Goal: Transaction & Acquisition: Purchase product/service

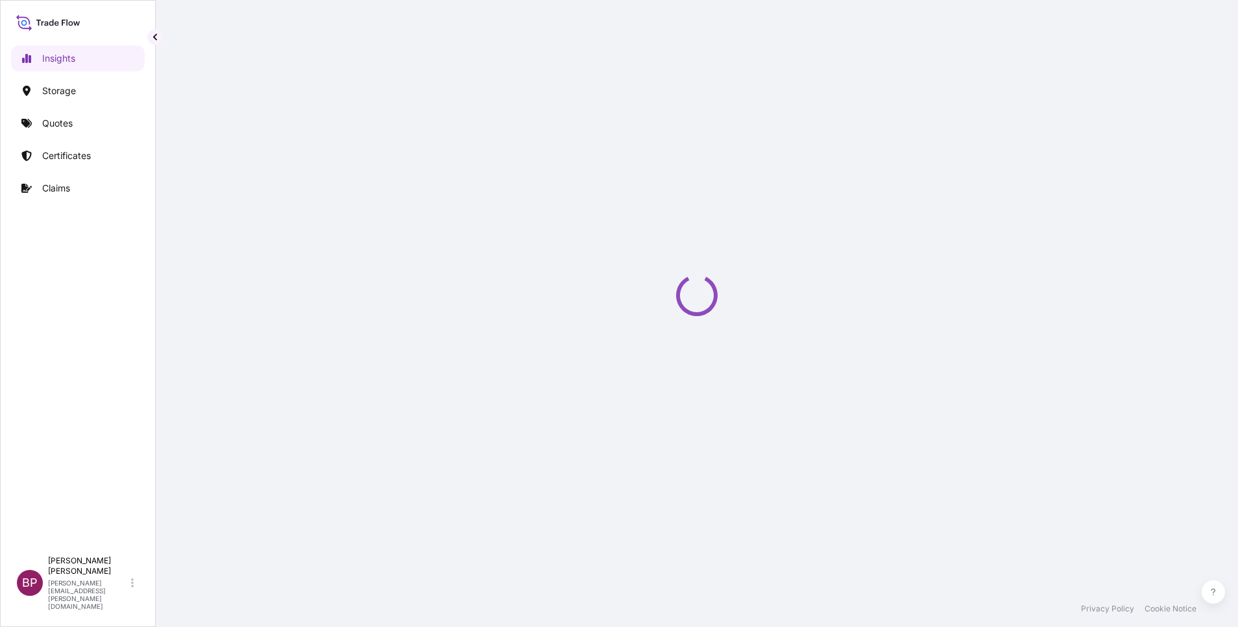
select select "2025"
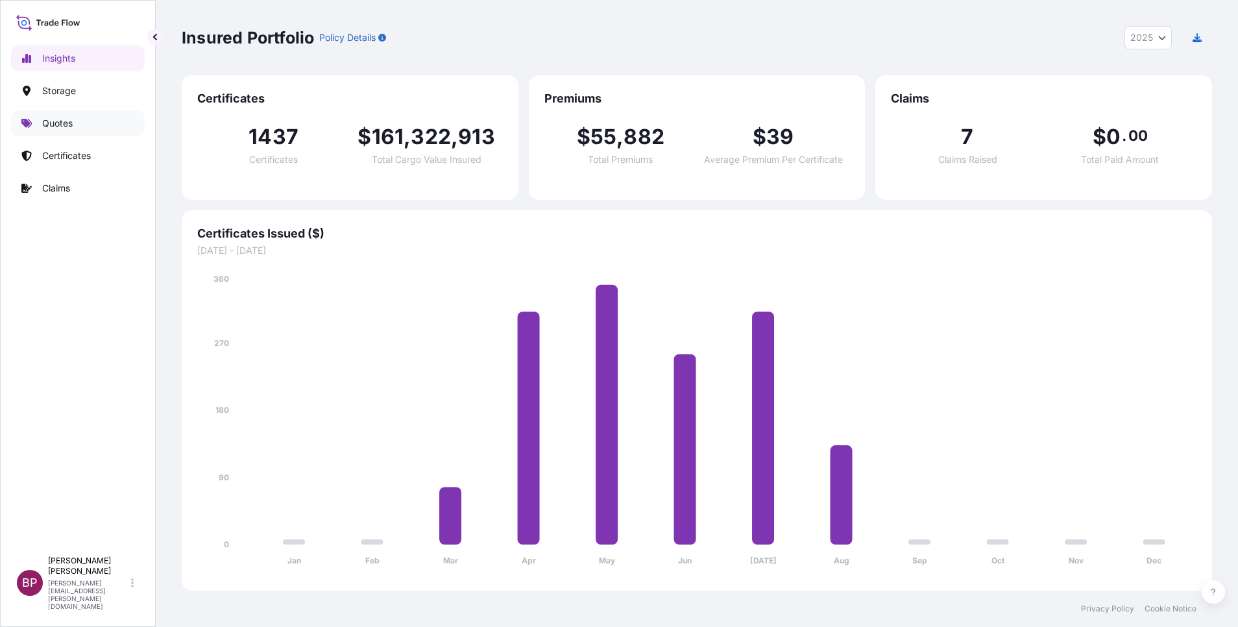
click at [62, 121] on p "Quotes" at bounding box center [57, 123] width 30 height 13
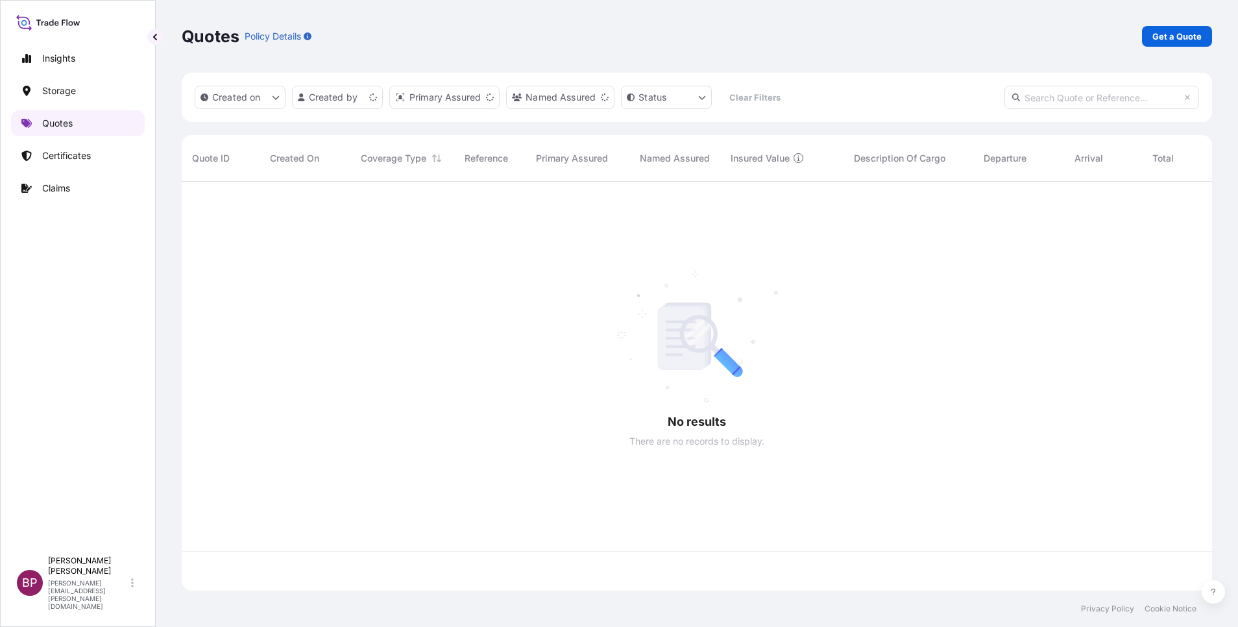
scroll to position [401, 1015]
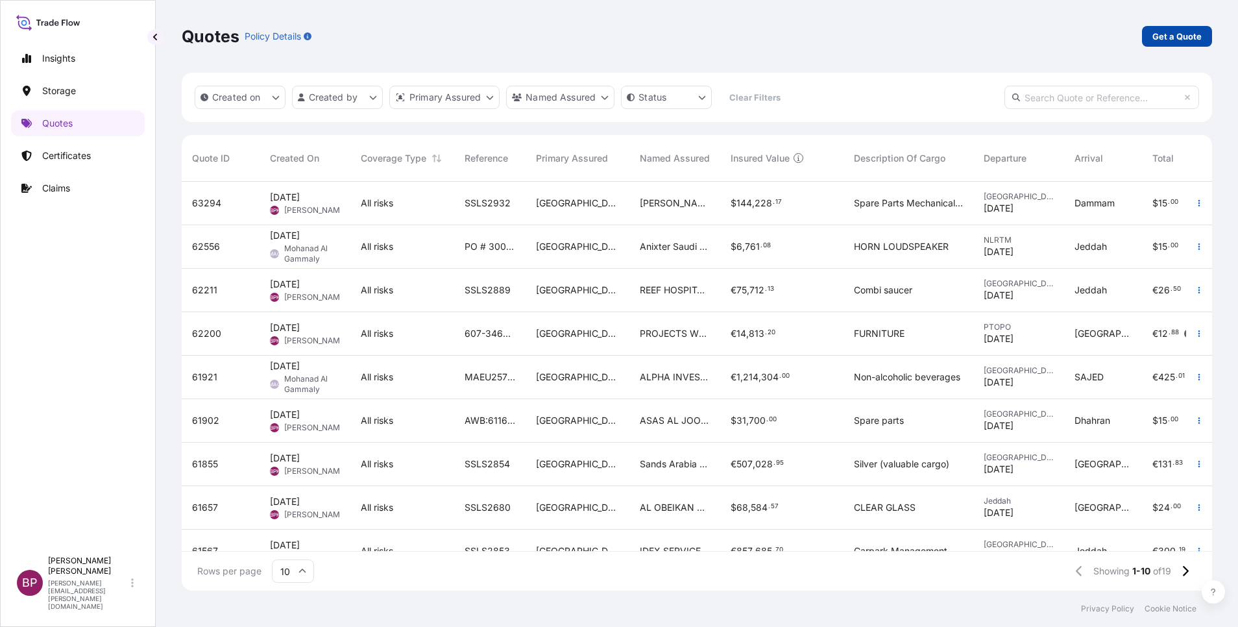
click at [1186, 37] on p "Get a Quote" at bounding box center [1176, 36] width 49 height 13
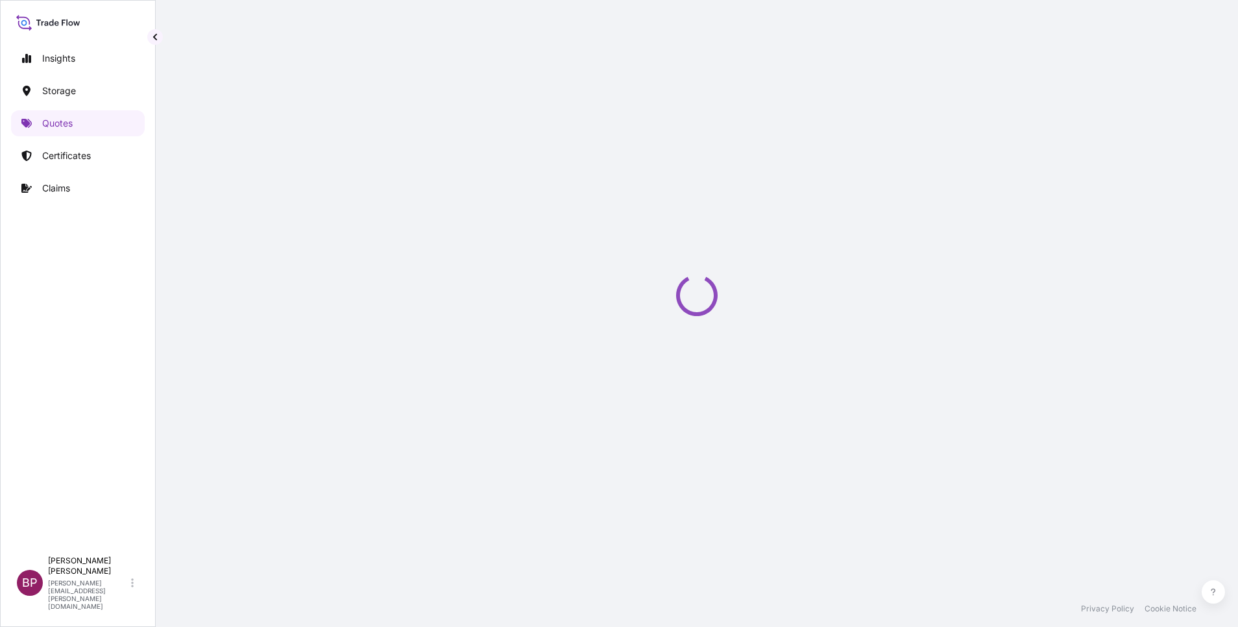
select select "Water"
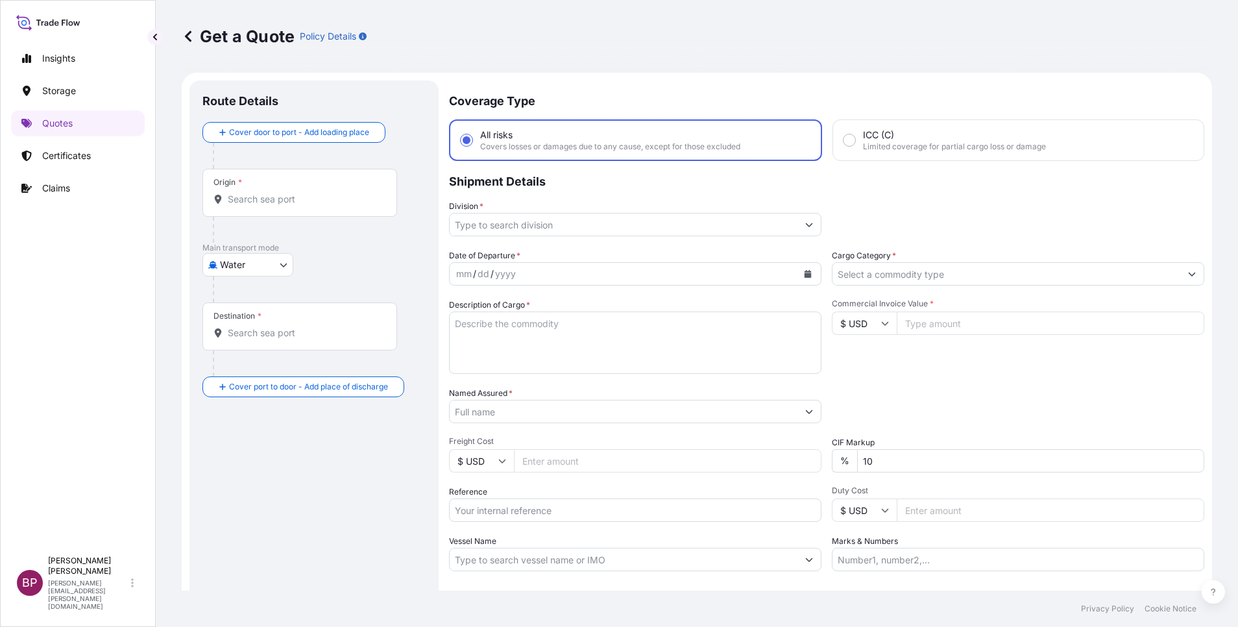
scroll to position [21, 0]
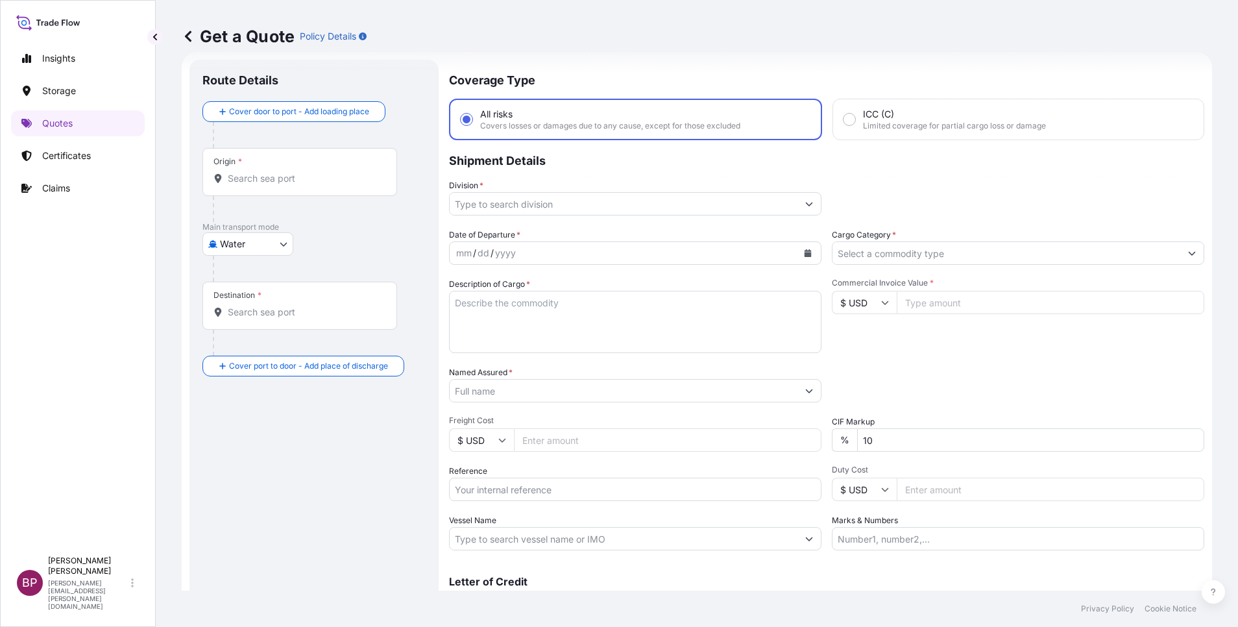
click at [881, 304] on icon at bounding box center [884, 303] width 7 height 4
drag, startPoint x: 849, startPoint y: 352, endPoint x: 914, endPoint y: 300, distance: 83.5
click at [848, 350] on div "€ EUR" at bounding box center [857, 338] width 54 height 25
type input "€ EUR"
click at [918, 299] on input "Commercial Invoice Value *" at bounding box center [1049, 302] width 307 height 23
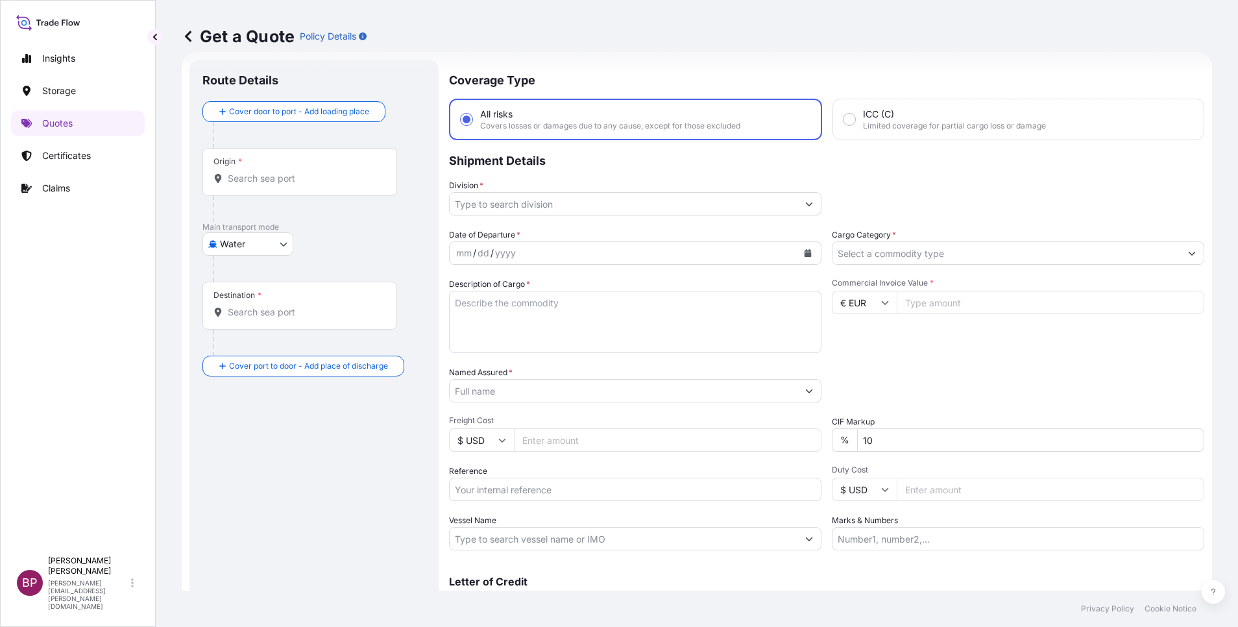
paste input "36360"
type input "36360"
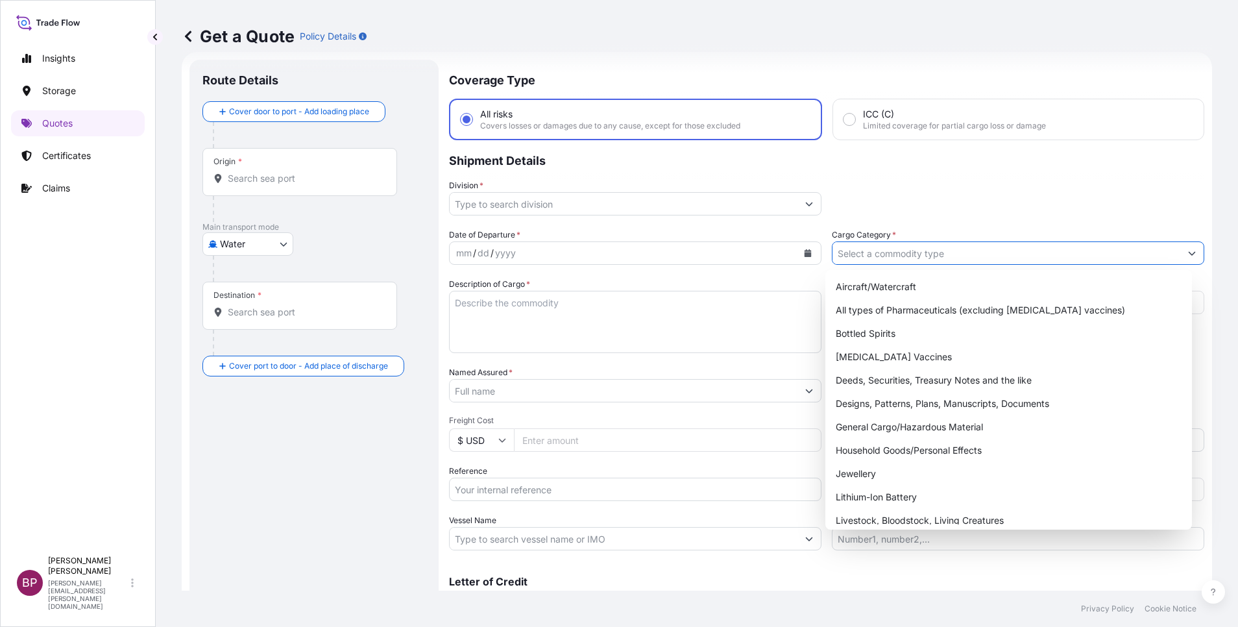
click at [938, 254] on input "Cargo Category *" at bounding box center [1006, 252] width 348 height 23
click at [882, 433] on div "General Cargo/Hazardous Material" at bounding box center [1008, 426] width 356 height 23
type input "General Cargo/Hazardous Material"
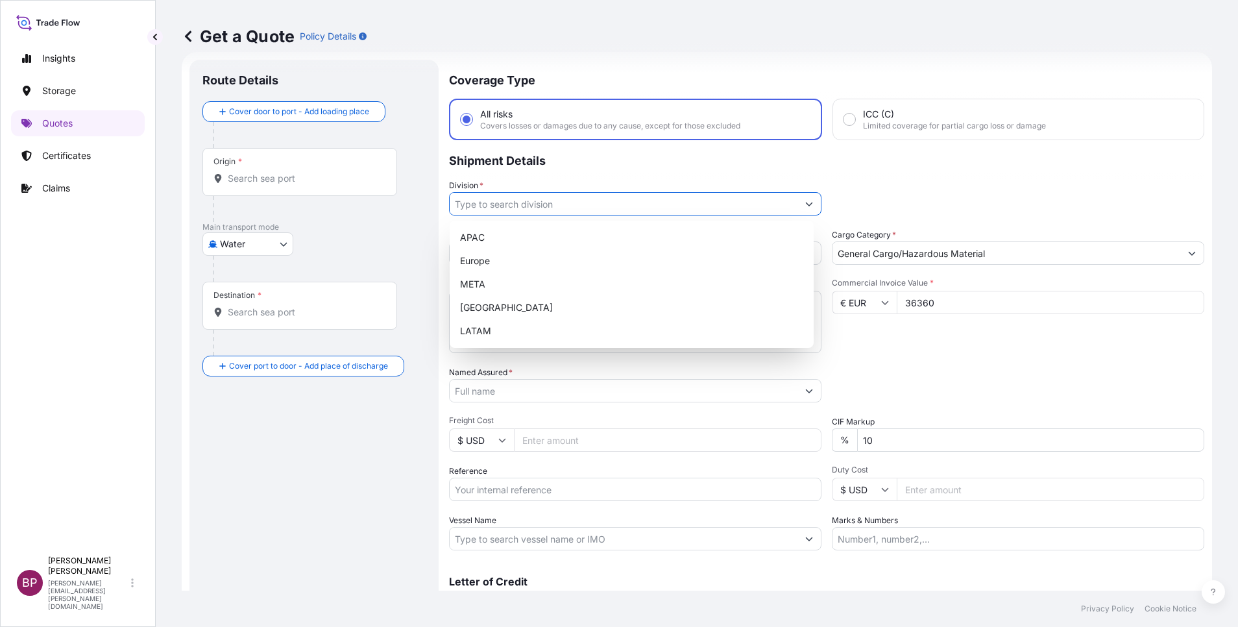
click at [805, 202] on icon "Show suggestions" at bounding box center [809, 204] width 8 height 8
click at [524, 283] on div "META" at bounding box center [631, 283] width 353 height 23
type input "META"
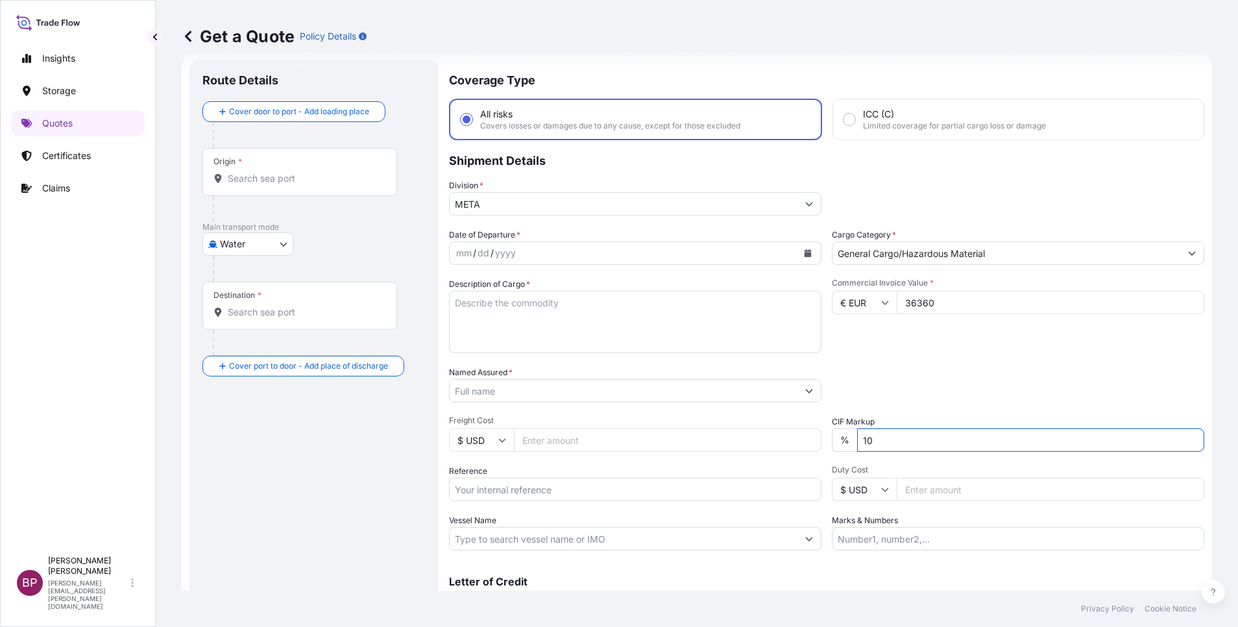
drag, startPoint x: 880, startPoint y: 446, endPoint x: 614, endPoint y: 405, distance: 269.0
click at [597, 398] on div "Date of Departure * mm / dd / yyyy Cargo Category * General Cargo/Hazardous Mat…" at bounding box center [826, 389] width 755 height 322
type input "0"
click at [898, 360] on div "Date of Departure * mm / dd / yyyy Cargo Category * General Cargo/Hazardous Mat…" at bounding box center [826, 389] width 755 height 322
click at [548, 331] on textarea "Description of Cargo *" at bounding box center [635, 322] width 372 height 62
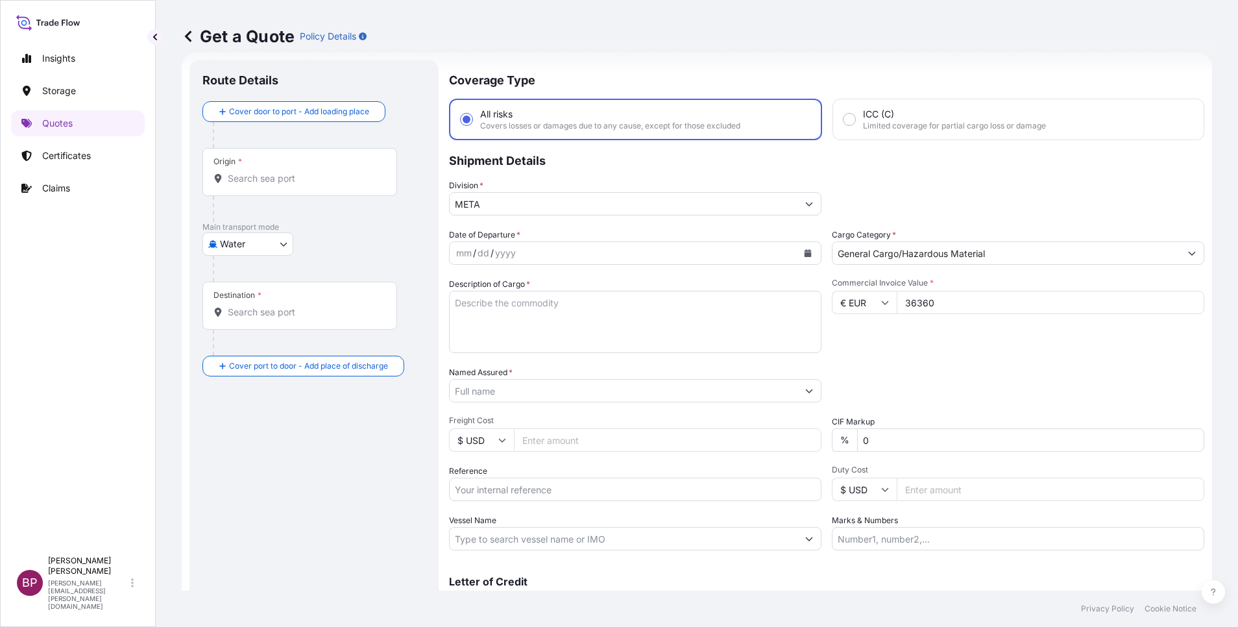
paste textarea "SLABS"
type textarea "SLABS"
click at [512, 491] on input "Reference" at bounding box center [635, 488] width 372 height 23
paste input "BL:MEDUF8969760 SSLS2828"
type input "BL:MEDUF8969760 SSLS2828"
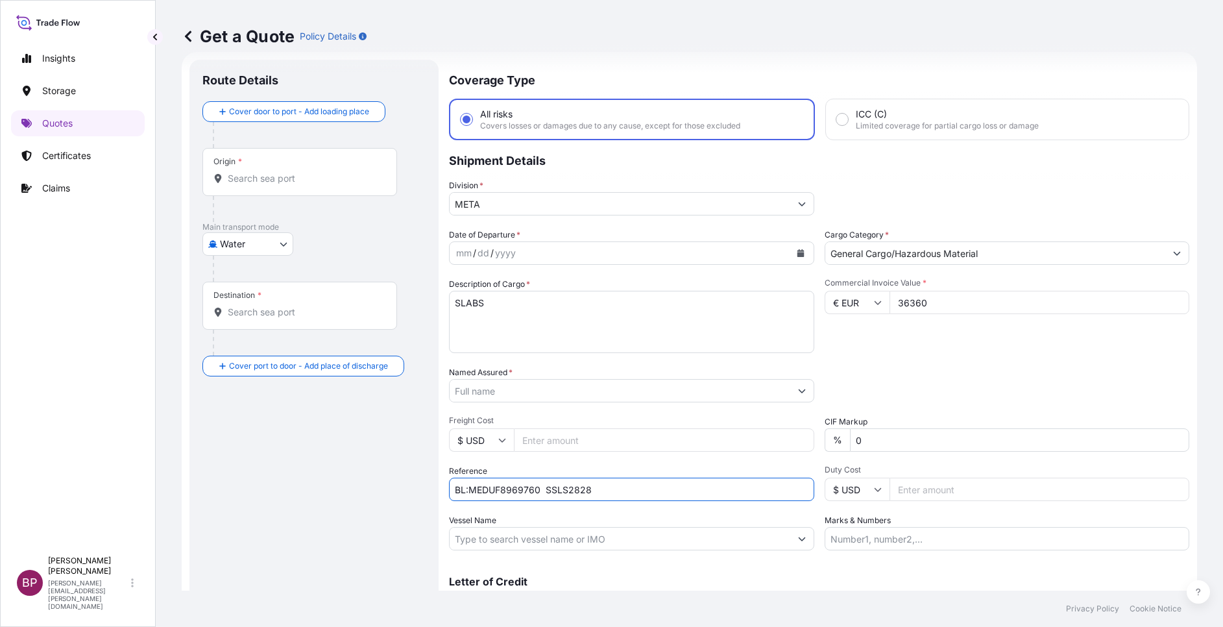
click at [532, 389] on input "Named Assured *" at bounding box center [619, 390] width 341 height 23
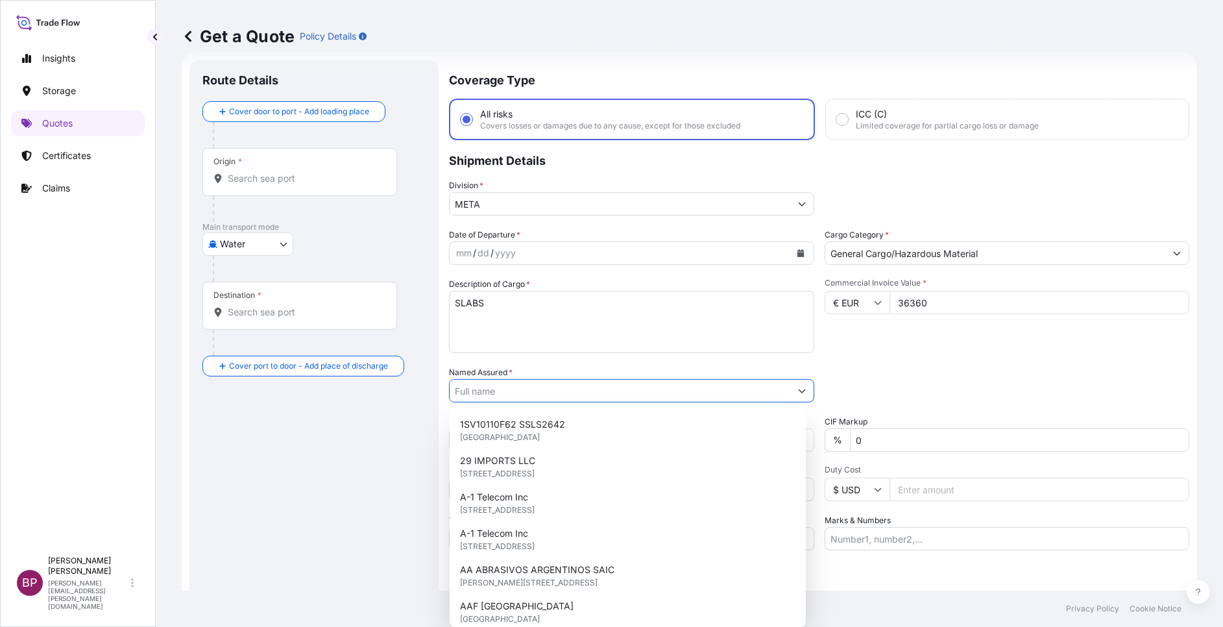
paste input "TRIBUTARIES OF ARCHITECTURE FOR CONSTRUCTION EST."
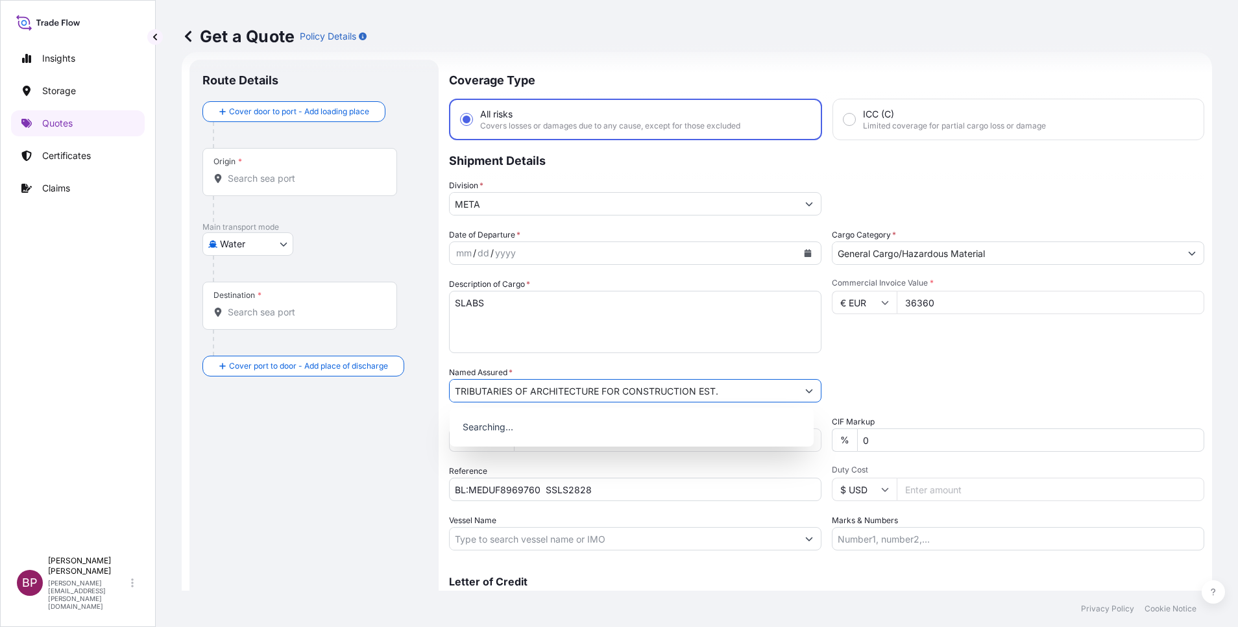
type input "TRIBUTARIES OF ARCHITECTURE FOR CONSTRUCTION EST."
click at [797, 259] on button "Calendar" at bounding box center [807, 253] width 21 height 21
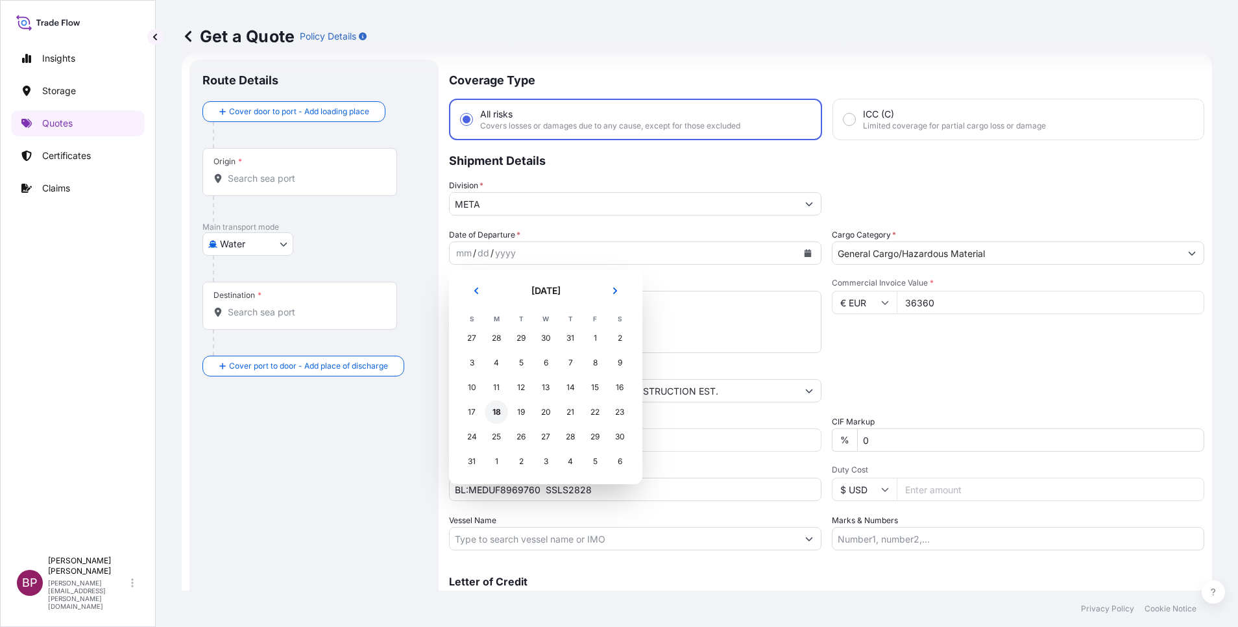
click at [494, 415] on div "18" at bounding box center [496, 411] width 23 height 23
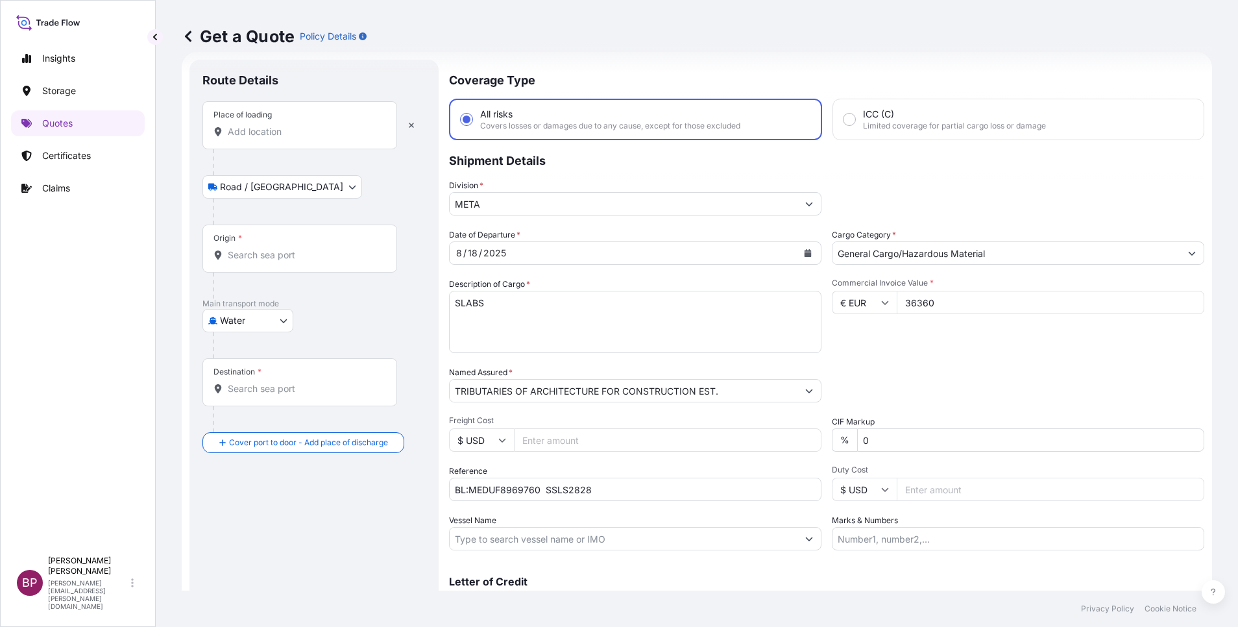
click at [273, 136] on input "Place of loading" at bounding box center [304, 131] width 153 height 13
paste input "FOS SUR MER"
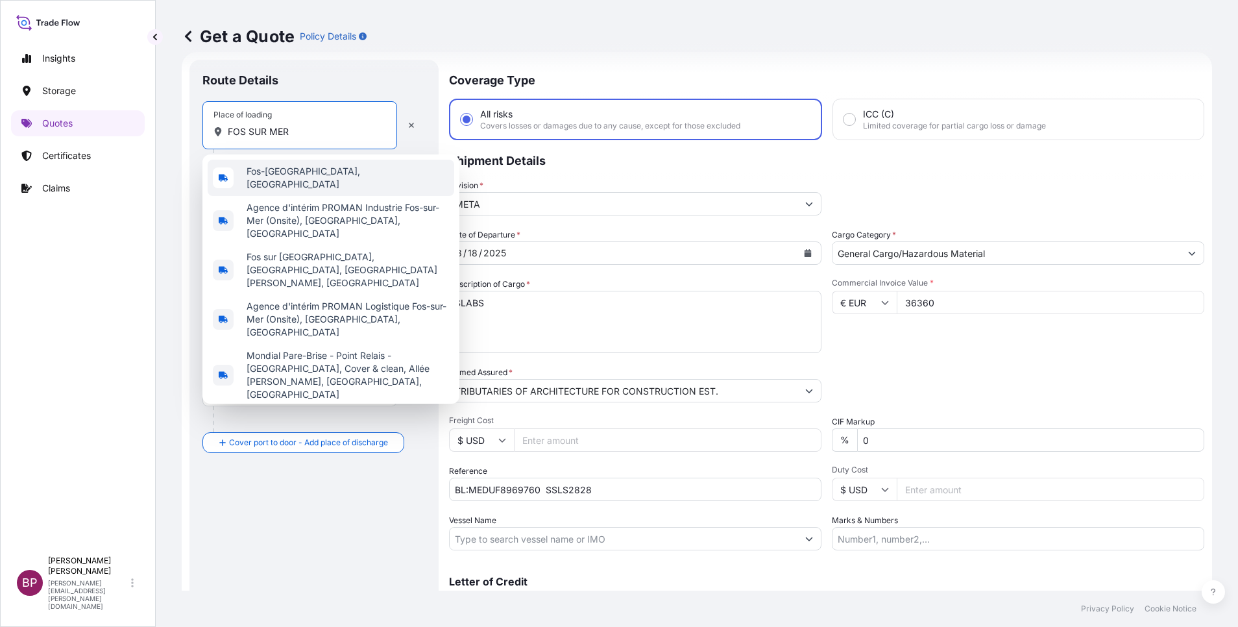
click at [344, 177] on div "Fos-[GEOGRAPHIC_DATA], [GEOGRAPHIC_DATA]" at bounding box center [331, 178] width 246 height 36
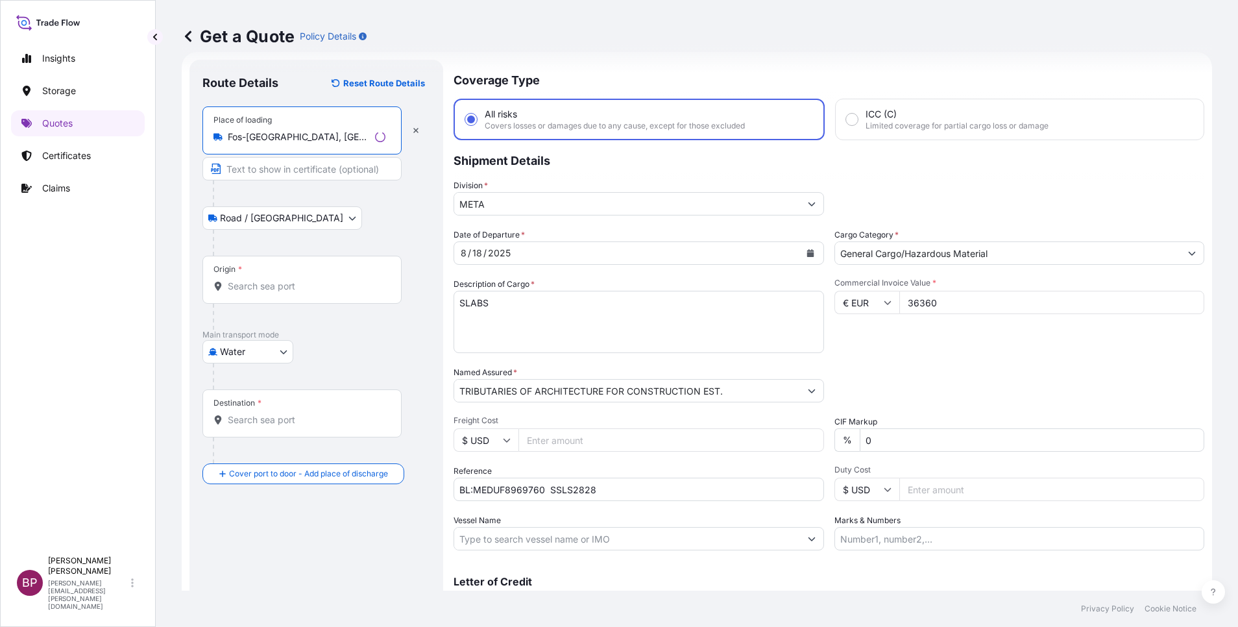
type input "Fos-[GEOGRAPHIC_DATA], [GEOGRAPHIC_DATA]"
click at [296, 283] on input "Origin *" at bounding box center [307, 286] width 158 height 13
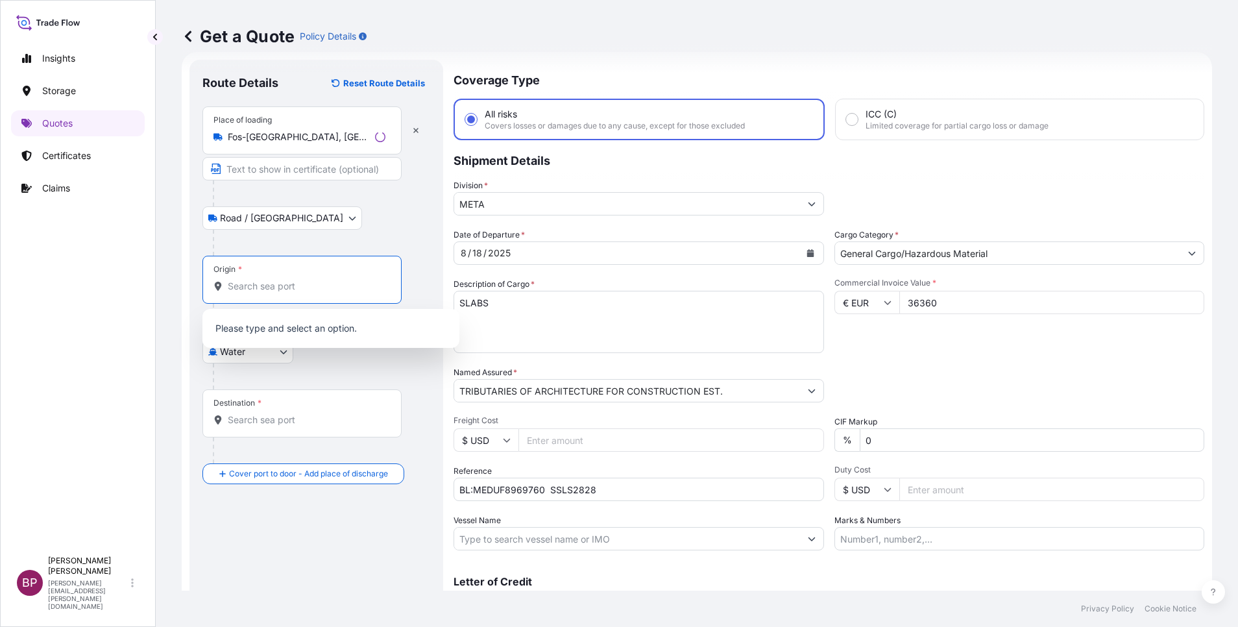
paste input "FOS SUR MER"
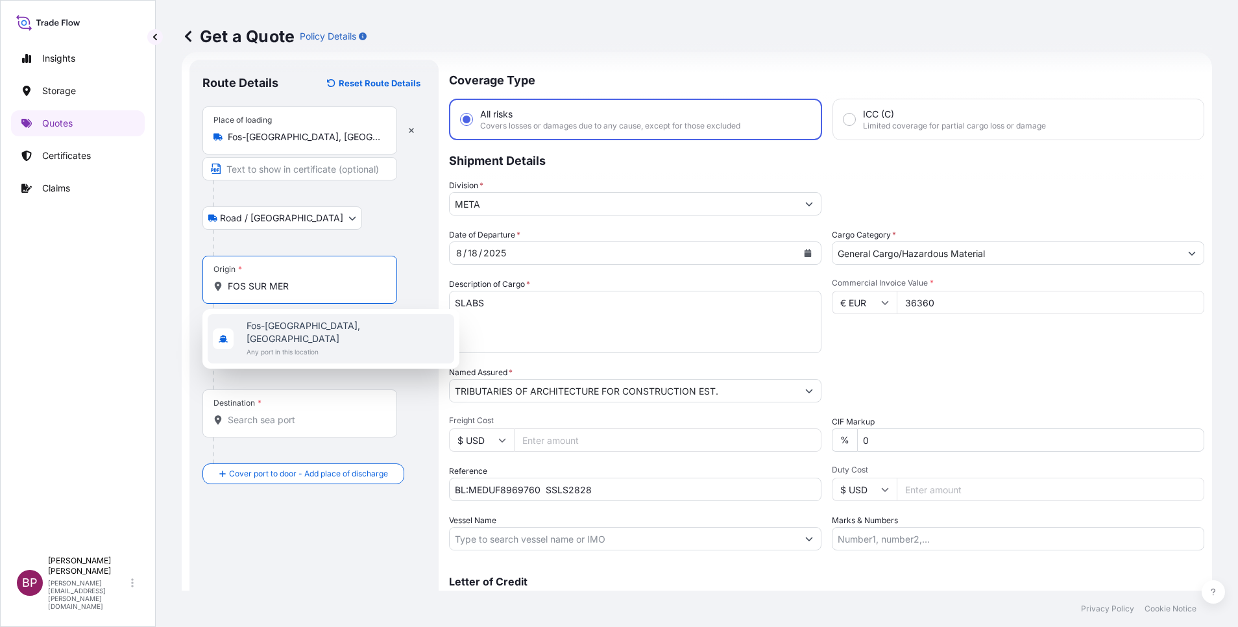
click at [332, 328] on span "Fos-[GEOGRAPHIC_DATA], [GEOGRAPHIC_DATA]" at bounding box center [347, 332] width 202 height 26
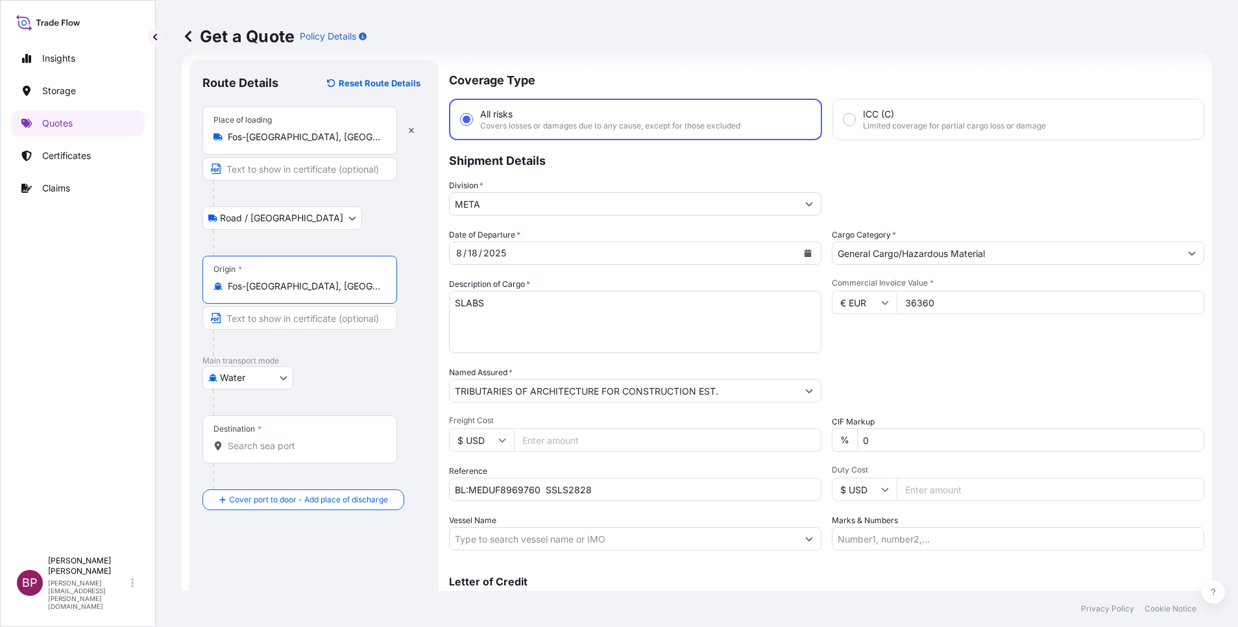
type input "Fos-[GEOGRAPHIC_DATA], [GEOGRAPHIC_DATA]"
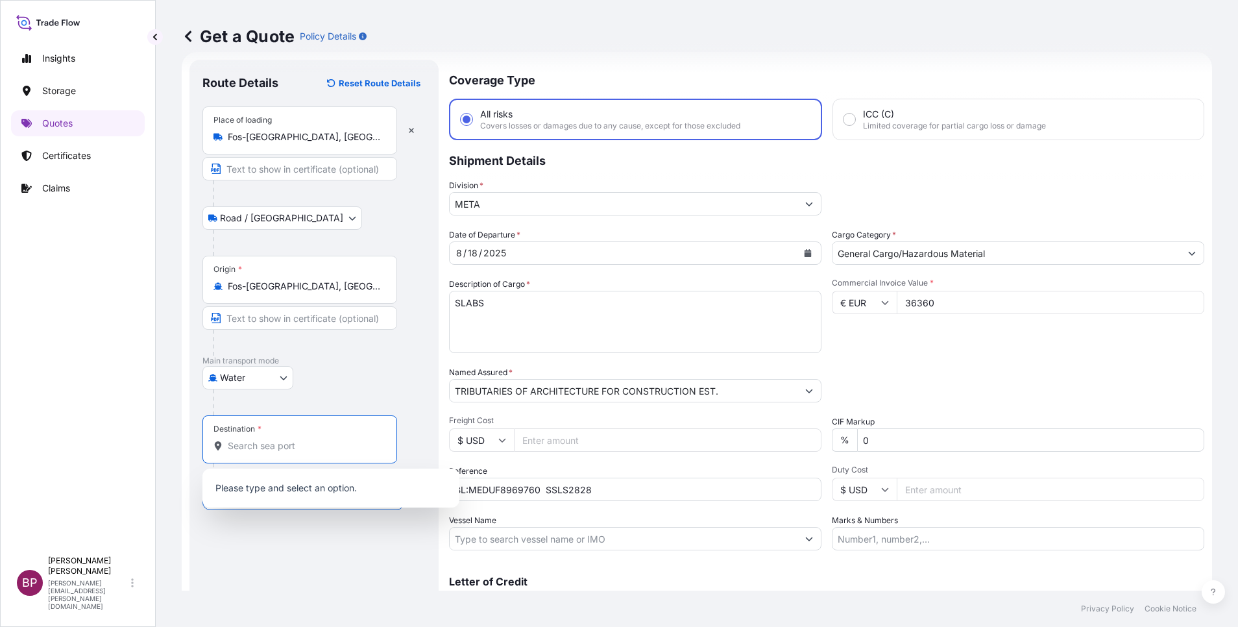
drag, startPoint x: 281, startPoint y: 444, endPoint x: 287, endPoint y: 442, distance: 7.0
click at [282, 442] on input "Destination *" at bounding box center [304, 445] width 153 height 13
paste input "JEDDAH"
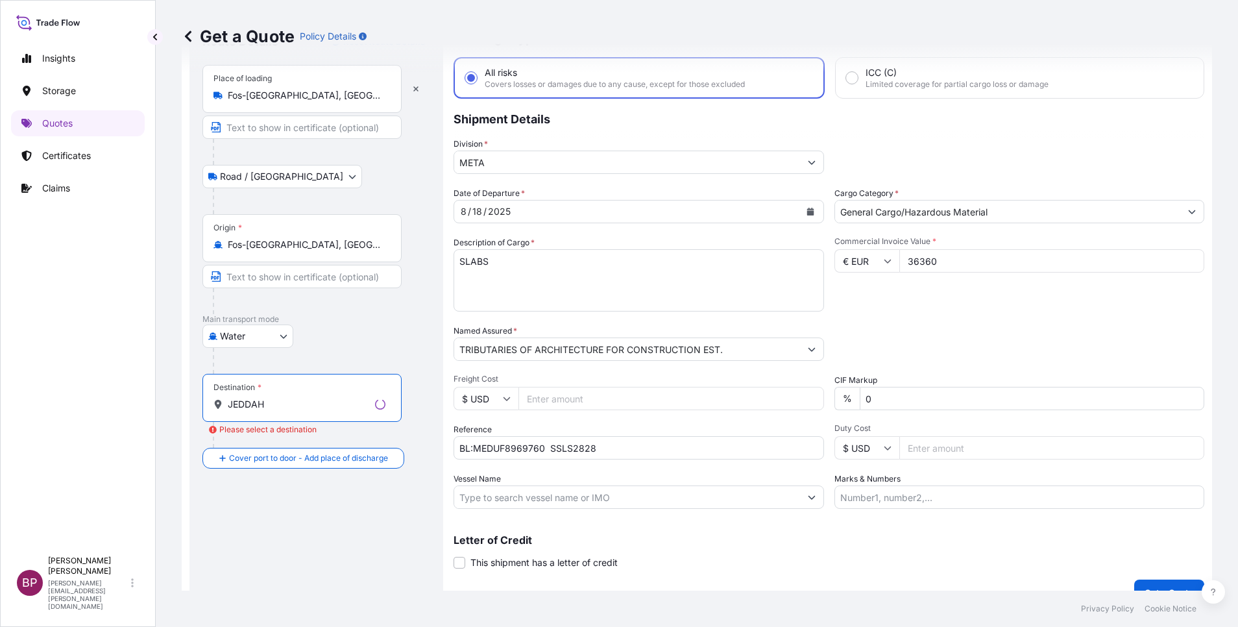
scroll to position [85, 0]
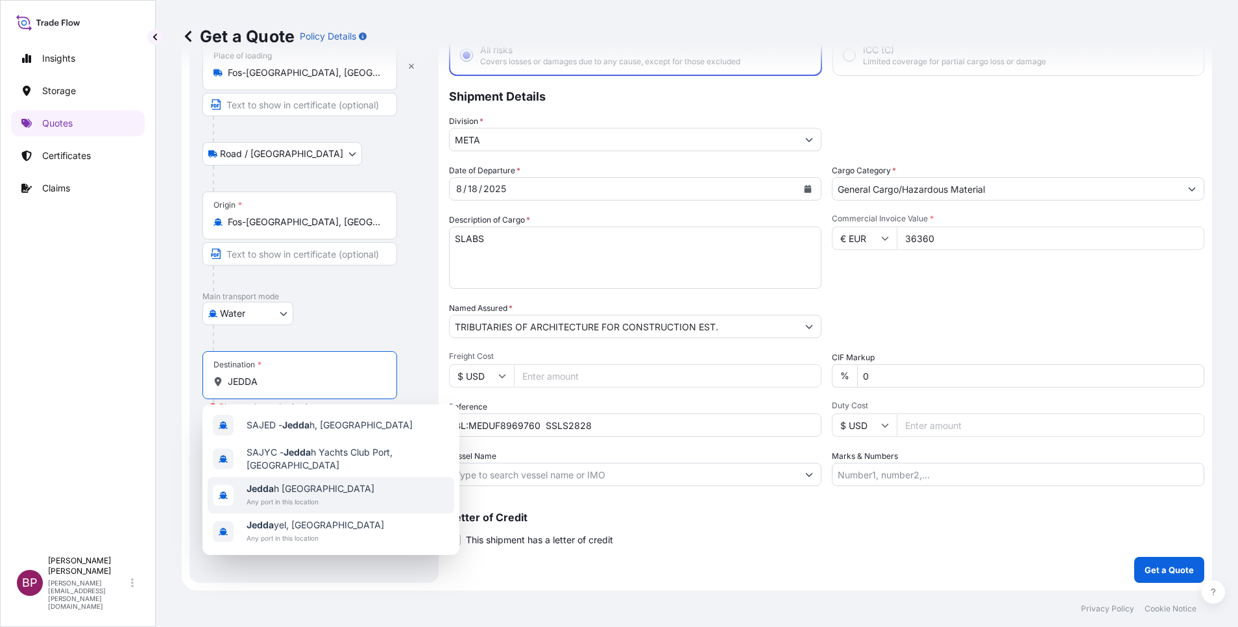
click at [330, 496] on span "Any port in this location" at bounding box center [310, 501] width 128 height 13
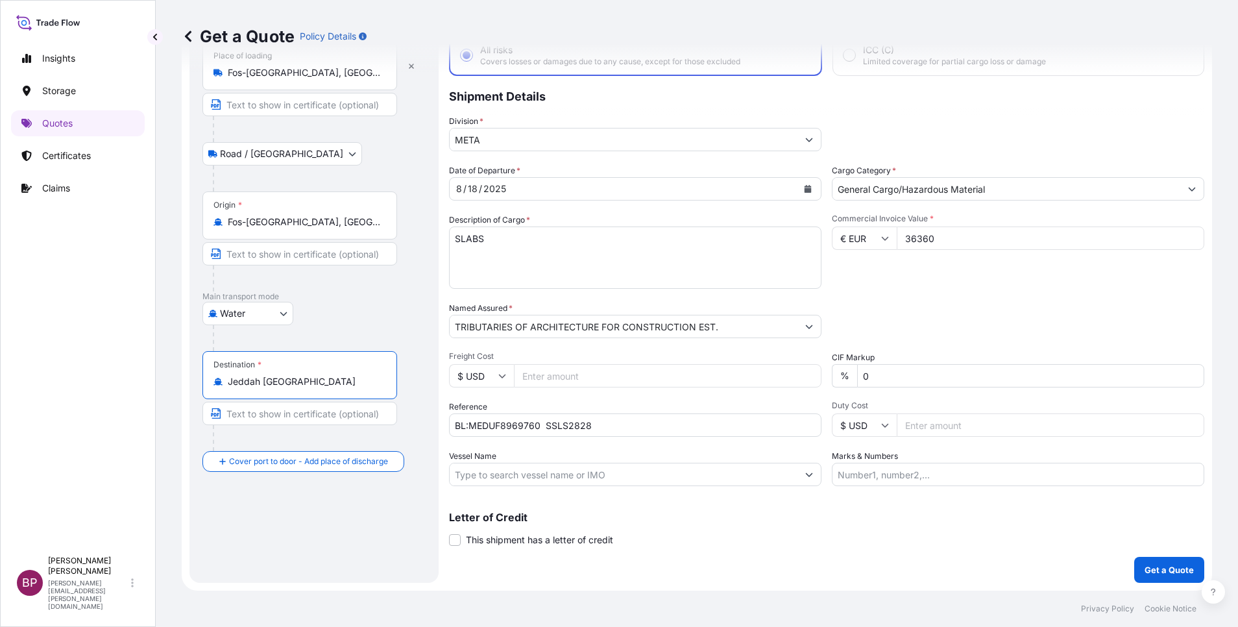
type input "Jeddah [GEOGRAPHIC_DATA]"
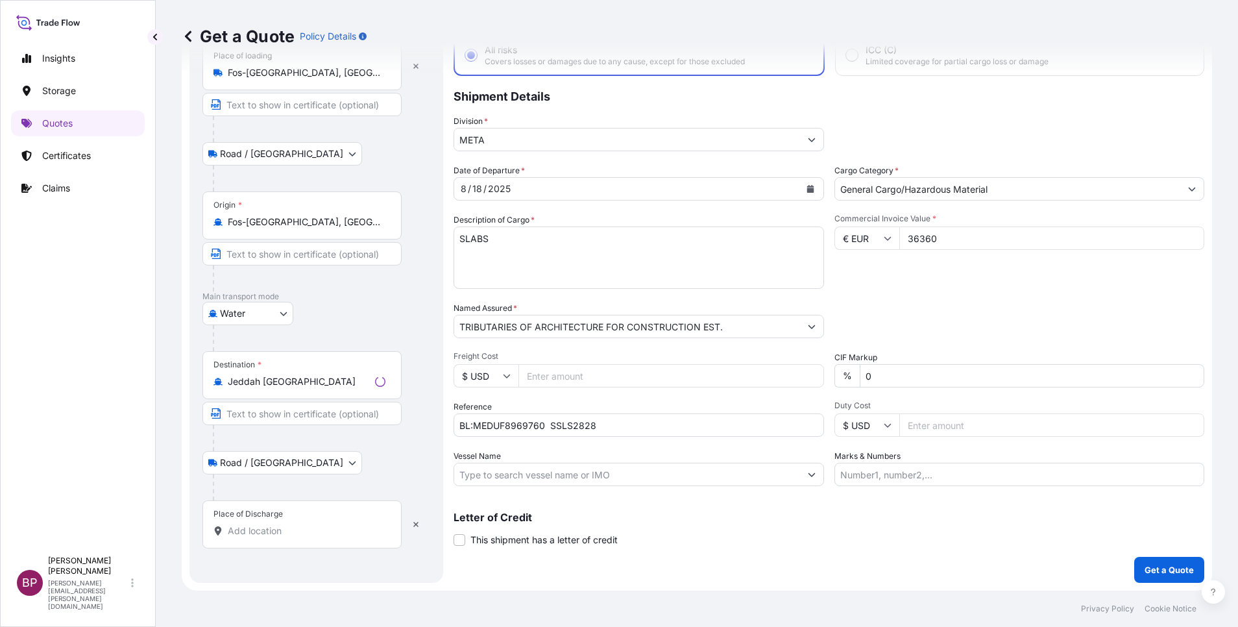
click at [270, 525] on input "Place of Discharge" at bounding box center [307, 530] width 158 height 13
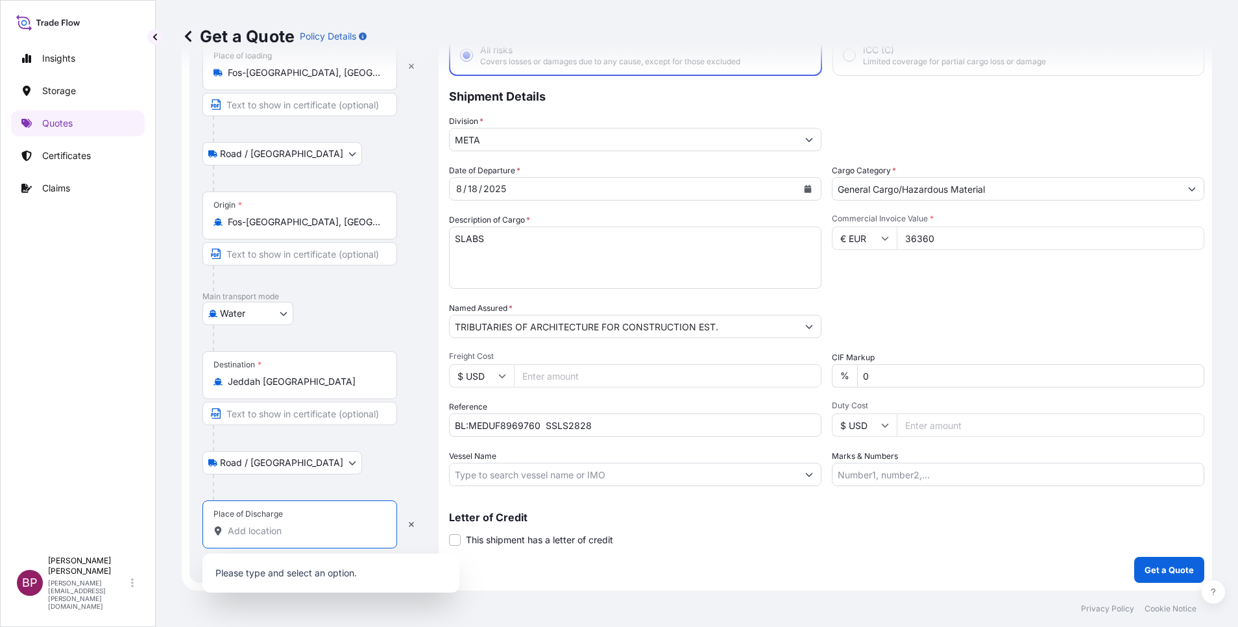
paste input "JEDDAH"
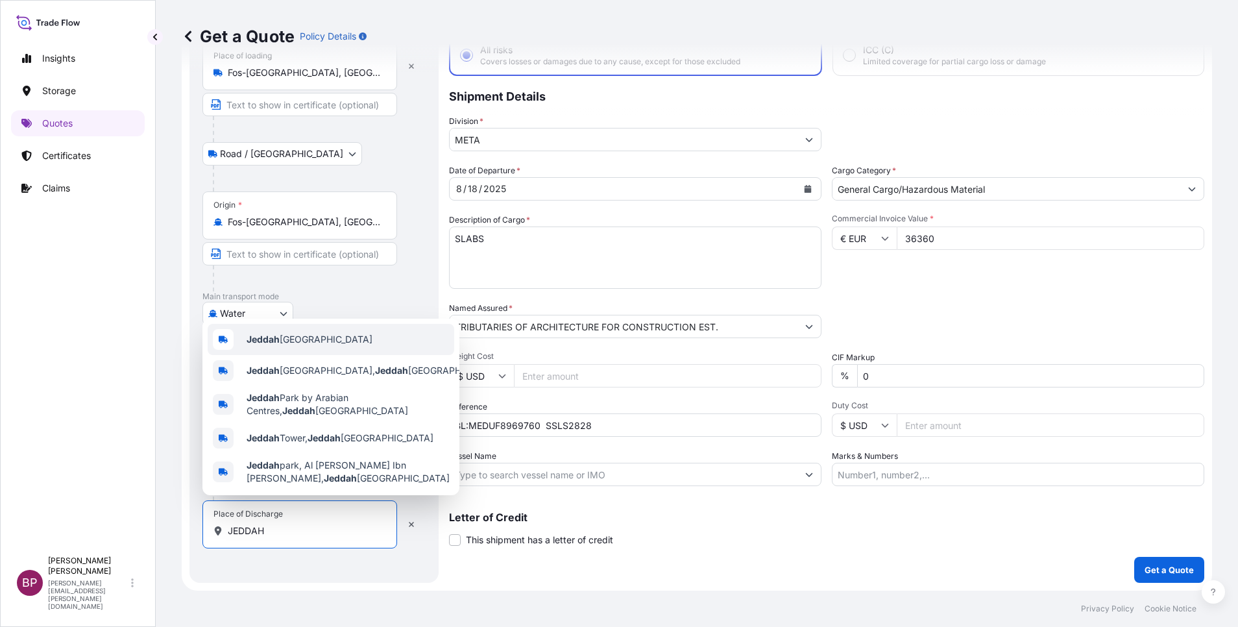
click at [336, 337] on span "Jeddah [GEOGRAPHIC_DATA]" at bounding box center [309, 339] width 126 height 13
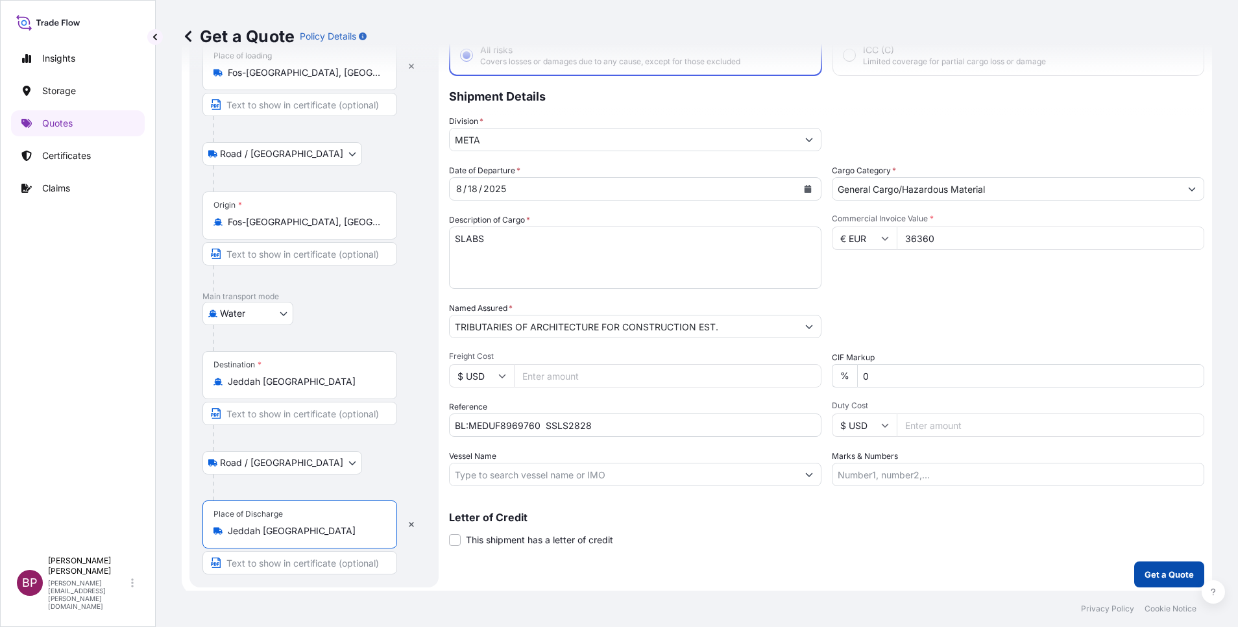
type input "Jeddah [GEOGRAPHIC_DATA]"
click at [1149, 579] on p "Get a Quote" at bounding box center [1168, 574] width 49 height 13
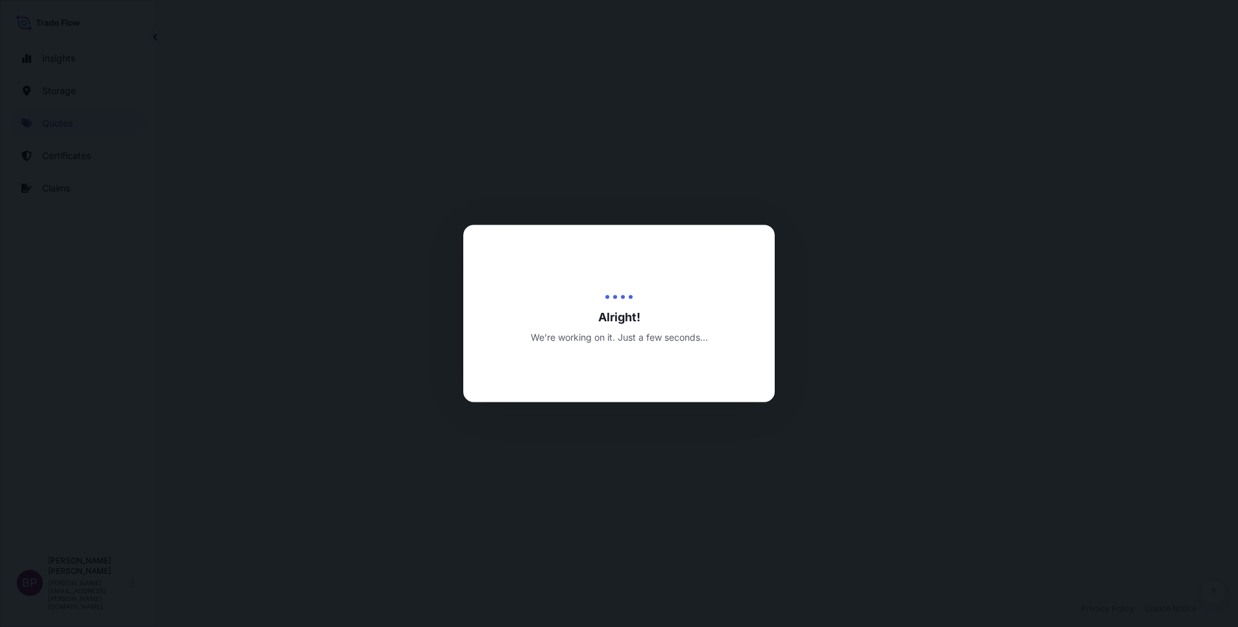
select select "Road / [GEOGRAPHIC_DATA]"
select select "Water"
select select "Road / [GEOGRAPHIC_DATA]"
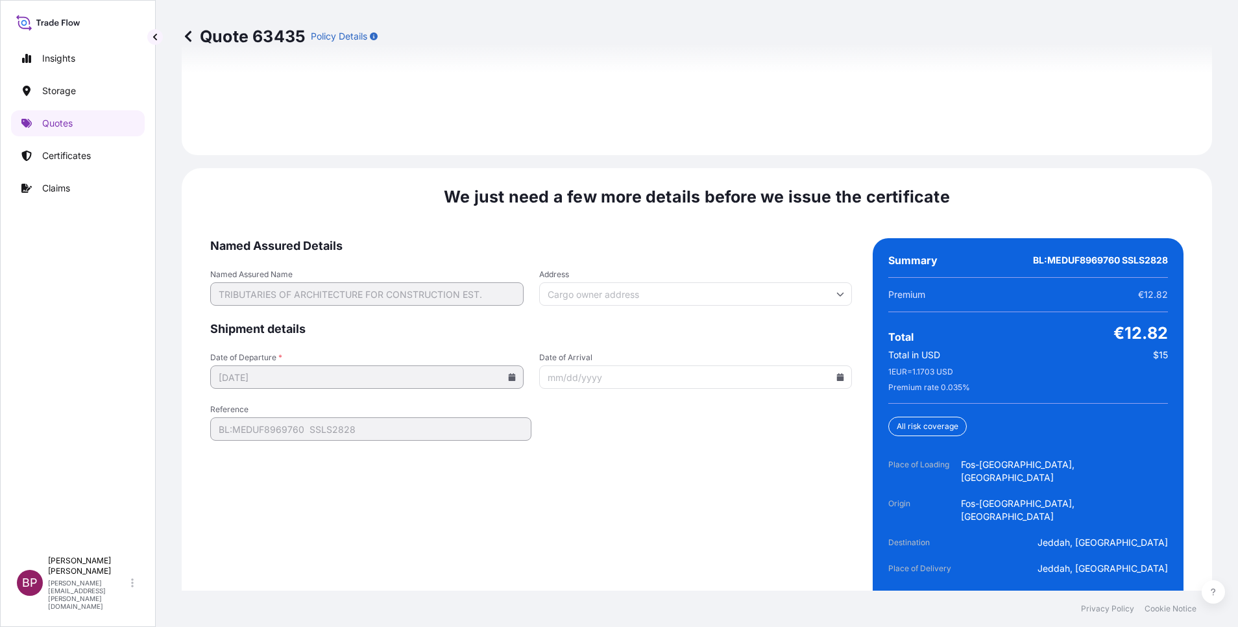
scroll to position [1990, 0]
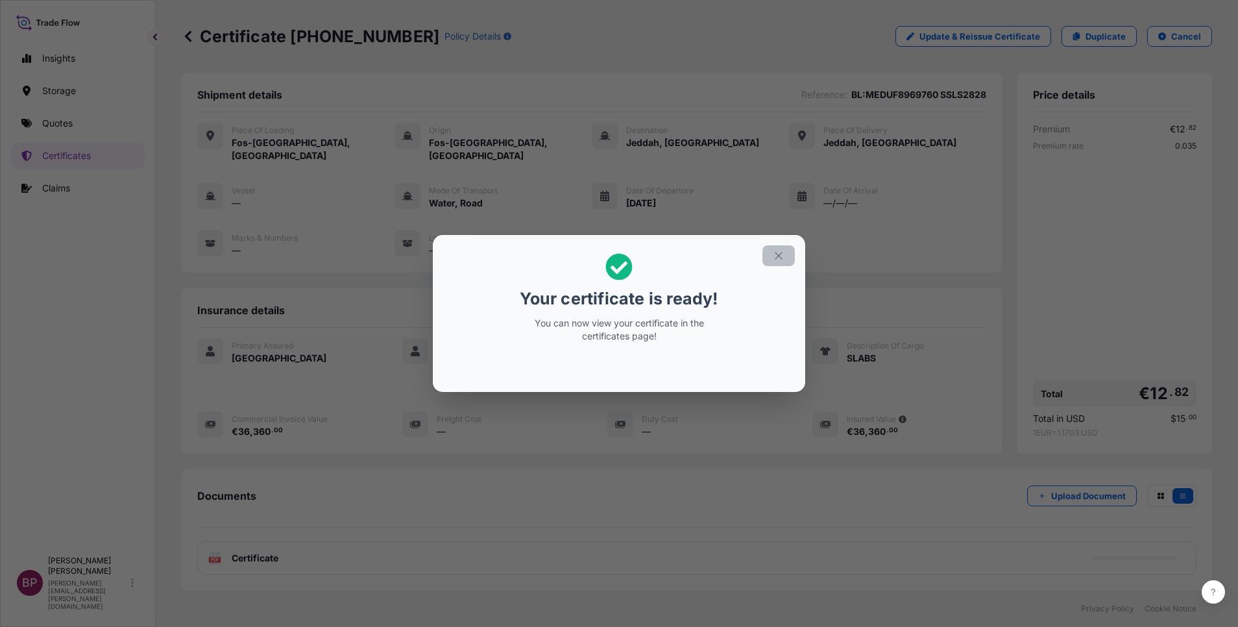
click at [780, 259] on icon "button" at bounding box center [778, 256] width 12 height 12
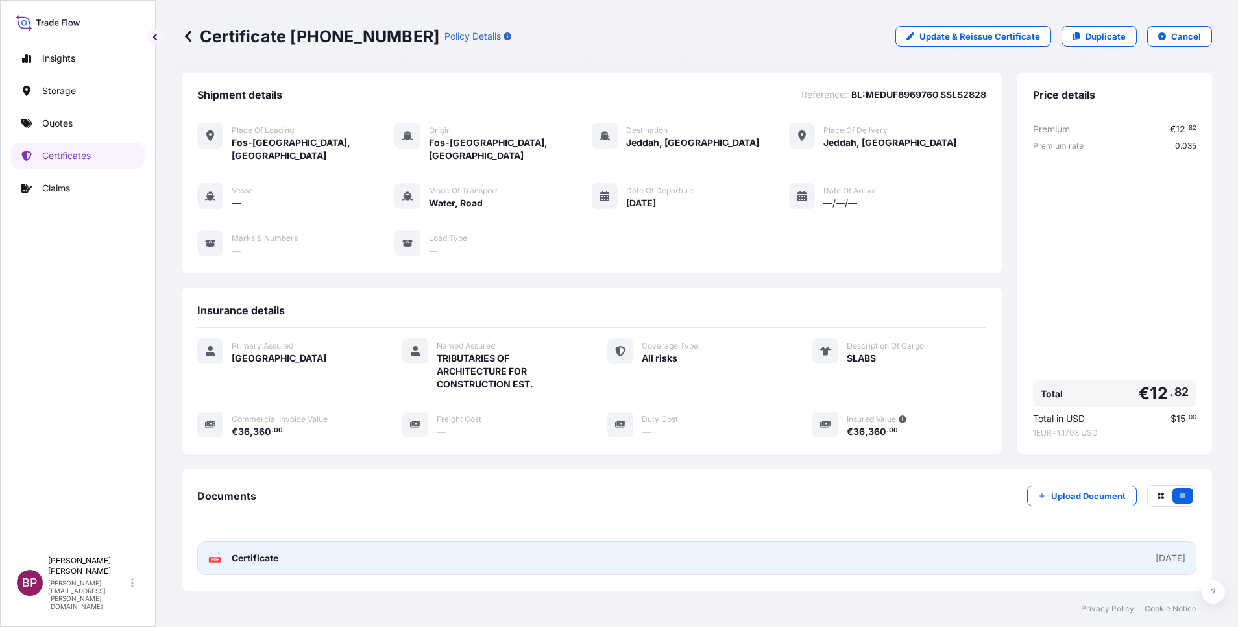
click at [259, 551] on span "Certificate" at bounding box center [255, 557] width 47 height 13
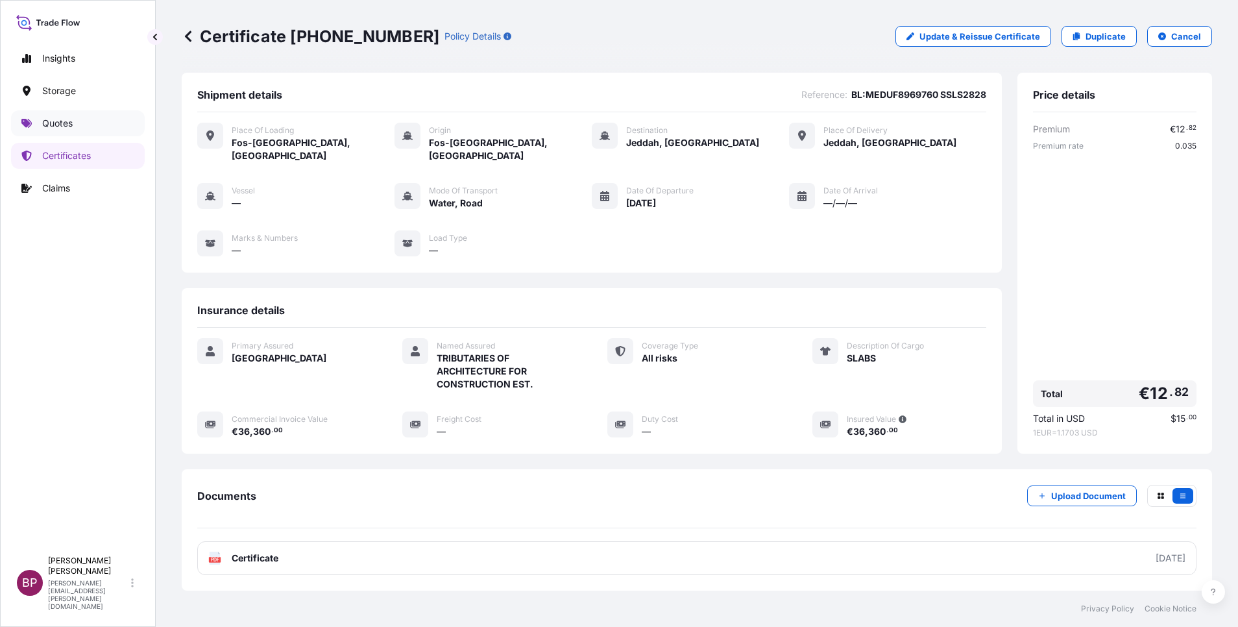
click at [66, 123] on p "Quotes" at bounding box center [57, 123] width 30 height 13
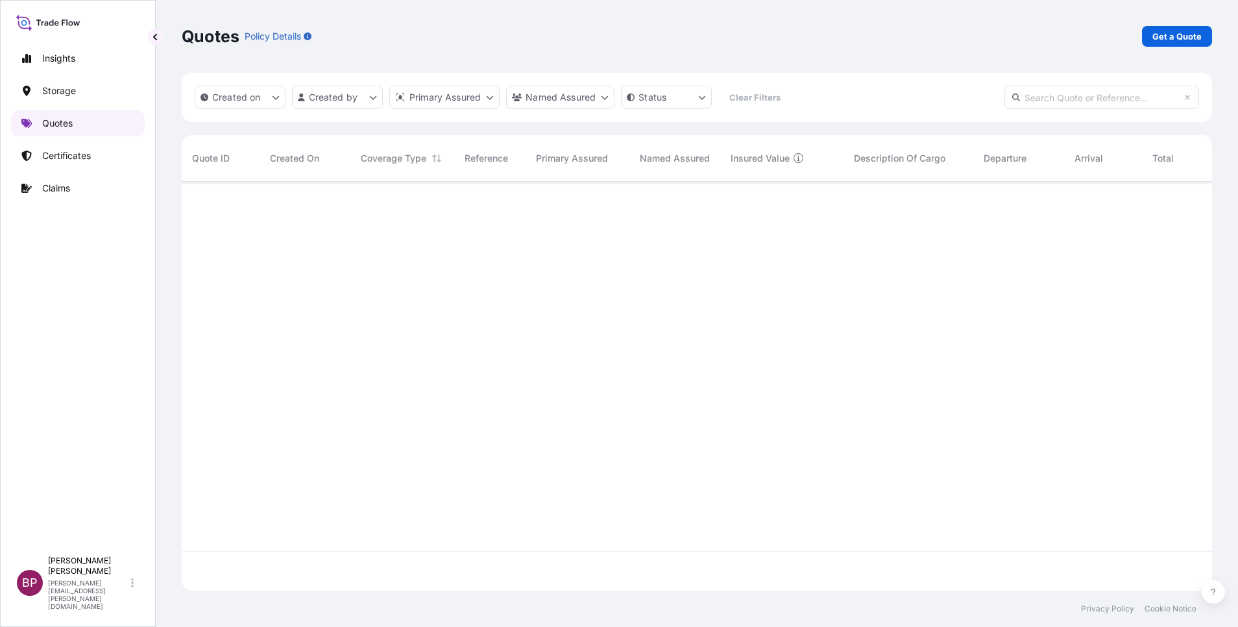
scroll to position [401, 1015]
click at [1183, 38] on p "Get a Quote" at bounding box center [1176, 36] width 49 height 13
select select "Water"
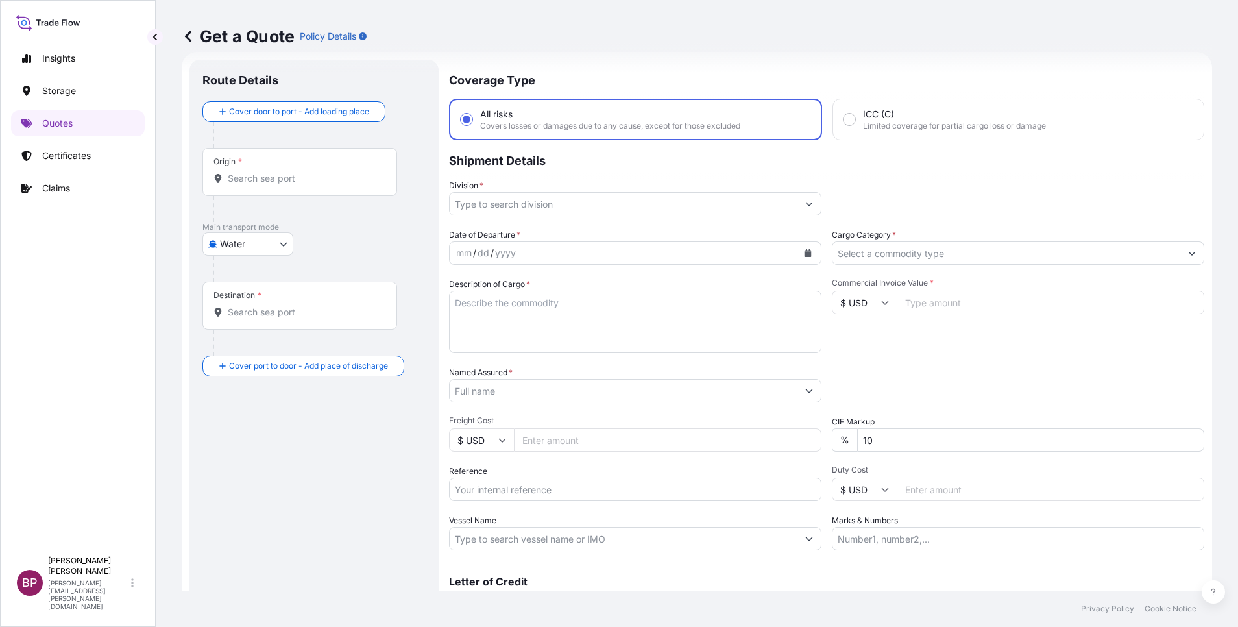
drag, startPoint x: 940, startPoint y: 301, endPoint x: 946, endPoint y: 357, distance: 56.2
click at [939, 302] on input "Commercial Invoice Value *" at bounding box center [1049, 302] width 307 height 23
paste input "22660.10"
type input "22660.10"
drag, startPoint x: 882, startPoint y: 435, endPoint x: 612, endPoint y: 437, distance: 269.8
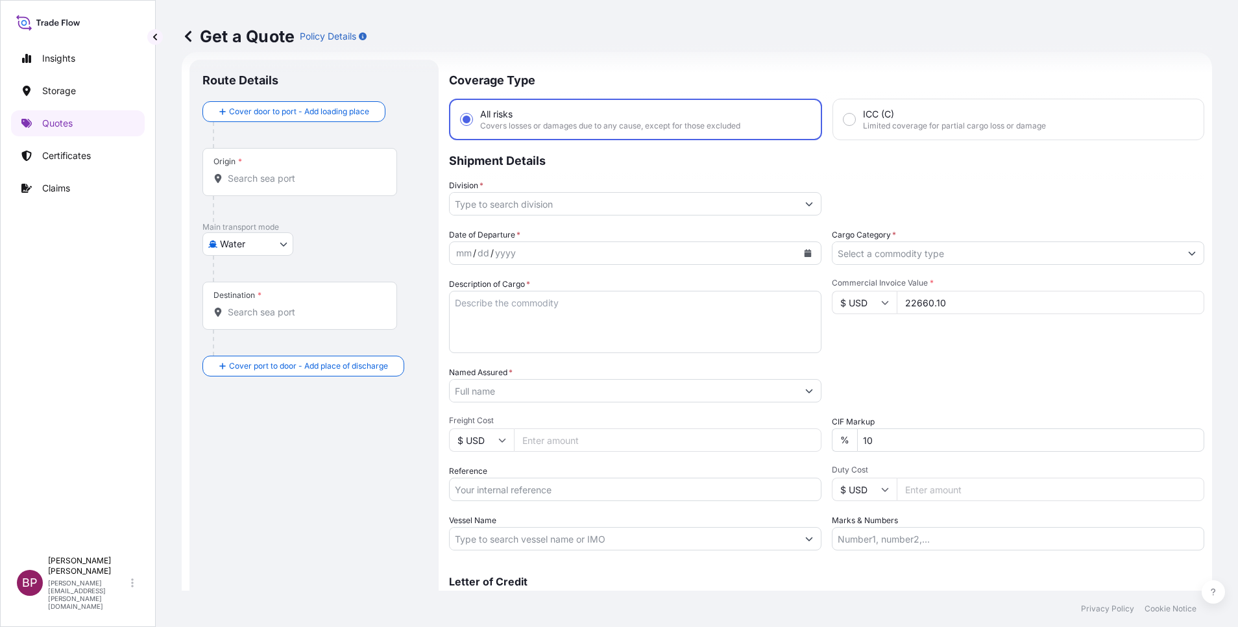
click at [582, 437] on div "Date of Departure * mm / dd / yyyy Cargo Category * Description of Cargo * Comm…" at bounding box center [826, 389] width 755 height 322
type input "0"
click at [893, 398] on div "Packing Category Type to search a container mode Please select a primary mode o…" at bounding box center [1018, 384] width 372 height 36
click at [588, 339] on textarea "Description of Cargo *" at bounding box center [635, 322] width 372 height 62
paste textarea "OIL COOLER STOP CHECK VALVE WATER PUMP LIQUID SENSOR"
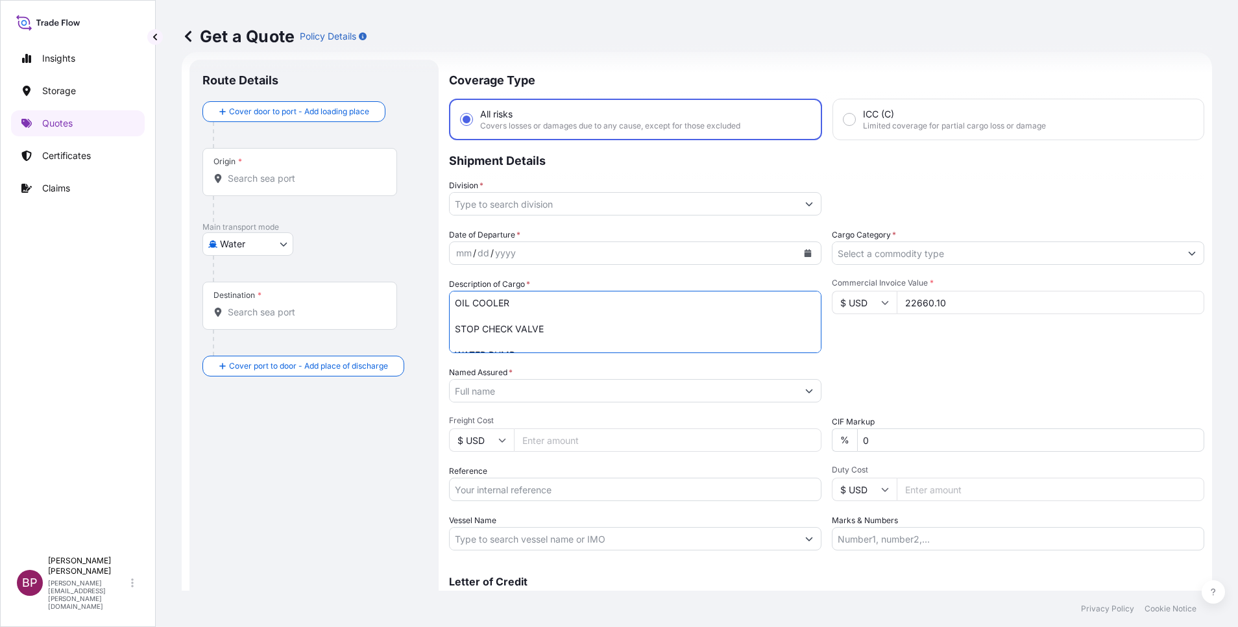
scroll to position [34, 0]
click at [573, 327] on textarea "OIL COOLER STOP CHECK VALVE WATER PUMP LIQUID SENSOR" at bounding box center [635, 322] width 372 height 62
click at [567, 304] on textarea "OIL COOLER STOP CHECK VALVE WATER PUMP LIQUID SENSOR" at bounding box center [635, 322] width 372 height 62
click at [560, 305] on textarea "OIL COOLER STOP CHECK VALVE WATER PUMP LIQUID SENSOR" at bounding box center [635, 322] width 372 height 62
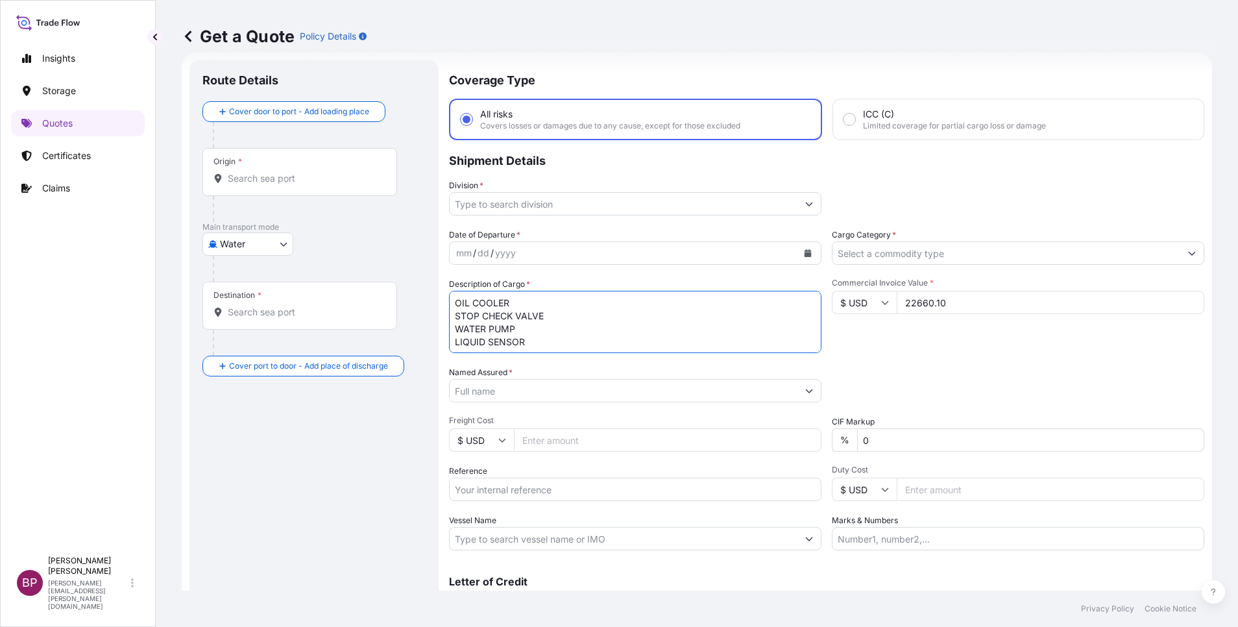
scroll to position [1, 0]
type textarea "OIL COOLER STOP CHECK VALVE WATER PUMP LIQUID SENSOR"
click at [1012, 373] on div "Packing Category Type to search a container mode Please select a primary mode o…" at bounding box center [1018, 384] width 372 height 36
click at [534, 492] on input "Reference" at bounding box center [635, 488] width 372 height 23
paste input "SSLS2971"
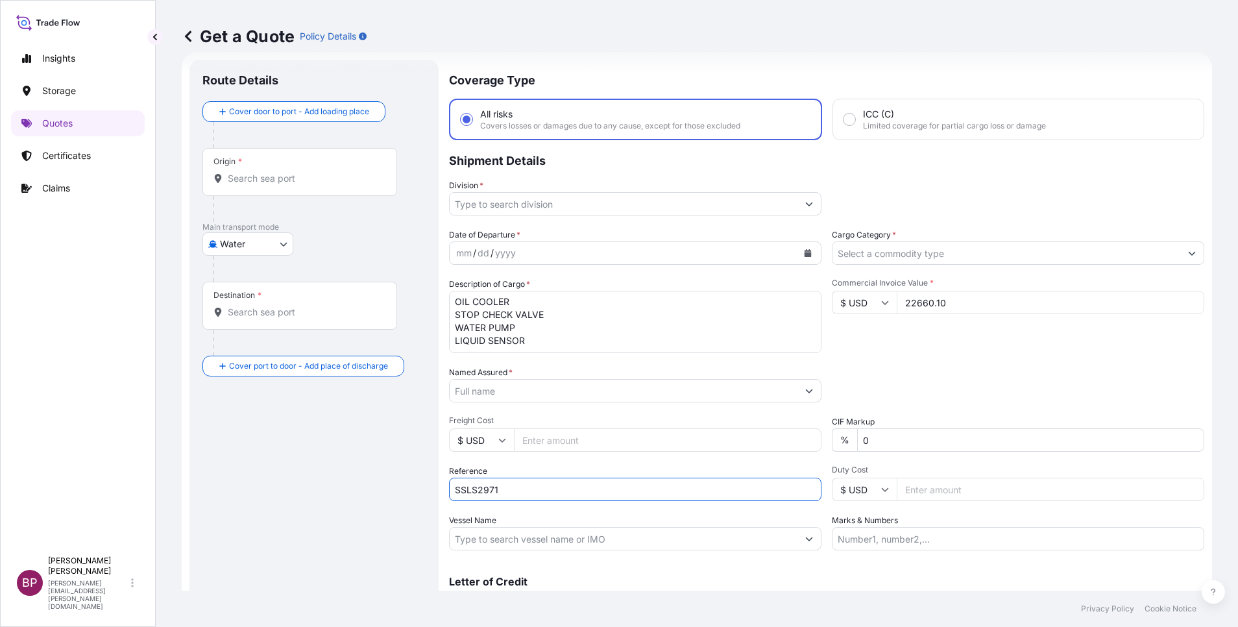
type input "SSLS2971"
click at [562, 390] on input "Named Assured *" at bounding box center [623, 390] width 348 height 23
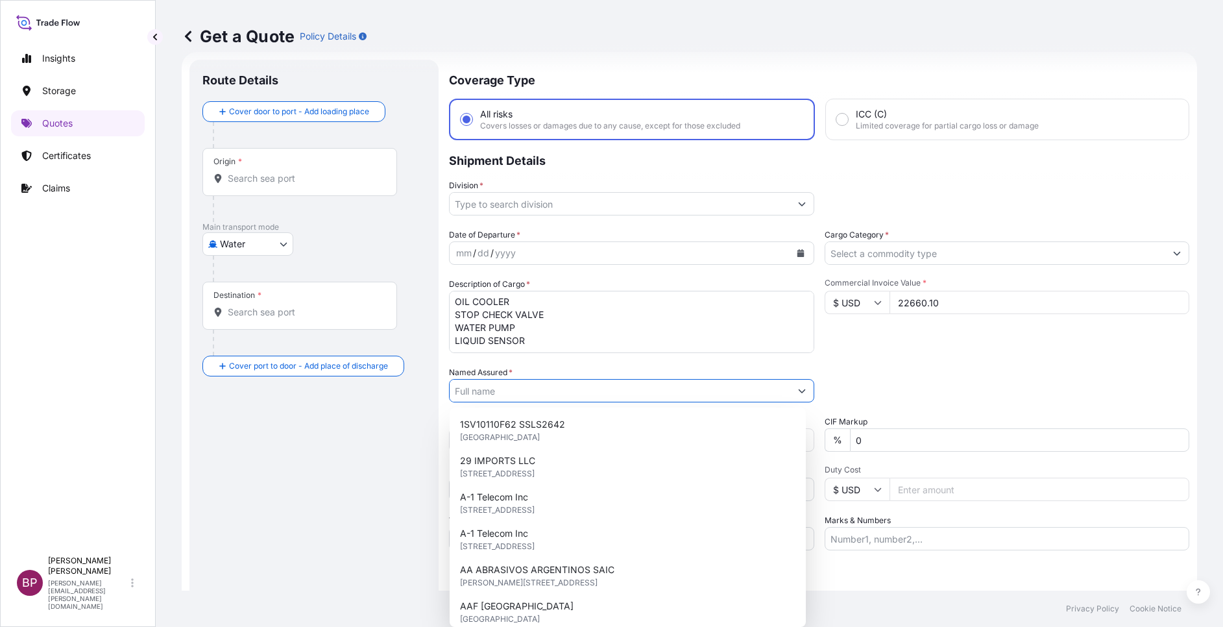
paste input "ZAMIL OFFSHORE SERVICES COMPANY"
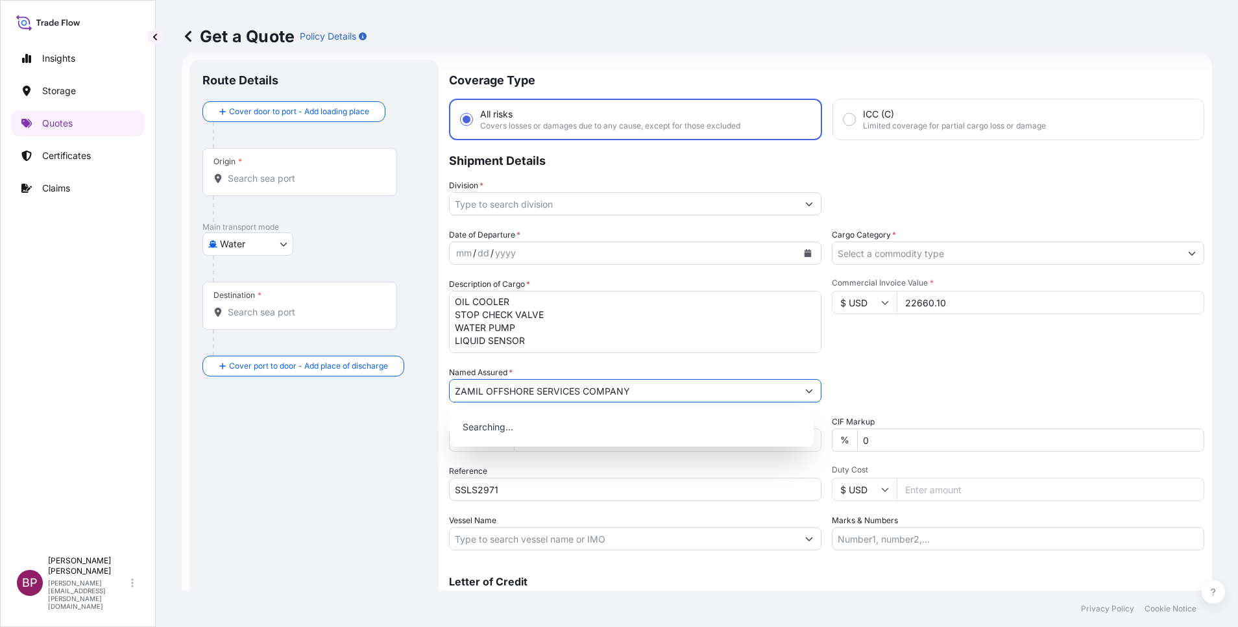
type input "ZAMIL OFFSHORE SERVICES COMPANY"
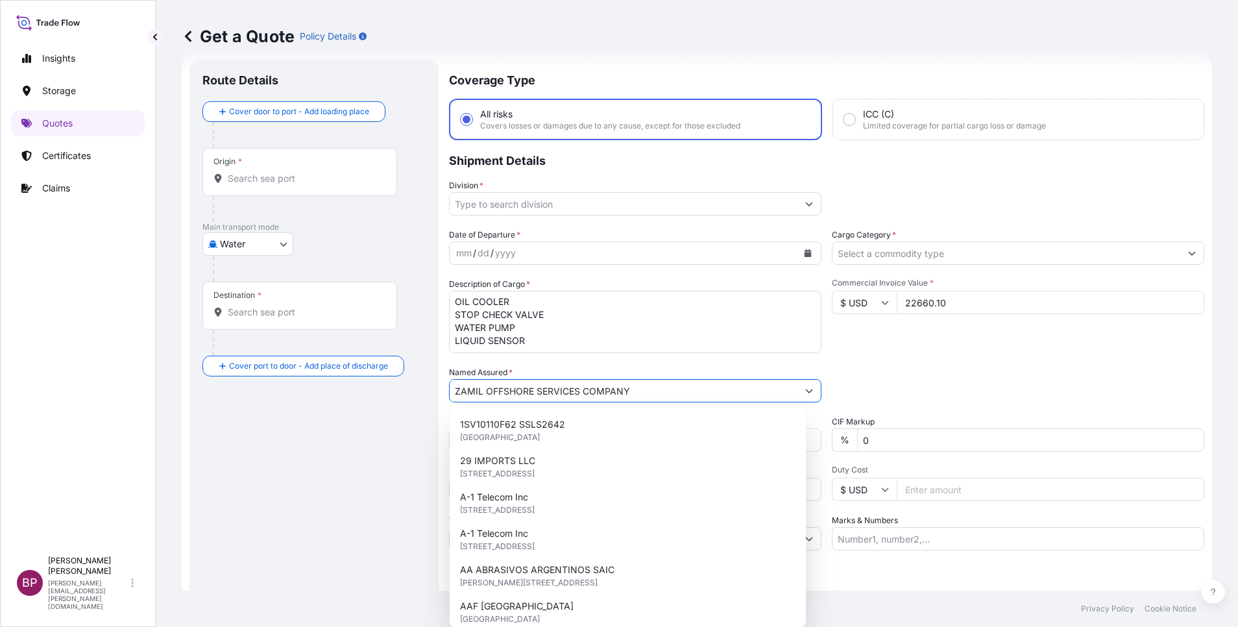
click at [797, 252] on button "Calendar" at bounding box center [807, 253] width 21 height 21
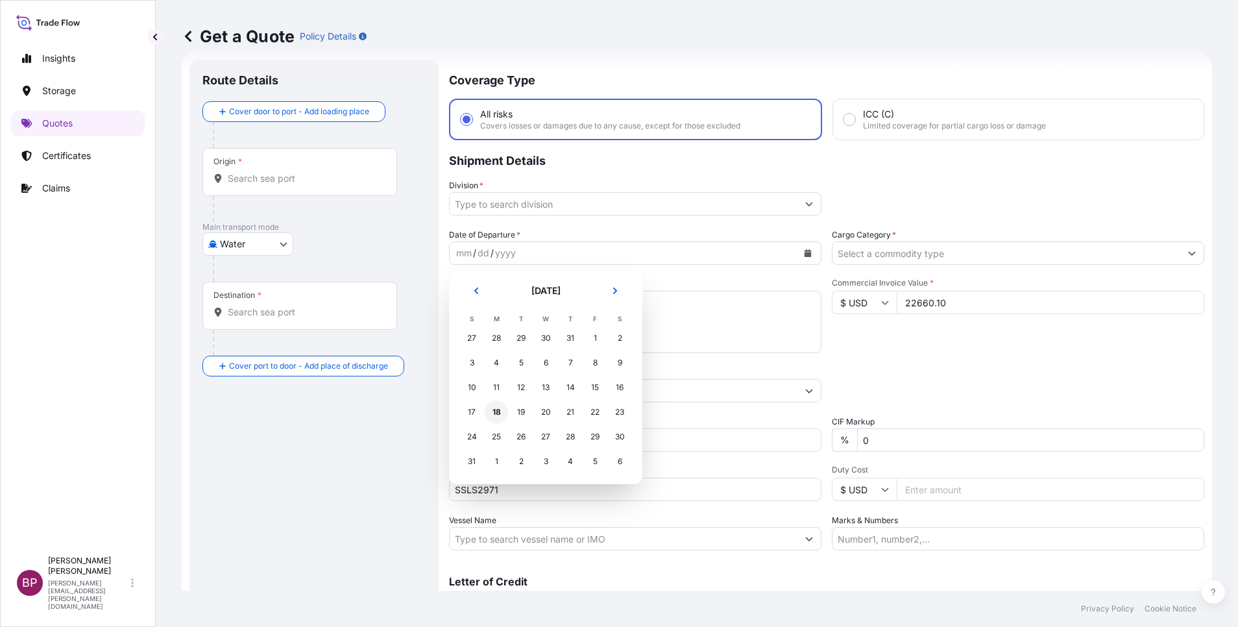
click at [496, 412] on div "18" at bounding box center [496, 411] width 23 height 23
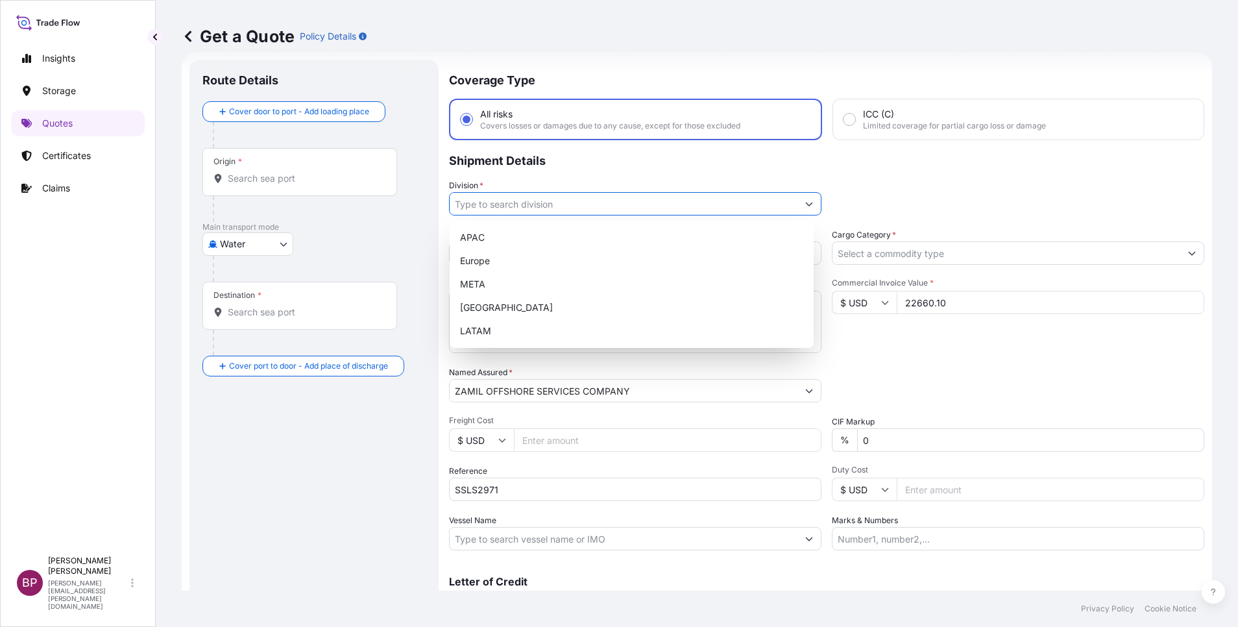
click at [806, 205] on icon "Show suggestions" at bounding box center [809, 204] width 7 height 4
click at [553, 286] on div "META" at bounding box center [631, 283] width 353 height 23
type input "META"
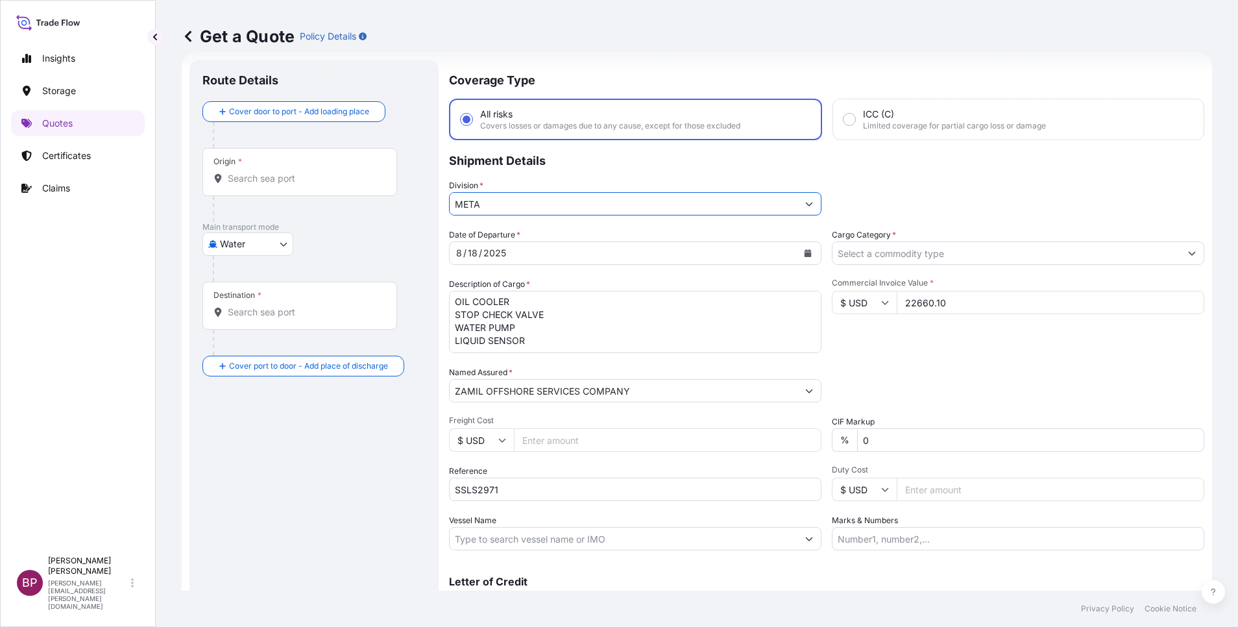
click at [897, 254] on input "Cargo Category *" at bounding box center [1006, 252] width 348 height 23
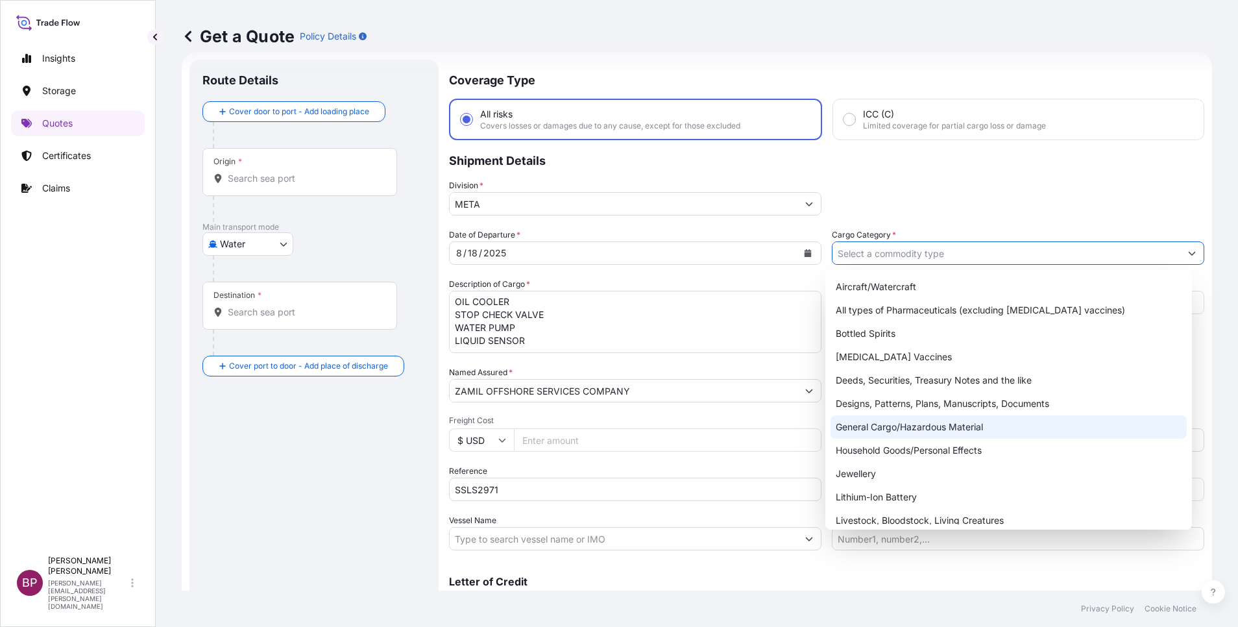
click at [963, 429] on div "General Cargo/Hazardous Material" at bounding box center [1008, 426] width 356 height 23
type input "General Cargo/Hazardous Material"
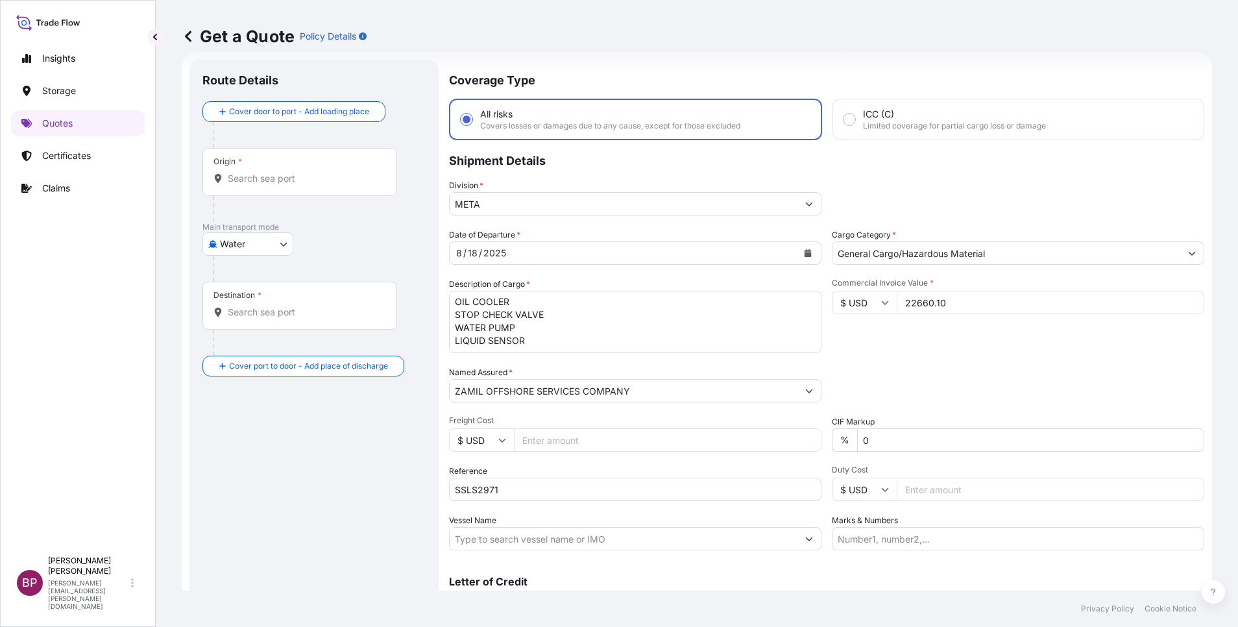
click at [1128, 183] on div "Division * META" at bounding box center [826, 197] width 755 height 36
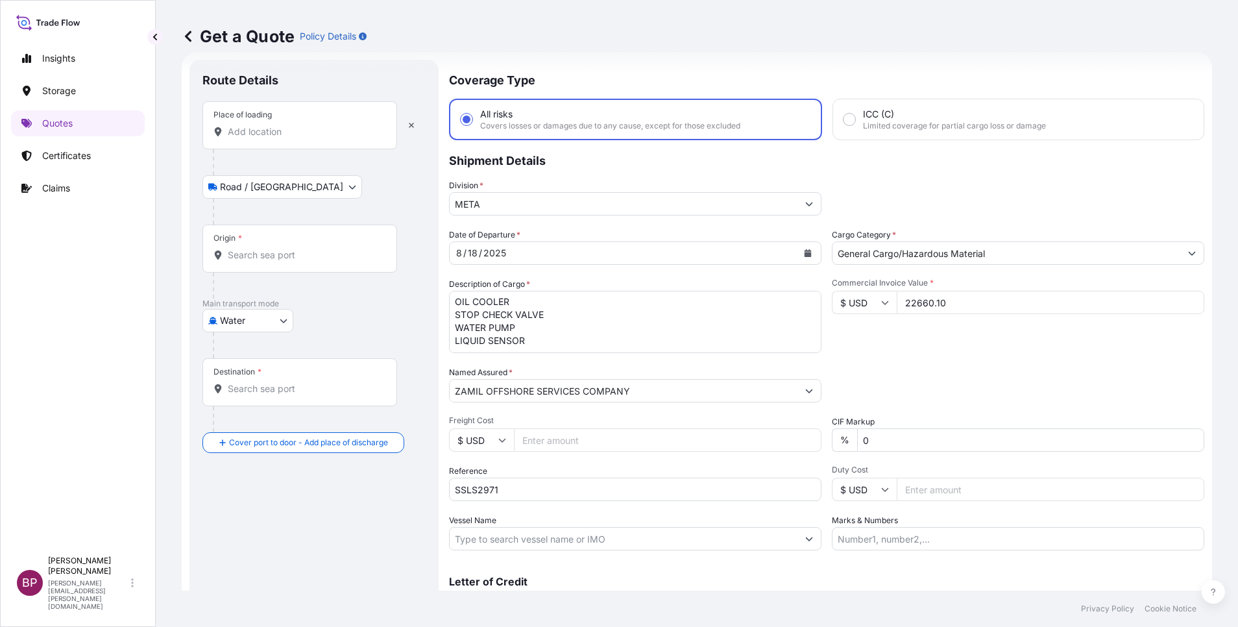
click at [283, 134] on input "Place of loading" at bounding box center [304, 131] width 153 height 13
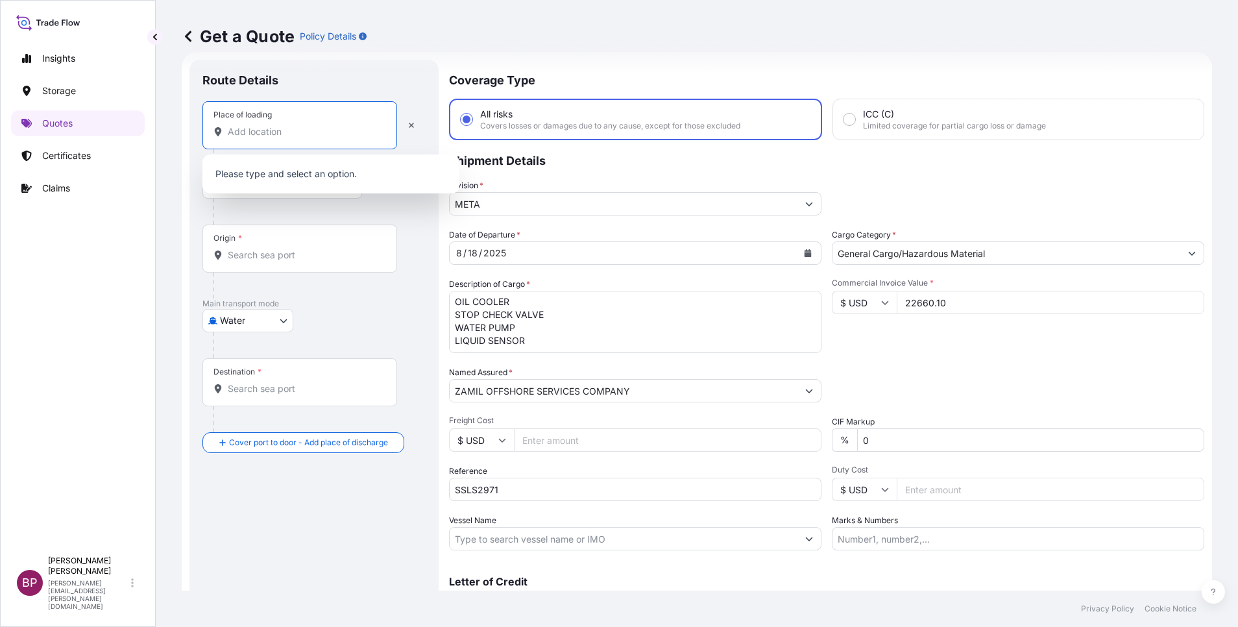
paste input "[GEOGRAPHIC_DATA]"
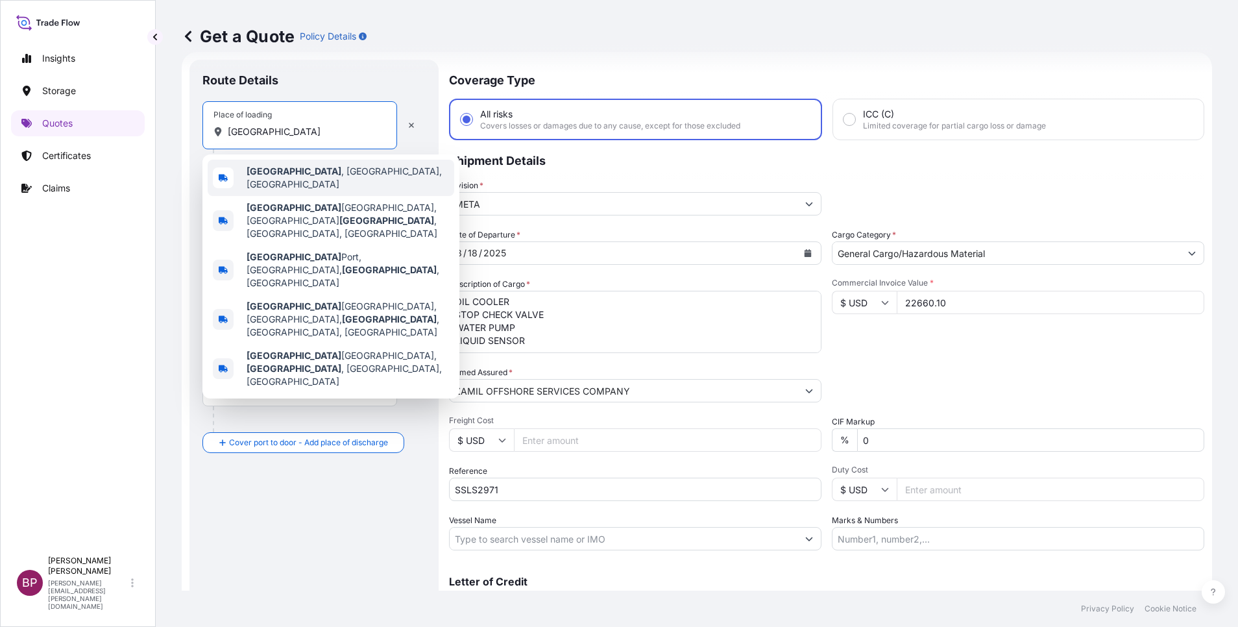
click at [339, 172] on span "[GEOGRAPHIC_DATA] , [GEOGRAPHIC_DATA], [GEOGRAPHIC_DATA]" at bounding box center [347, 178] width 202 height 26
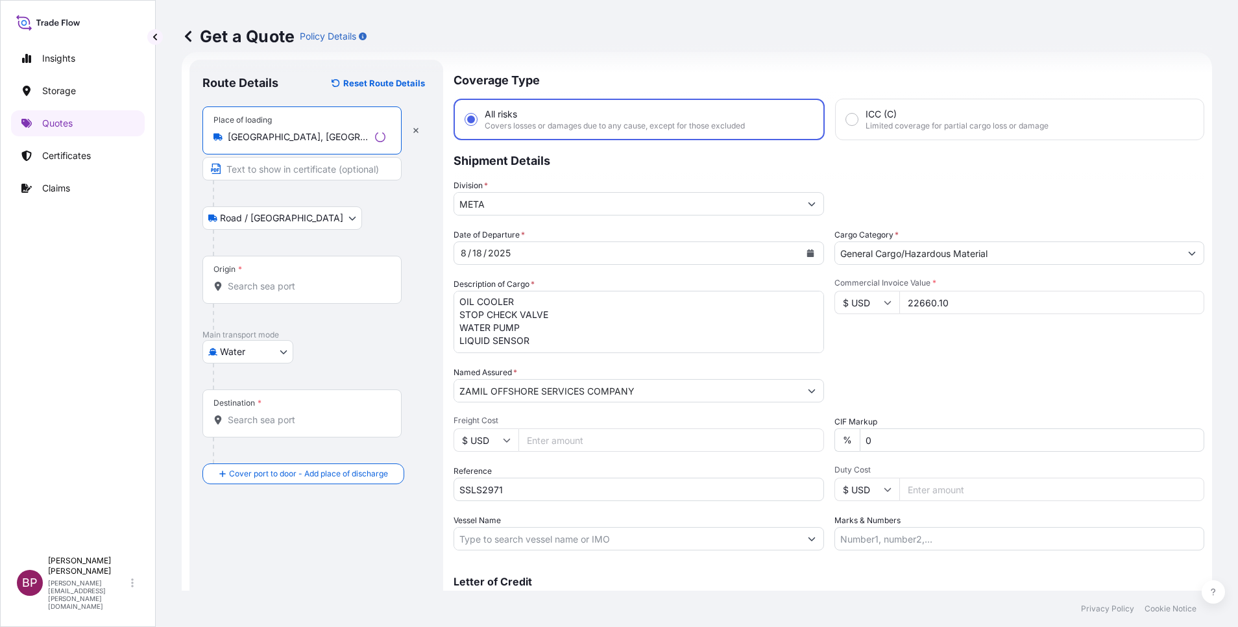
type input "[GEOGRAPHIC_DATA], [GEOGRAPHIC_DATA], [GEOGRAPHIC_DATA]"
click at [270, 289] on input "Origin *" at bounding box center [307, 286] width 158 height 13
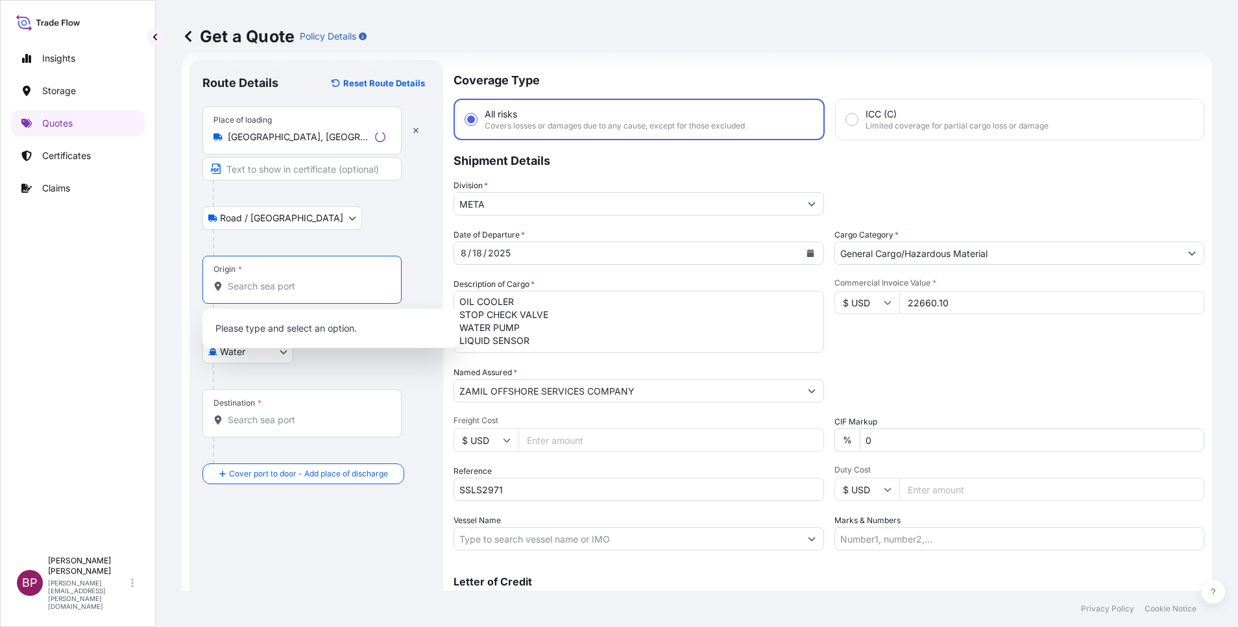
paste input "[GEOGRAPHIC_DATA]"
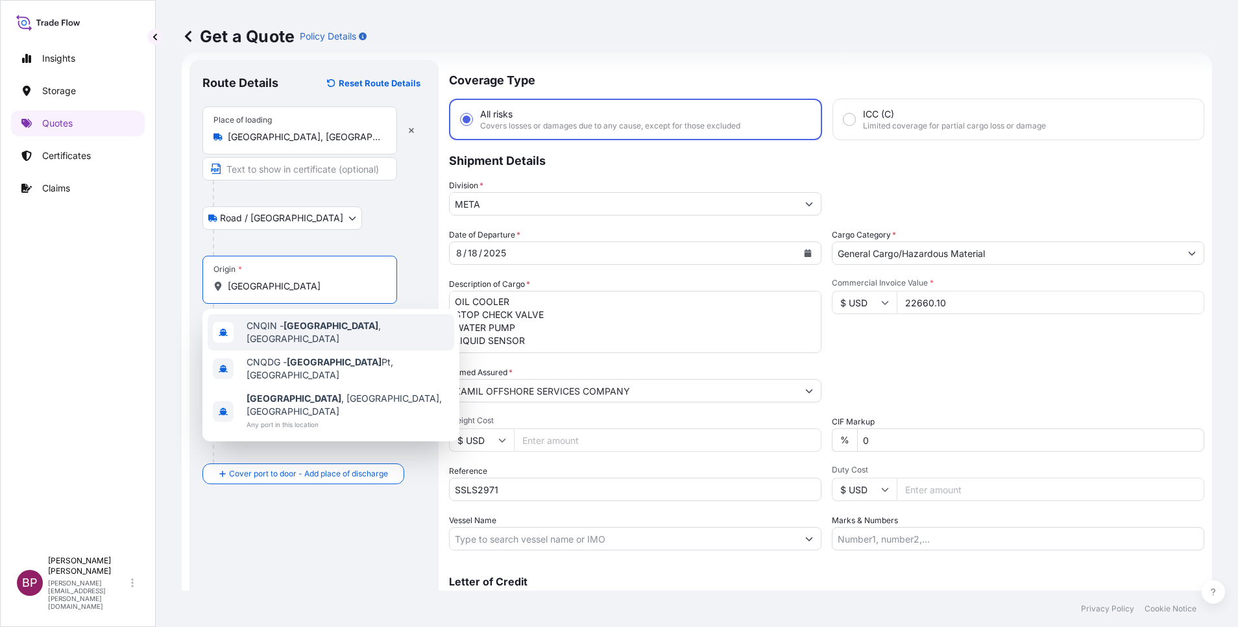
click at [337, 337] on div "CNQIN - [GEOGRAPHIC_DATA] , [GEOGRAPHIC_DATA]" at bounding box center [331, 332] width 246 height 36
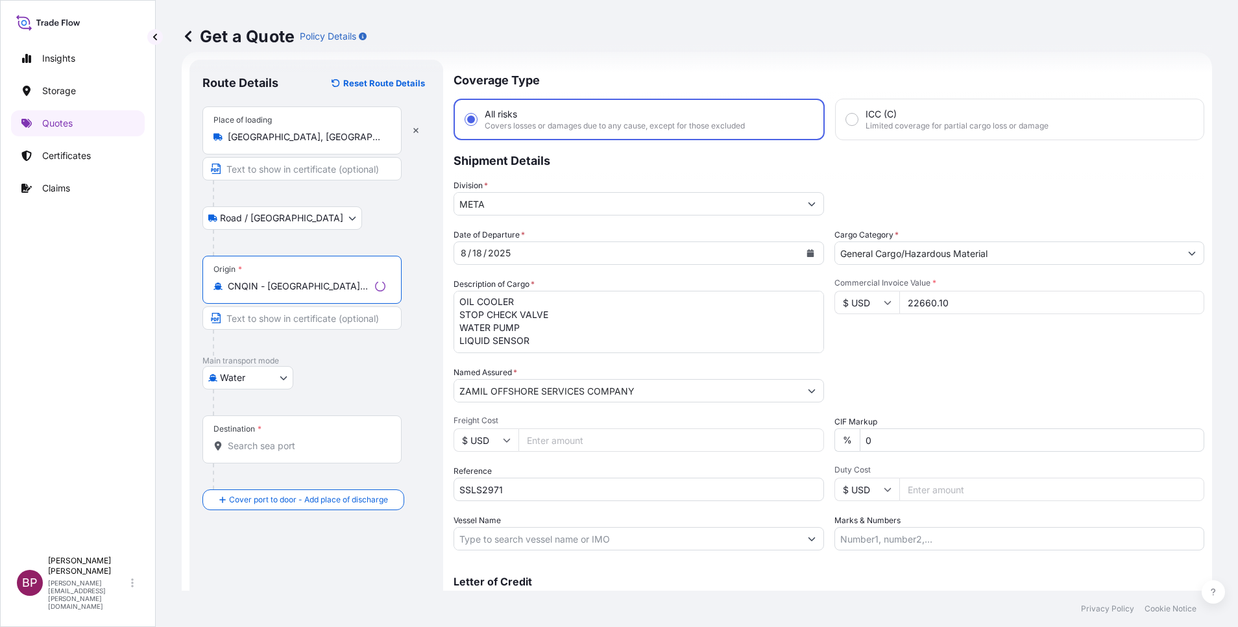
type input "CNQIN - [GEOGRAPHIC_DATA], [GEOGRAPHIC_DATA]"
click at [285, 448] on input "Destination *" at bounding box center [307, 445] width 158 height 13
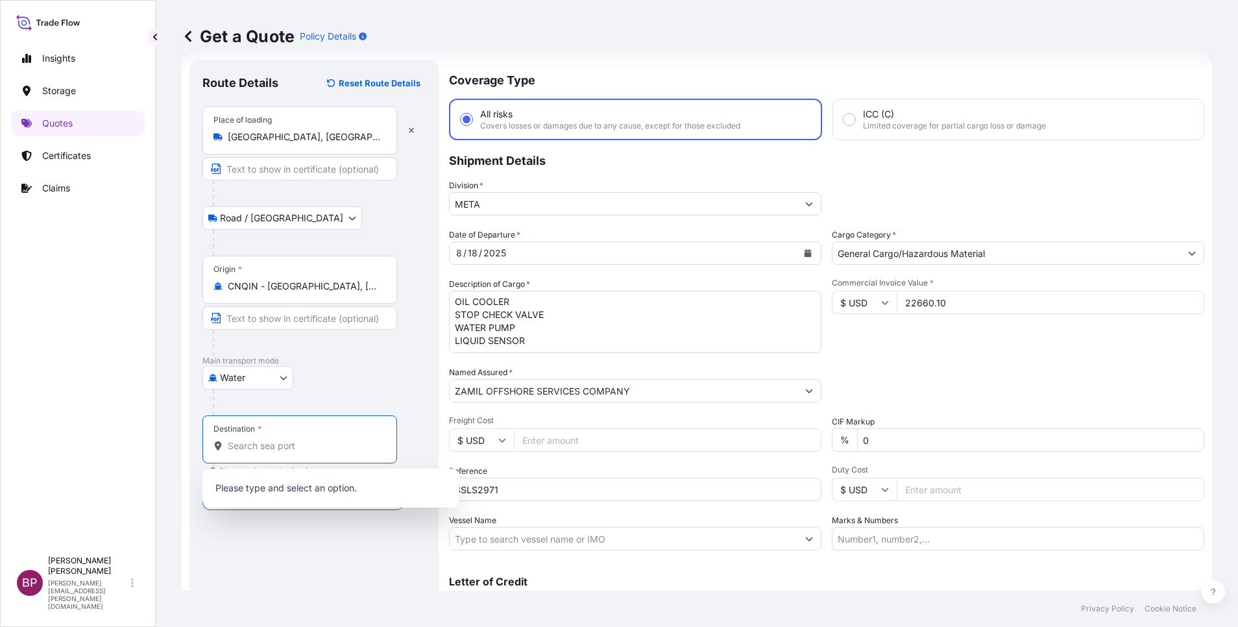
paste input "Dammam"
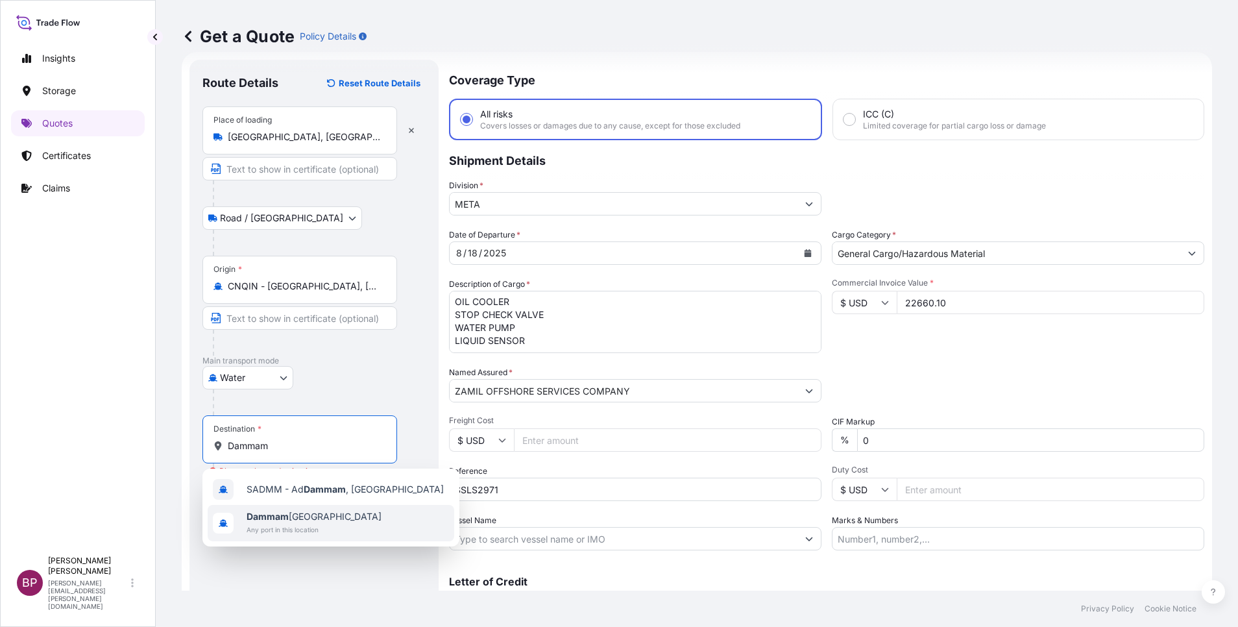
click at [295, 521] on span "Dammam [GEOGRAPHIC_DATA]" at bounding box center [313, 516] width 135 height 13
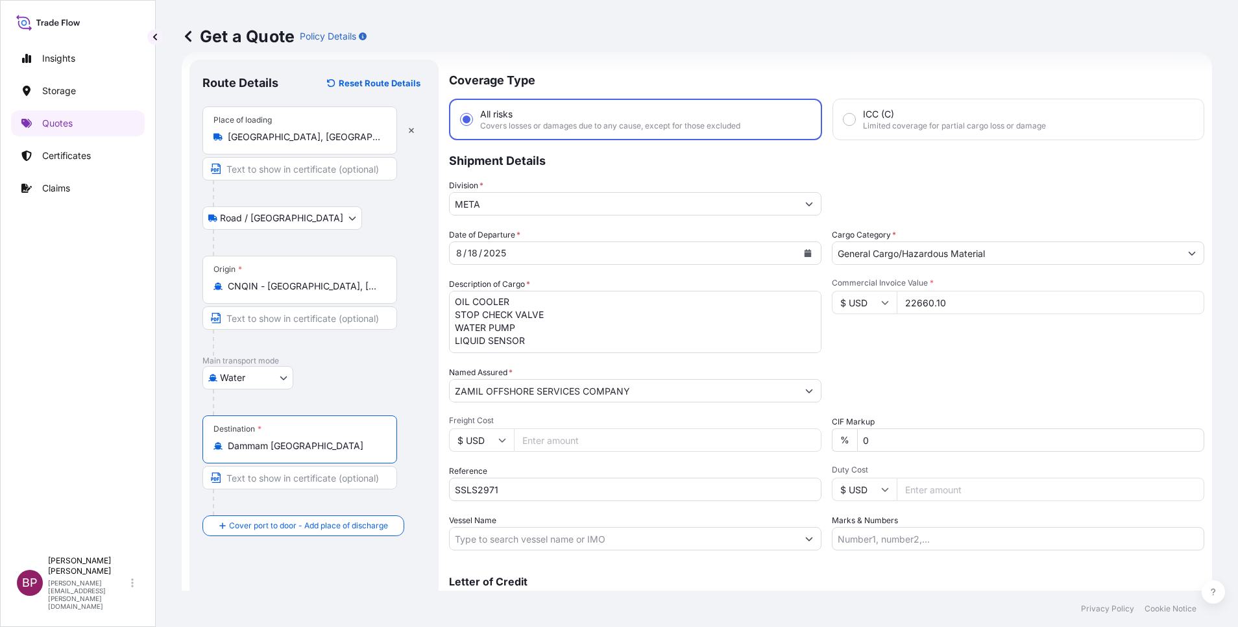
scroll to position [85, 0]
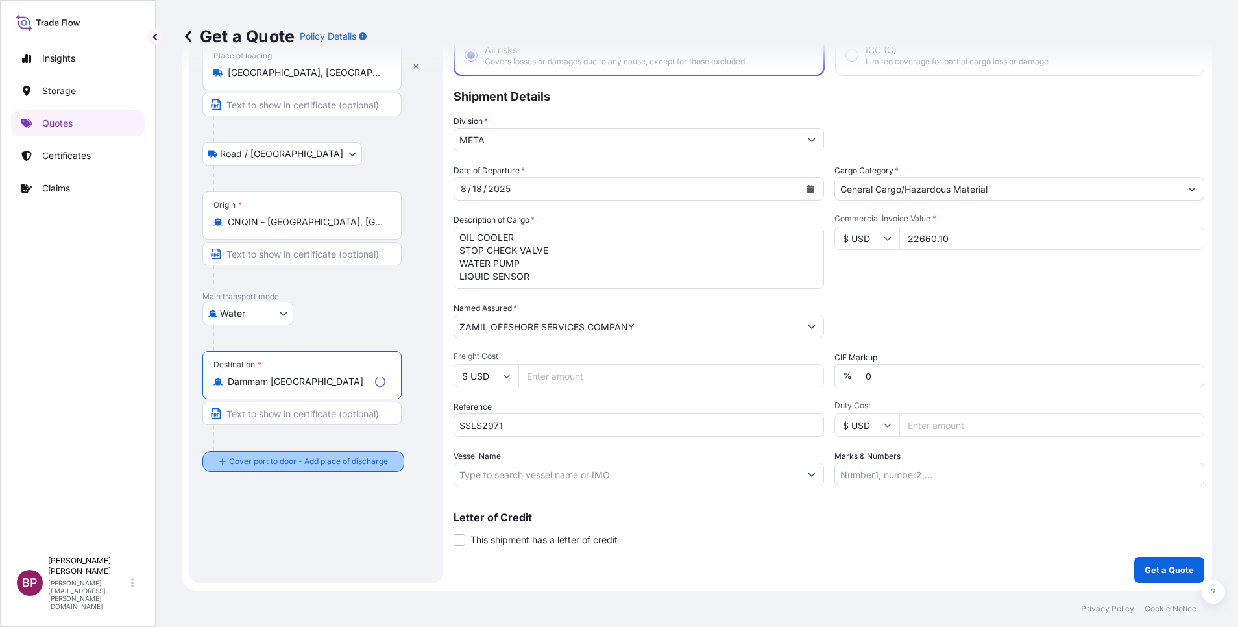
type input "Dammam [GEOGRAPHIC_DATA]"
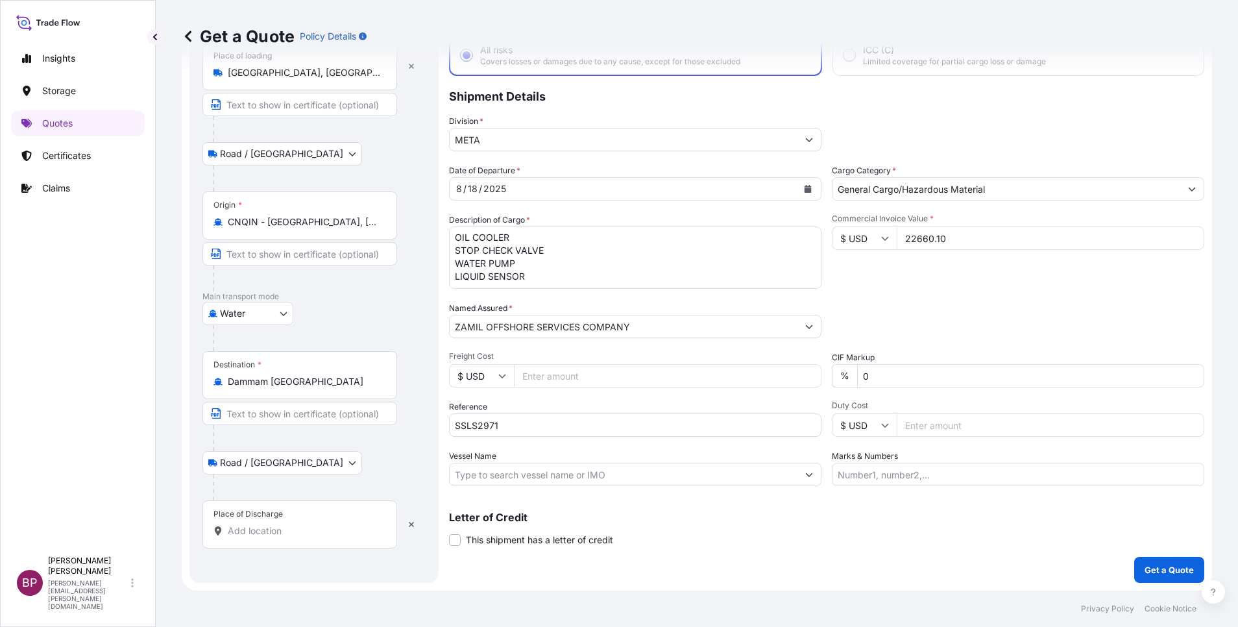
click at [291, 534] on input "Place of Discharge" at bounding box center [304, 530] width 153 height 13
paste input "Dammam"
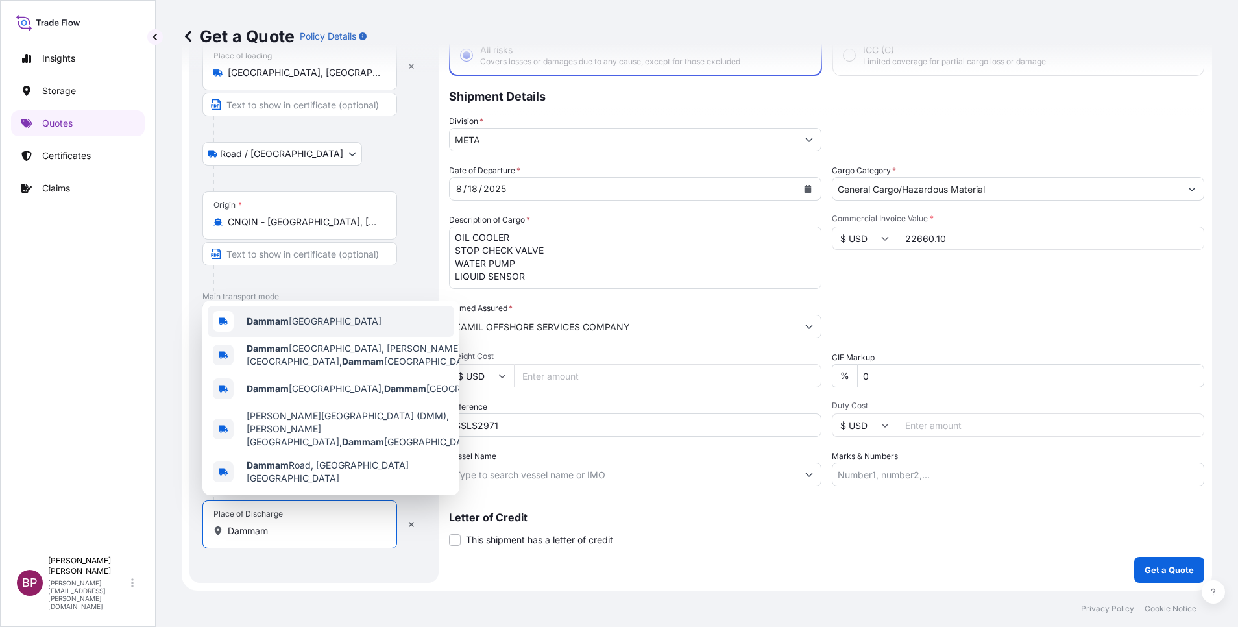
click at [300, 328] on span "Dammam [GEOGRAPHIC_DATA]" at bounding box center [313, 321] width 135 height 13
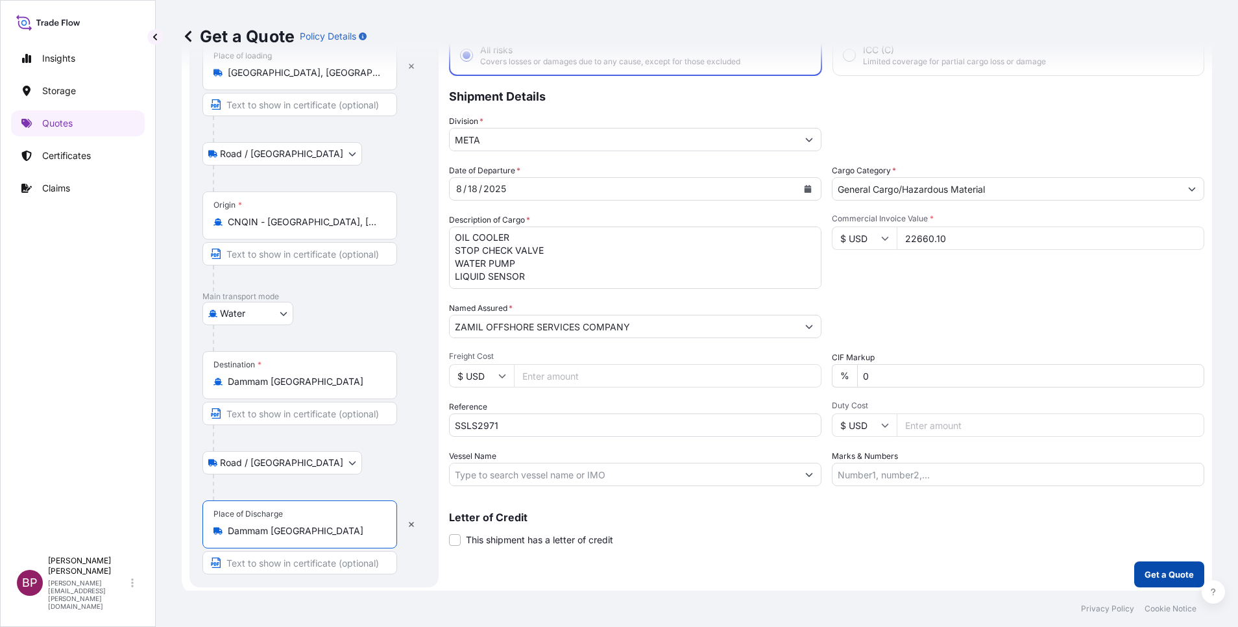
type input "Dammam [GEOGRAPHIC_DATA]"
click at [1148, 571] on p "Get a Quote" at bounding box center [1168, 574] width 49 height 13
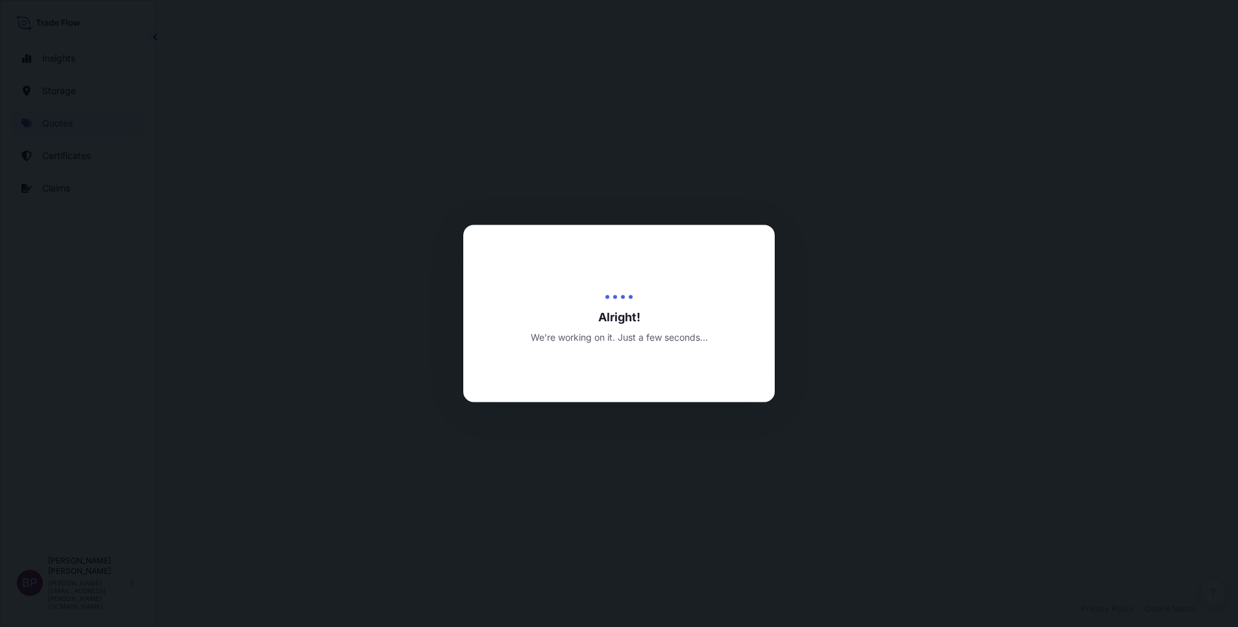
select select "Road / [GEOGRAPHIC_DATA]"
select select "Water"
select select "Road / [GEOGRAPHIC_DATA]"
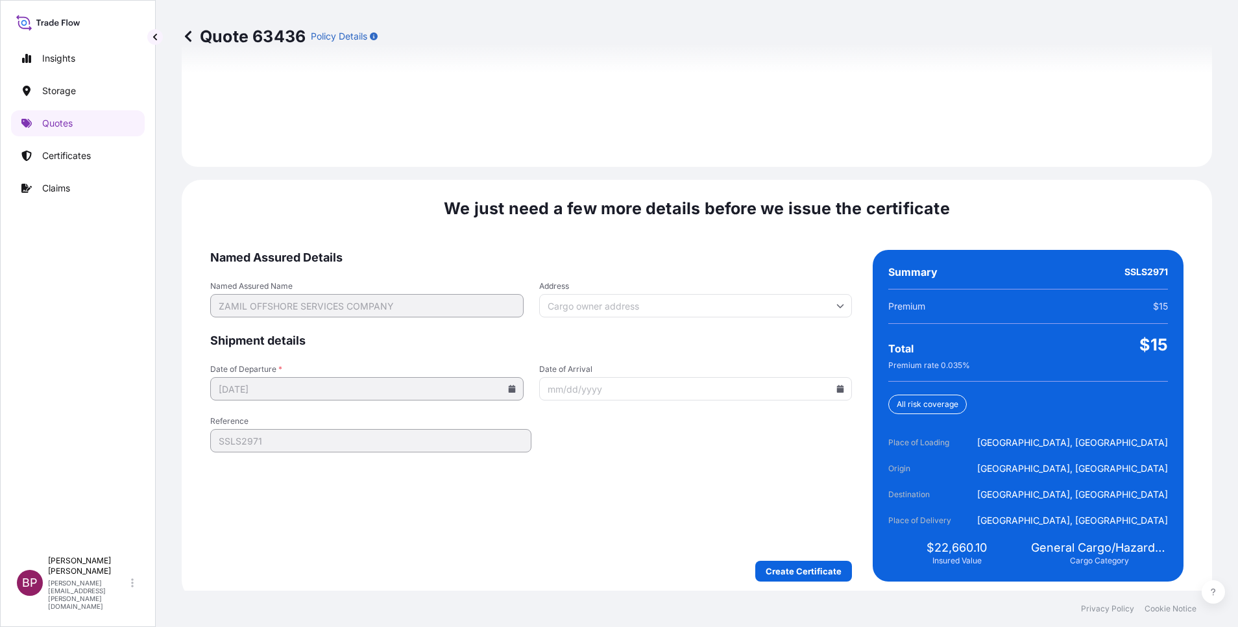
scroll to position [1922, 0]
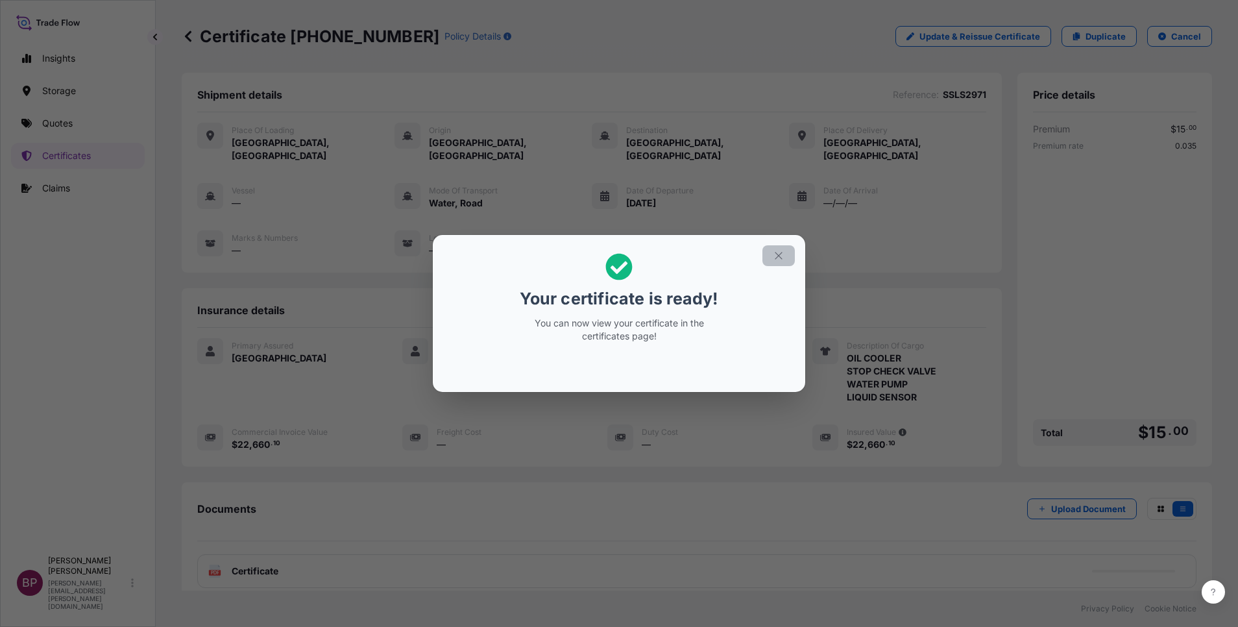
click at [774, 257] on icon "button" at bounding box center [778, 256] width 12 height 12
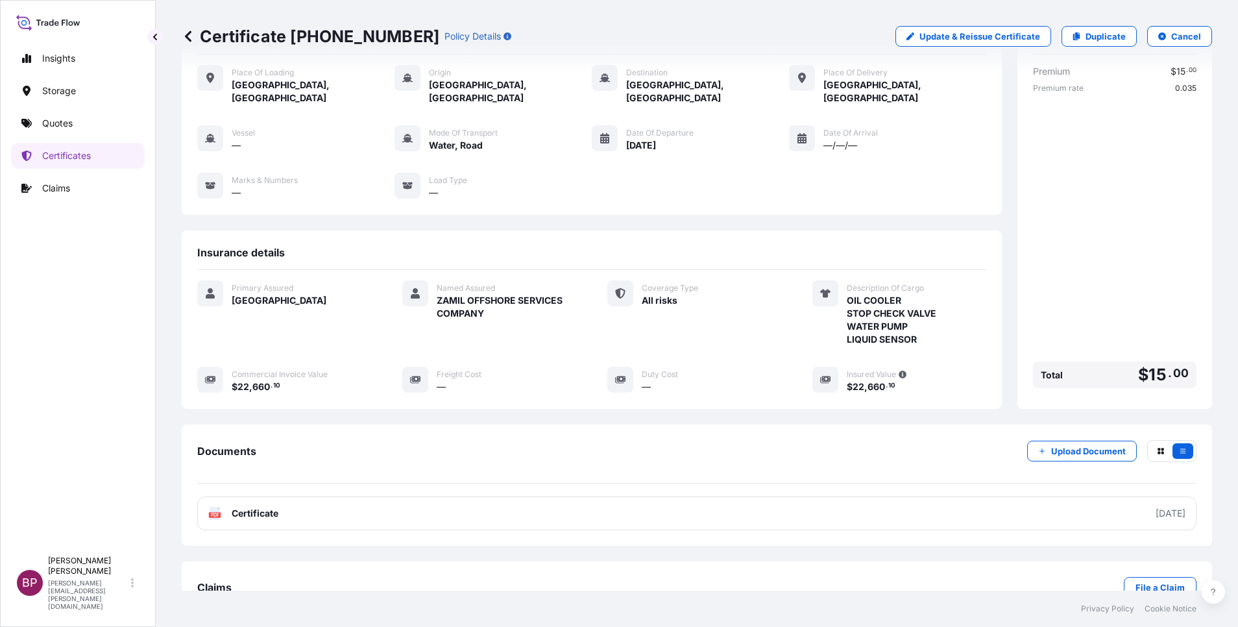
scroll to position [81, 0]
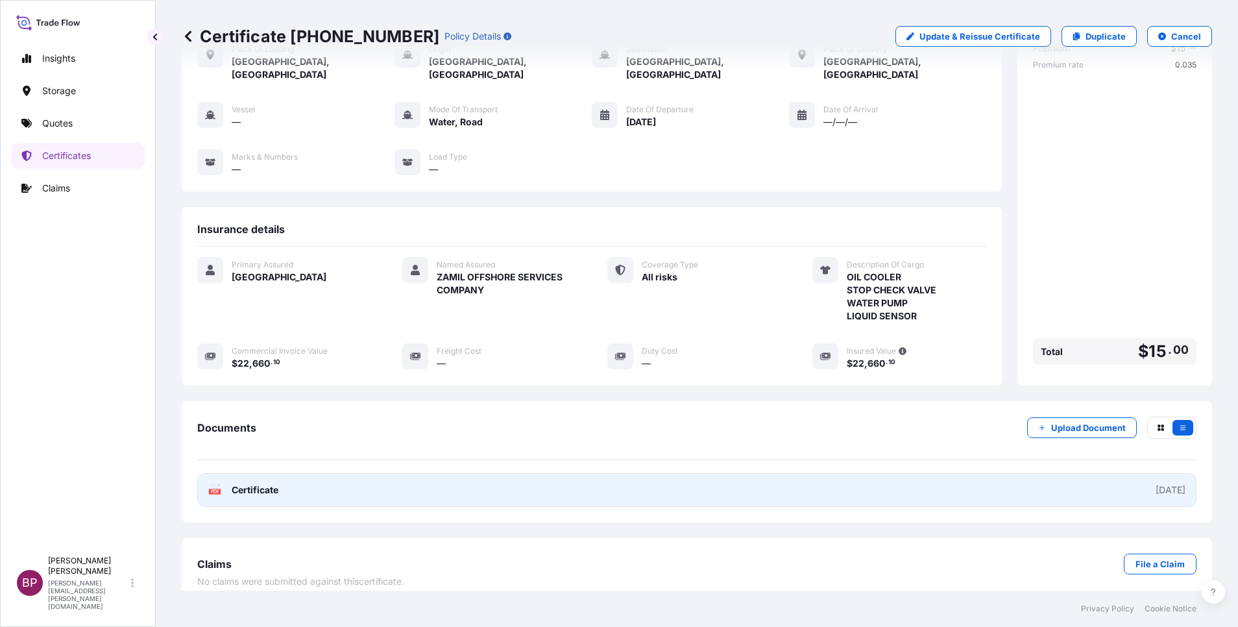
click at [246, 483] on span "Certificate" at bounding box center [255, 489] width 47 height 13
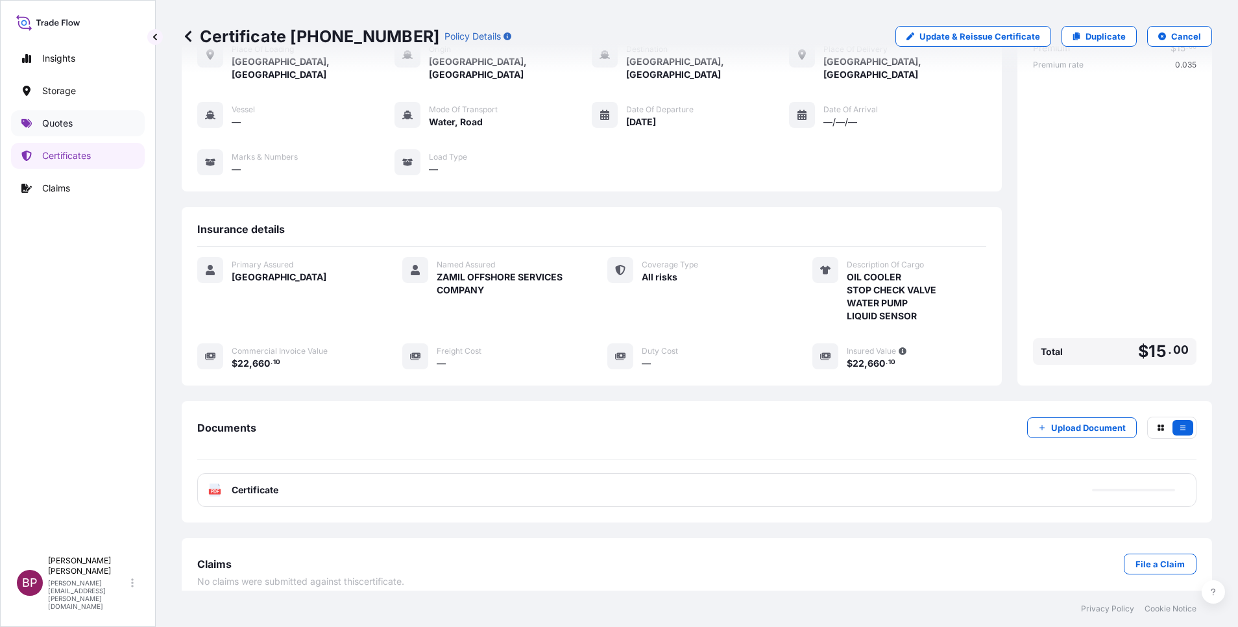
click at [62, 119] on p "Quotes" at bounding box center [57, 123] width 30 height 13
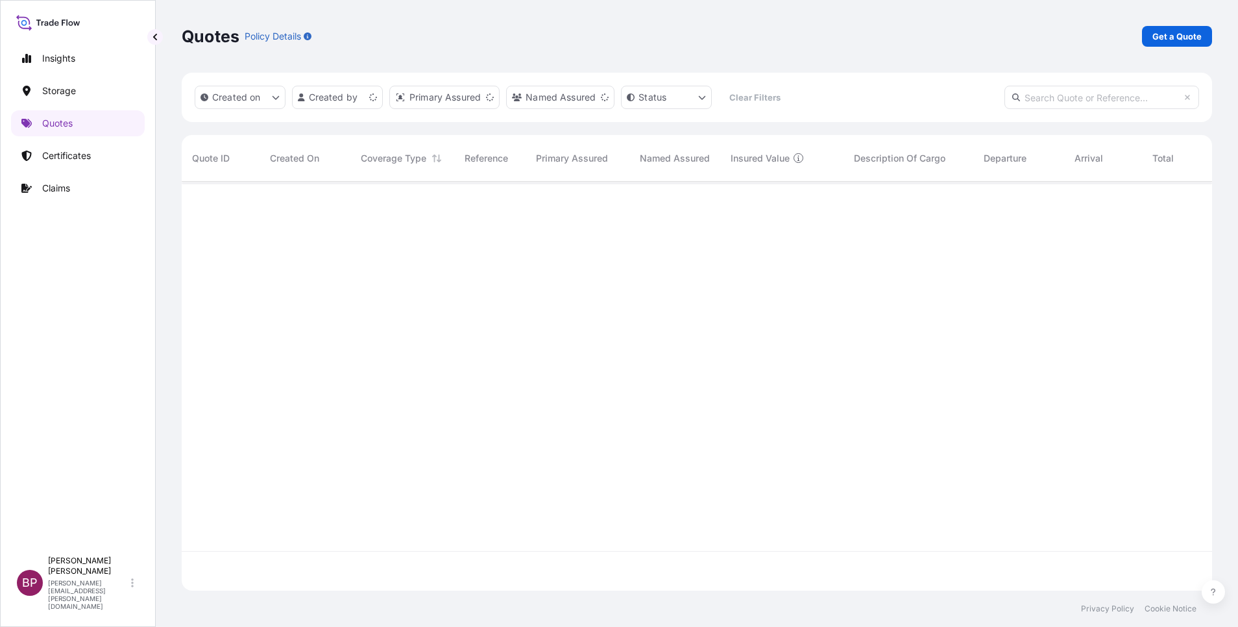
scroll to position [401, 1015]
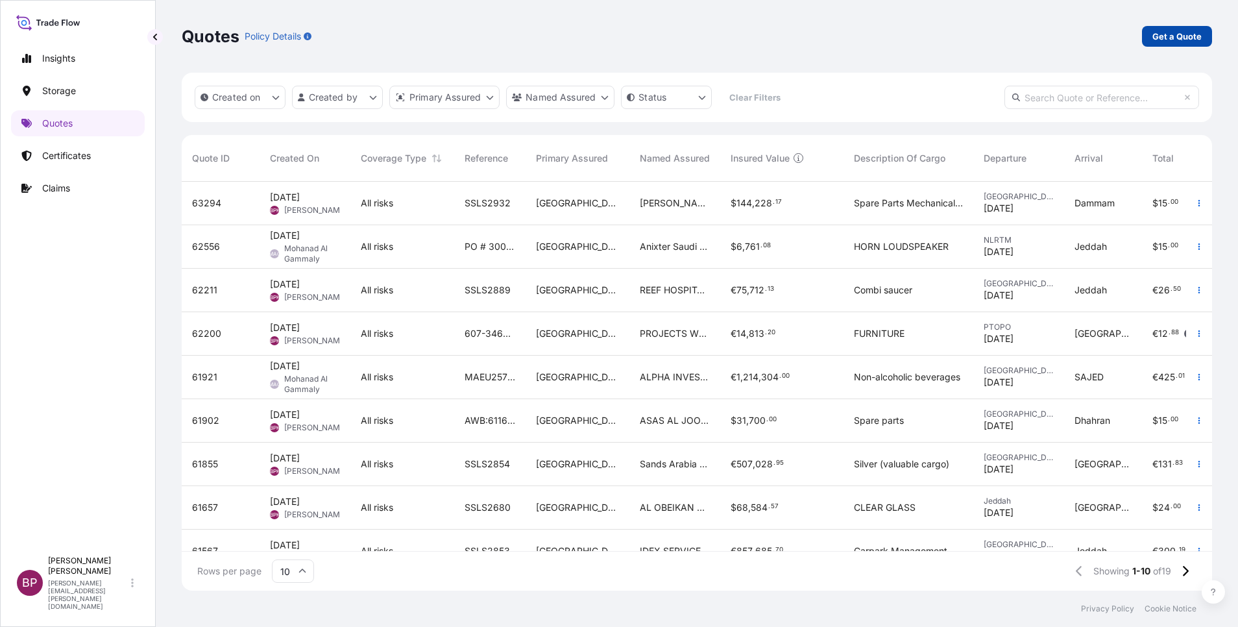
click at [1178, 41] on p "Get a Quote" at bounding box center [1176, 36] width 49 height 13
select select "Water"
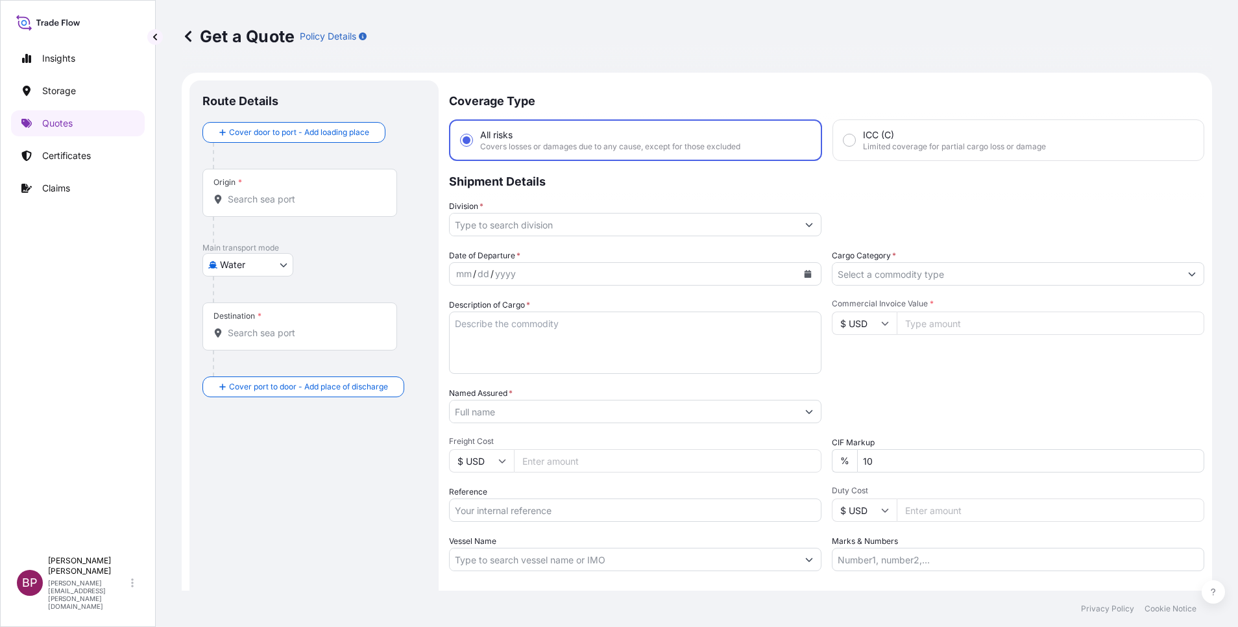
scroll to position [21, 0]
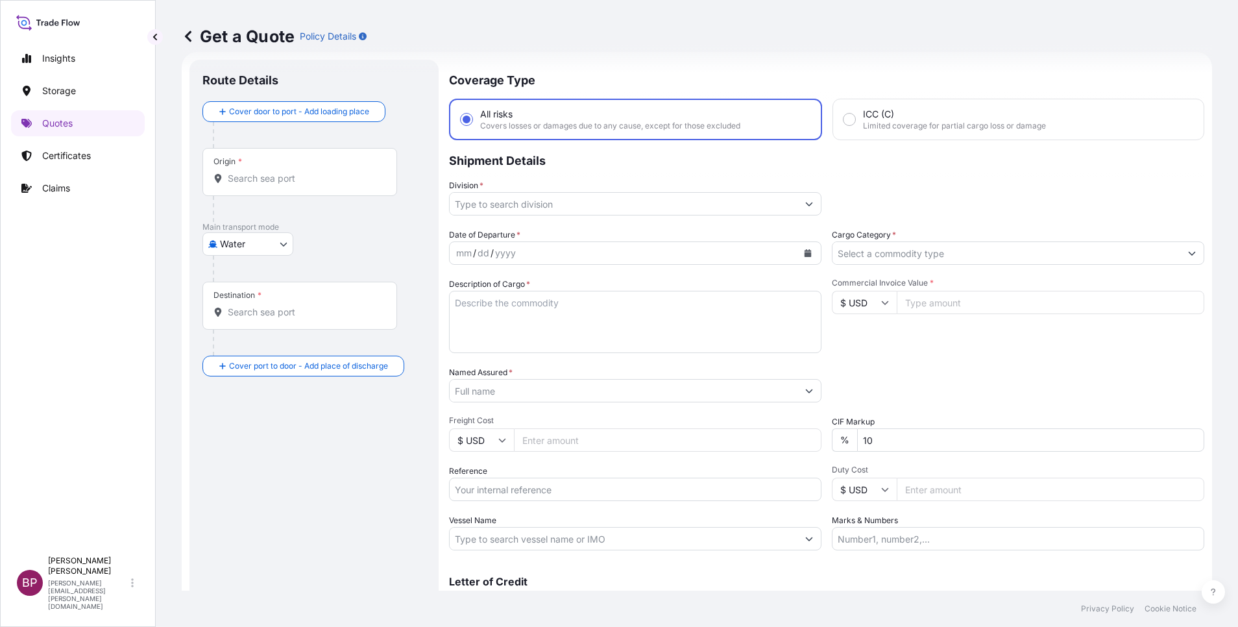
click at [279, 246] on body "Insights Storage Quotes Certificates Claims BP [PERSON_NAME] Kurian [EMAIL_ADDR…" at bounding box center [619, 313] width 1238 height 627
click at [249, 280] on div "Air" at bounding box center [248, 277] width 80 height 23
click at [924, 250] on input "Cargo Category *" at bounding box center [1006, 252] width 348 height 23
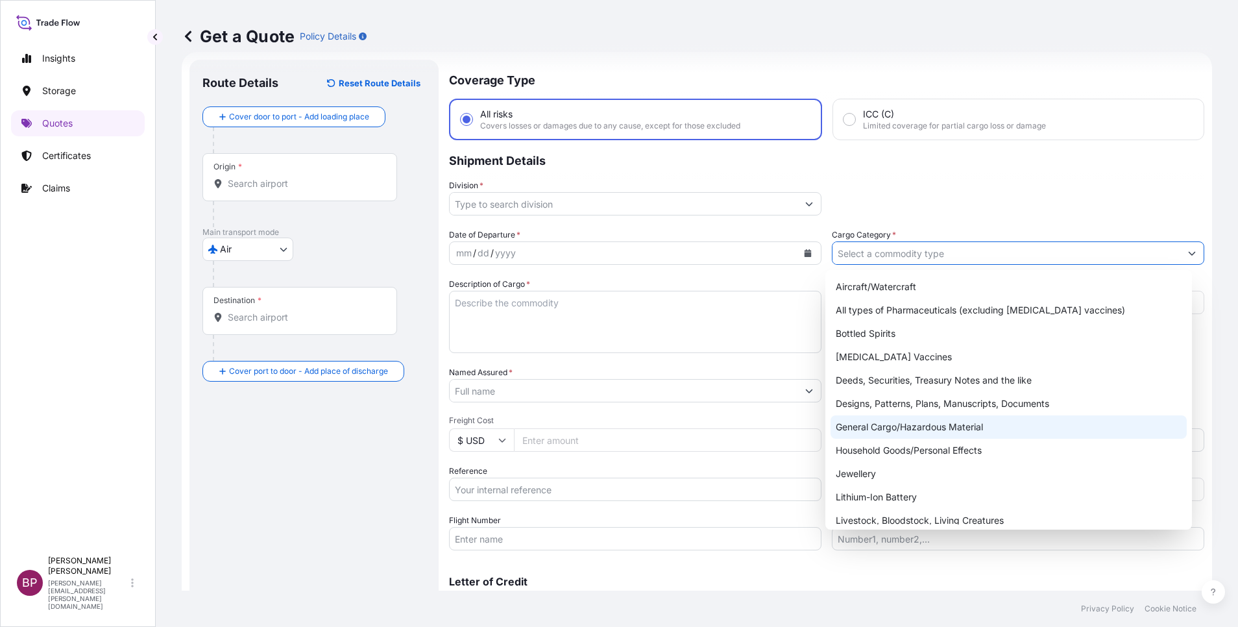
click at [926, 427] on div "General Cargo/Hazardous Material" at bounding box center [1008, 426] width 356 height 23
type input "General Cargo/Hazardous Material"
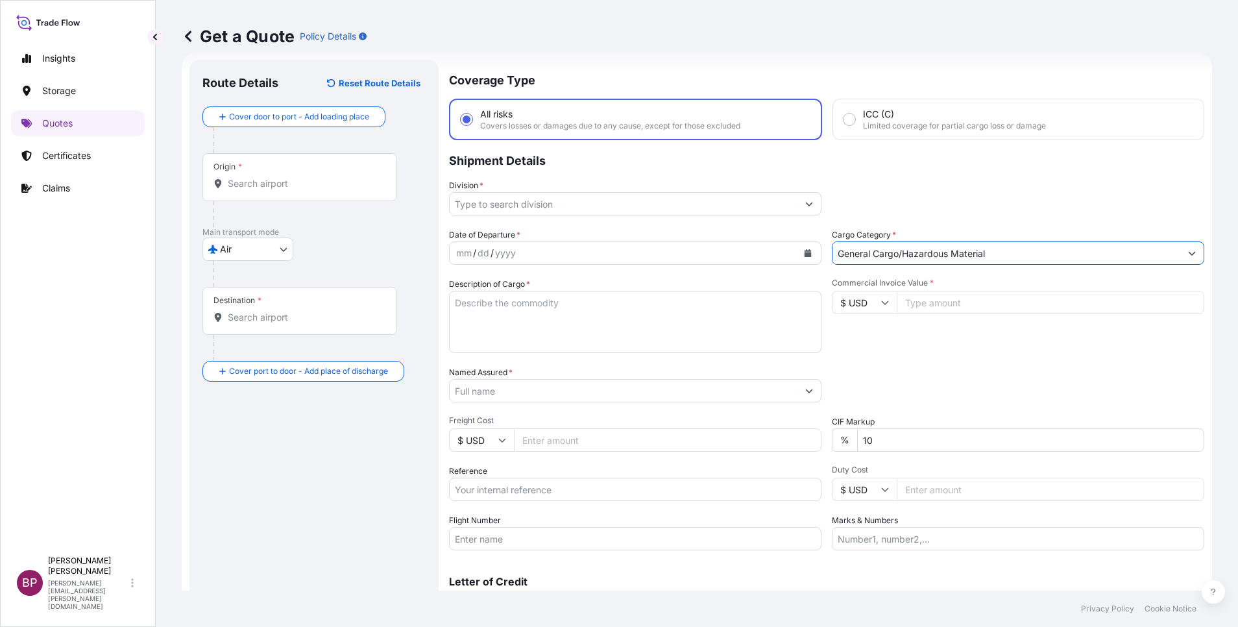
click at [797, 202] on button "Show suggestions" at bounding box center [808, 203] width 23 height 23
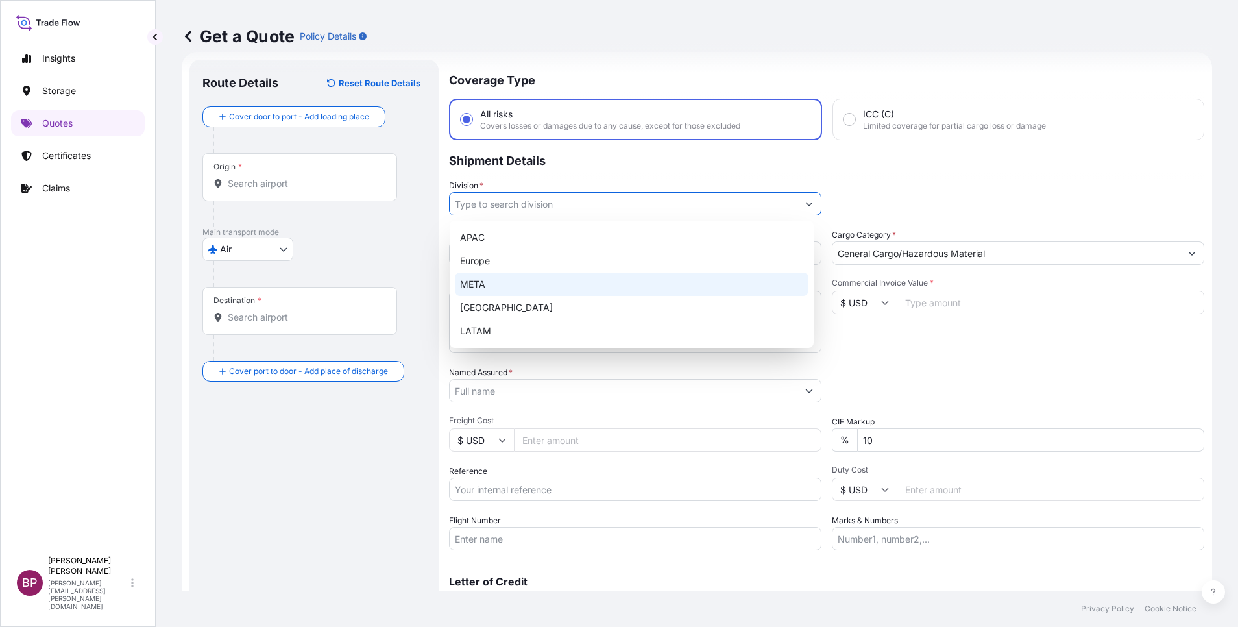
click at [555, 281] on div "META" at bounding box center [631, 283] width 353 height 23
type input "META"
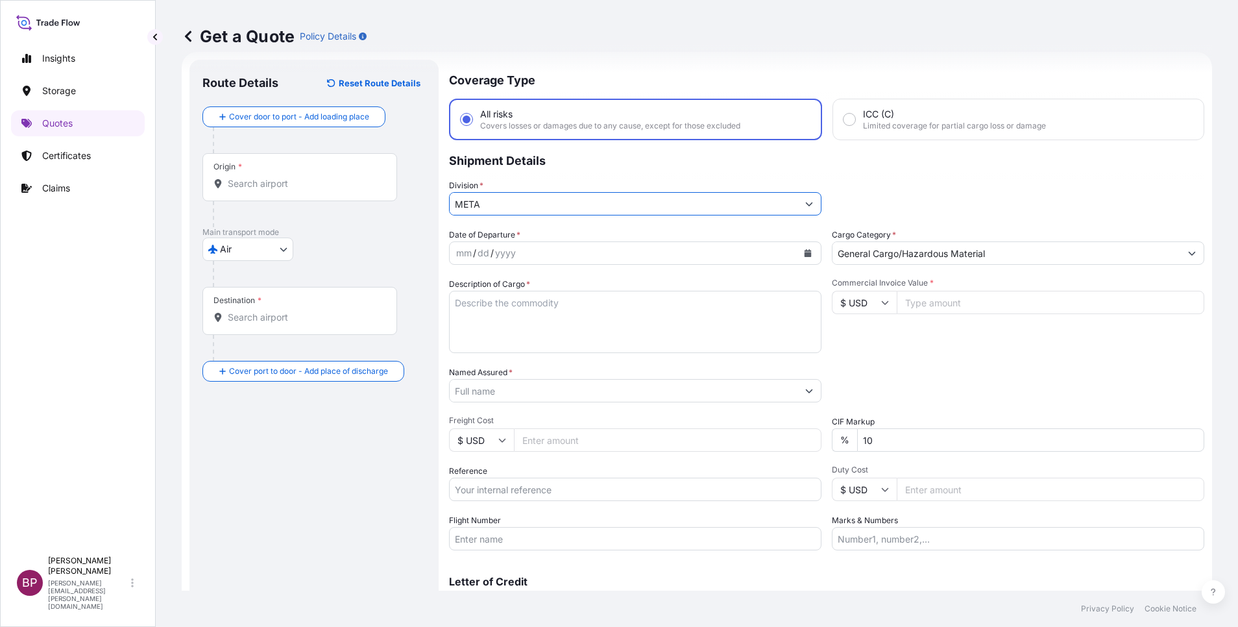
click at [590, 326] on textarea "Description of Cargo *" at bounding box center [635, 322] width 372 height 62
paste textarea "JACOBSLADDER 2, GEN 2 – AIR (EXERCISE APPARATUS)"
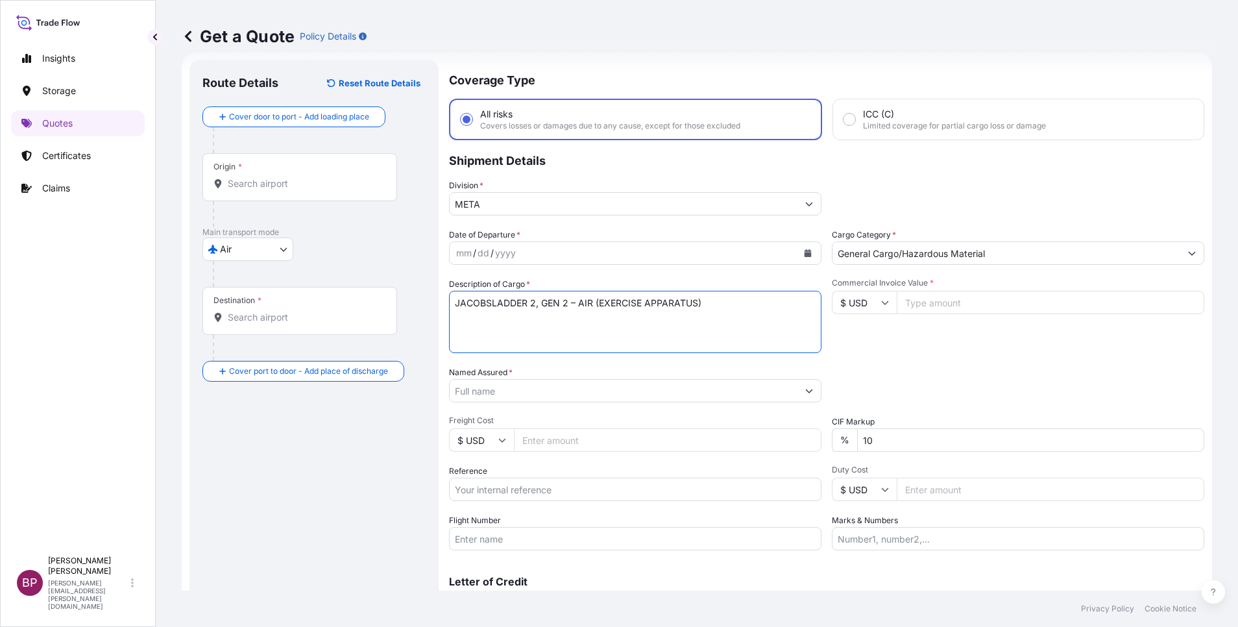
type textarea "JACOBSLADDER 2, GEN 2 – AIR (EXERCISE APPARATUS)"
click at [881, 305] on icon at bounding box center [885, 302] width 8 height 8
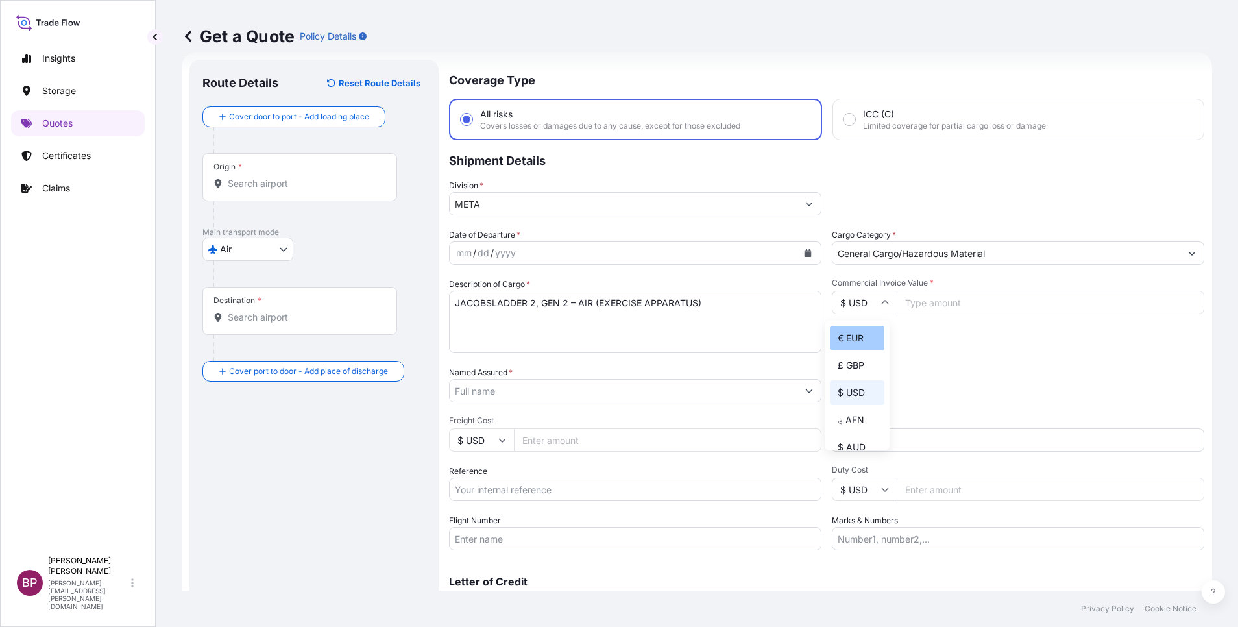
click at [845, 343] on div "€ EUR" at bounding box center [857, 338] width 54 height 25
type input "€ EUR"
click at [944, 302] on input "Commercial Invoice Value *" at bounding box center [1049, 302] width 307 height 23
paste input "3080"
type input "3080"
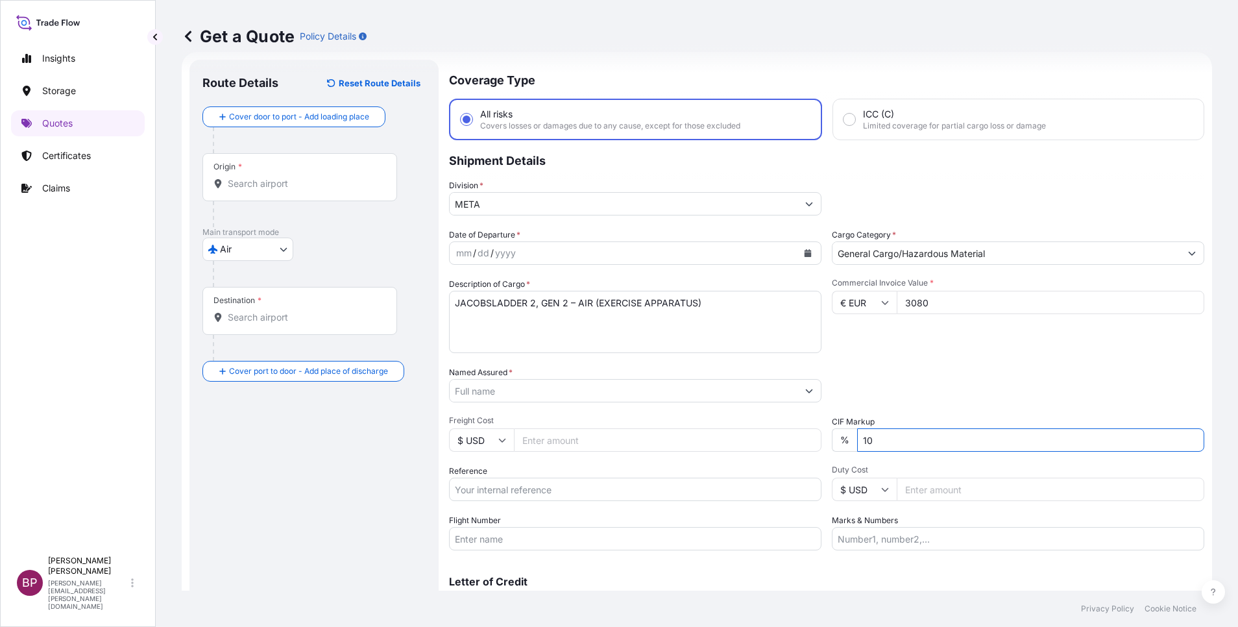
drag, startPoint x: 889, startPoint y: 440, endPoint x: 695, endPoint y: 401, distance: 198.4
click at [765, 409] on div "Date of Departure * mm / dd / yyyy Cargo Category * General Cargo/Hazardous Mat…" at bounding box center [826, 389] width 755 height 322
type input "0"
click at [915, 381] on div "Packing Category Type to search a container mode Please select a primary mode o…" at bounding box center [1018, 384] width 372 height 36
click at [804, 253] on icon "Calendar" at bounding box center [807, 253] width 7 height 8
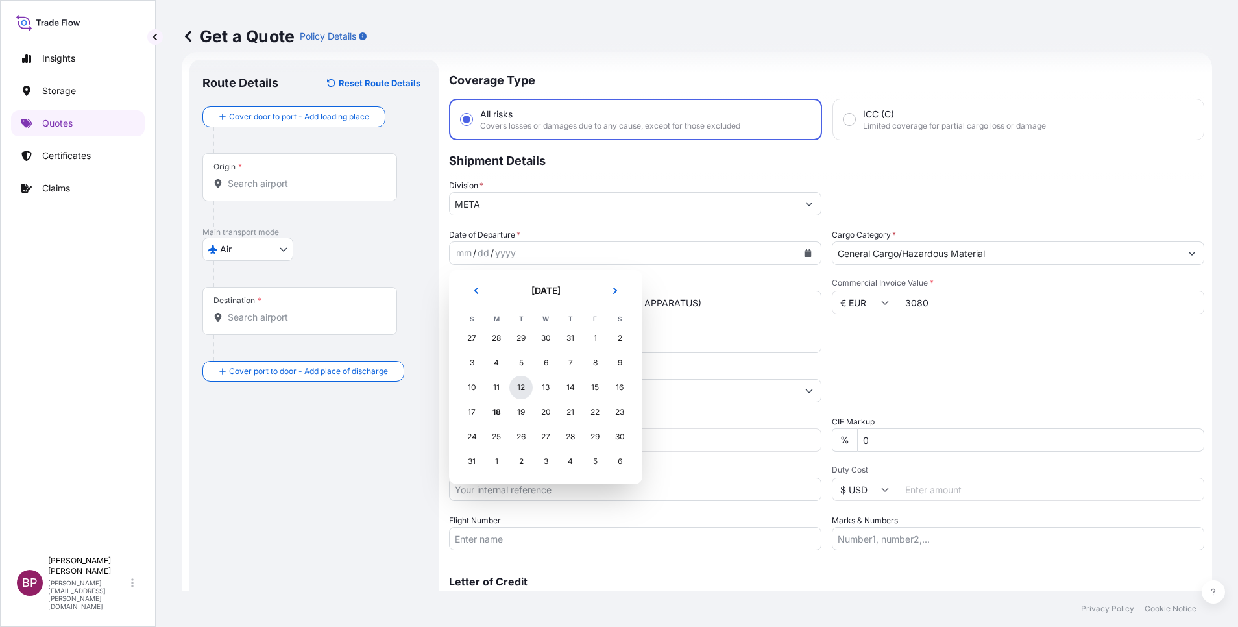
click at [523, 390] on div "12" at bounding box center [520, 387] width 23 height 23
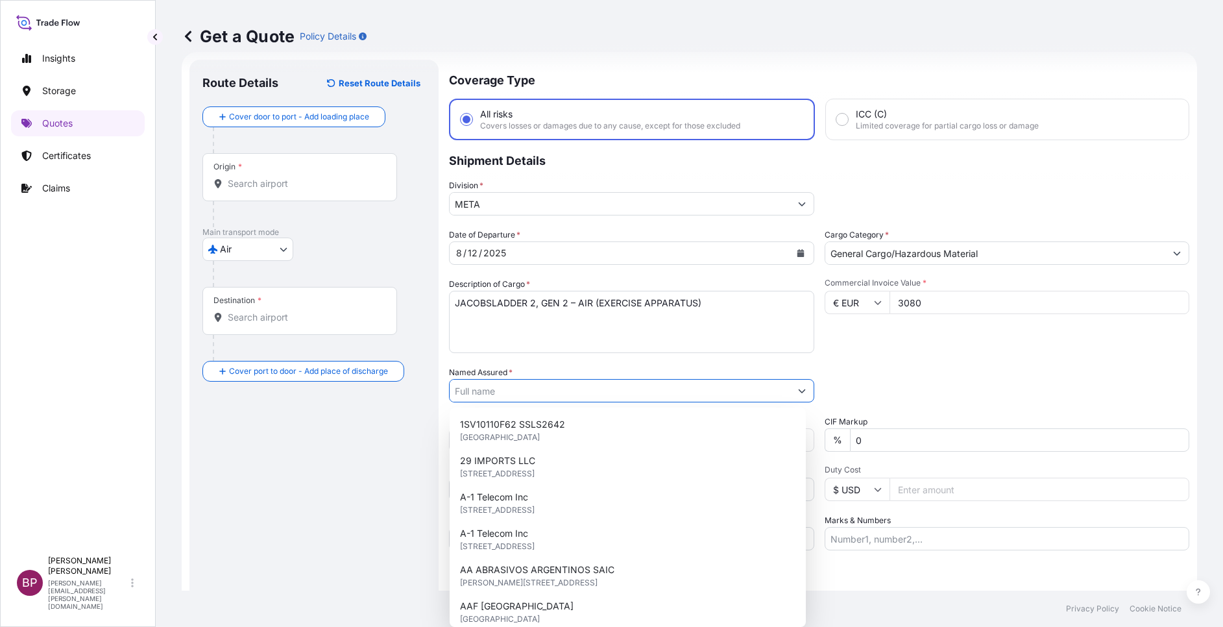
click at [569, 389] on input "Named Assured *" at bounding box center [619, 390] width 341 height 23
paste input "DELTA VISION TRADING CO.L.L.C"
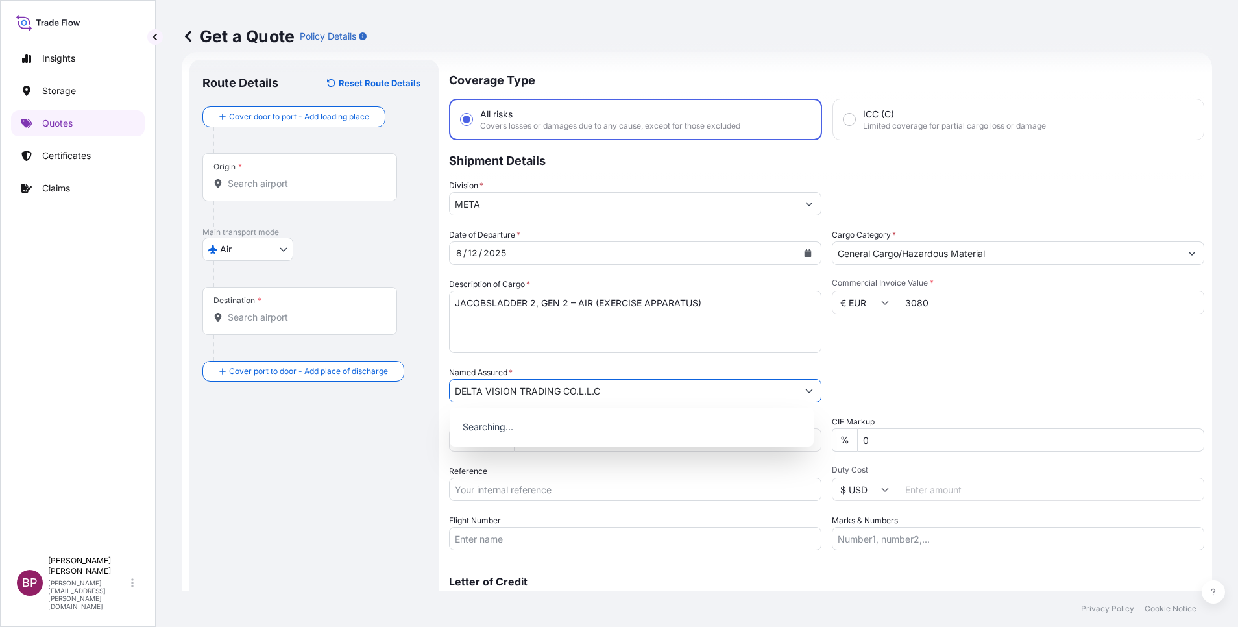
type input "DELTA VISION TRADING CO.L.L.C"
click at [930, 385] on div "Packing Category Type to search a container mode Please select a primary mode o…" at bounding box center [1018, 384] width 372 height 36
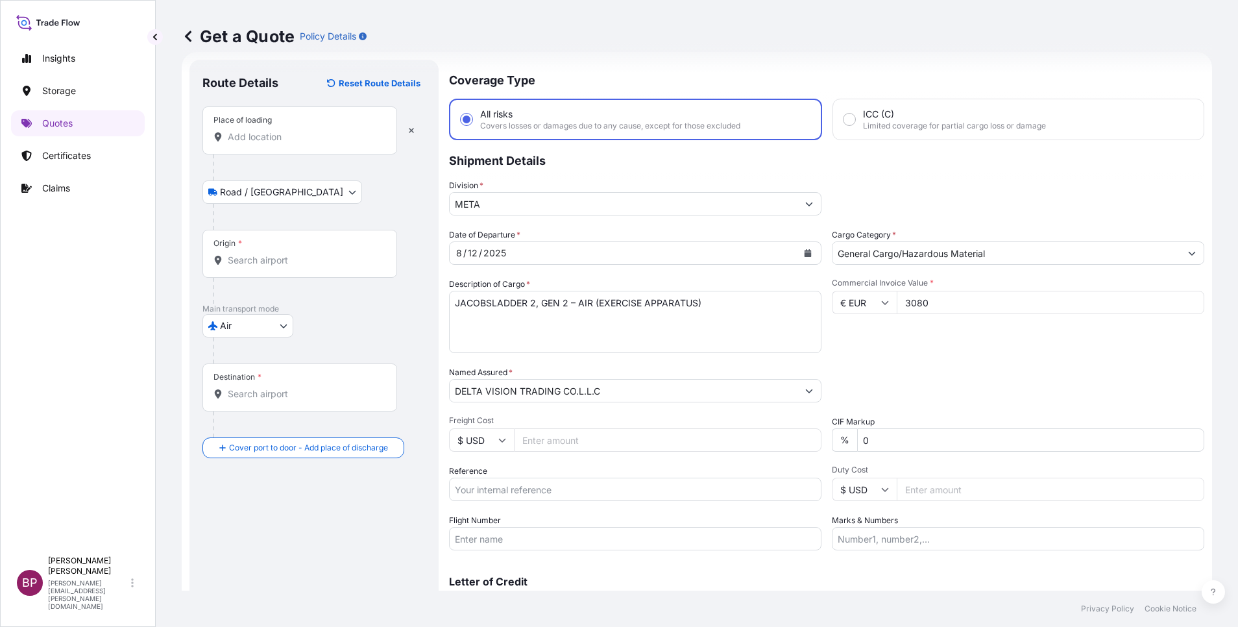
click at [297, 144] on div "Place of loading" at bounding box center [299, 130] width 195 height 48
click at [297, 143] on input "Place of loading" at bounding box center [304, 136] width 153 height 13
paste input "[GEOGRAPHIC_DATA]"
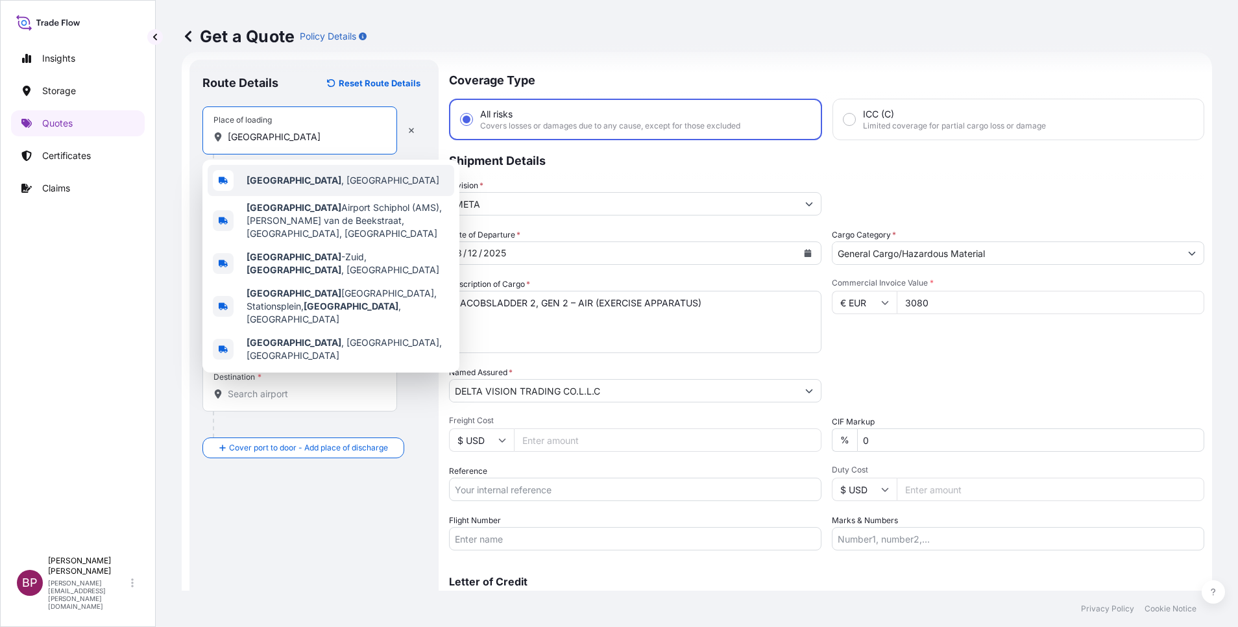
click at [324, 185] on span "[GEOGRAPHIC_DATA] , [GEOGRAPHIC_DATA]" at bounding box center [342, 180] width 193 height 13
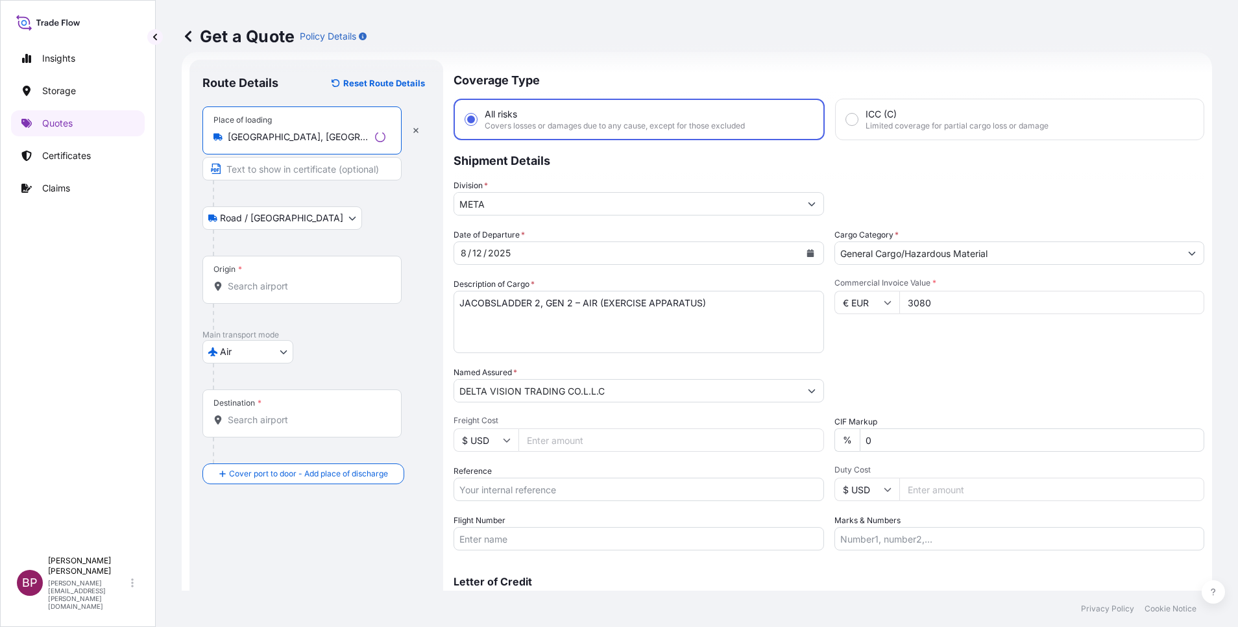
type input "[GEOGRAPHIC_DATA], [GEOGRAPHIC_DATA]"
click at [264, 294] on div "Origin *" at bounding box center [301, 280] width 199 height 48
click at [264, 293] on input "Origin *" at bounding box center [307, 286] width 158 height 13
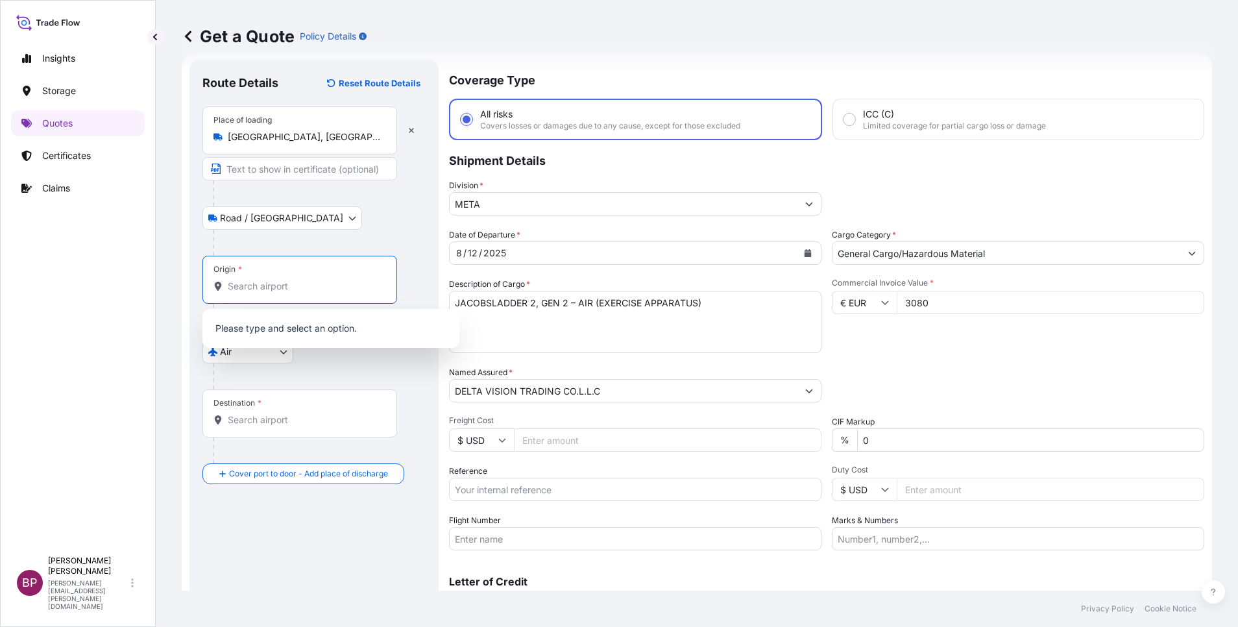
paste input "[GEOGRAPHIC_DATA]"
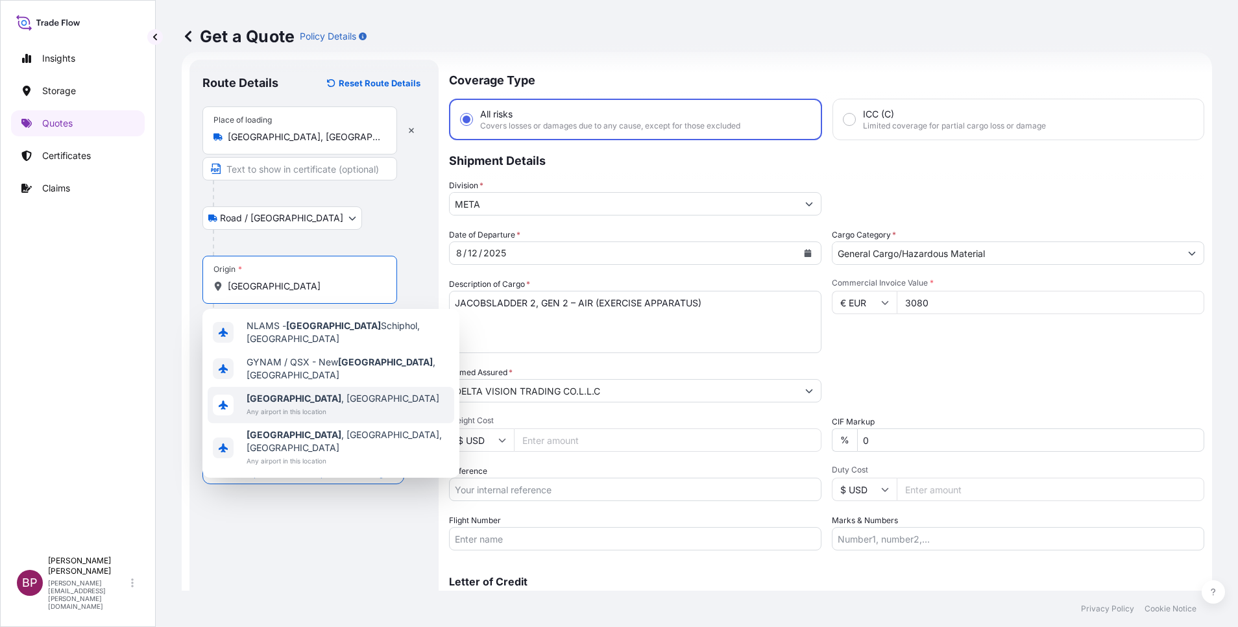
click at [329, 405] on span "Any airport in this location" at bounding box center [342, 411] width 193 height 13
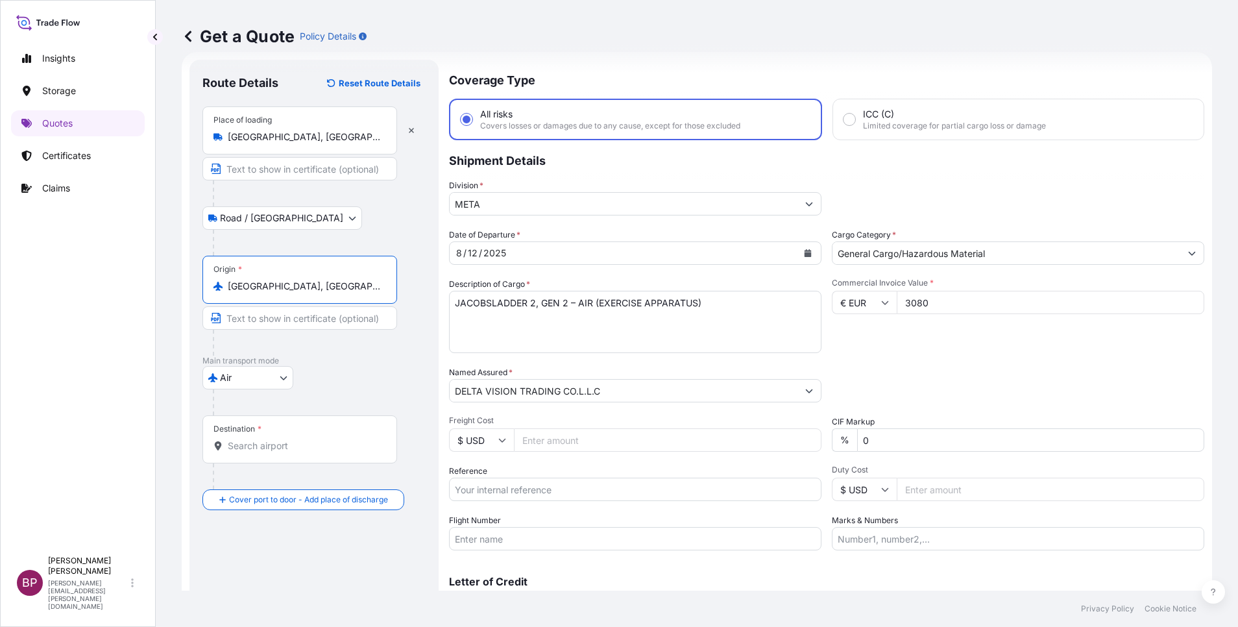
type input "[GEOGRAPHIC_DATA], [GEOGRAPHIC_DATA]"
click at [326, 443] on input "Destination *" at bounding box center [304, 445] width 153 height 13
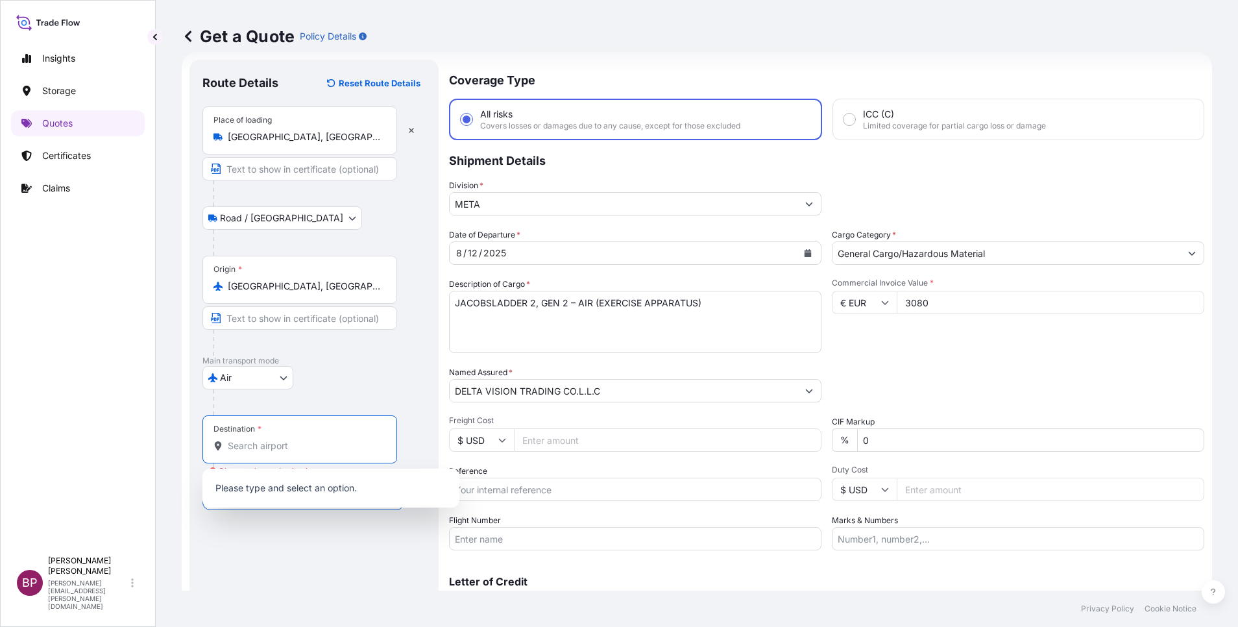
click at [396, 369] on div "Air Air Water Inland" at bounding box center [313, 377] width 223 height 23
click at [328, 446] on input "Destination * Please select a destination" at bounding box center [304, 445] width 153 height 13
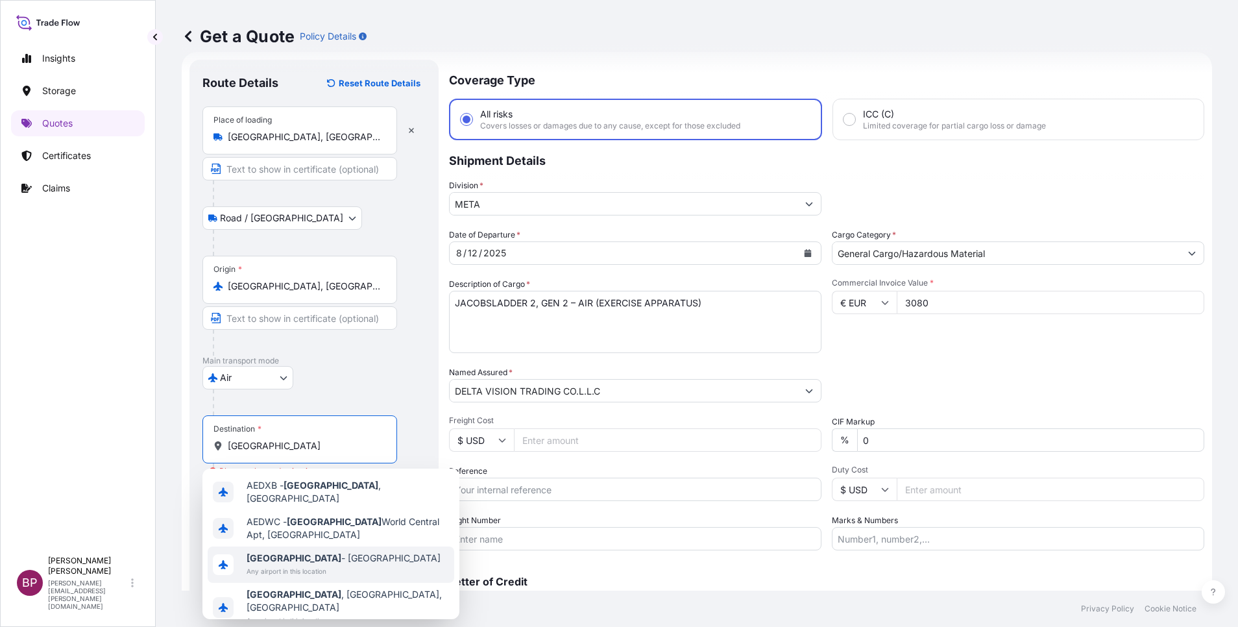
click at [327, 558] on span "[GEOGRAPHIC_DATA] - [GEOGRAPHIC_DATA]" at bounding box center [343, 557] width 194 height 13
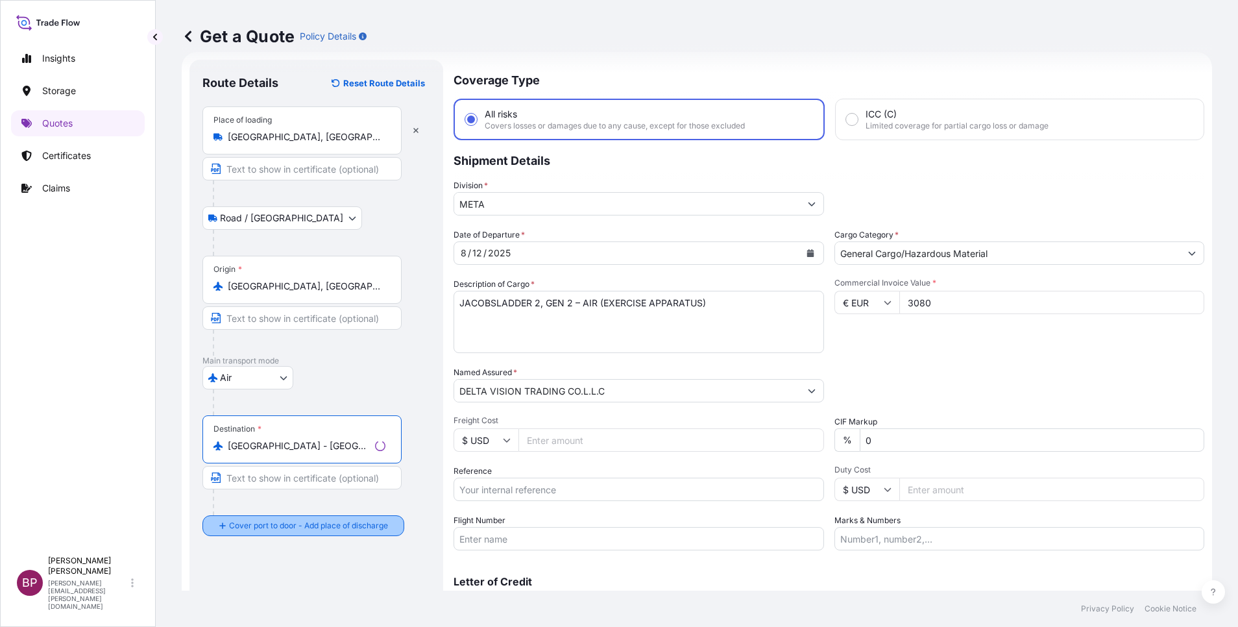
type input "[GEOGRAPHIC_DATA] - [GEOGRAPHIC_DATA]"
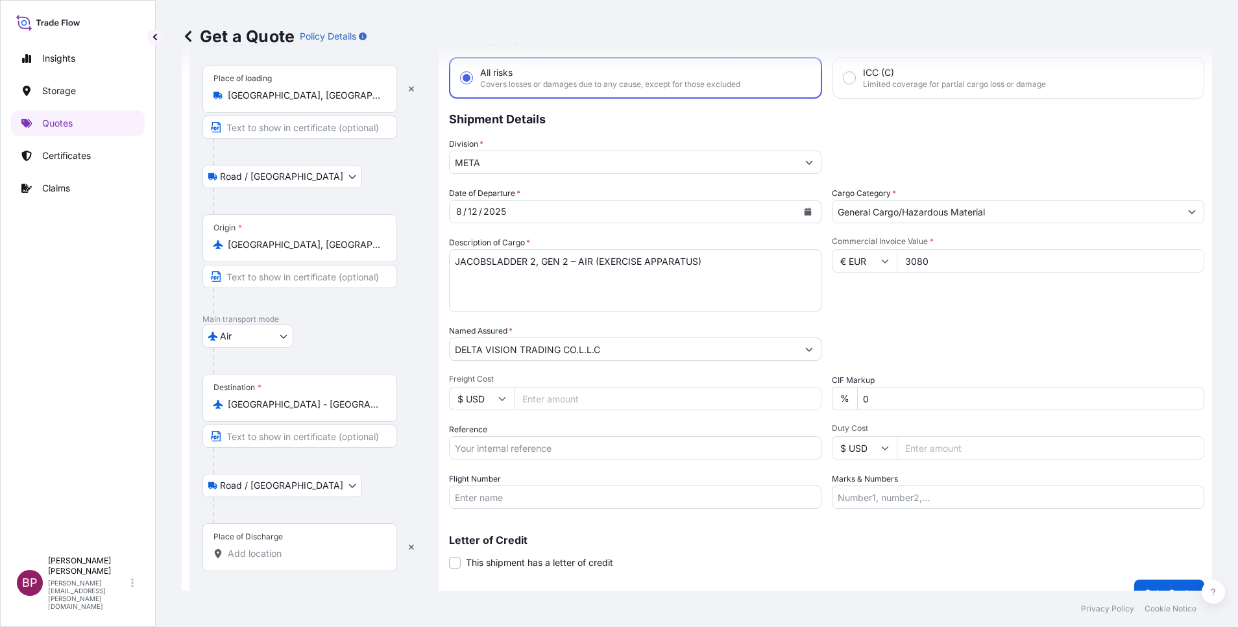
scroll to position [85, 0]
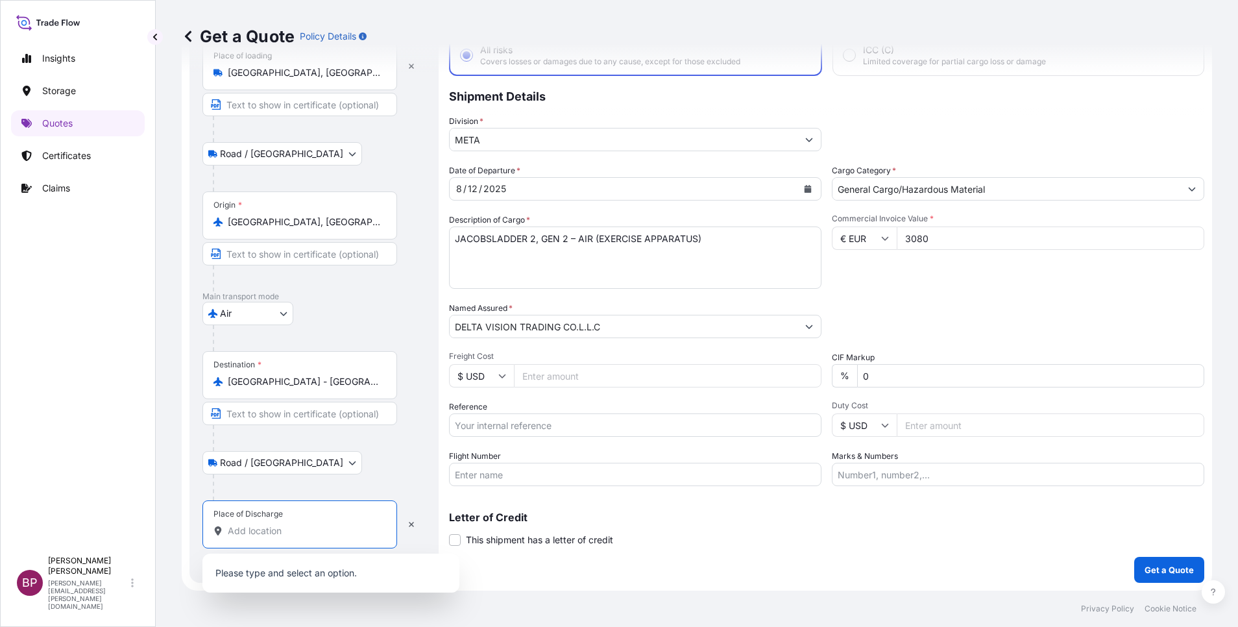
click at [294, 529] on input "Place of Discharge" at bounding box center [304, 530] width 153 height 13
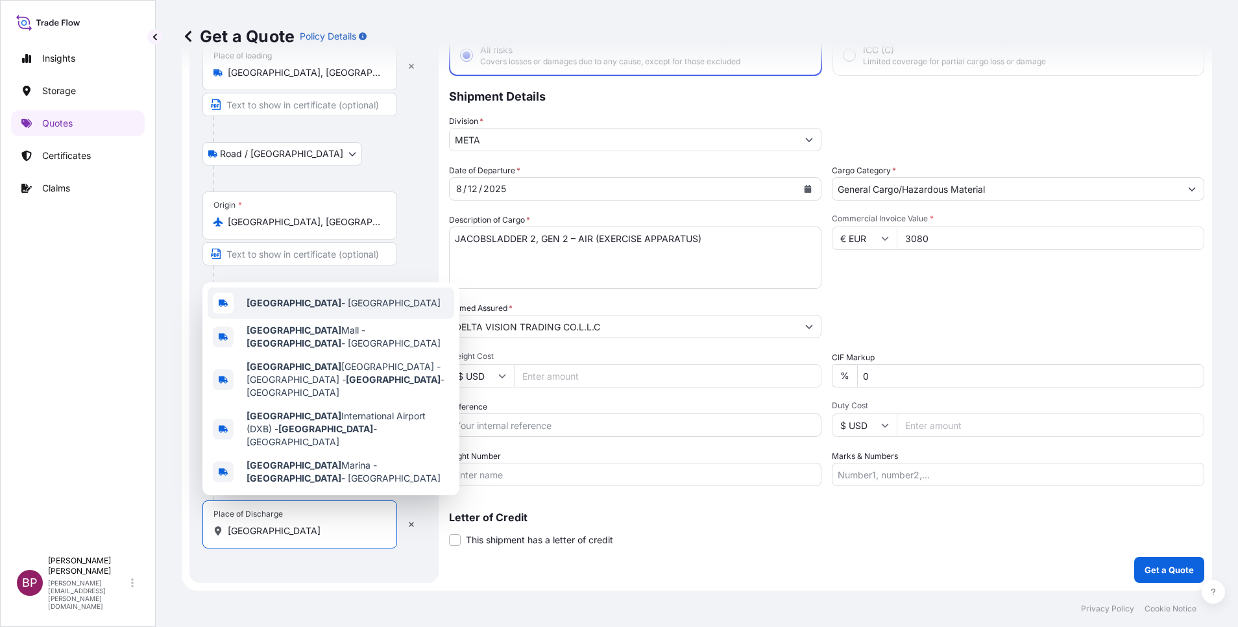
click at [328, 318] on div "[GEOGRAPHIC_DATA] - [GEOGRAPHIC_DATA]" at bounding box center [331, 302] width 246 height 31
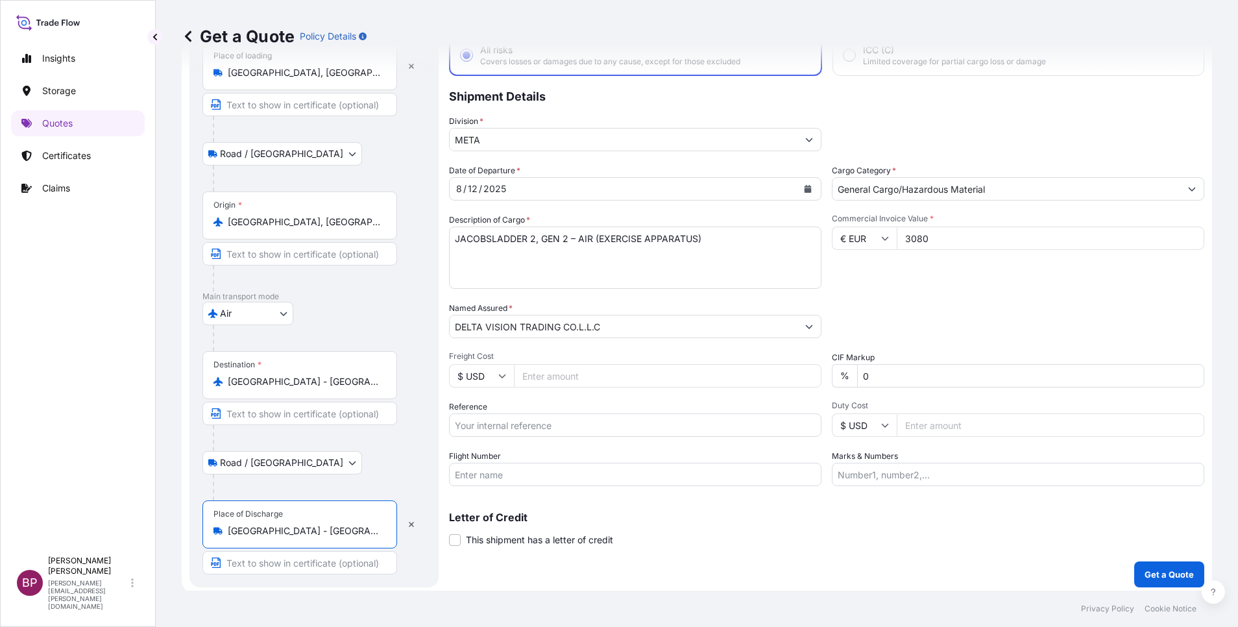
scroll to position [0, 0]
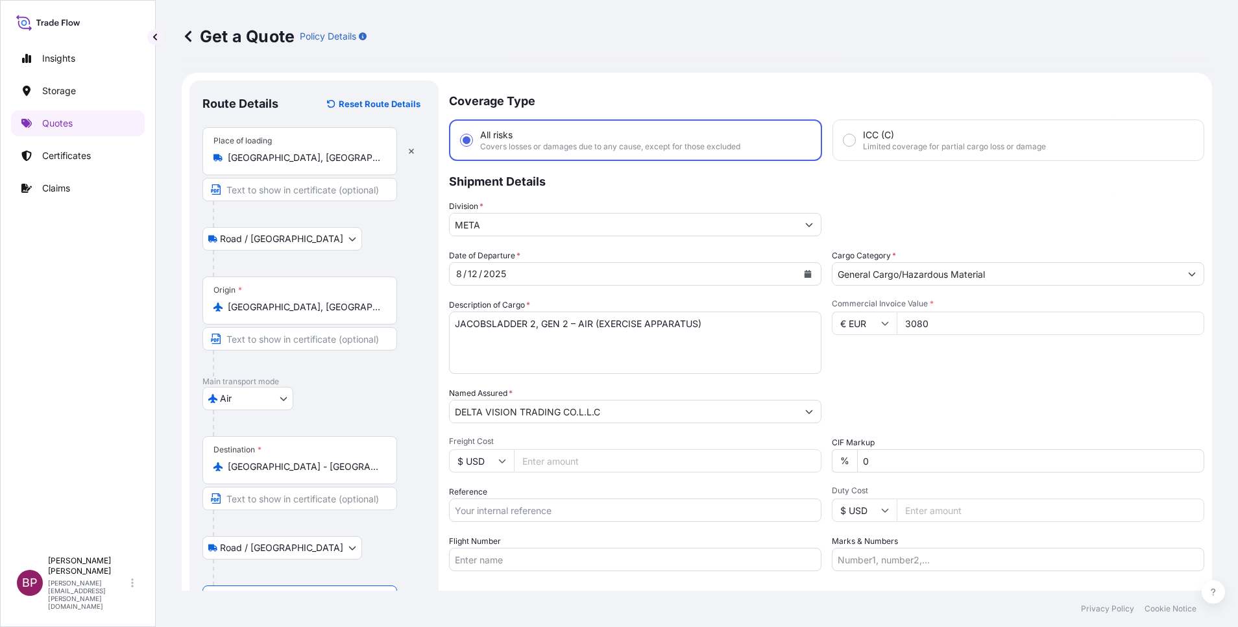
type input "[GEOGRAPHIC_DATA] - [GEOGRAPHIC_DATA]"
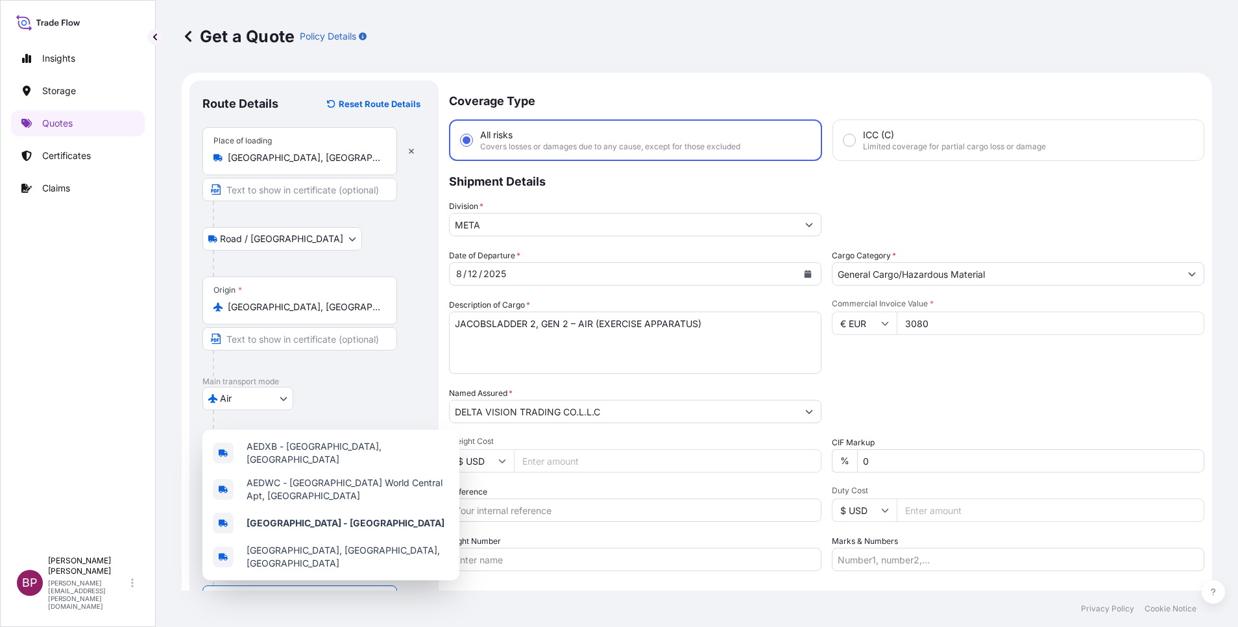
click at [886, 390] on div "Packing Category Type to search a container mode Please select a primary mode o…" at bounding box center [1018, 405] width 372 height 36
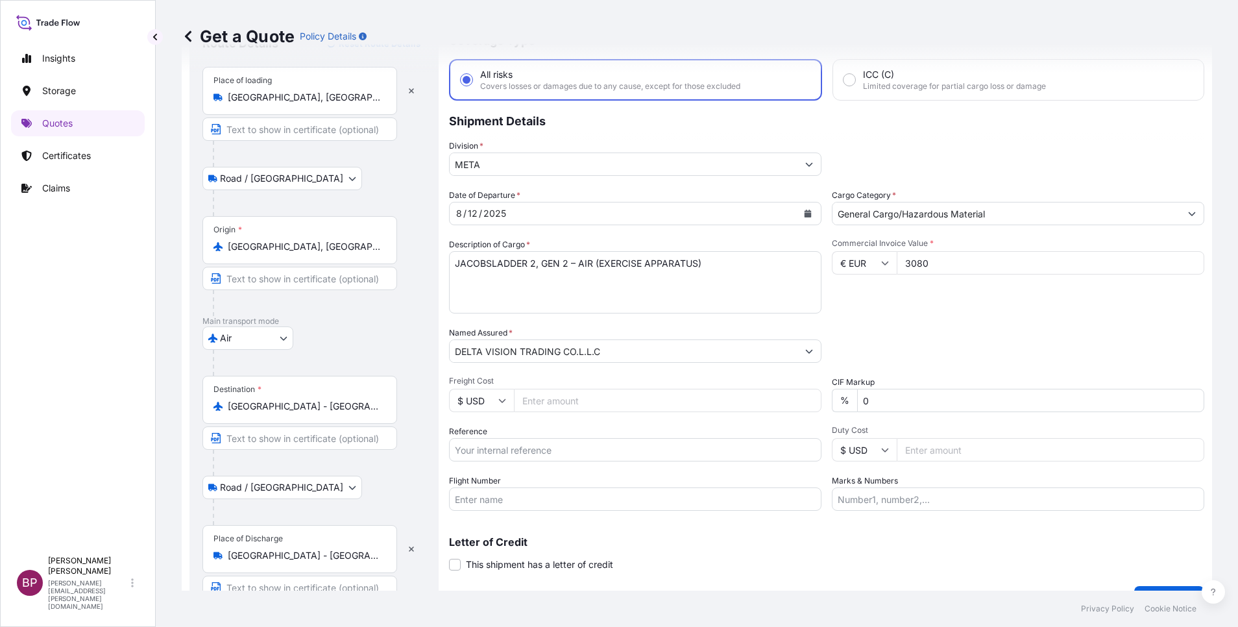
scroll to position [90, 0]
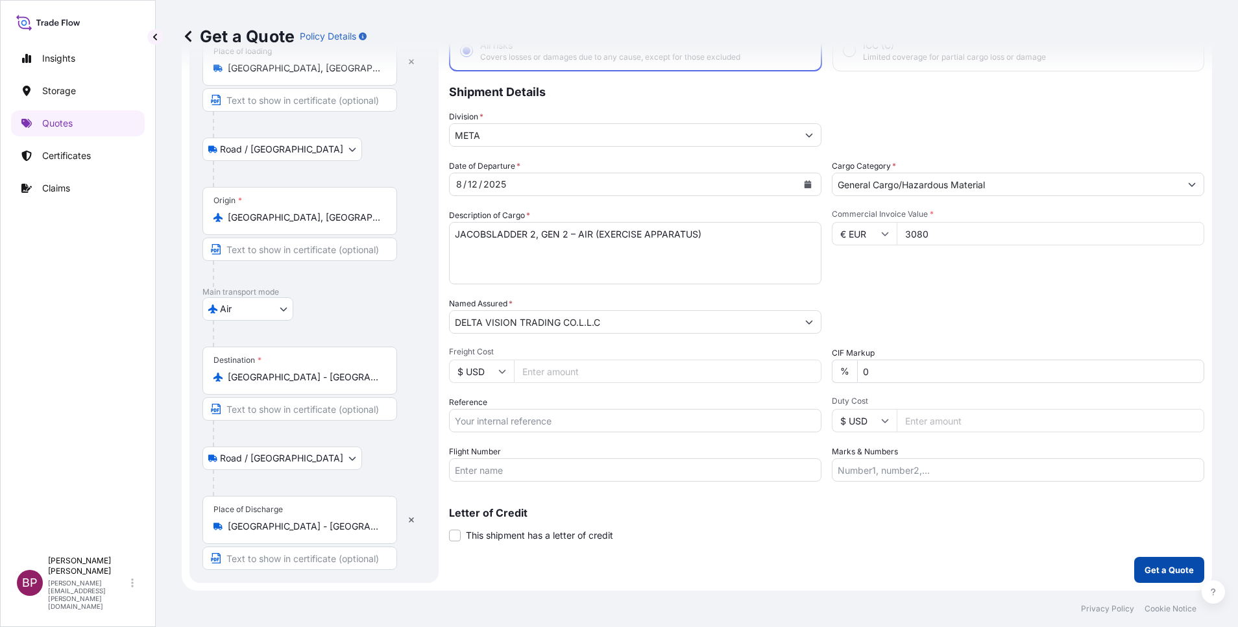
click at [1159, 571] on p "Get a Quote" at bounding box center [1168, 569] width 49 height 13
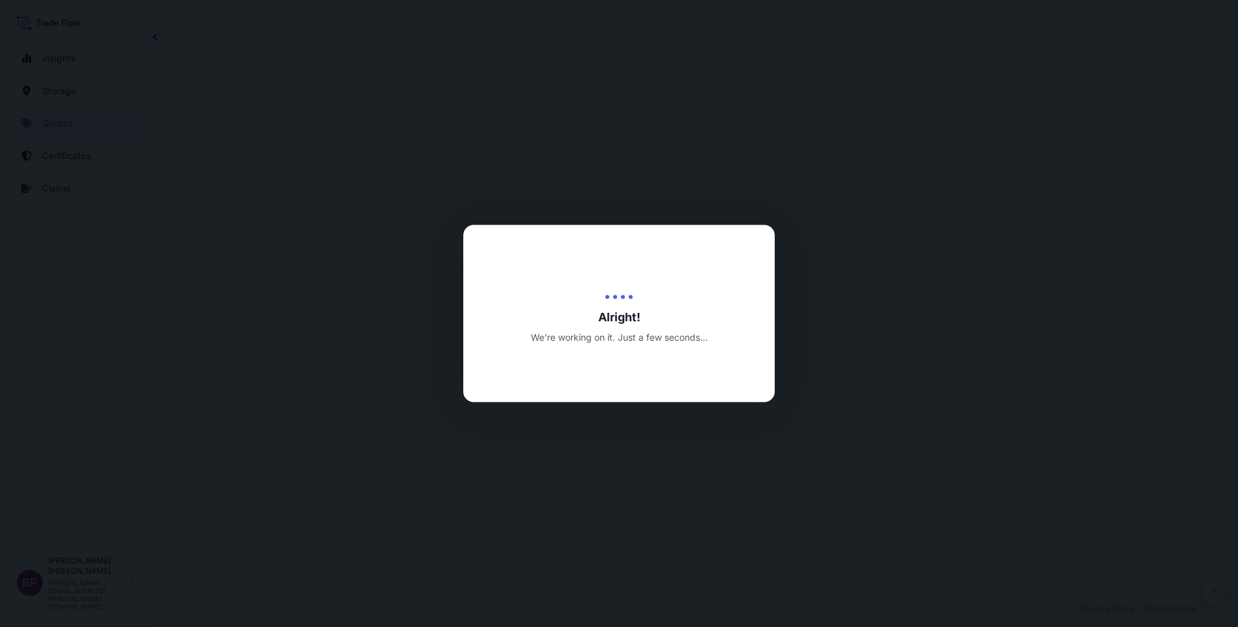
select select "Road / [GEOGRAPHIC_DATA]"
select select "Air"
select select "Road / [GEOGRAPHIC_DATA]"
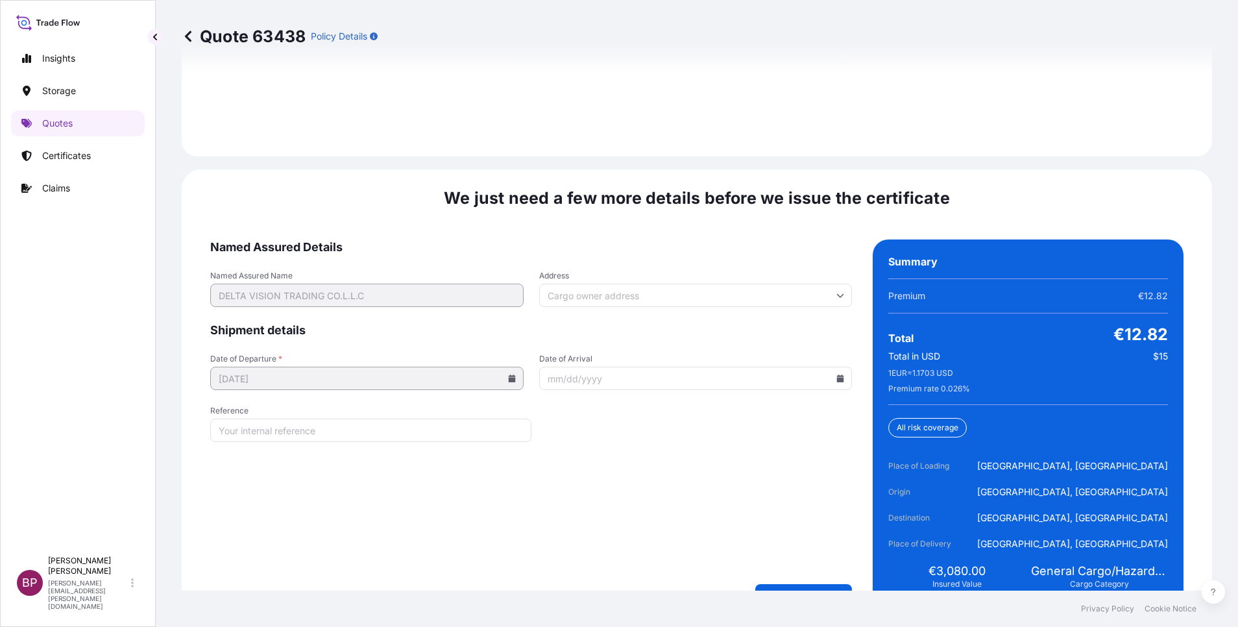
scroll to position [1990, 0]
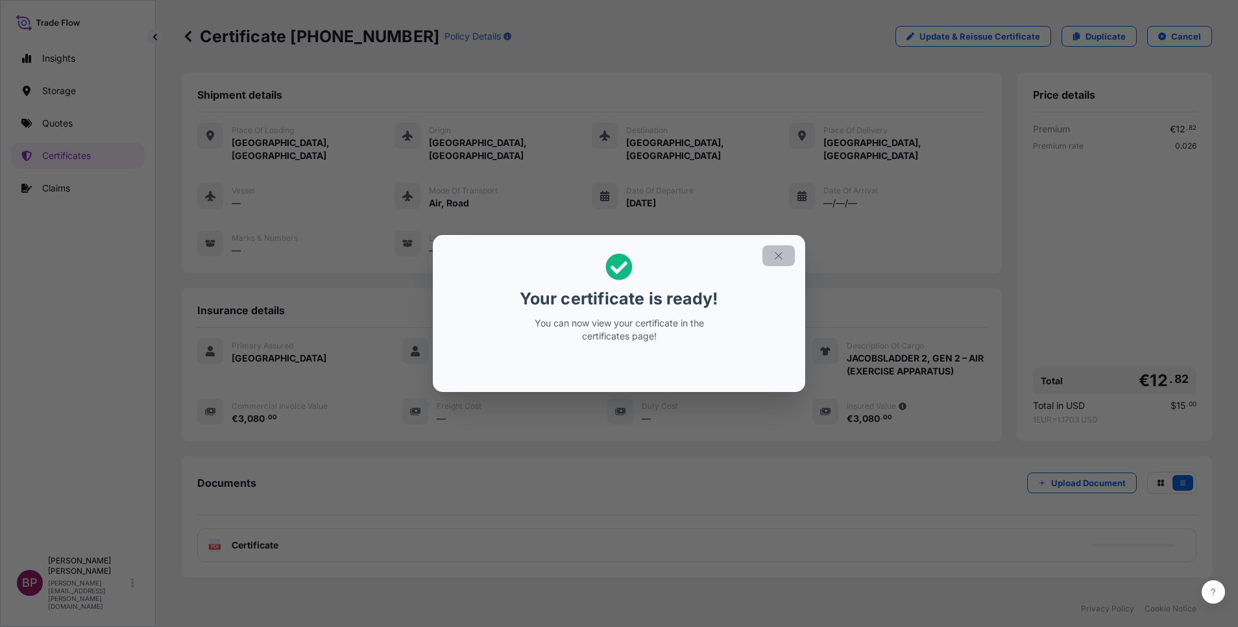
click at [778, 257] on icon "button" at bounding box center [778, 256] width 12 height 12
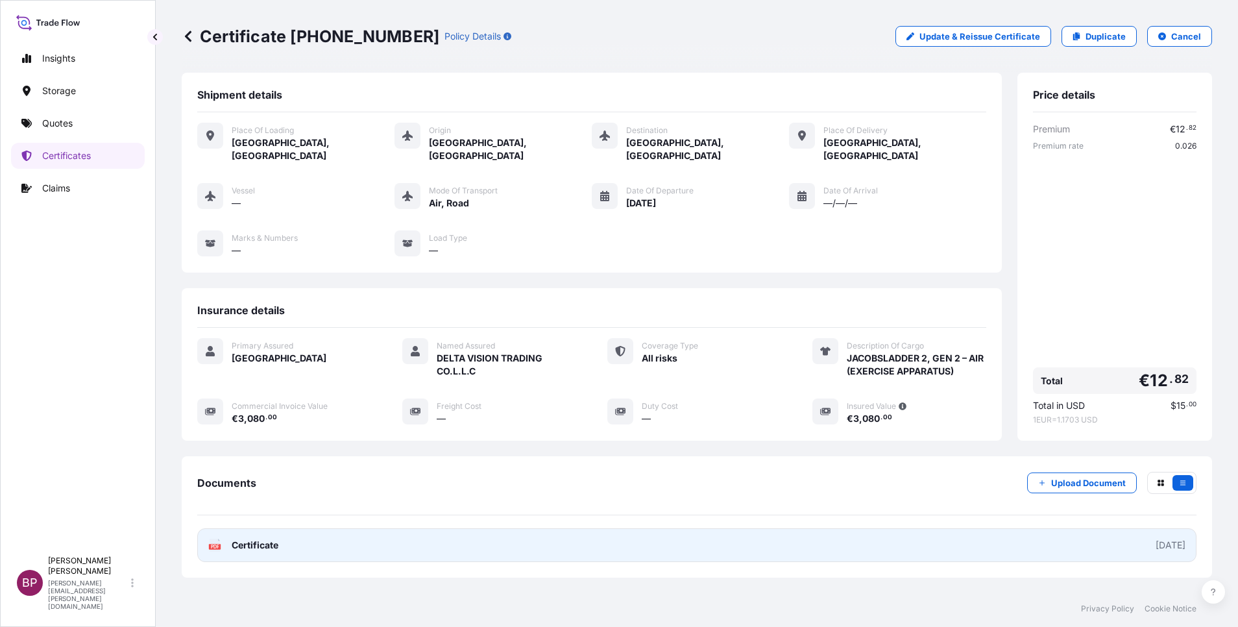
click at [260, 538] on span "Certificate" at bounding box center [255, 544] width 47 height 13
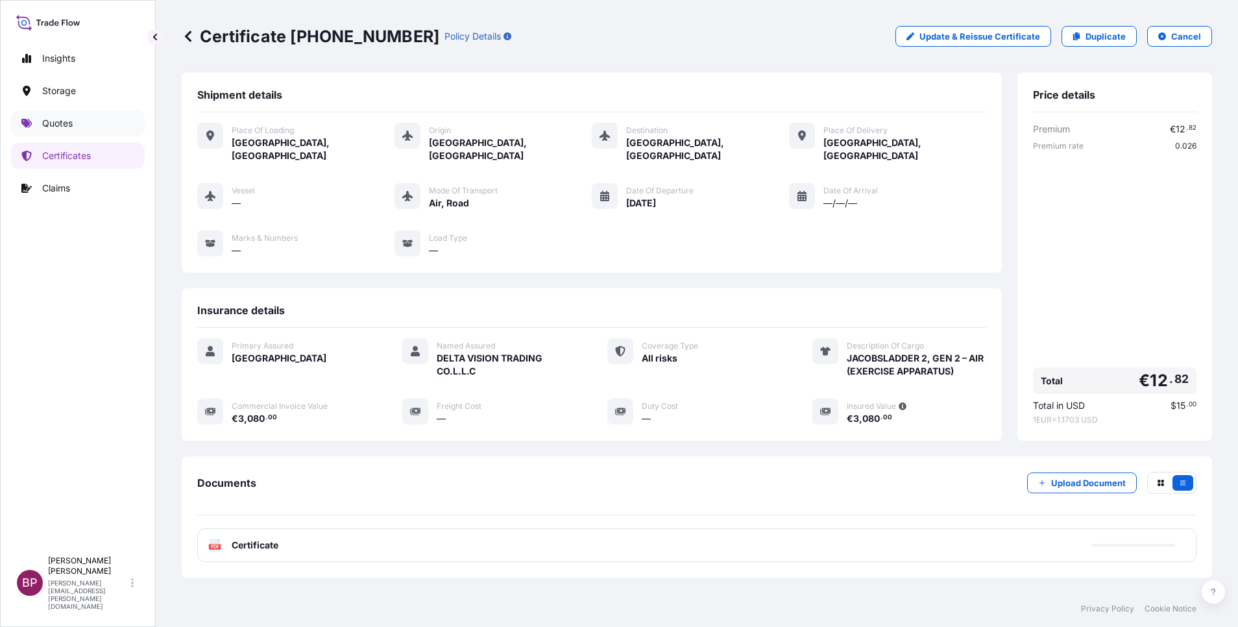
click at [56, 117] on p "Quotes" at bounding box center [57, 123] width 30 height 13
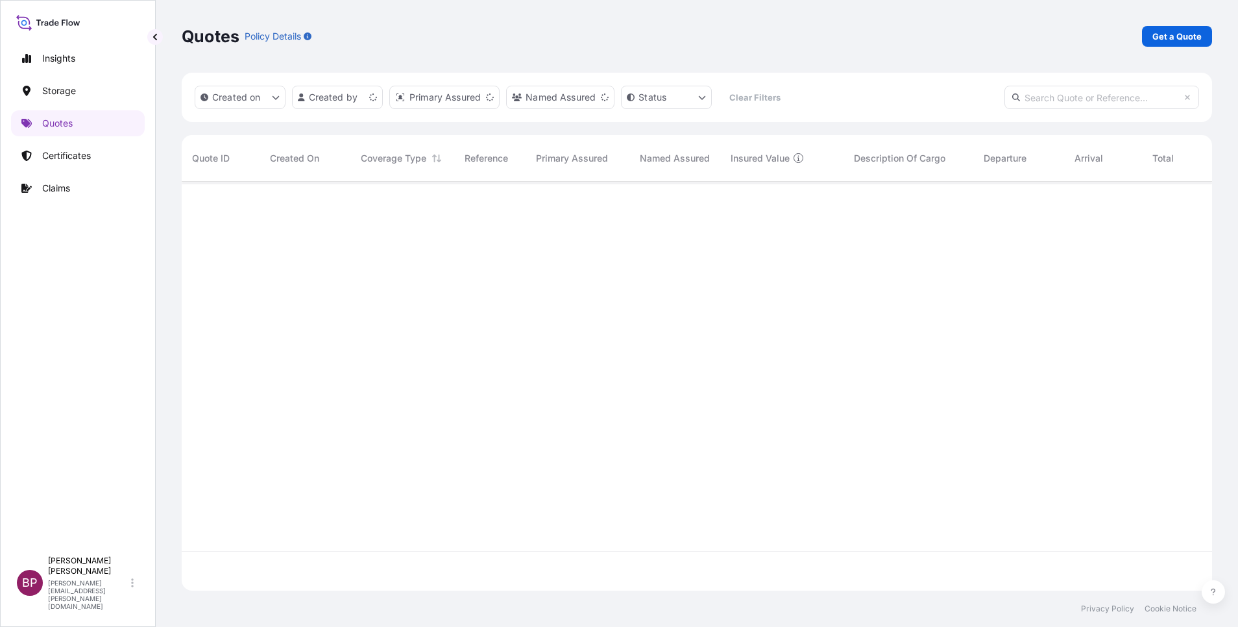
scroll to position [401, 1015]
click at [1186, 30] on p "Get a Quote" at bounding box center [1176, 36] width 49 height 13
select select "Water"
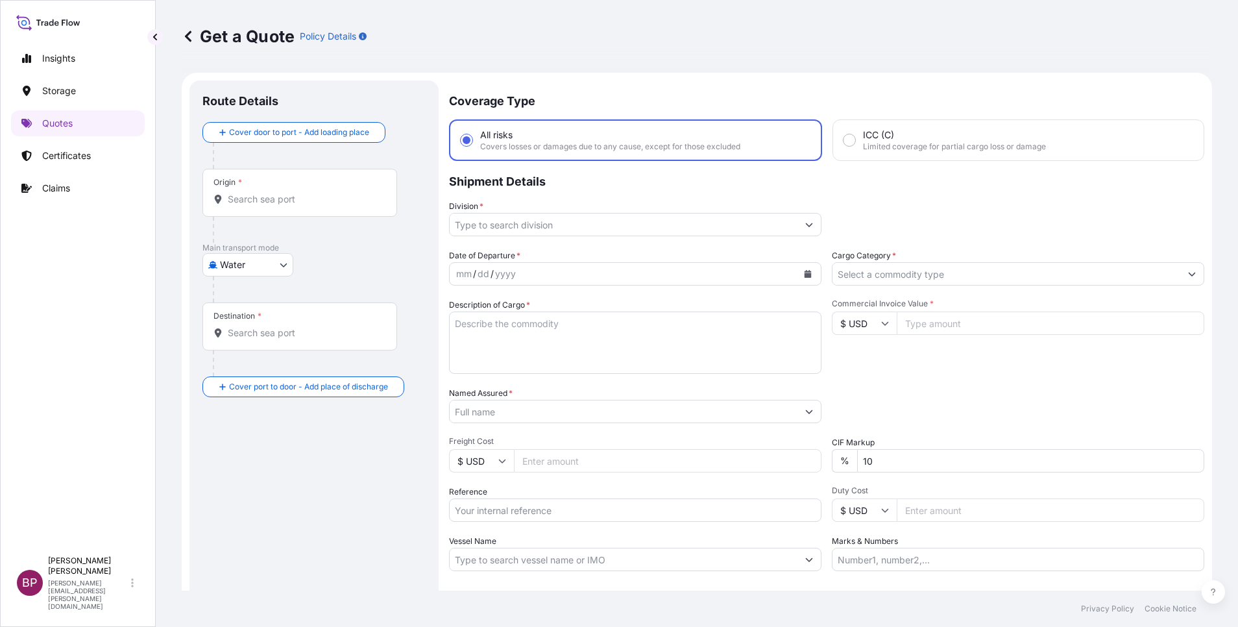
scroll to position [21, 0]
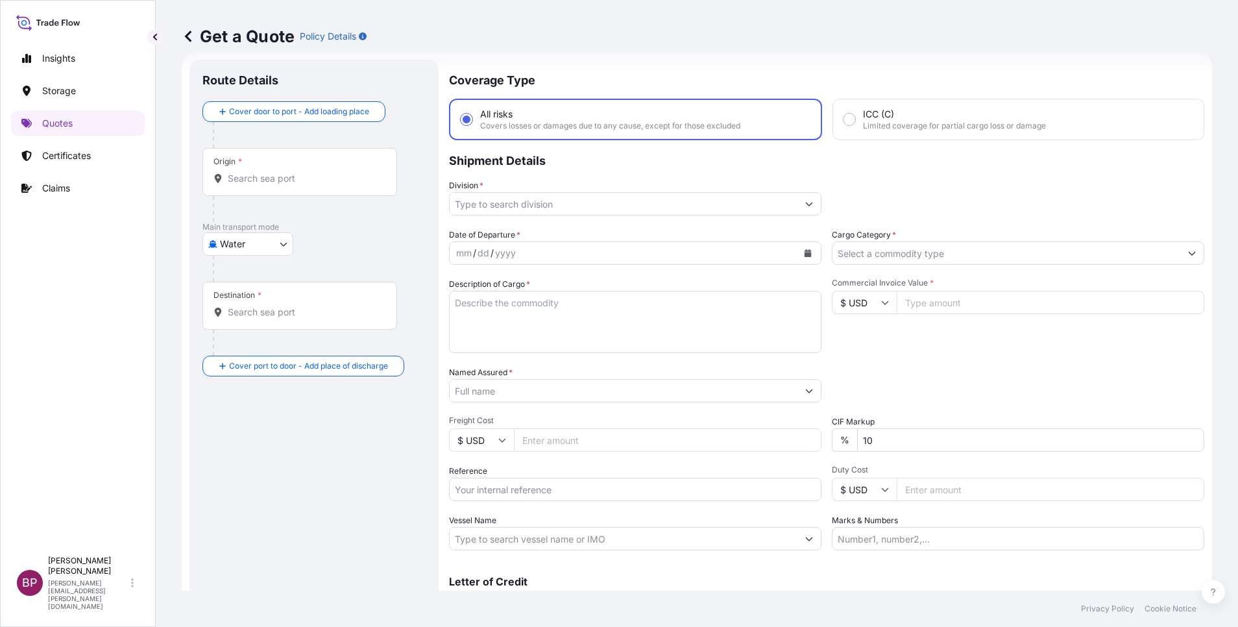
click at [538, 329] on textarea "Description of Cargo *" at bounding box center [635, 322] width 372 height 62
paste textarea "Retrofit solution , Vacuum circuit breaker"
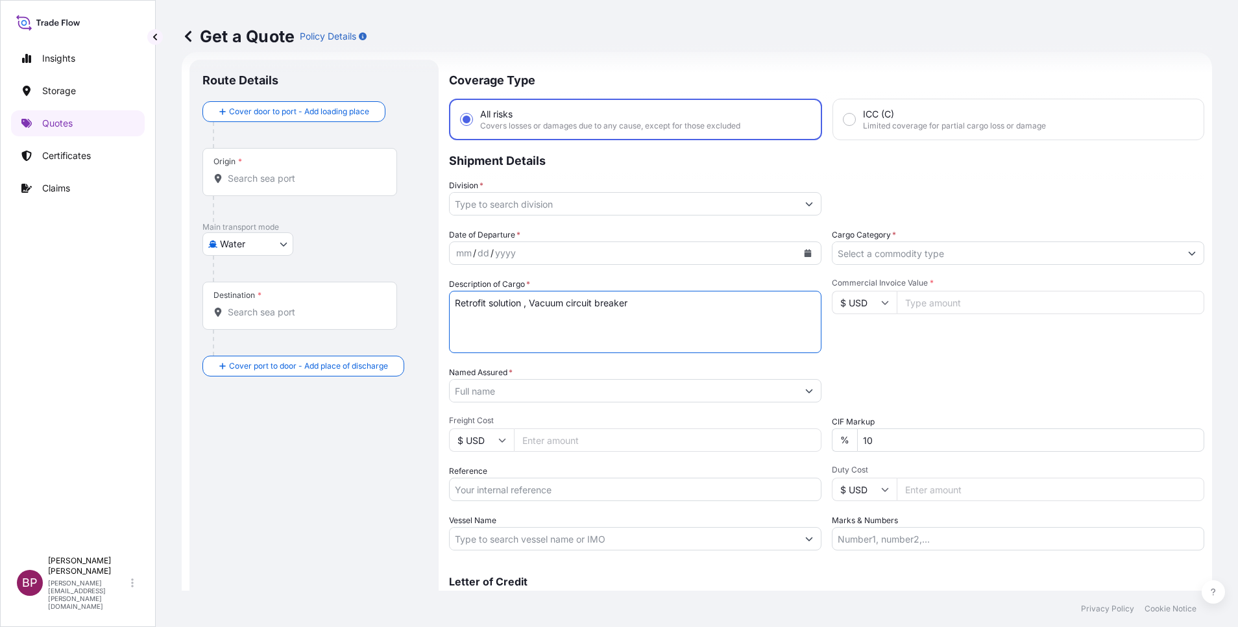
type textarea "Retrofit solution , Vacuum circuit breaker"
click at [856, 298] on input "$ USD" at bounding box center [864, 302] width 65 height 23
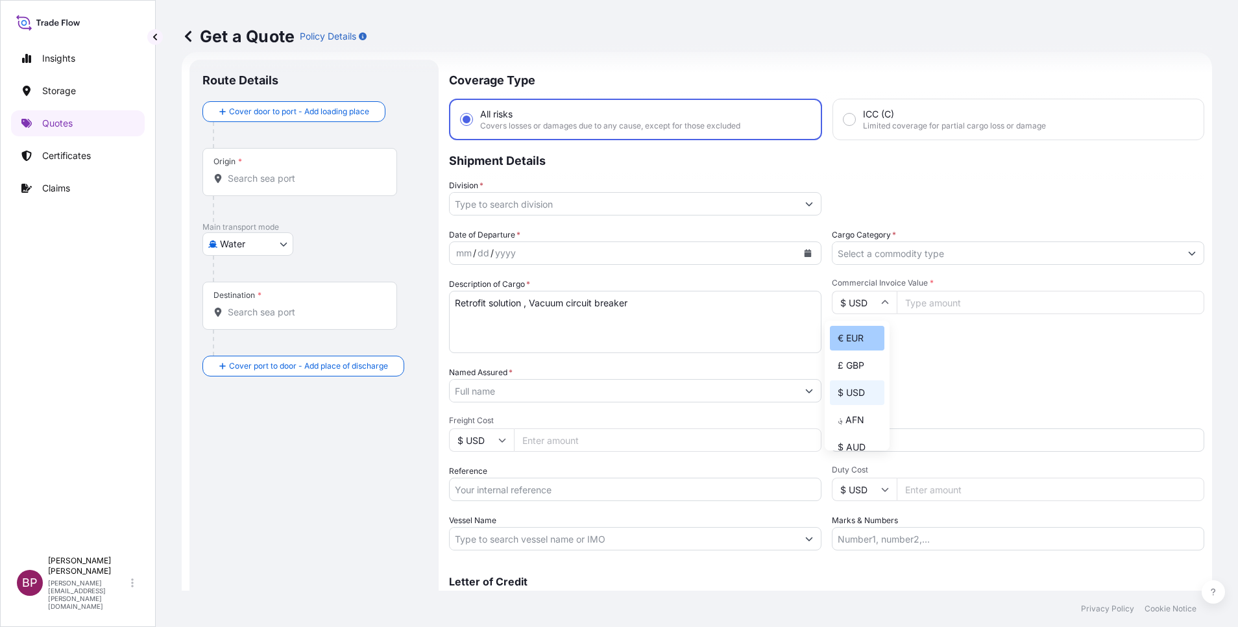
click at [845, 349] on div "€ EUR" at bounding box center [857, 338] width 54 height 25
type input "€ EUR"
click at [964, 299] on input "Commercial Invoice Value *" at bounding box center [1049, 302] width 307 height 23
paste input "112030"
type input "112030"
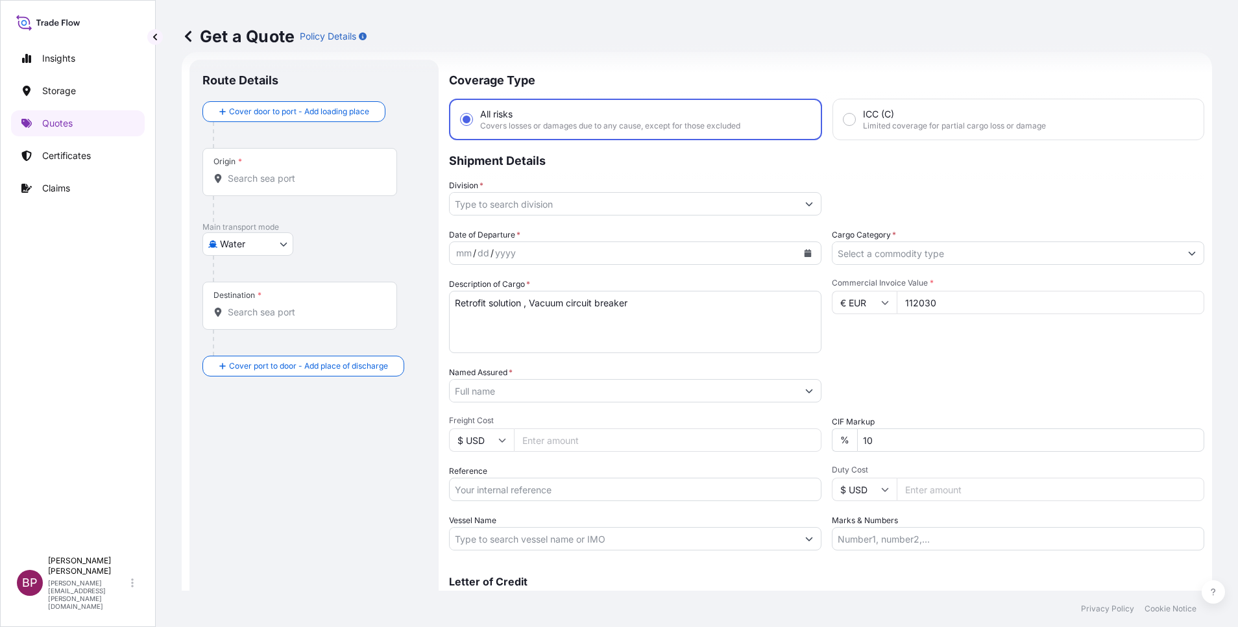
drag, startPoint x: 855, startPoint y: 439, endPoint x: 750, endPoint y: 420, distance: 106.1
click at [750, 420] on div "Date of Departure * mm / dd / yyyy Cargo Category * Description of Cargo * Retr…" at bounding box center [826, 389] width 755 height 322
type input "0"
click at [936, 379] on div "Packing Category Type to search a container mode Please select a primary mode o…" at bounding box center [1018, 384] width 372 height 36
click at [540, 391] on input "Named Assured *" at bounding box center [623, 390] width 348 height 23
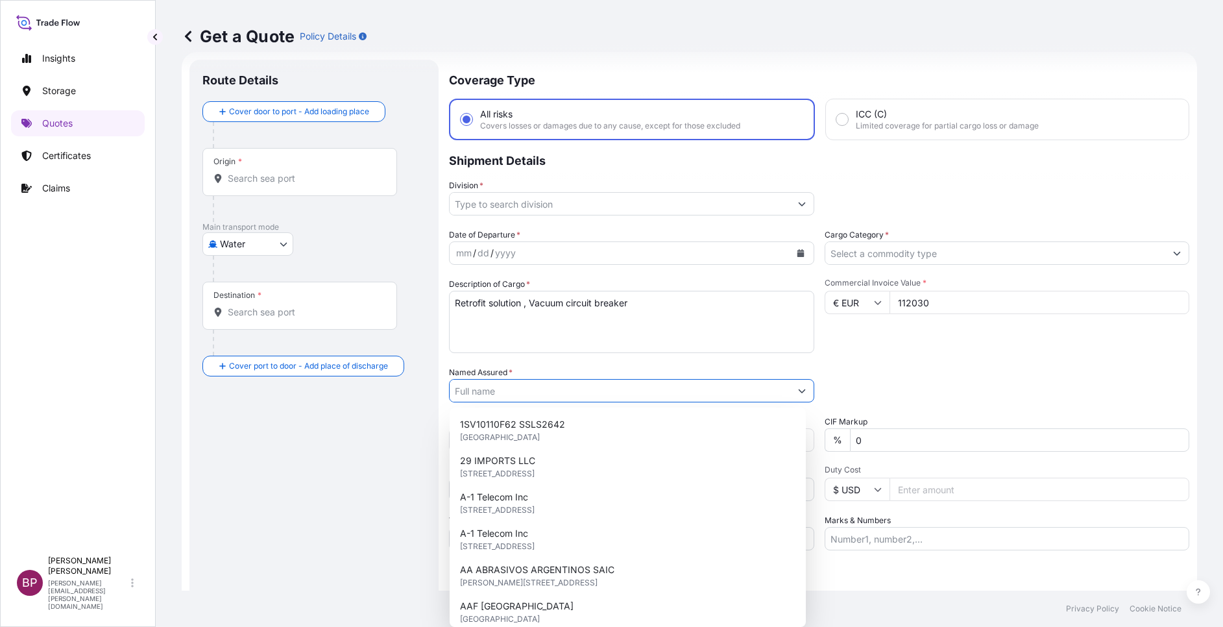
paste input "The Saudi Emar Limted Company for Energy"
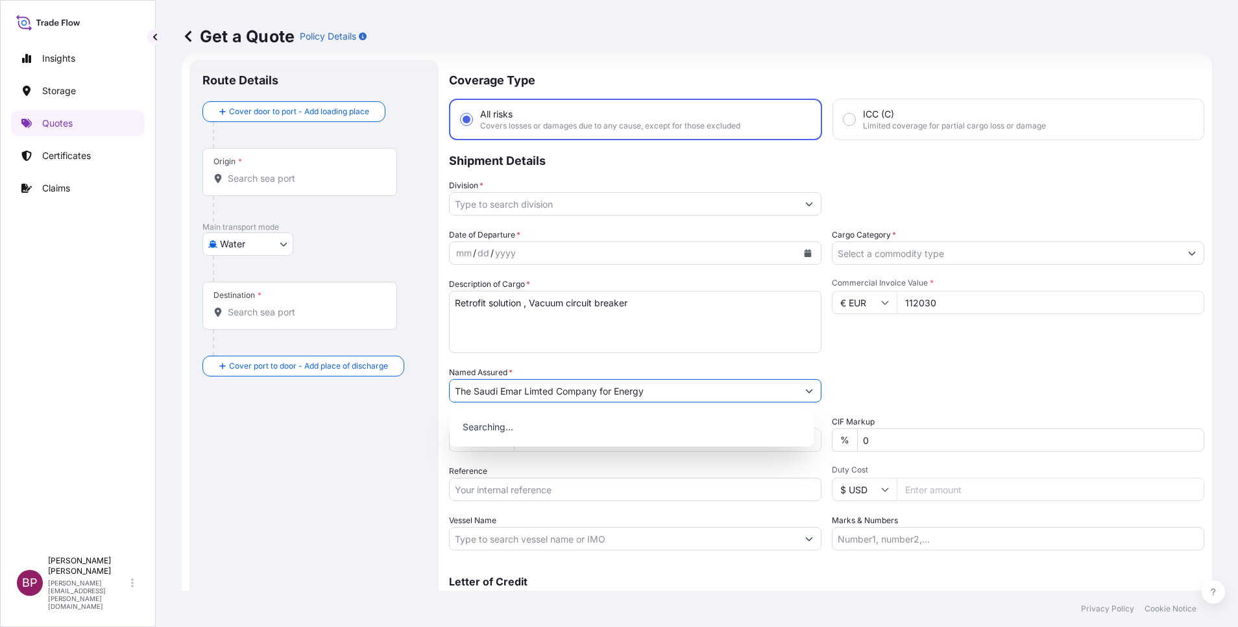
type input "The Saudi Emar Limted Company for Energy"
click at [833, 368] on div "Packing Category Type to search a container mode Please select a primary mode o…" at bounding box center [1018, 384] width 372 height 36
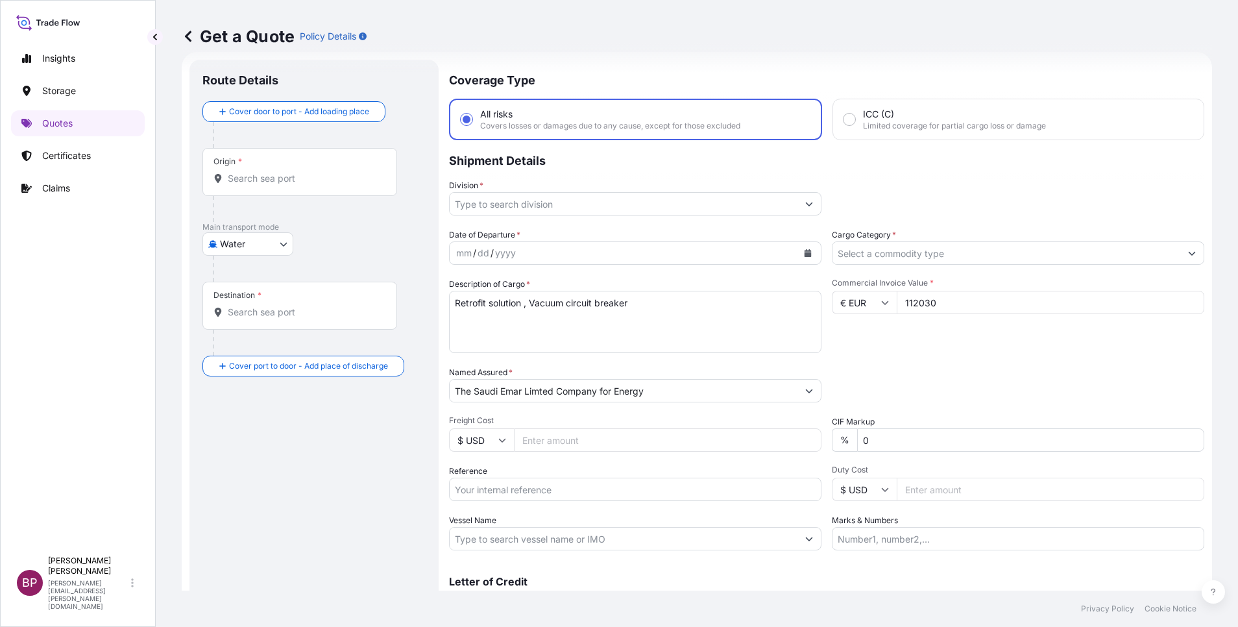
click at [804, 256] on icon "Calendar" at bounding box center [807, 253] width 7 height 8
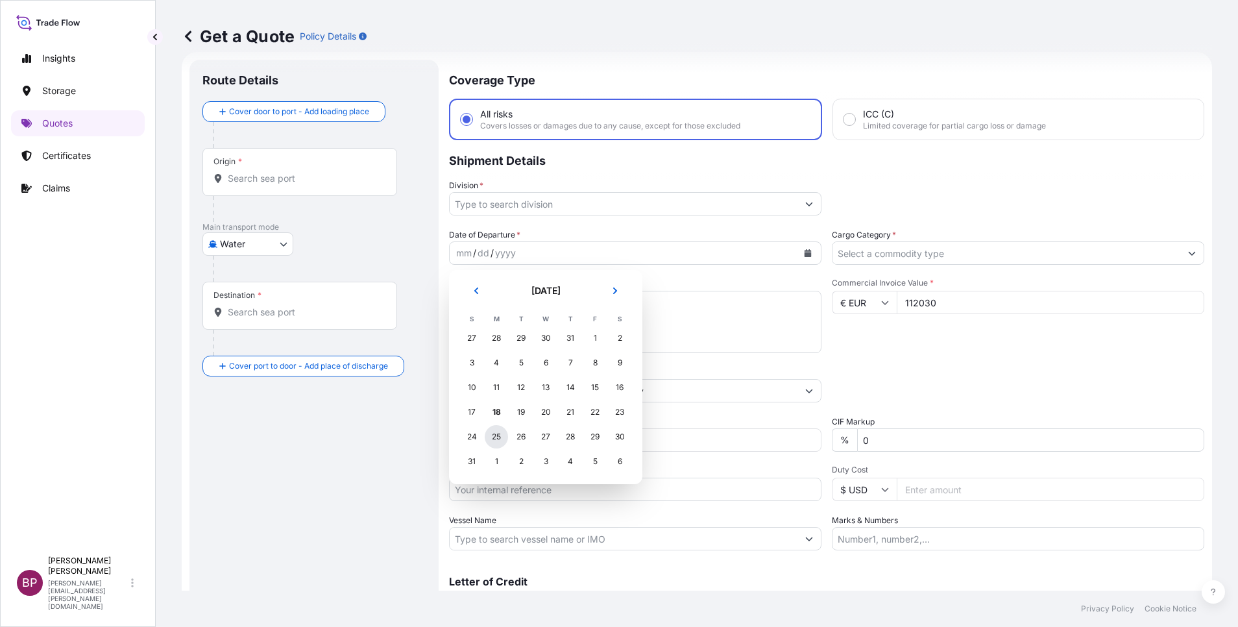
click at [499, 437] on div "25" at bounding box center [496, 436] width 23 height 23
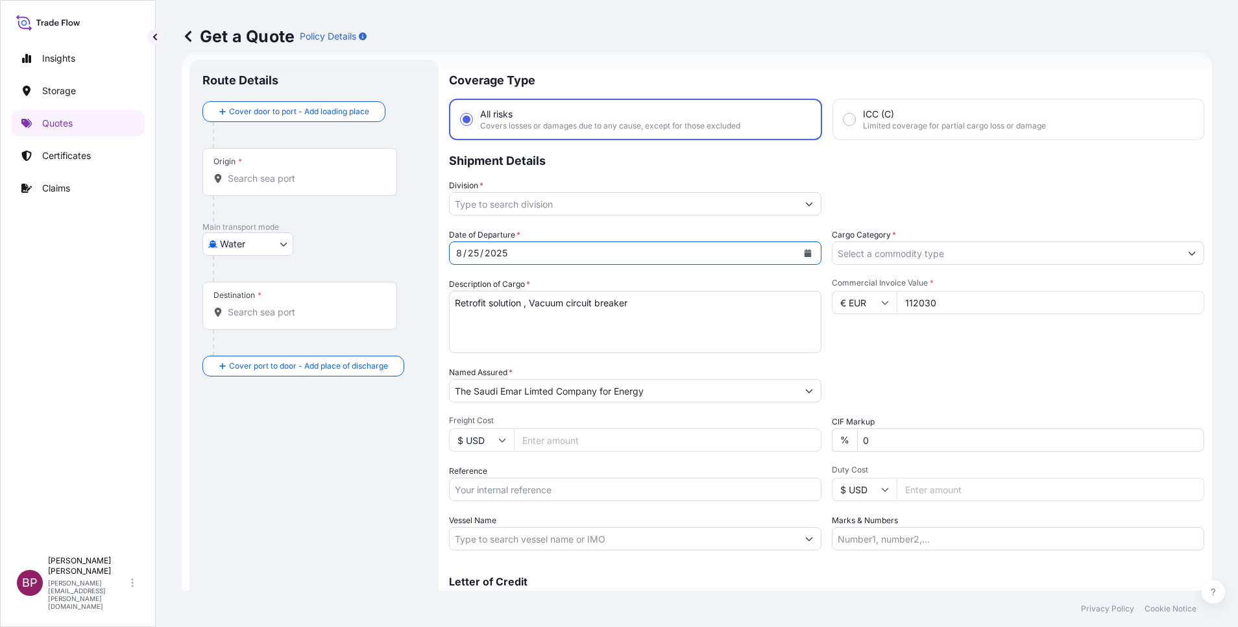
click at [920, 378] on div "Packing Category Type to search a container mode Please select a primary mode o…" at bounding box center [1018, 384] width 372 height 36
click at [805, 206] on icon "Show suggestions" at bounding box center [809, 204] width 8 height 8
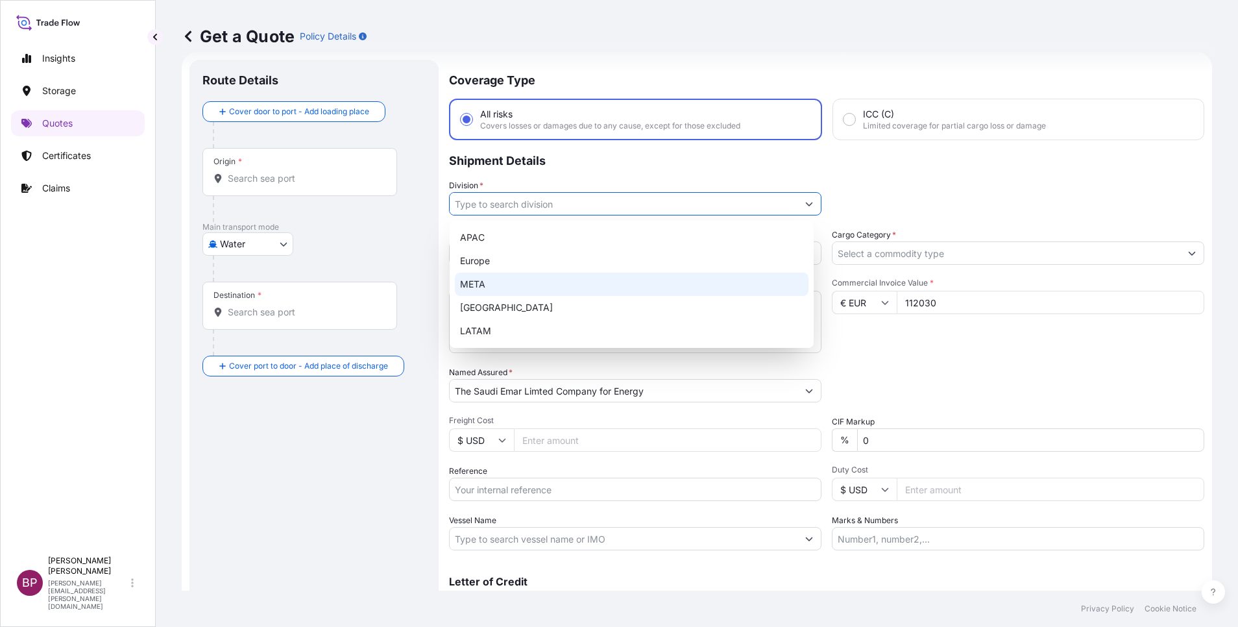
click at [553, 284] on div "META" at bounding box center [631, 283] width 353 height 23
type input "META"
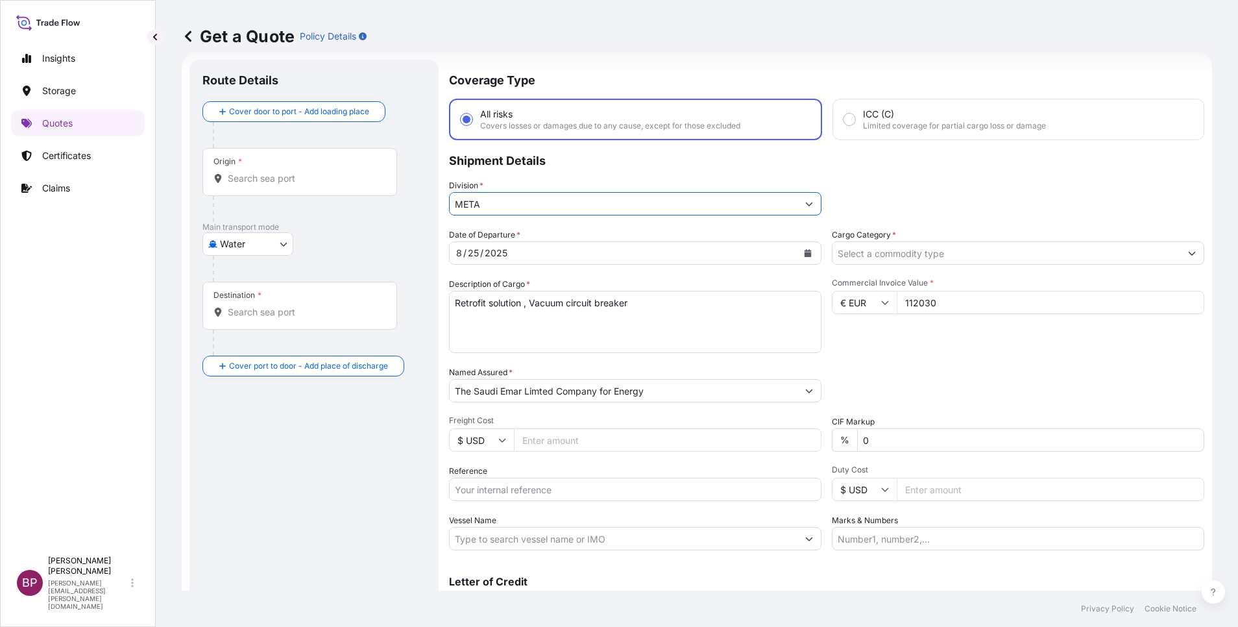
click at [987, 254] on input "Cargo Category *" at bounding box center [1006, 252] width 348 height 23
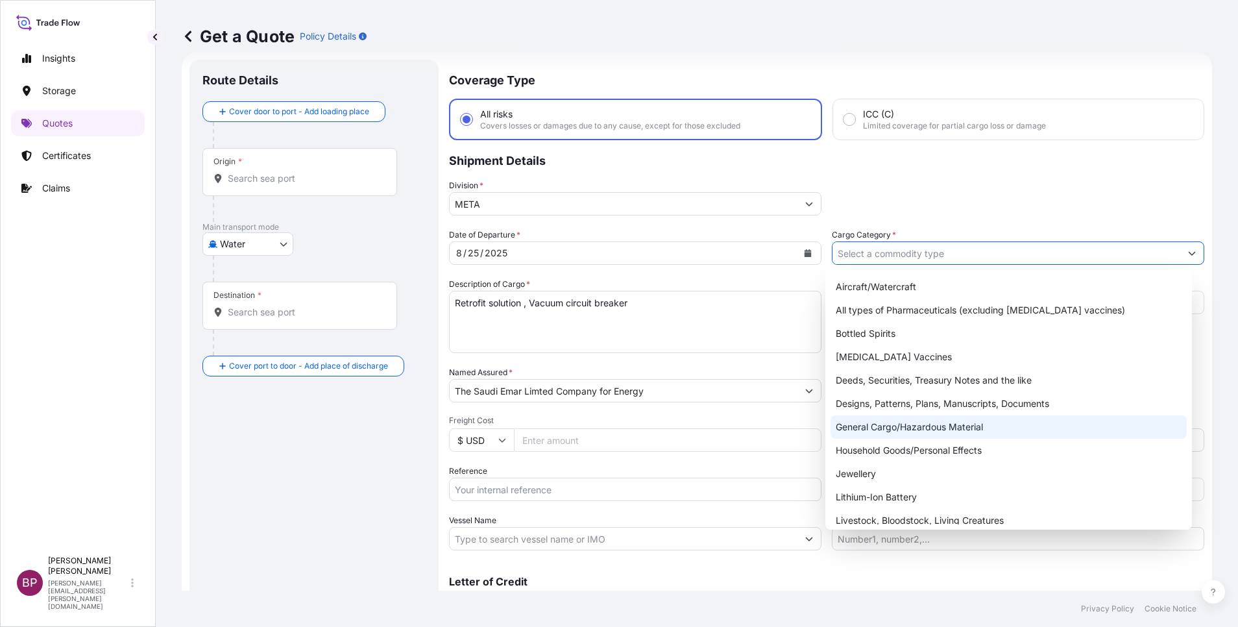
click at [913, 423] on div "General Cargo/Hazardous Material" at bounding box center [1008, 426] width 356 height 23
type input "General Cargo/Hazardous Material"
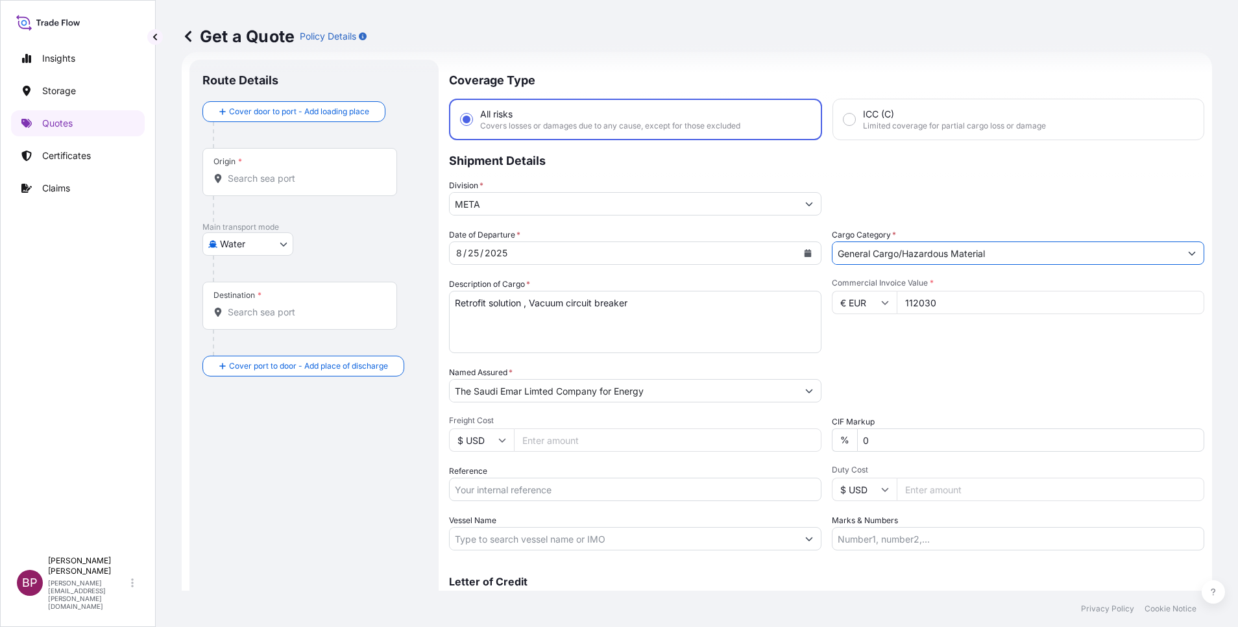
click at [929, 369] on div "Packing Category Type to search a container mode Please select a primary mode o…" at bounding box center [1018, 384] width 372 height 36
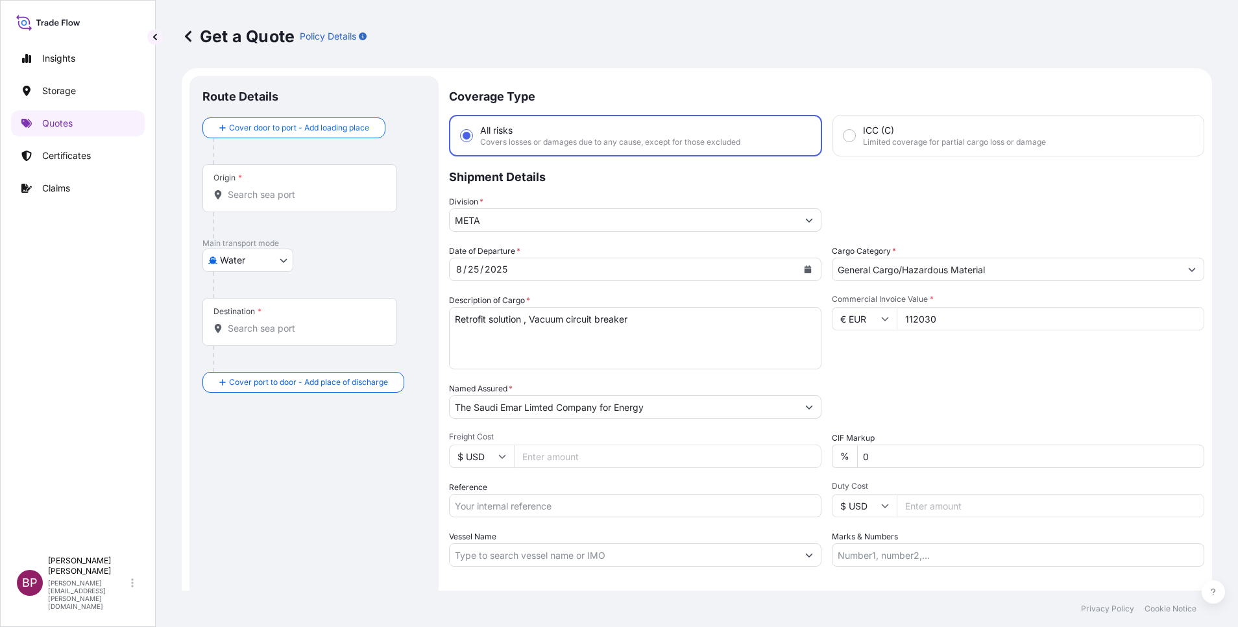
scroll to position [0, 0]
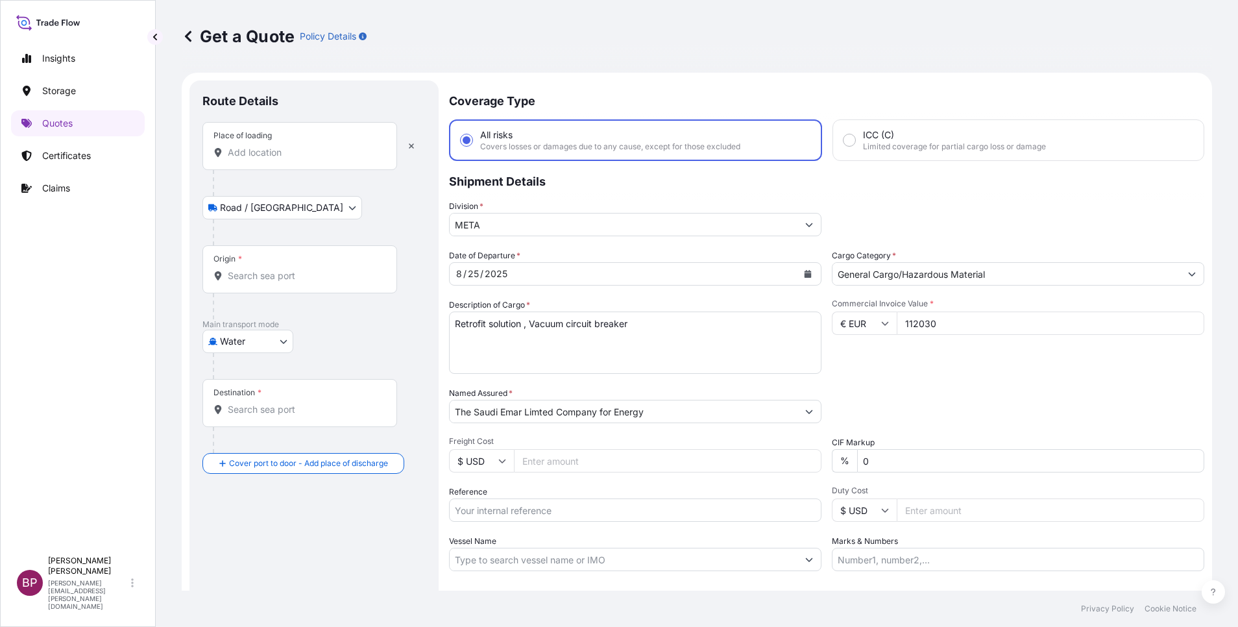
click at [291, 152] on input "Place of loading" at bounding box center [304, 152] width 153 height 13
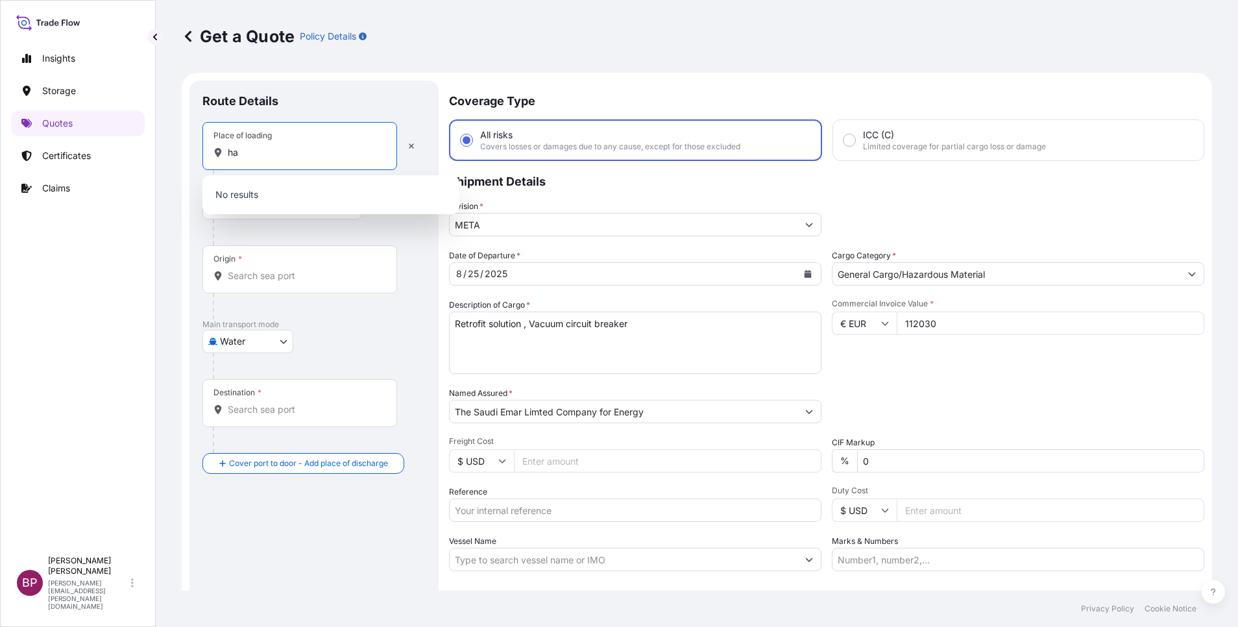
type input "h"
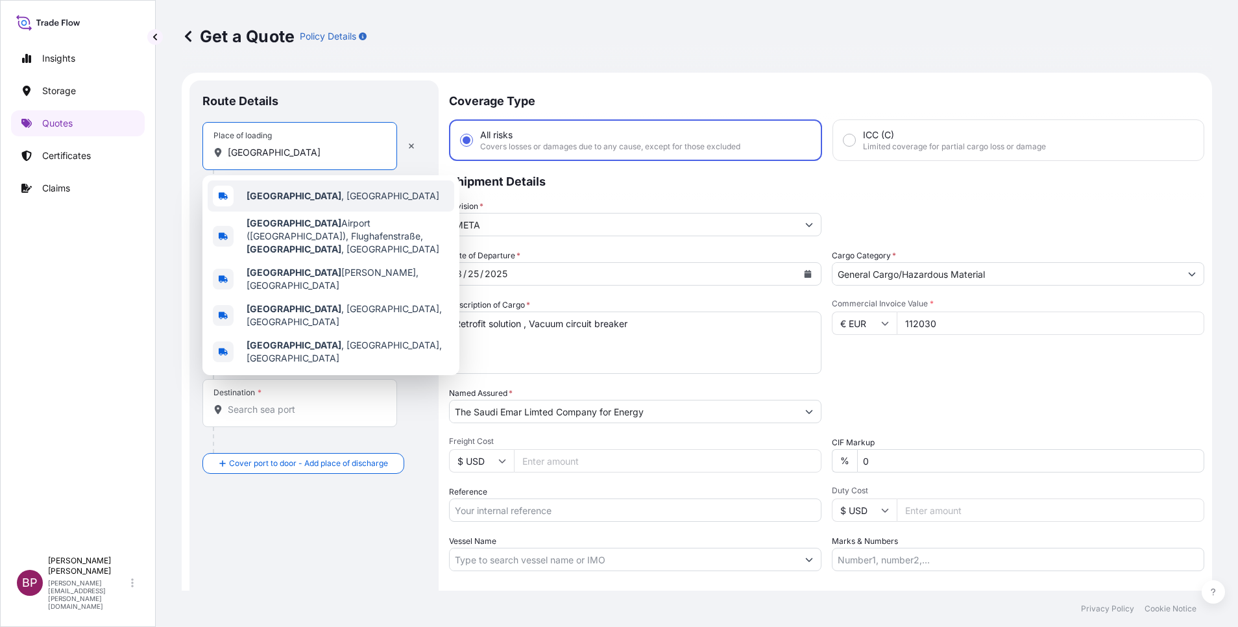
click at [293, 204] on div "[GEOGRAPHIC_DATA] , [GEOGRAPHIC_DATA]" at bounding box center [331, 195] width 246 height 31
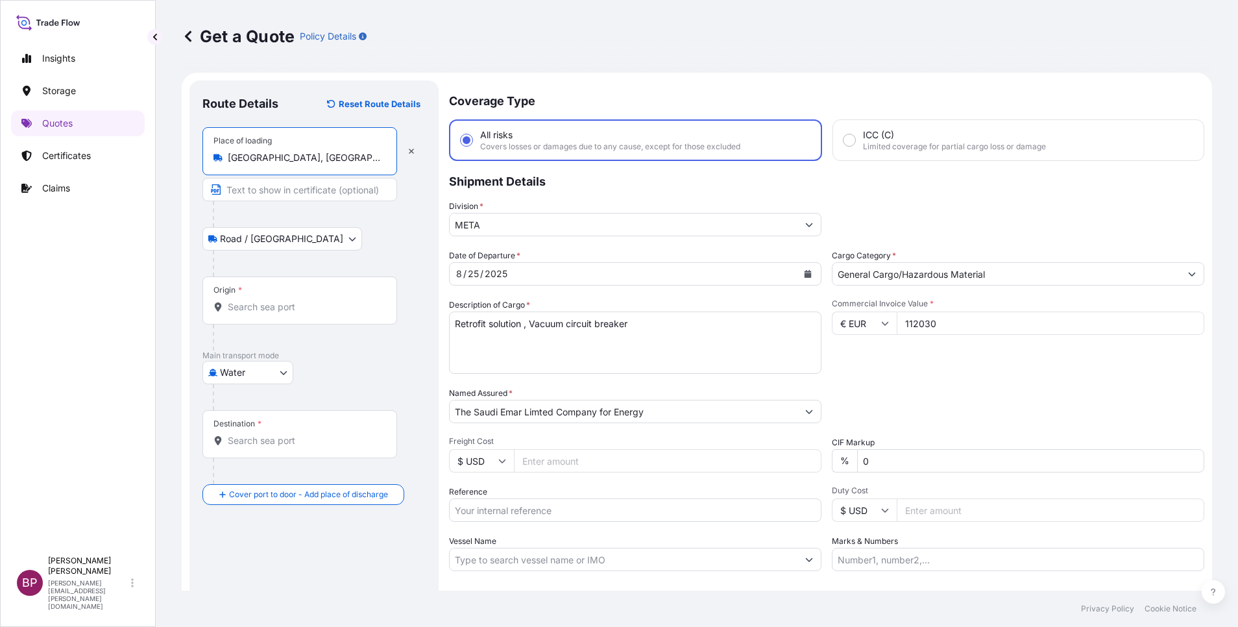
type input "[GEOGRAPHIC_DATA], [GEOGRAPHIC_DATA]"
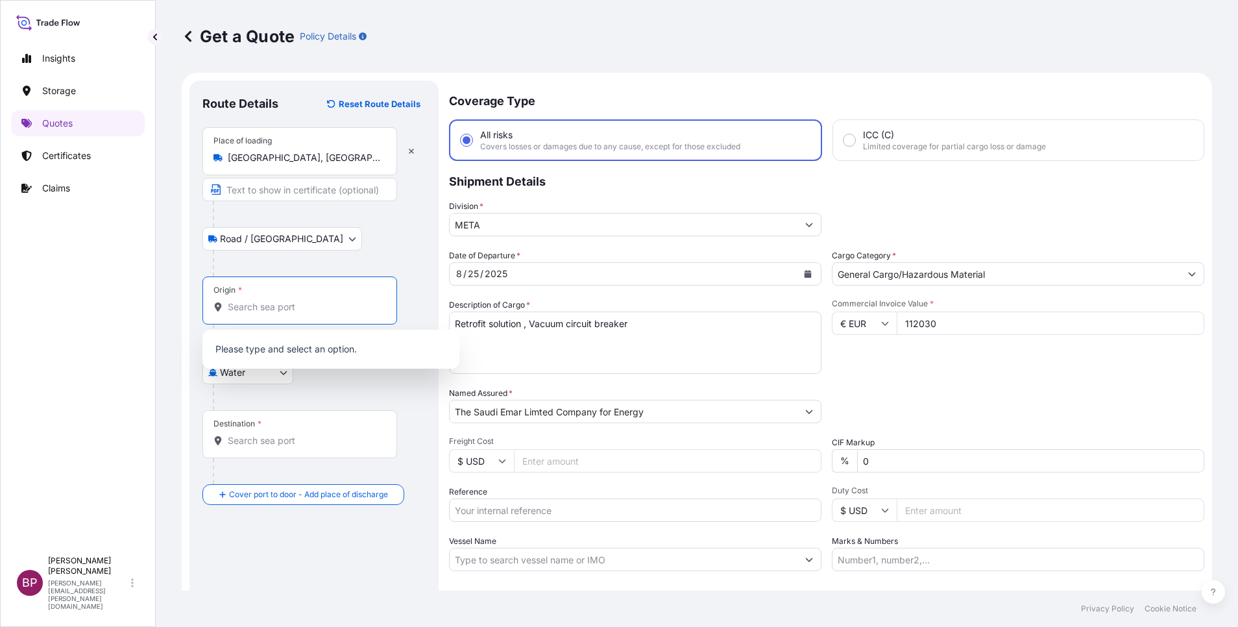
click at [309, 300] on input "Origin *" at bounding box center [304, 306] width 153 height 13
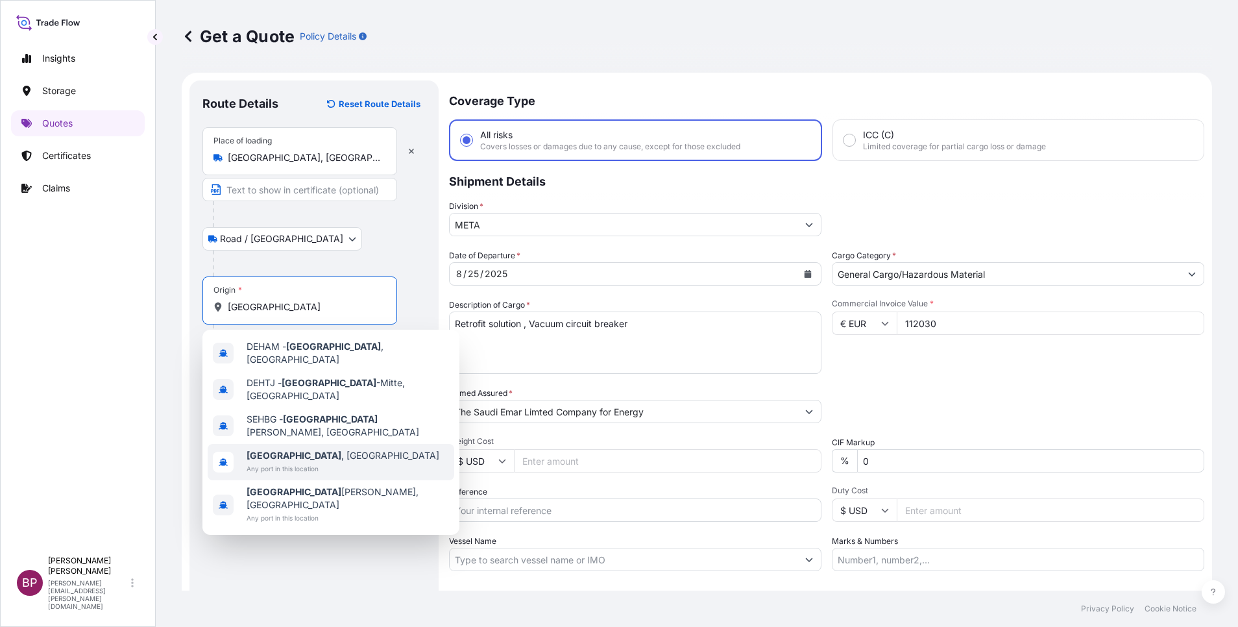
click at [328, 449] on span "[GEOGRAPHIC_DATA] , [GEOGRAPHIC_DATA]" at bounding box center [342, 455] width 193 height 13
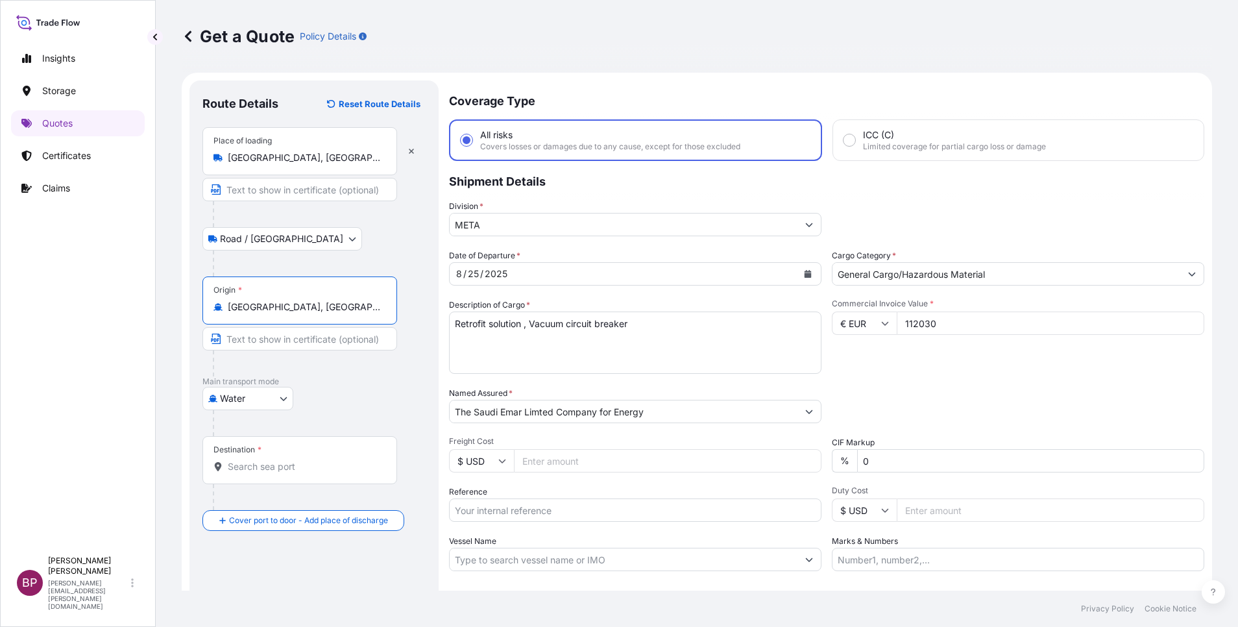
type input "[GEOGRAPHIC_DATA], [GEOGRAPHIC_DATA]"
click at [291, 457] on div "Destination *" at bounding box center [299, 460] width 195 height 48
click at [291, 460] on input "Destination *" at bounding box center [304, 466] width 153 height 13
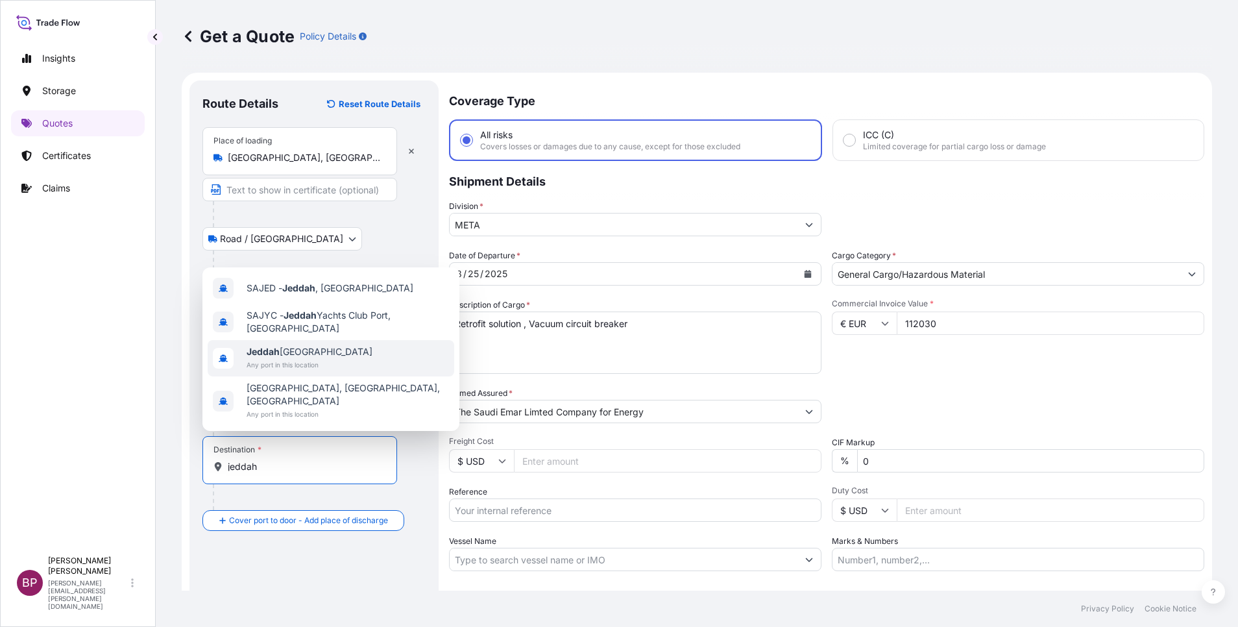
click at [357, 372] on div "[GEOGRAPHIC_DATA] [GEOGRAPHIC_DATA] Any port in this location" at bounding box center [331, 358] width 246 height 36
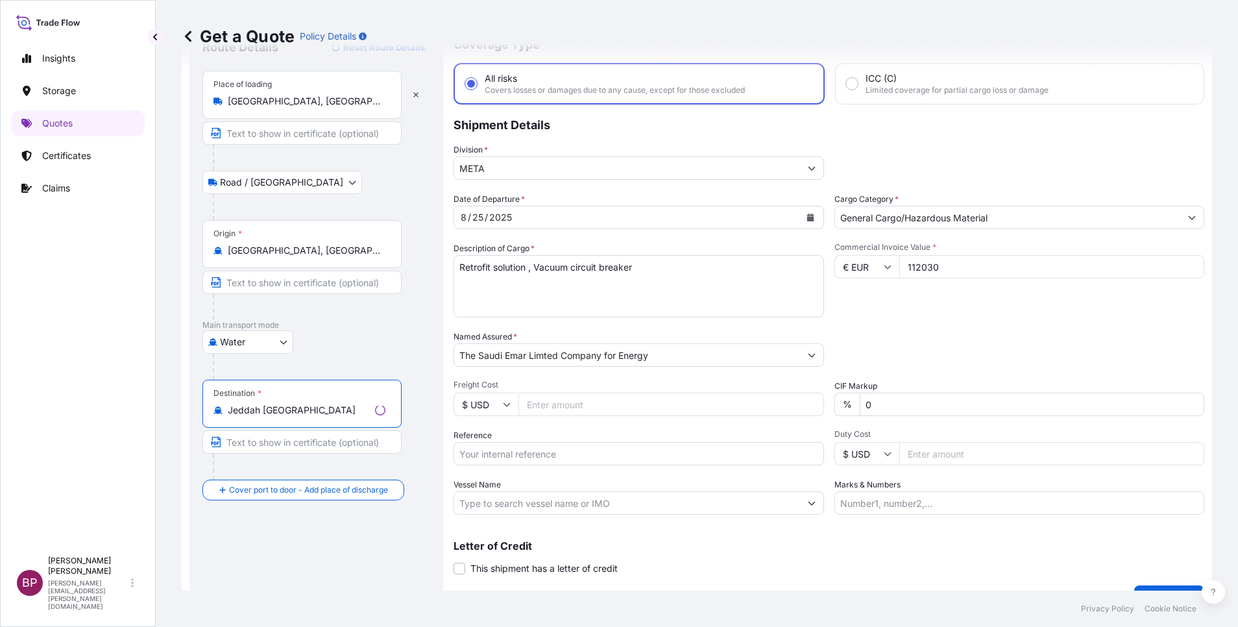
scroll to position [85, 0]
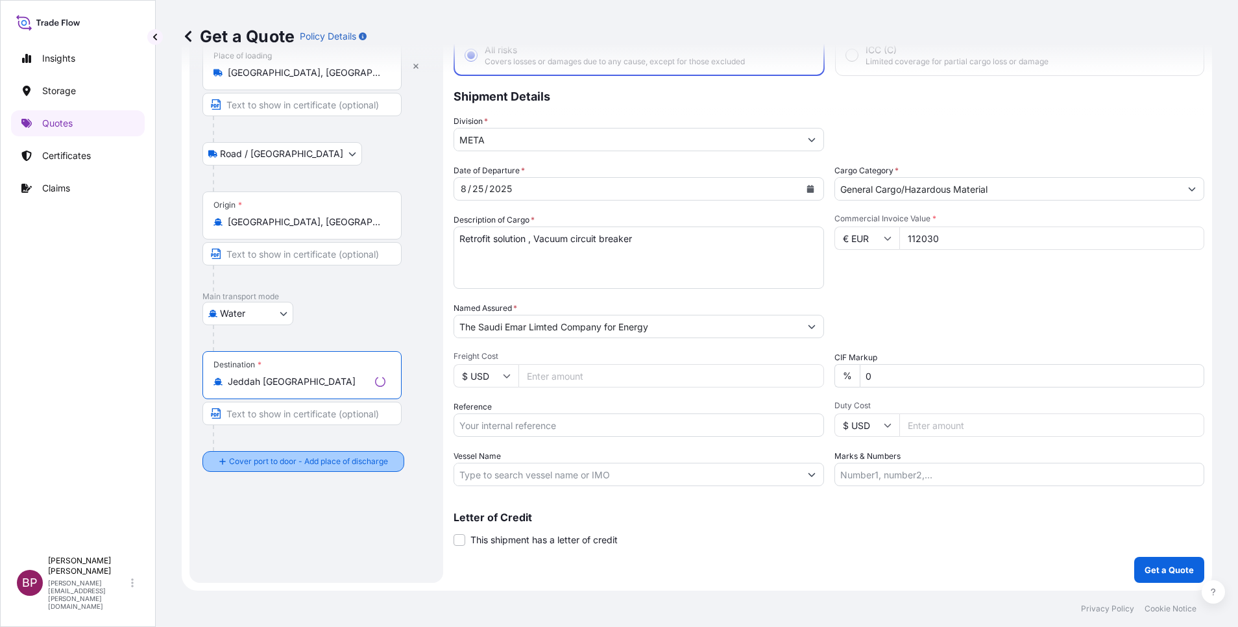
type input "Jeddah [GEOGRAPHIC_DATA]"
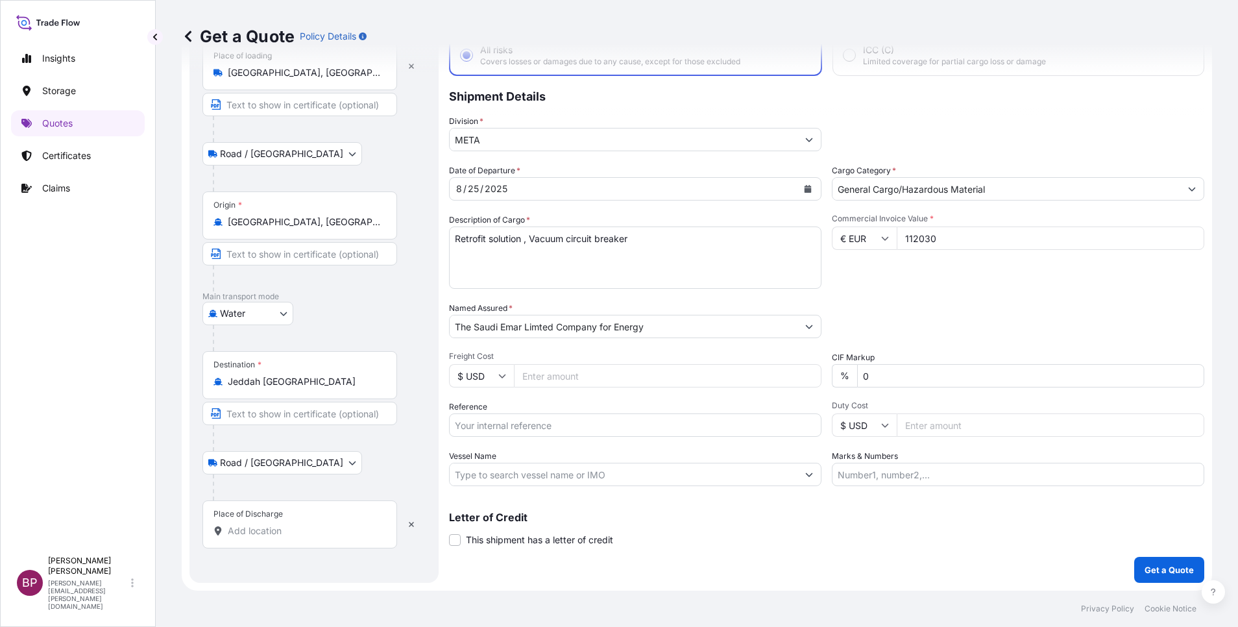
click at [302, 527] on input "Place of Discharge" at bounding box center [304, 530] width 153 height 13
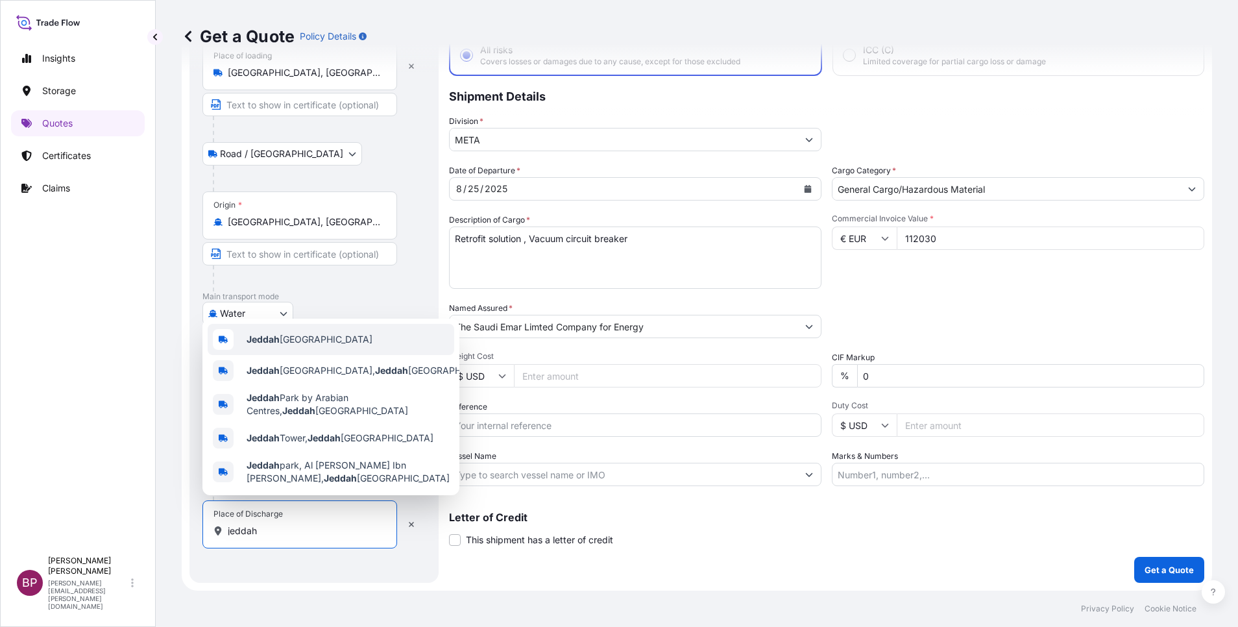
click at [307, 341] on div "Jeddah [GEOGRAPHIC_DATA]" at bounding box center [331, 339] width 246 height 31
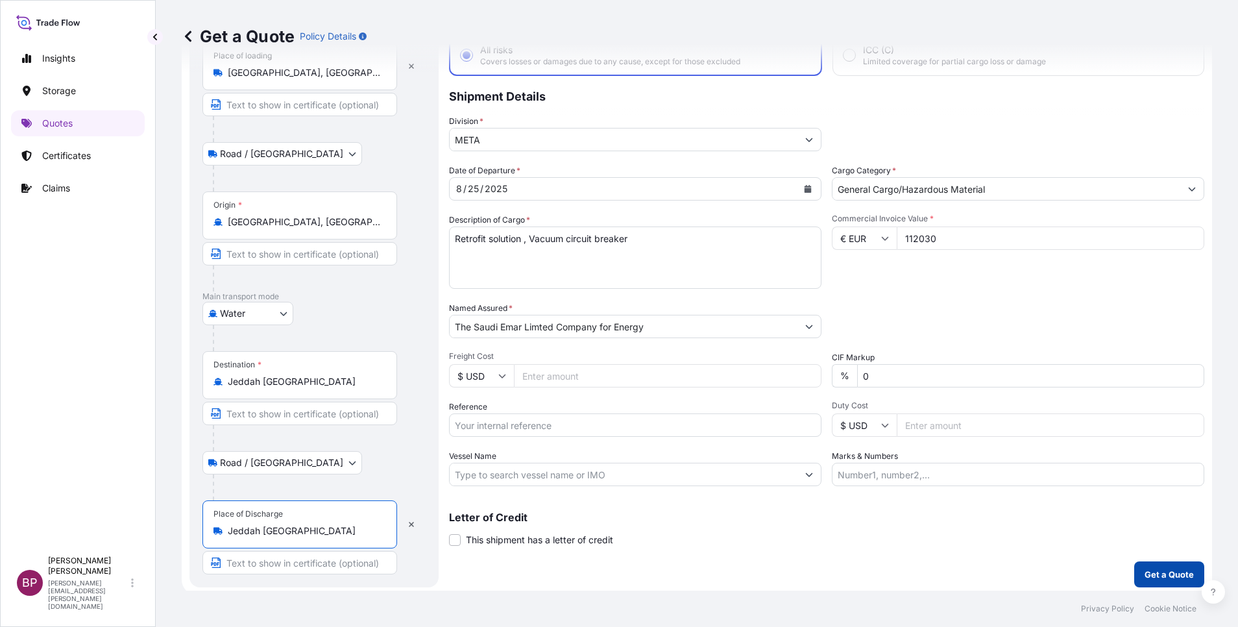
type input "Jeddah [GEOGRAPHIC_DATA]"
click at [1162, 577] on p "Get a Quote" at bounding box center [1168, 574] width 49 height 13
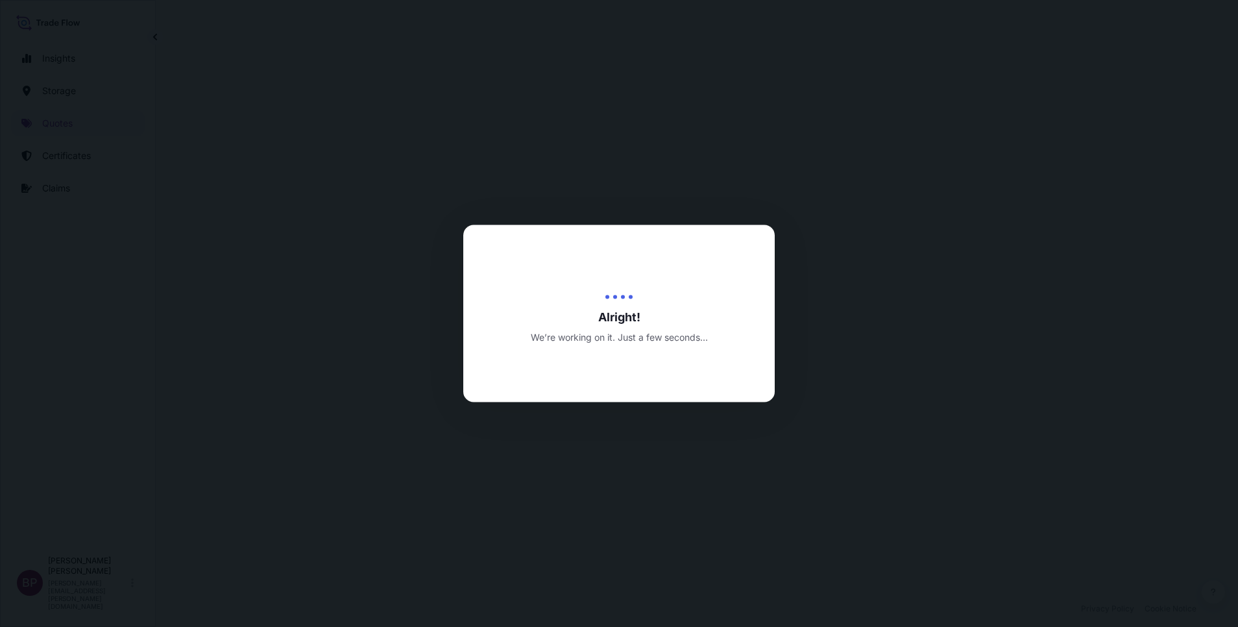
select select "Road / [GEOGRAPHIC_DATA]"
select select "Water"
select select "Road / [GEOGRAPHIC_DATA]"
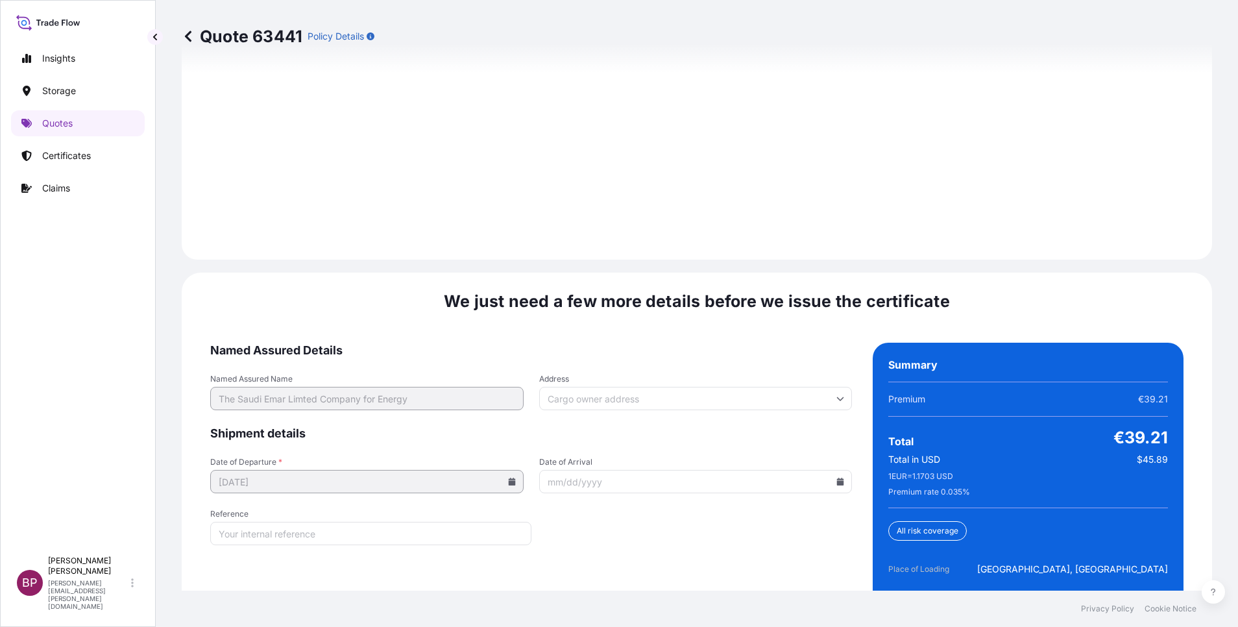
scroll to position [1990, 0]
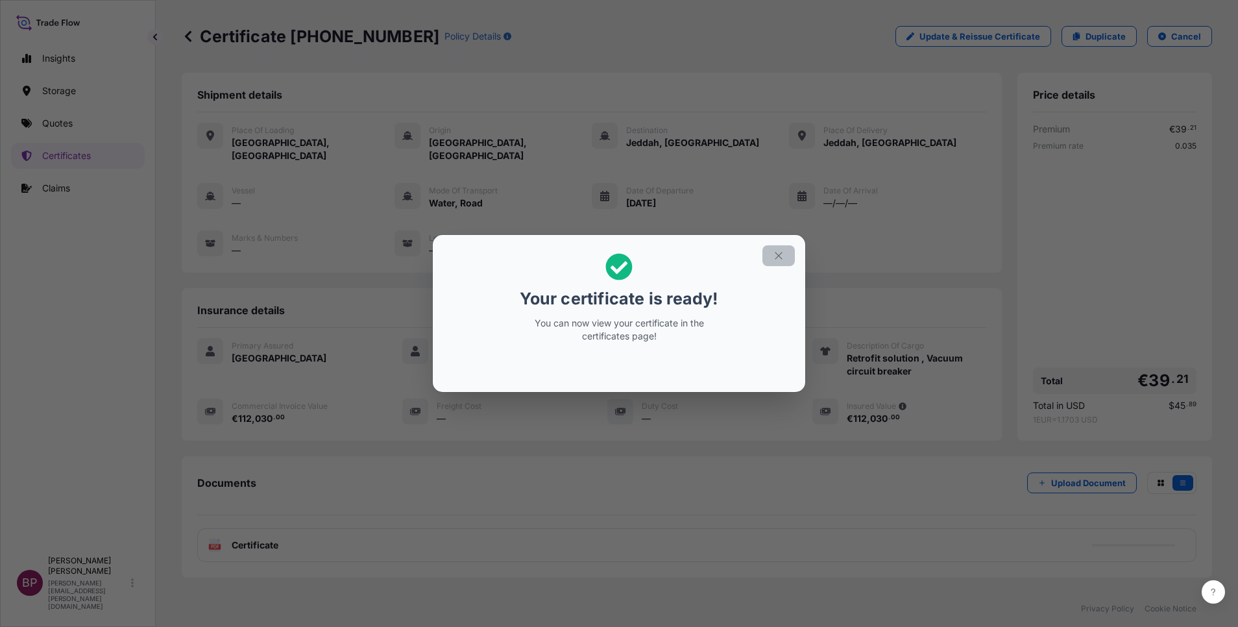
click at [778, 255] on icon "button" at bounding box center [778, 256] width 12 height 12
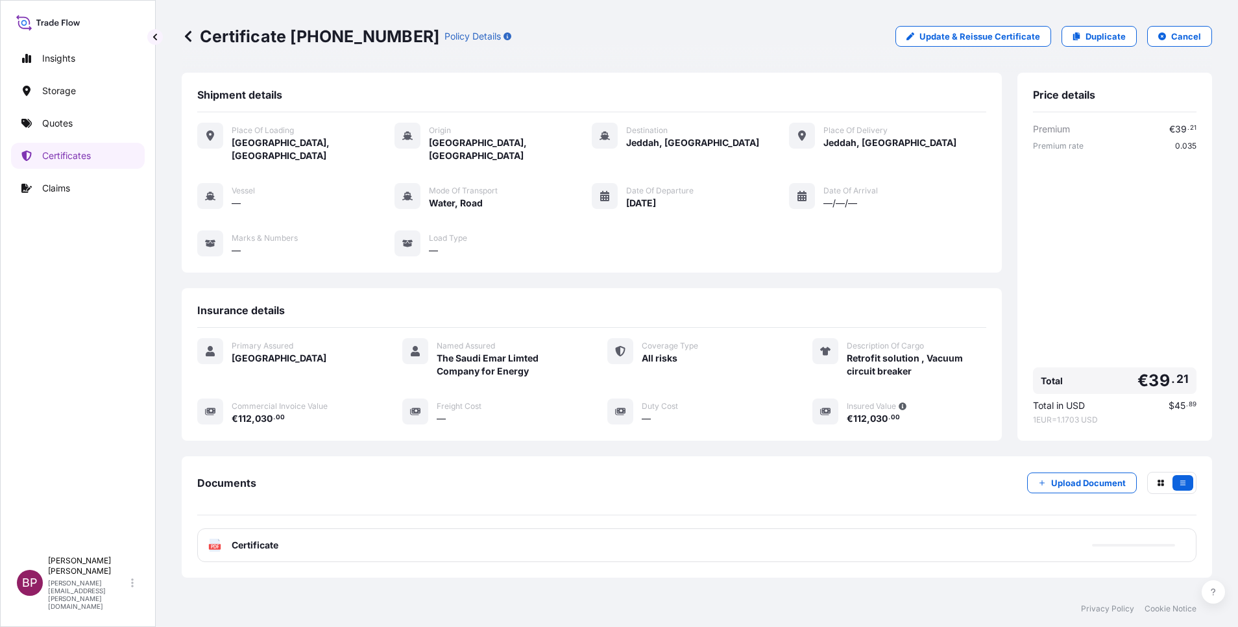
scroll to position [55, 0]
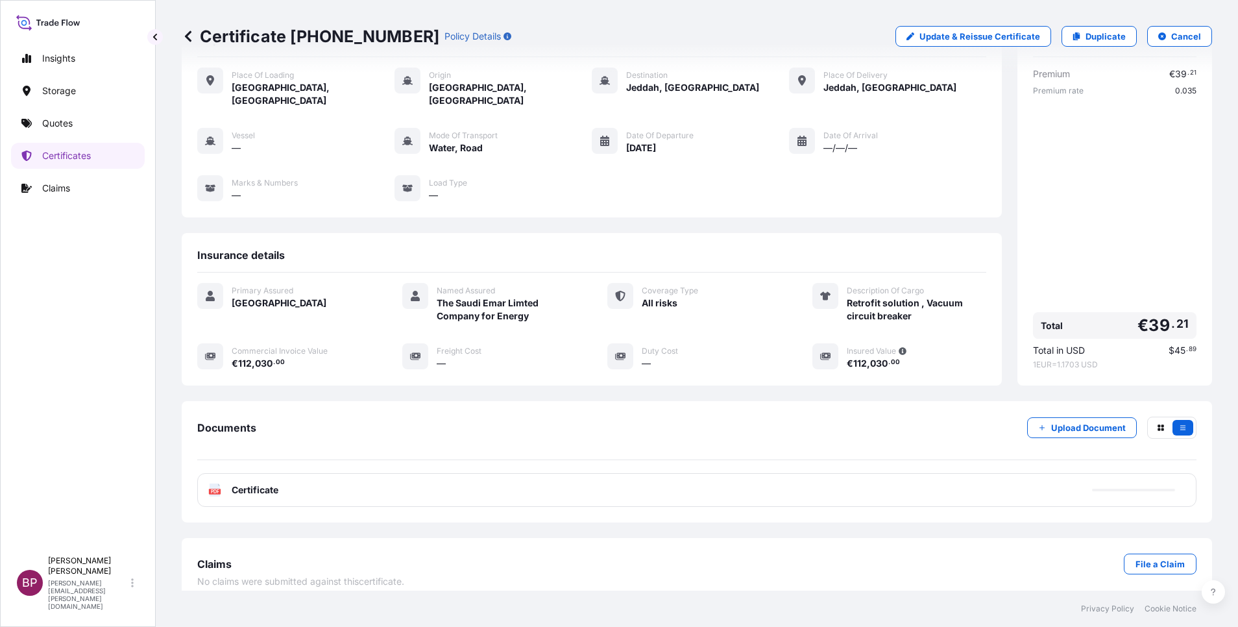
click at [252, 483] on span "Certificate" at bounding box center [255, 489] width 47 height 13
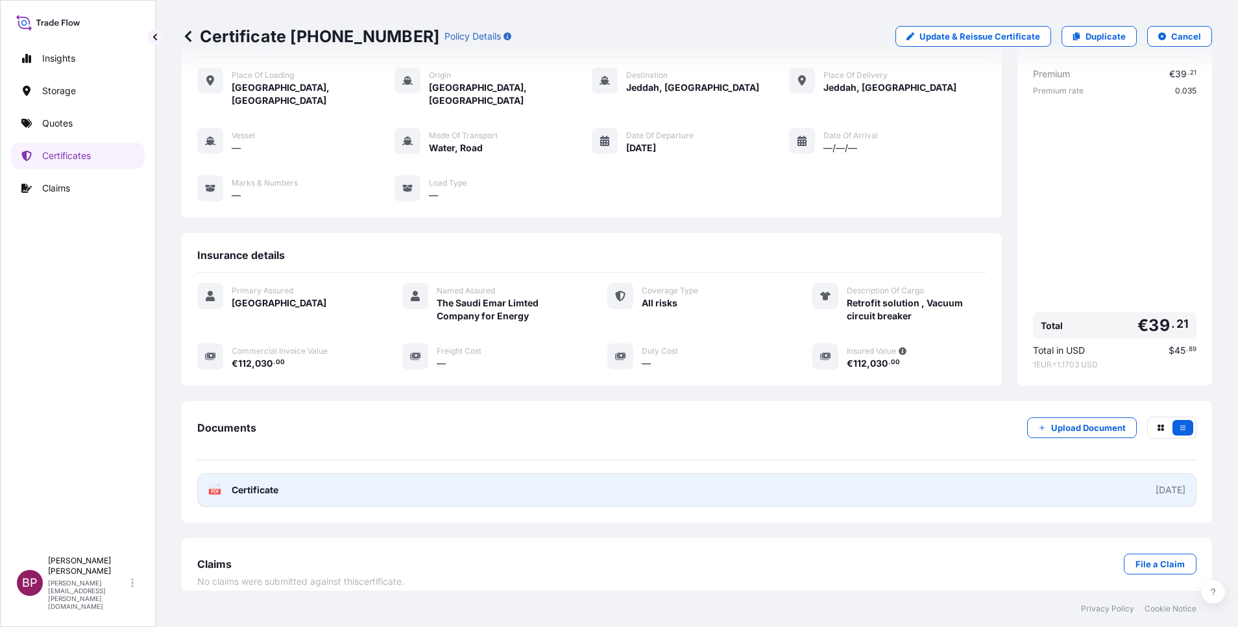
click at [265, 483] on span "Certificate" at bounding box center [255, 489] width 47 height 13
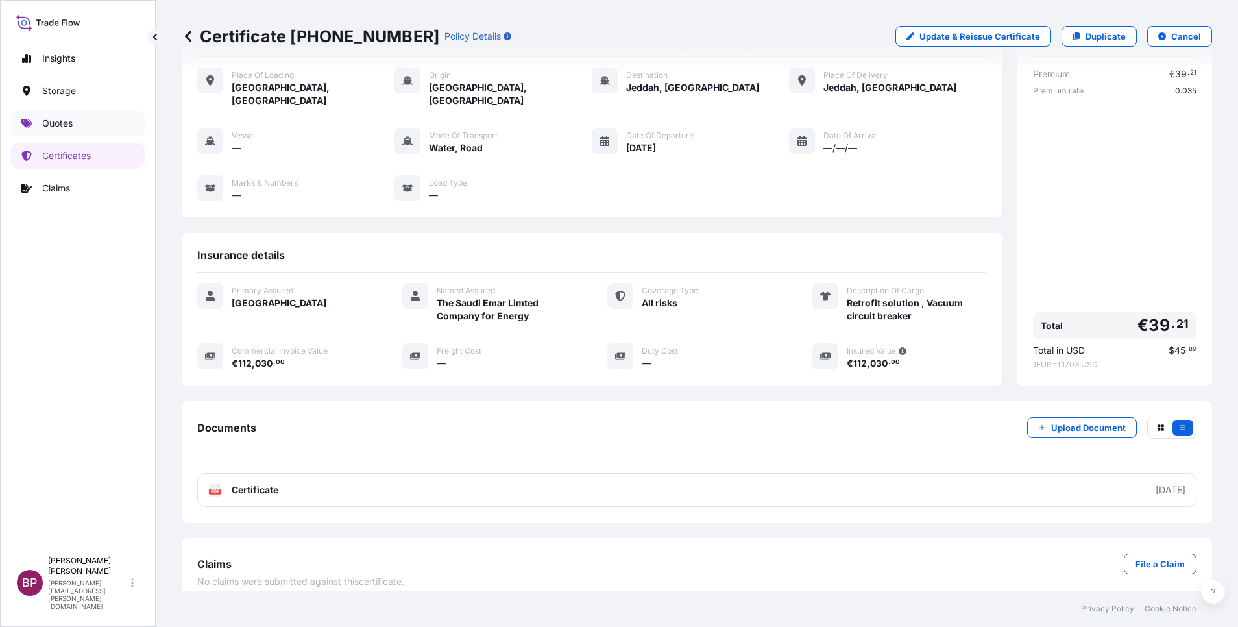
click at [62, 124] on p "Quotes" at bounding box center [57, 123] width 30 height 13
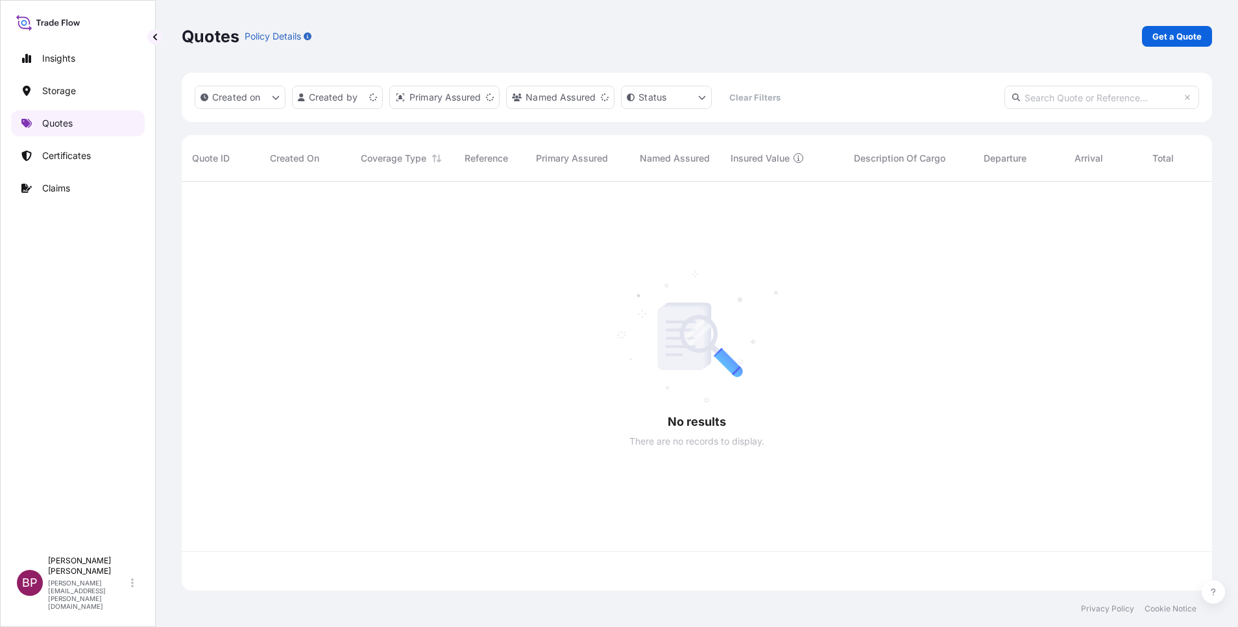
scroll to position [401, 1015]
click at [1167, 35] on p "Get a Quote" at bounding box center [1176, 36] width 49 height 13
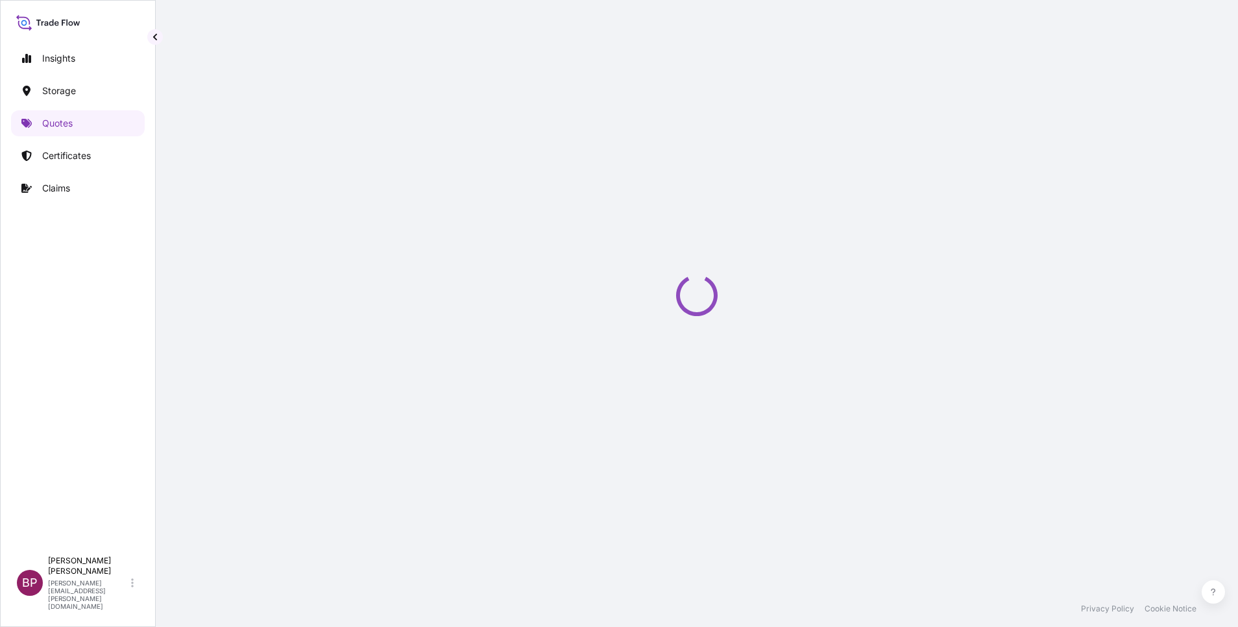
select select "Water"
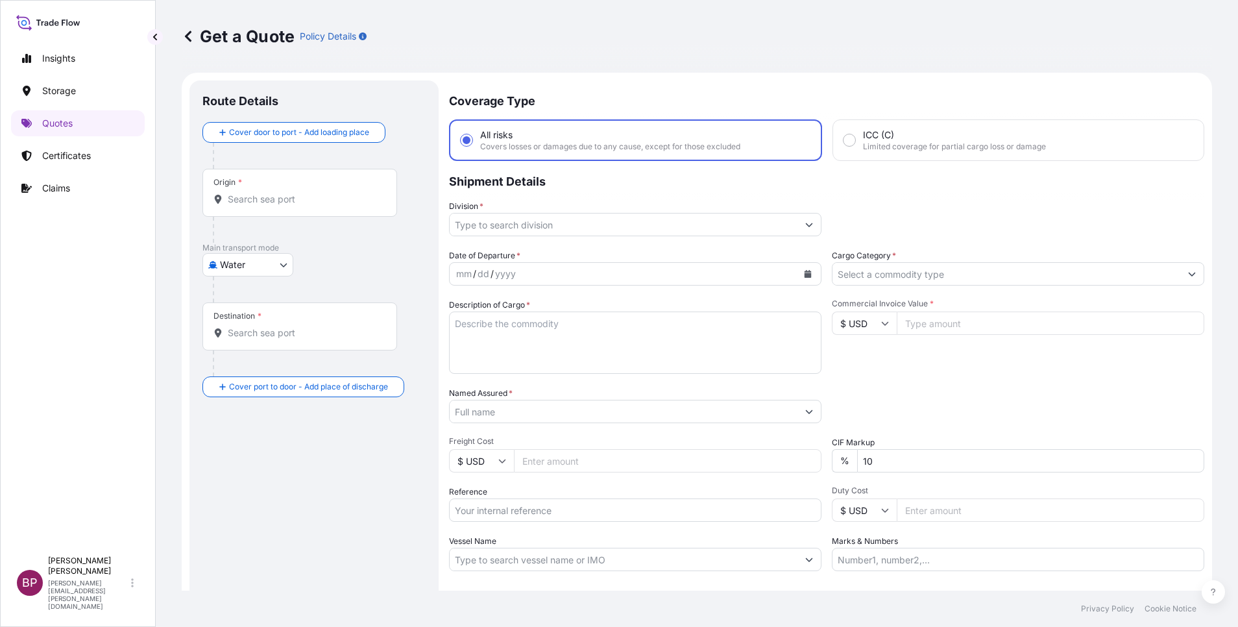
scroll to position [21, 0]
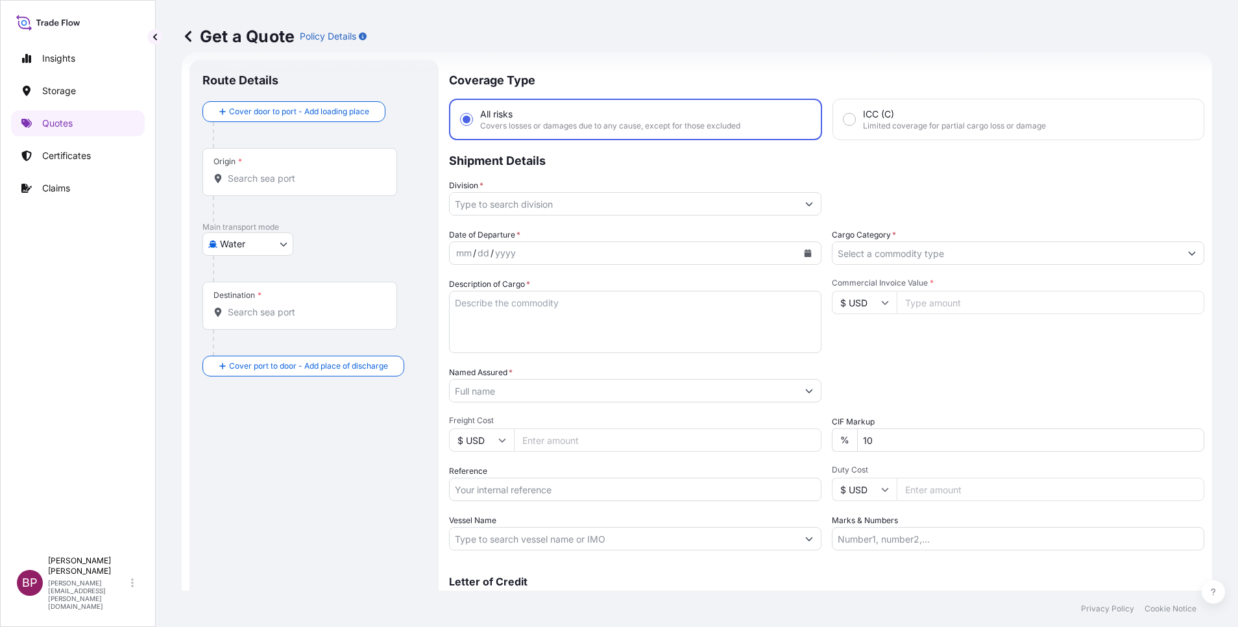
click at [907, 251] on input "Cargo Category *" at bounding box center [1006, 252] width 348 height 23
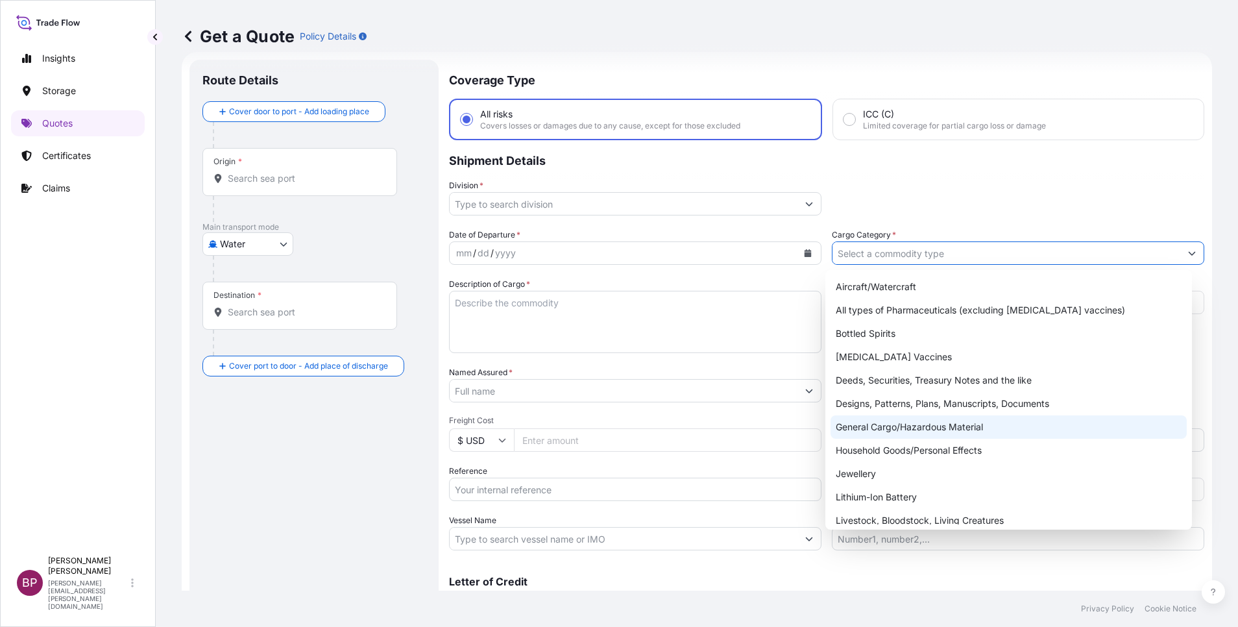
click at [898, 434] on div "General Cargo/Hazardous Material" at bounding box center [1008, 426] width 356 height 23
type input "General Cargo/Hazardous Material"
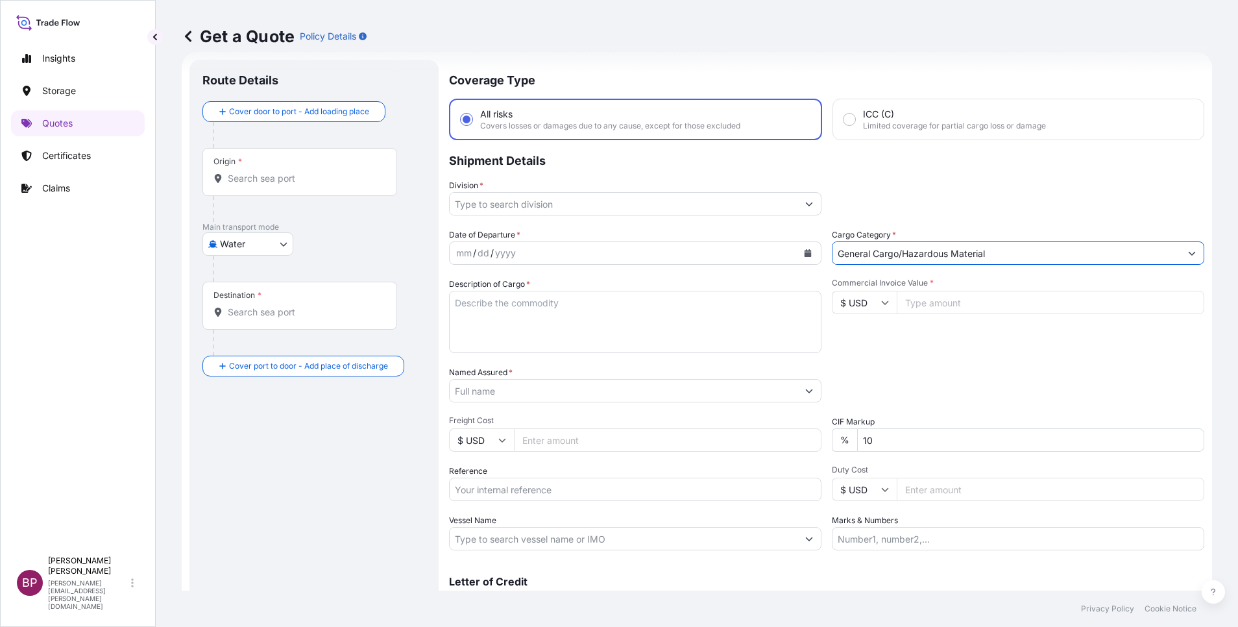
click at [805, 201] on icon "Show suggestions" at bounding box center [809, 204] width 8 height 8
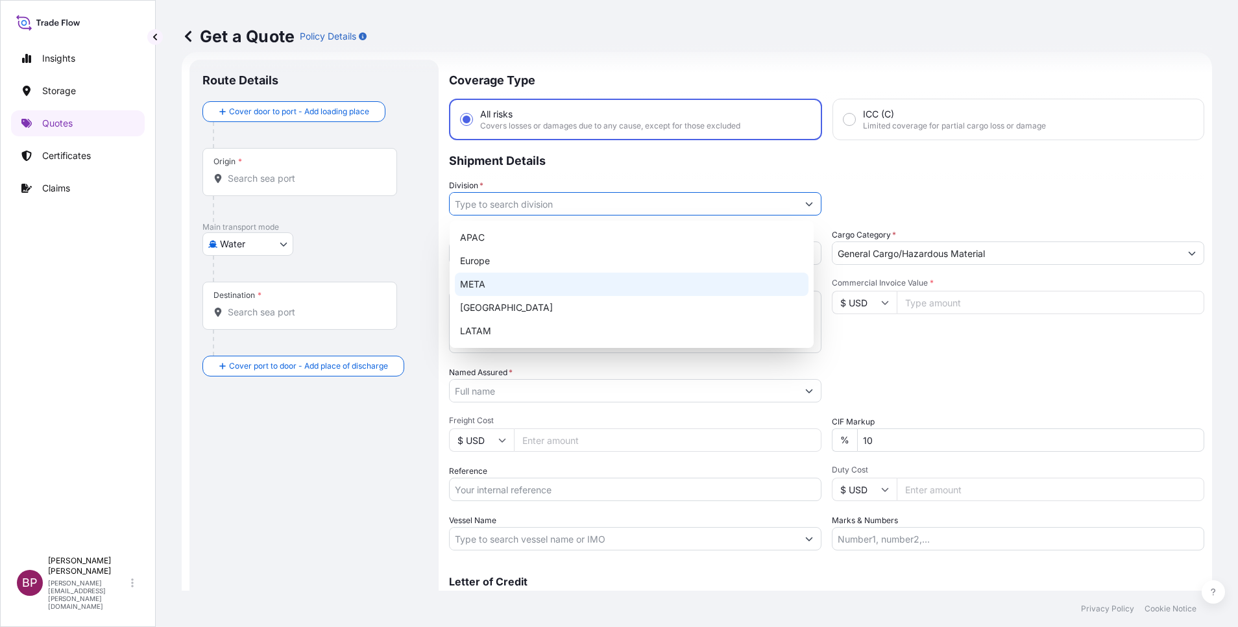
click at [517, 289] on div "META" at bounding box center [631, 283] width 353 height 23
type input "META"
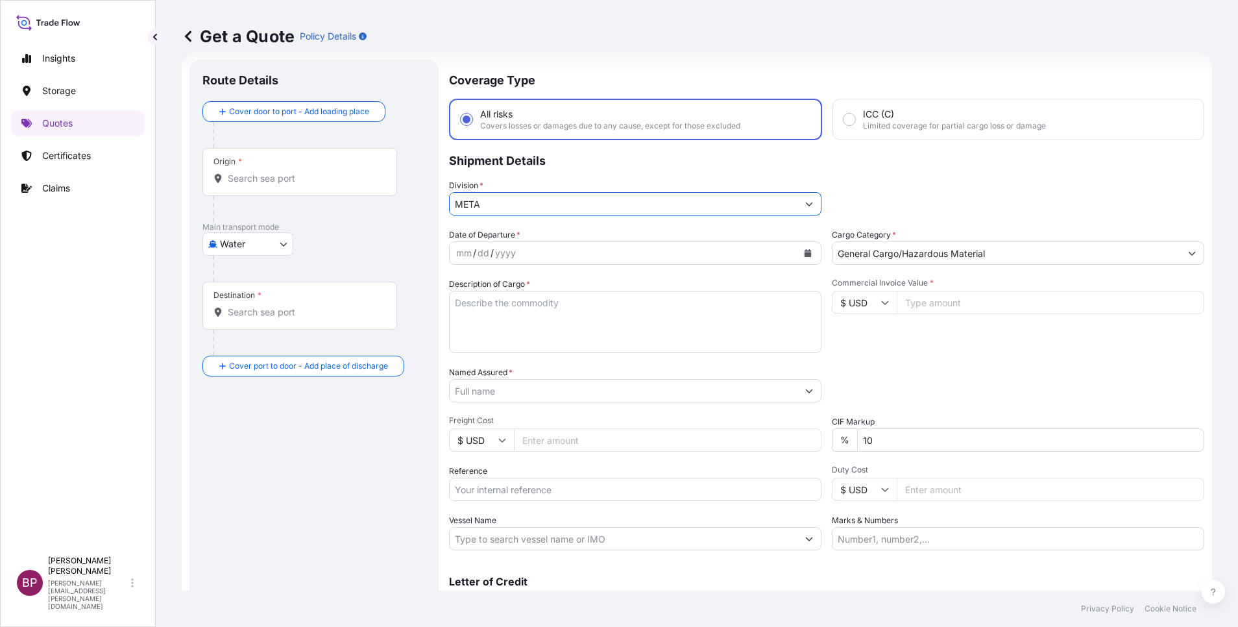
click at [979, 304] on input "Commercial Invoice Value *" at bounding box center [1049, 302] width 307 height 23
paste input "241519.32"
type input "241519.32"
drag, startPoint x: 772, startPoint y: 431, endPoint x: 662, endPoint y: 417, distance: 111.2
click at [663, 416] on div "Date of Departure * mm / dd / yyyy Cargo Category * General Cargo/Hazardous Mat…" at bounding box center [826, 389] width 755 height 322
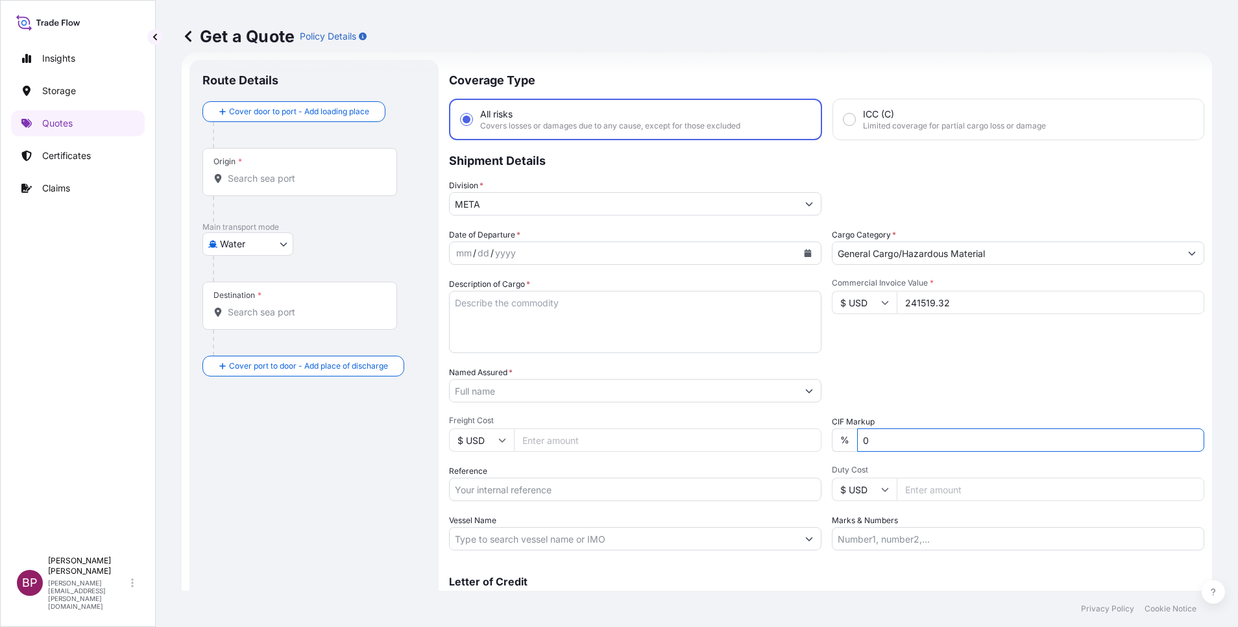
type input "0"
click at [885, 351] on div "Commercial Invoice Value * $ USD 241519.32" at bounding box center [1018, 315] width 372 height 75
click at [523, 341] on textarea "Description of Cargo *" at bounding box center [635, 322] width 372 height 62
paste textarea "General cargo"
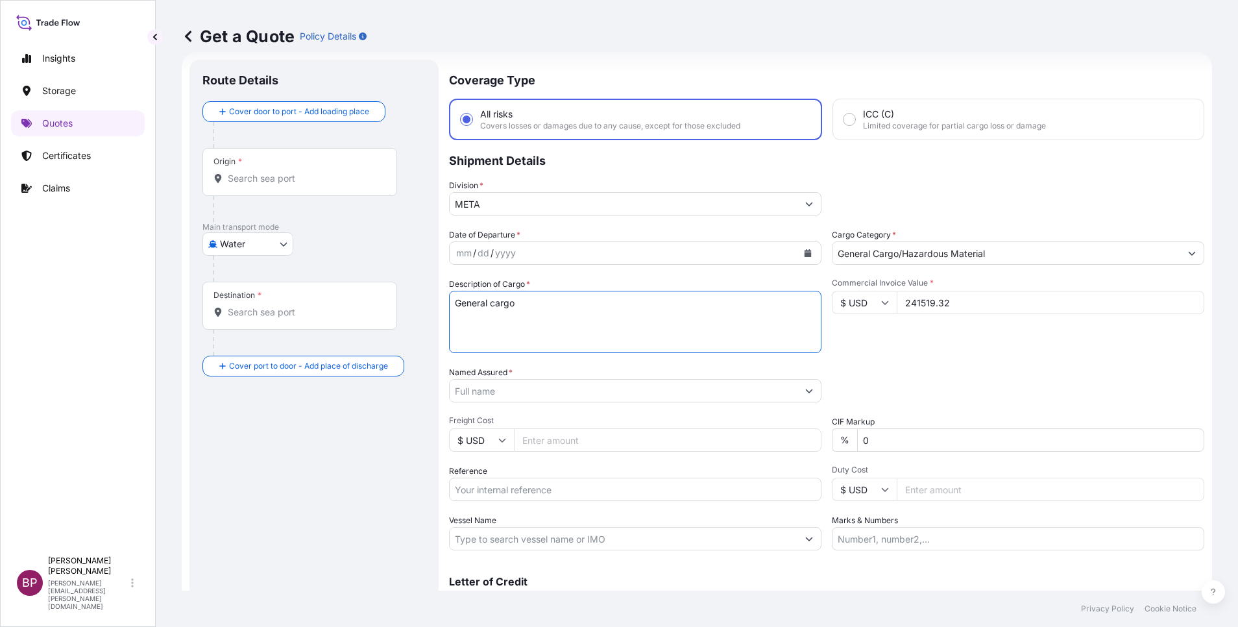
type textarea "General cargo"
drag, startPoint x: 529, startPoint y: 488, endPoint x: 560, endPoint y: 488, distance: 31.1
click at [529, 488] on input "Reference" at bounding box center [635, 488] width 372 height 23
paste input "JEDF01831500 SSLS2892"
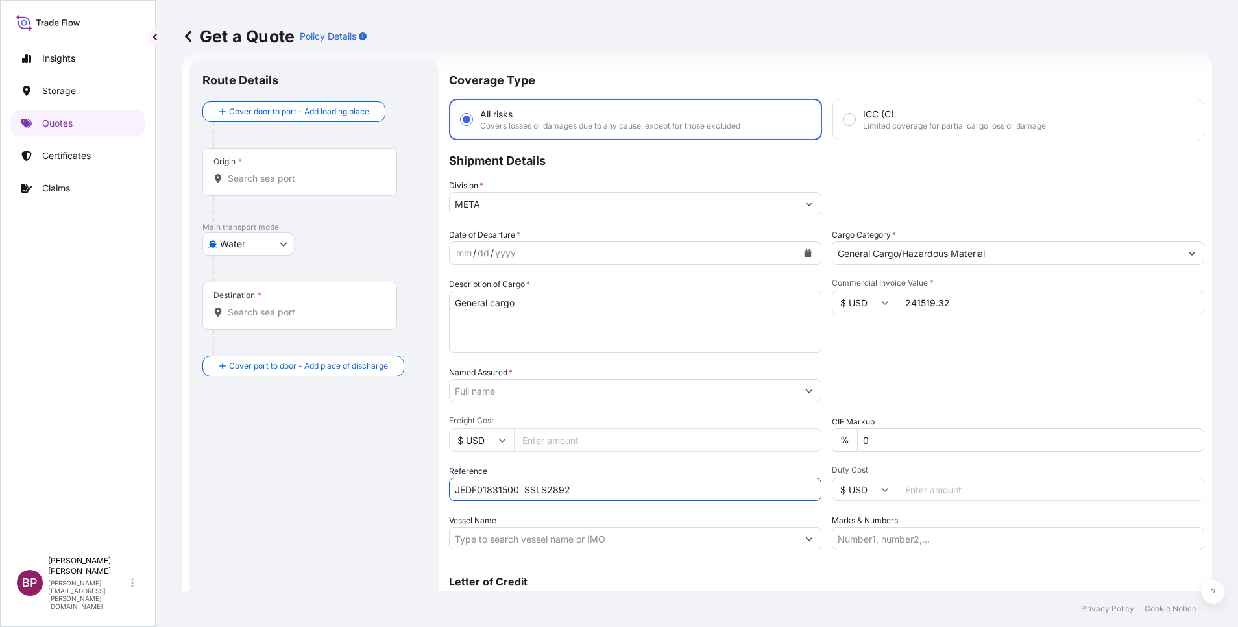
click at [583, 493] on input "JEDF01831500 SSLS2892" at bounding box center [635, 488] width 372 height 23
paste input "JEDF01831500 SSLS2892"
type input "JEDF01831500 SSLS2892"
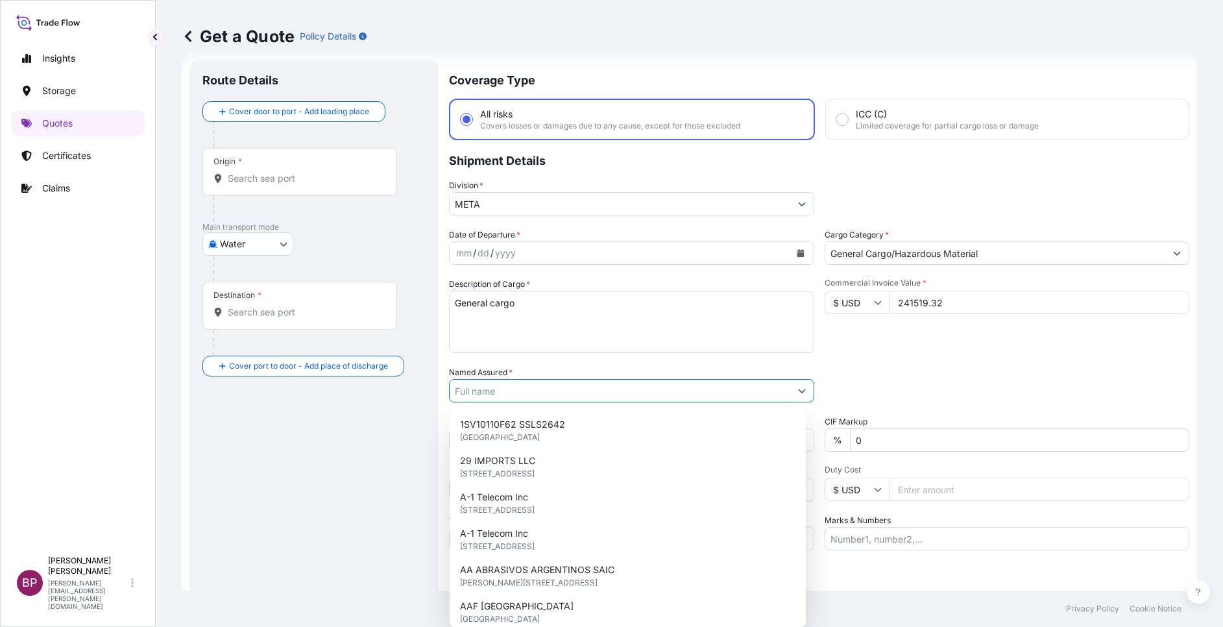
click at [538, 385] on input "Named Assured *" at bounding box center [619, 390] width 341 height 23
paste input "TOYOTA TSUSHO MATERIAL INCORPORATED"
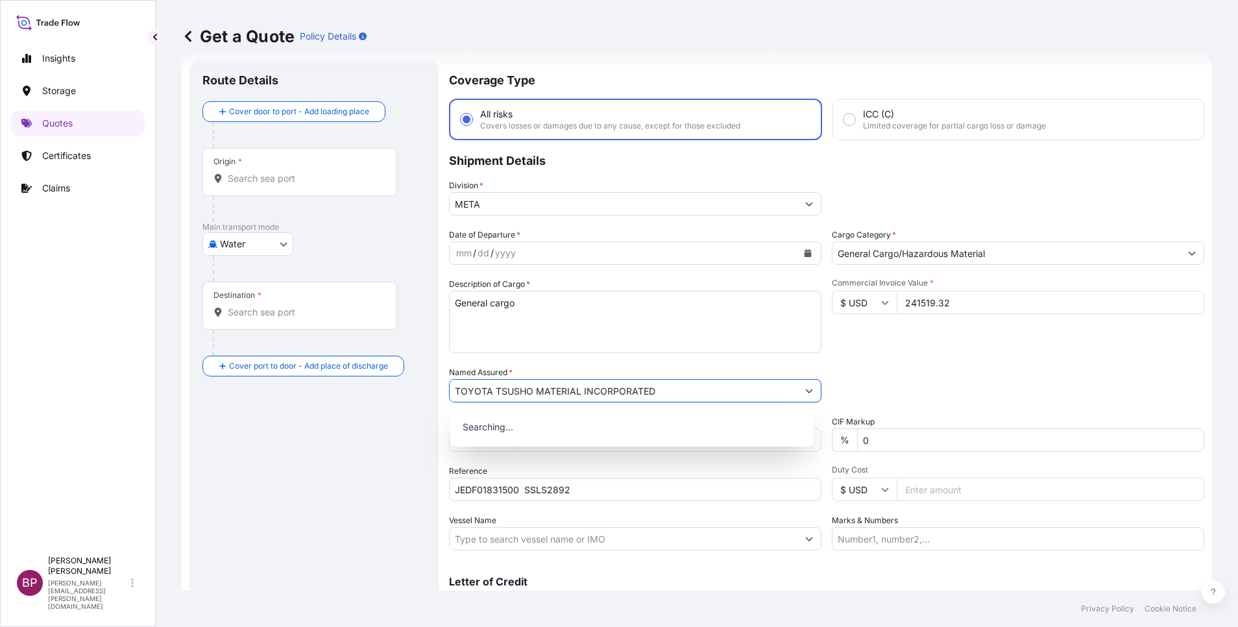
type input "TOYOTA TSUSHO MATERIAL INCORPORATED"
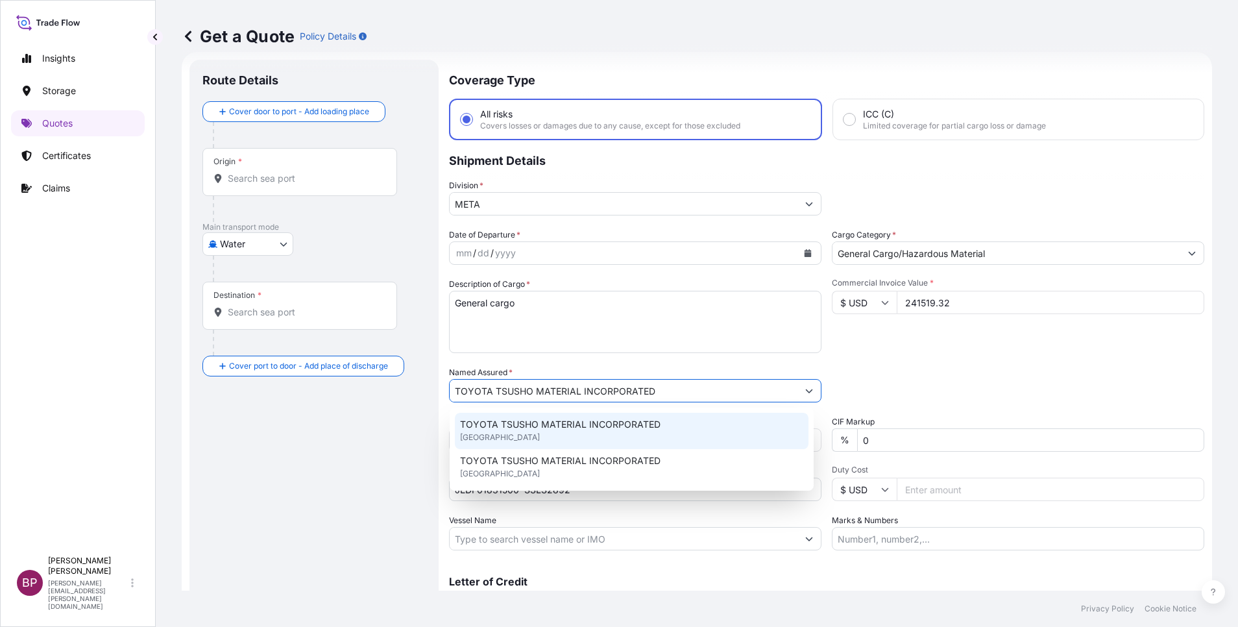
click at [610, 344] on textarea "General cargo" at bounding box center [635, 322] width 372 height 62
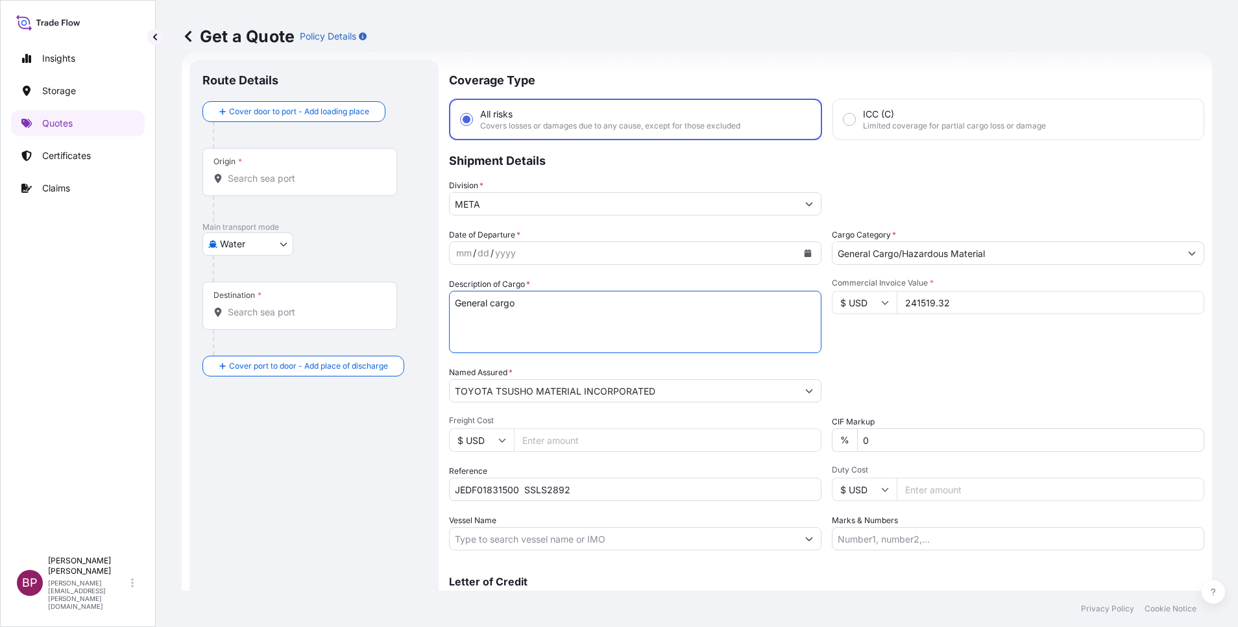
click at [804, 249] on icon "Calendar" at bounding box center [808, 253] width 8 height 8
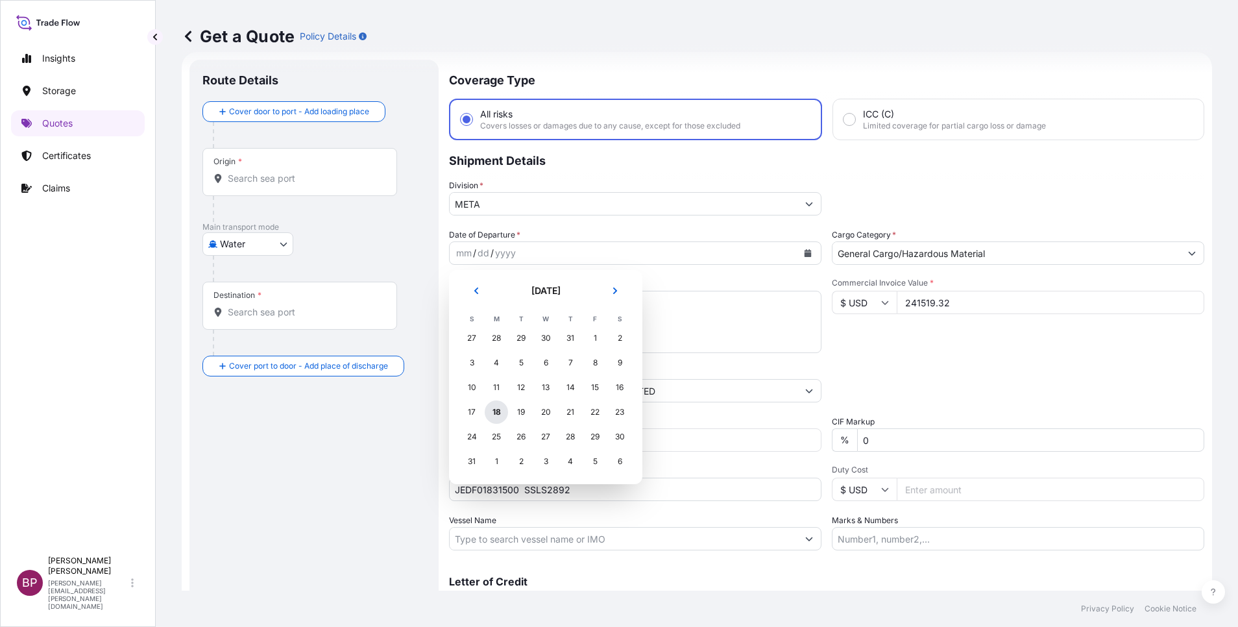
click at [497, 416] on div "18" at bounding box center [496, 411] width 23 height 23
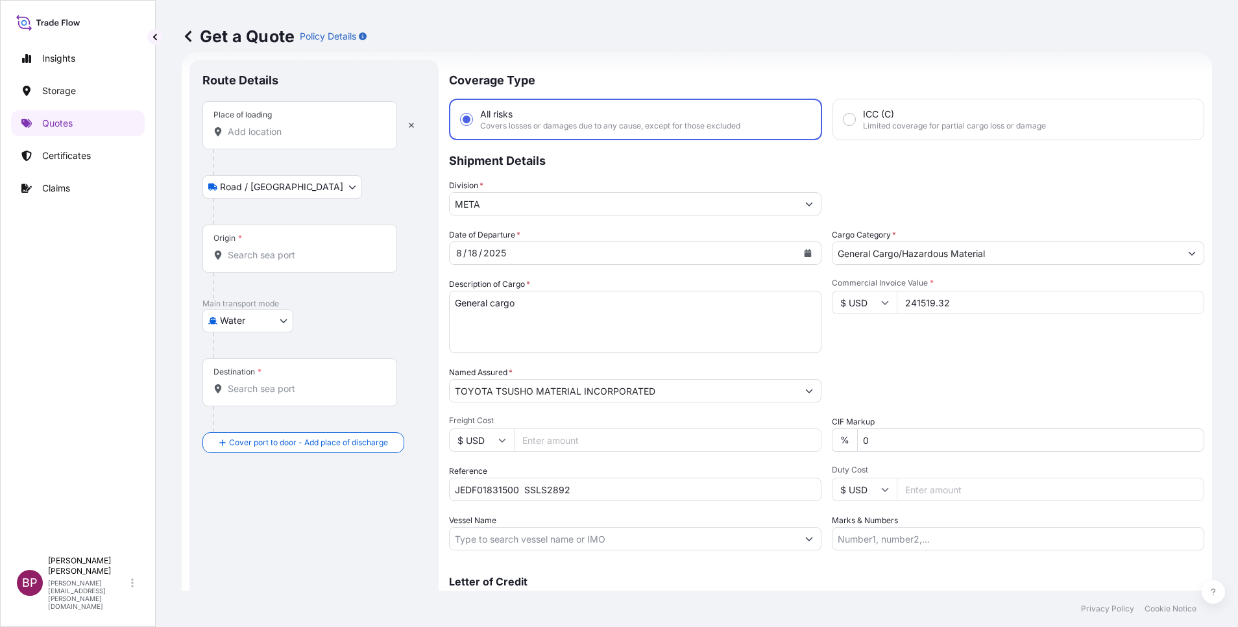
click at [294, 131] on input "Place of loading" at bounding box center [304, 131] width 153 height 13
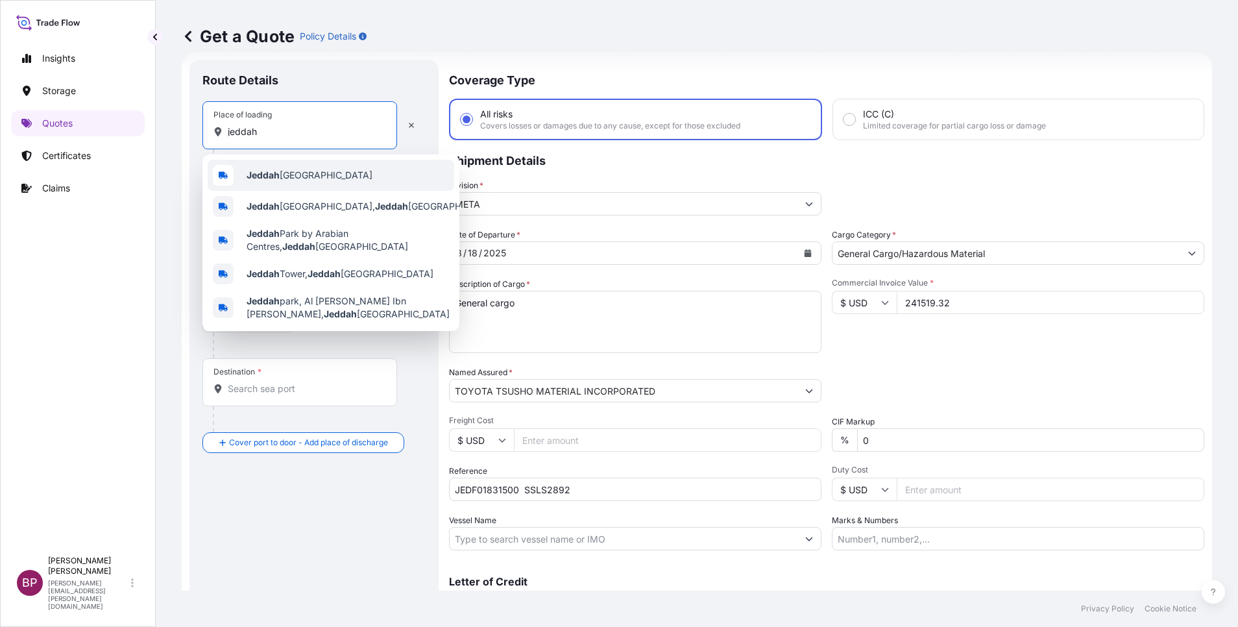
click at [277, 180] on b "Jeddah" at bounding box center [262, 174] width 33 height 11
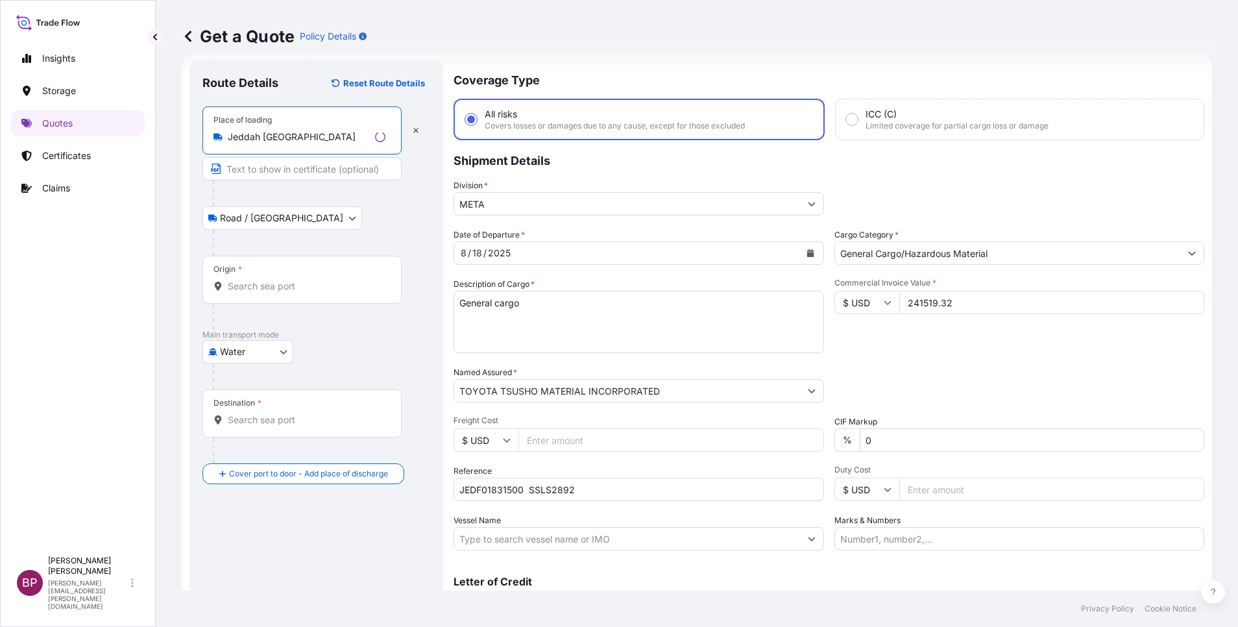
type input "Jeddah [GEOGRAPHIC_DATA]"
click at [253, 285] on input "Origin *" at bounding box center [307, 286] width 158 height 13
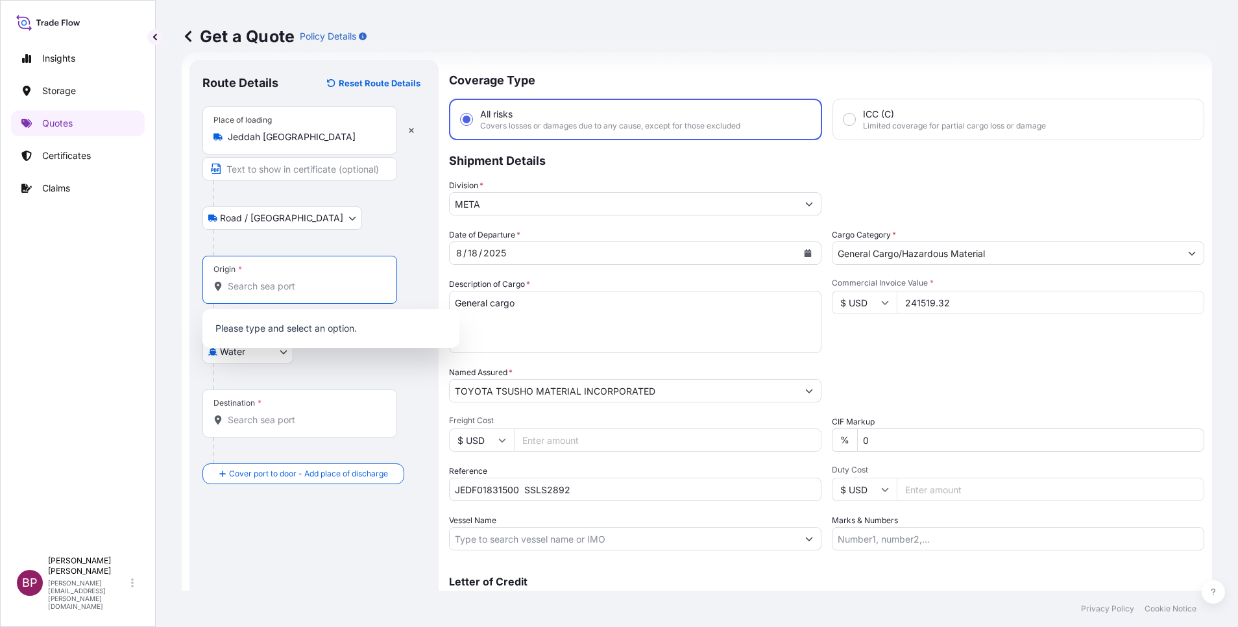
type input "e"
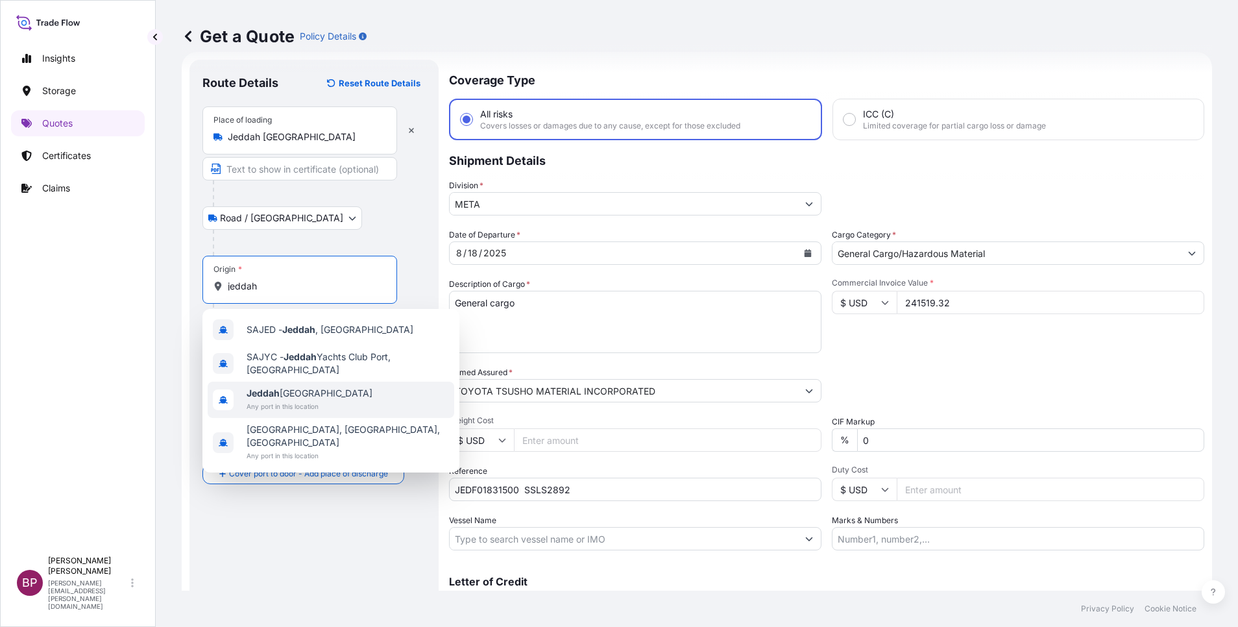
click at [317, 400] on span "Any port in this location" at bounding box center [309, 406] width 126 height 13
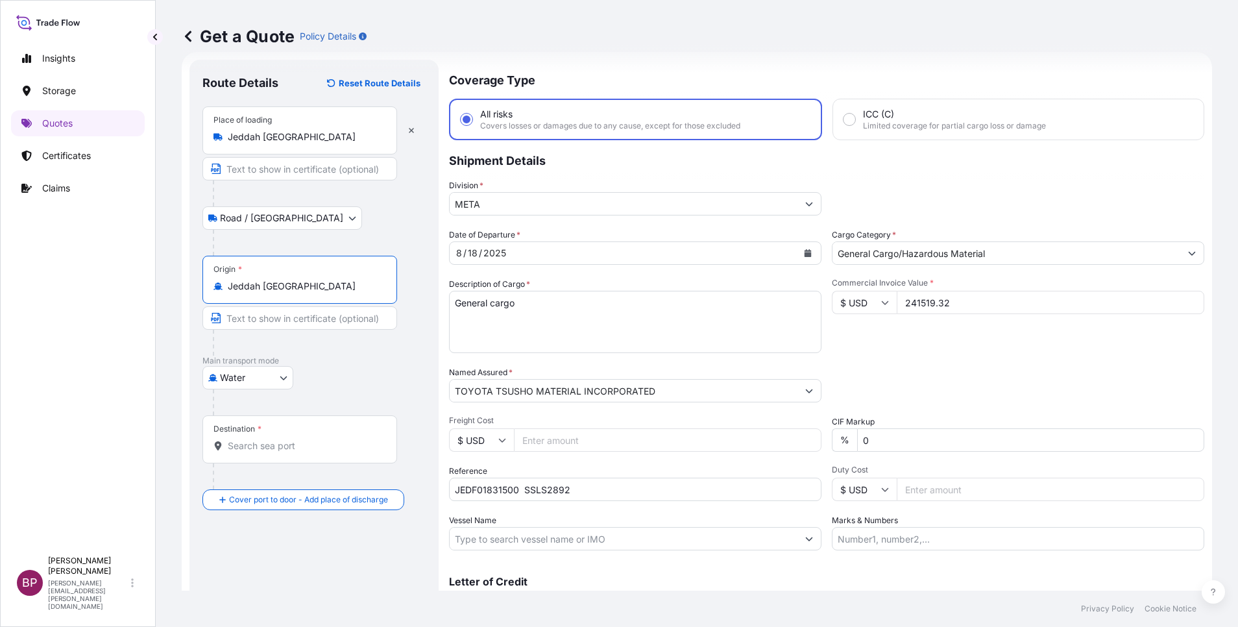
type input "Jeddah [GEOGRAPHIC_DATA]"
click at [285, 449] on input "Destination *" at bounding box center [304, 445] width 153 height 13
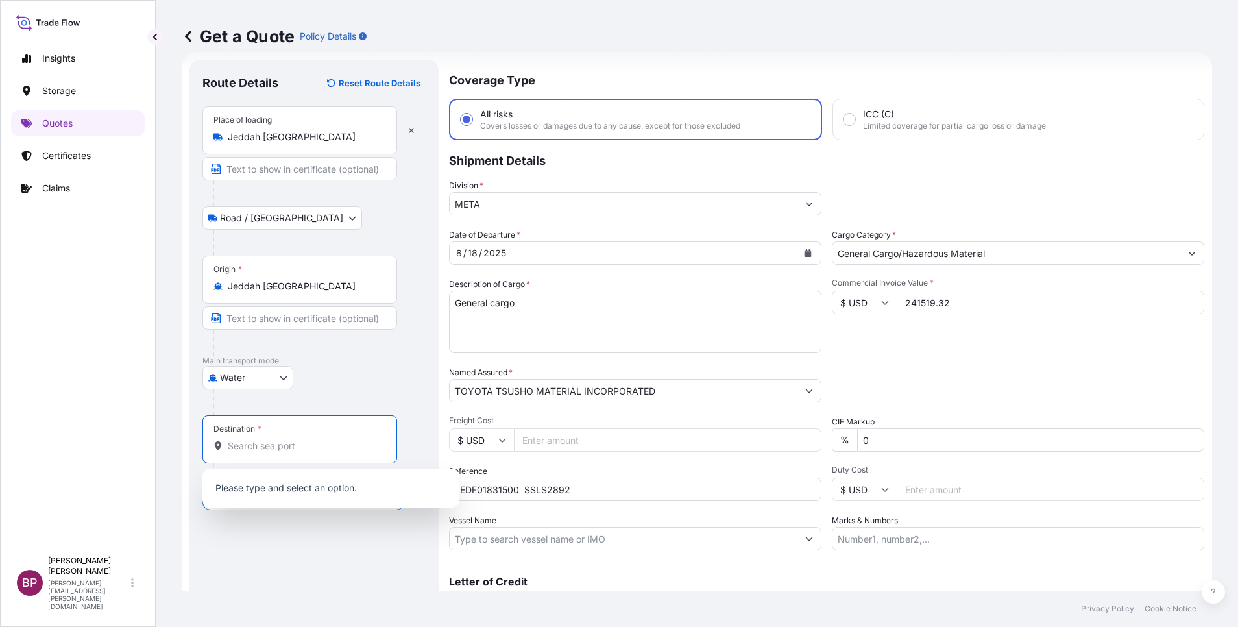
paste input "[GEOGRAPHIC_DATA]"
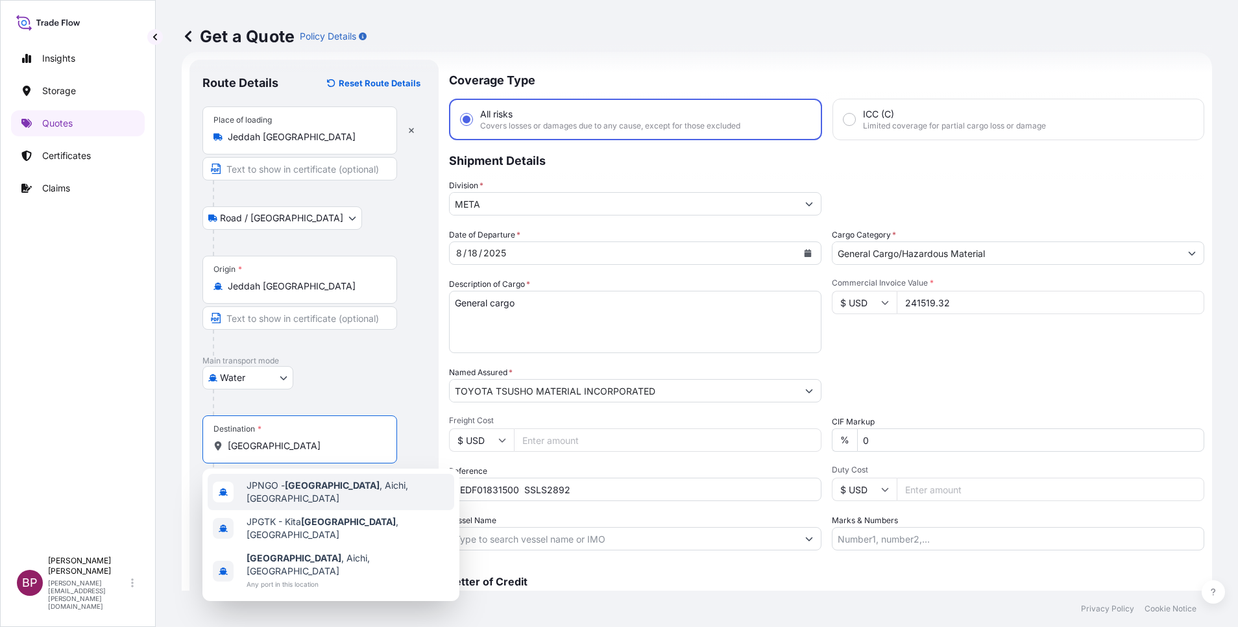
click at [363, 496] on div "JPNGO - [GEOGRAPHIC_DATA] , [GEOGRAPHIC_DATA], [GEOGRAPHIC_DATA]" at bounding box center [331, 491] width 246 height 36
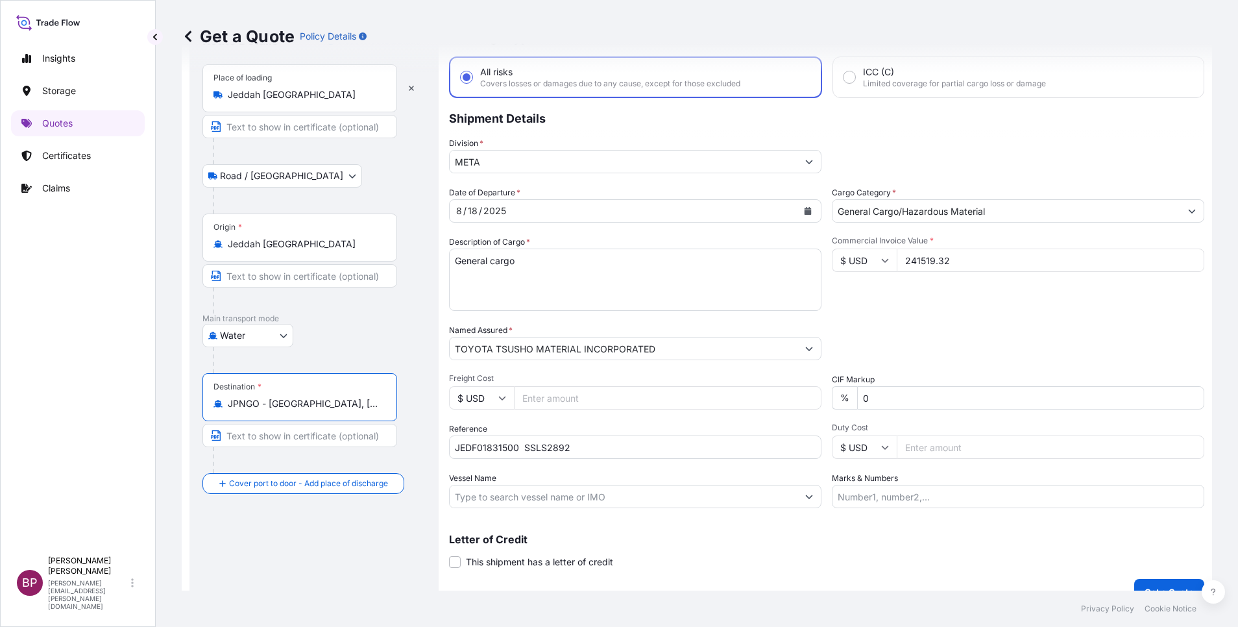
scroll to position [85, 0]
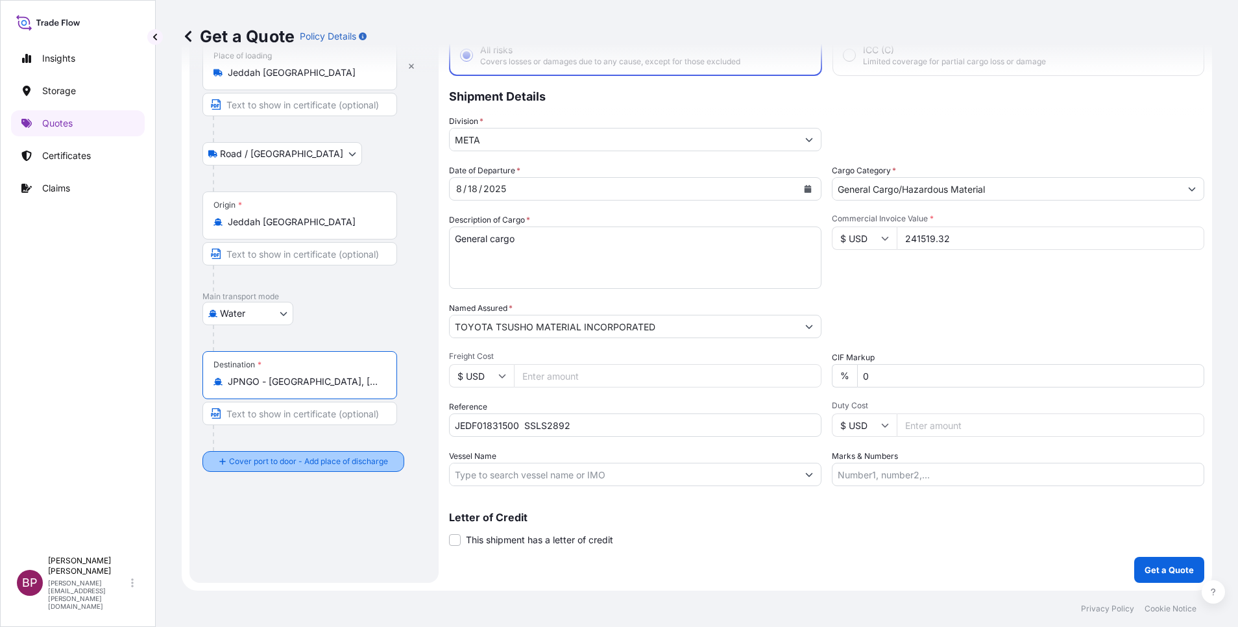
type input "JPNGO - [GEOGRAPHIC_DATA], [GEOGRAPHIC_DATA], [GEOGRAPHIC_DATA]"
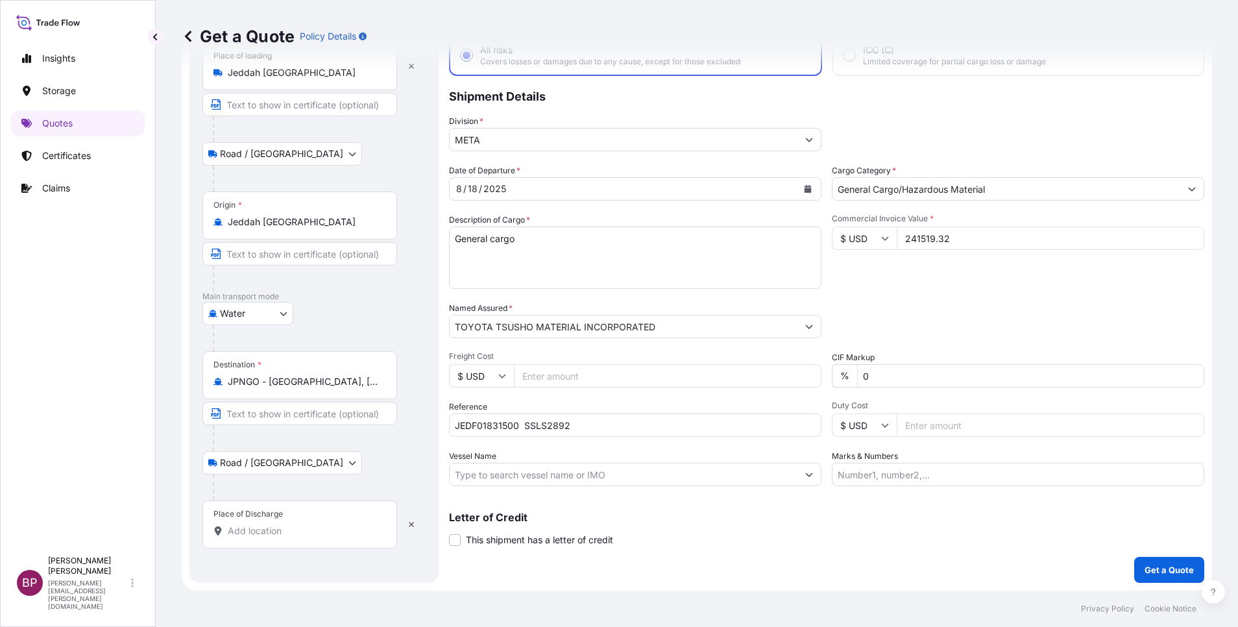
click at [278, 521] on div "Place of Discharge" at bounding box center [299, 524] width 195 height 48
click at [278, 524] on input "Place of Discharge" at bounding box center [304, 530] width 153 height 13
paste input "[GEOGRAPHIC_DATA]"
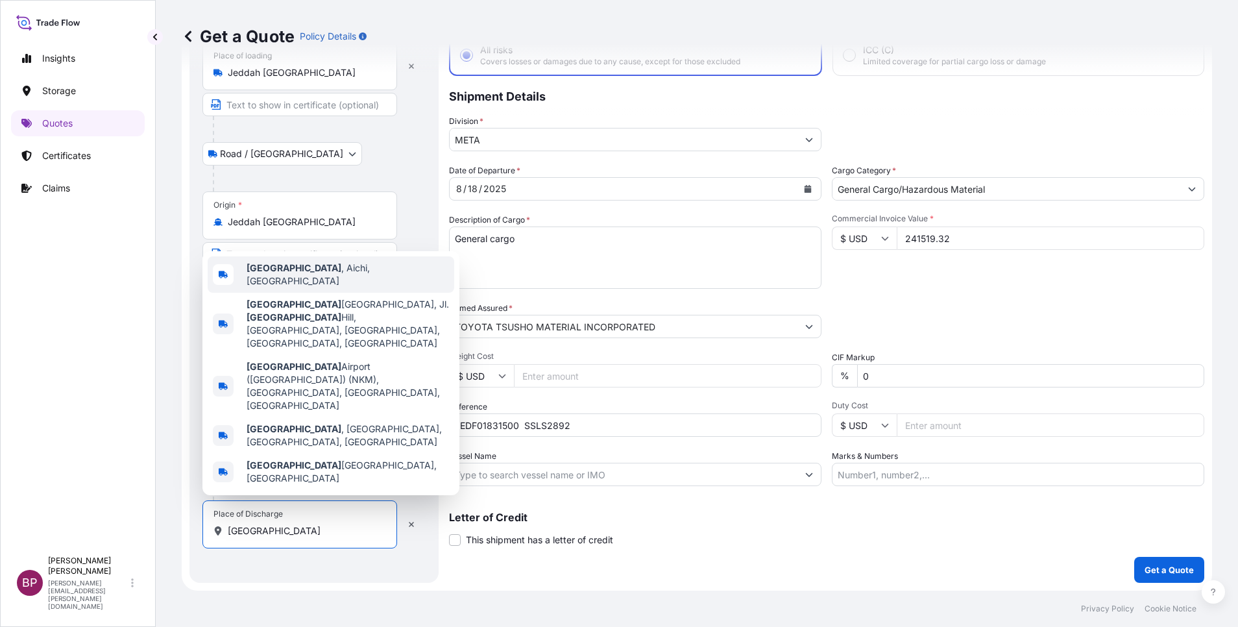
click at [325, 287] on span "[GEOGRAPHIC_DATA] , [GEOGRAPHIC_DATA], [GEOGRAPHIC_DATA]" at bounding box center [347, 274] width 202 height 26
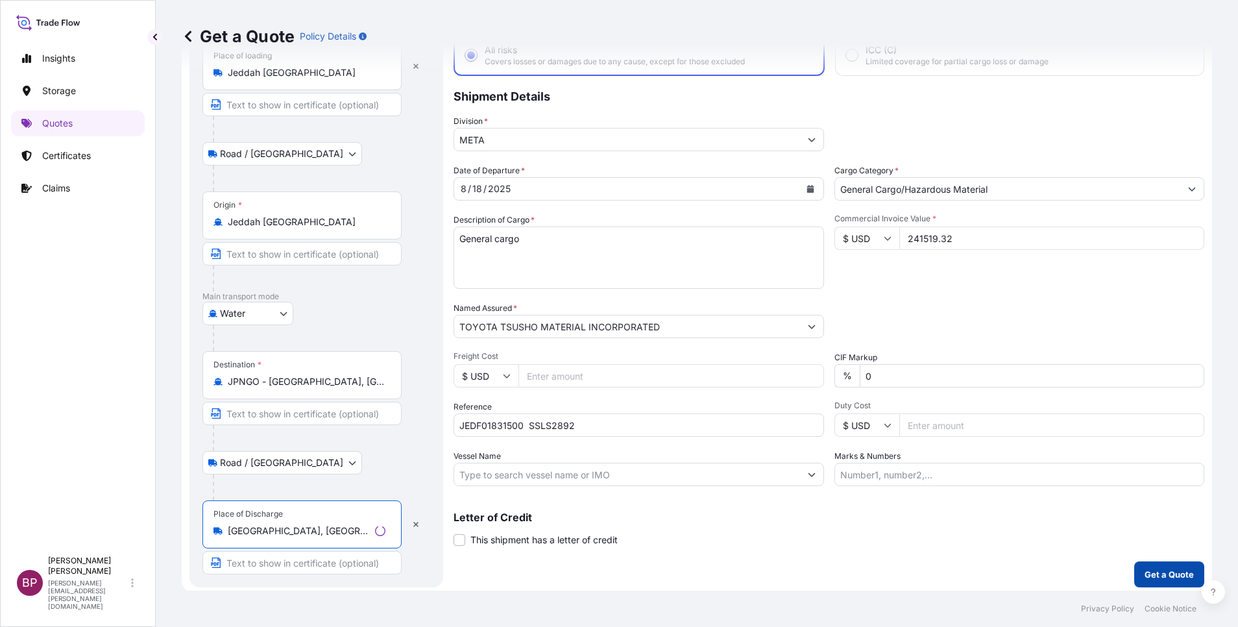
type input "[GEOGRAPHIC_DATA], [GEOGRAPHIC_DATA], [GEOGRAPHIC_DATA]"
click at [1144, 573] on p "Get a Quote" at bounding box center [1168, 574] width 49 height 13
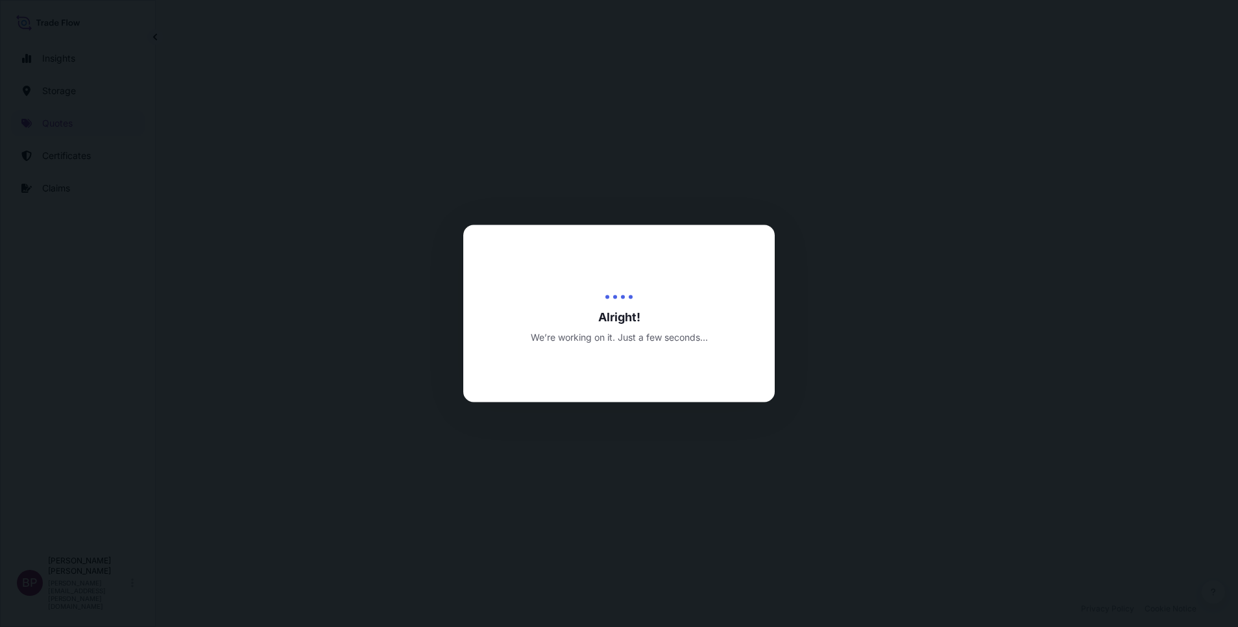
select select "Road / [GEOGRAPHIC_DATA]"
select select "Water"
select select "Road / [GEOGRAPHIC_DATA]"
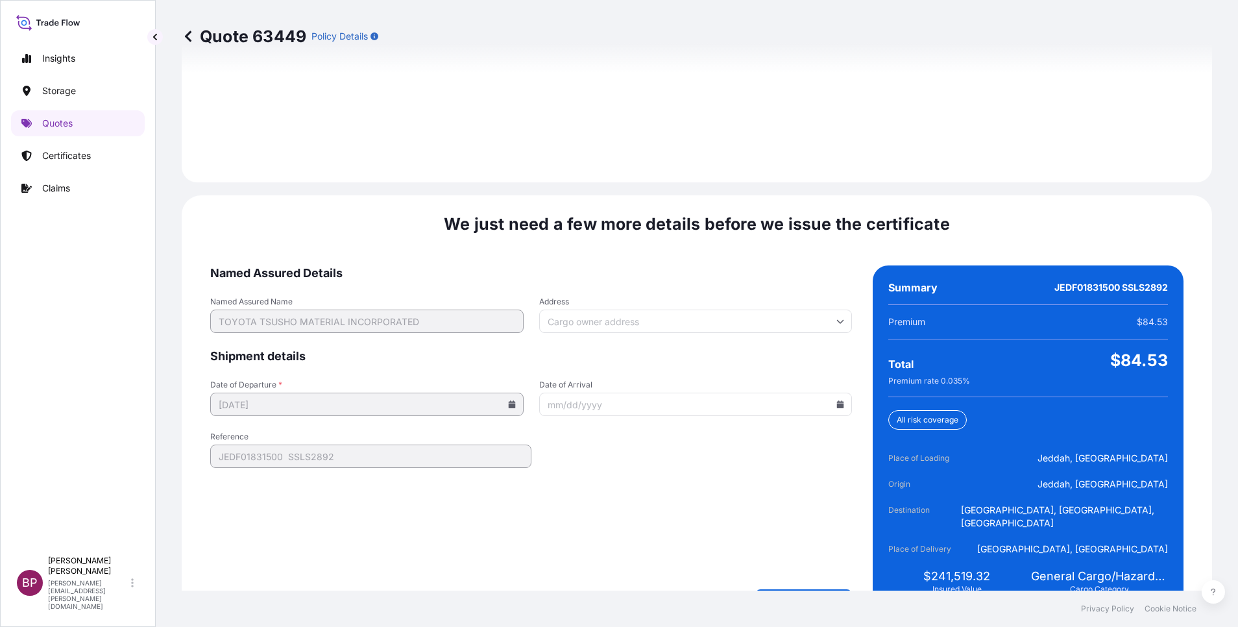
scroll to position [1922, 0]
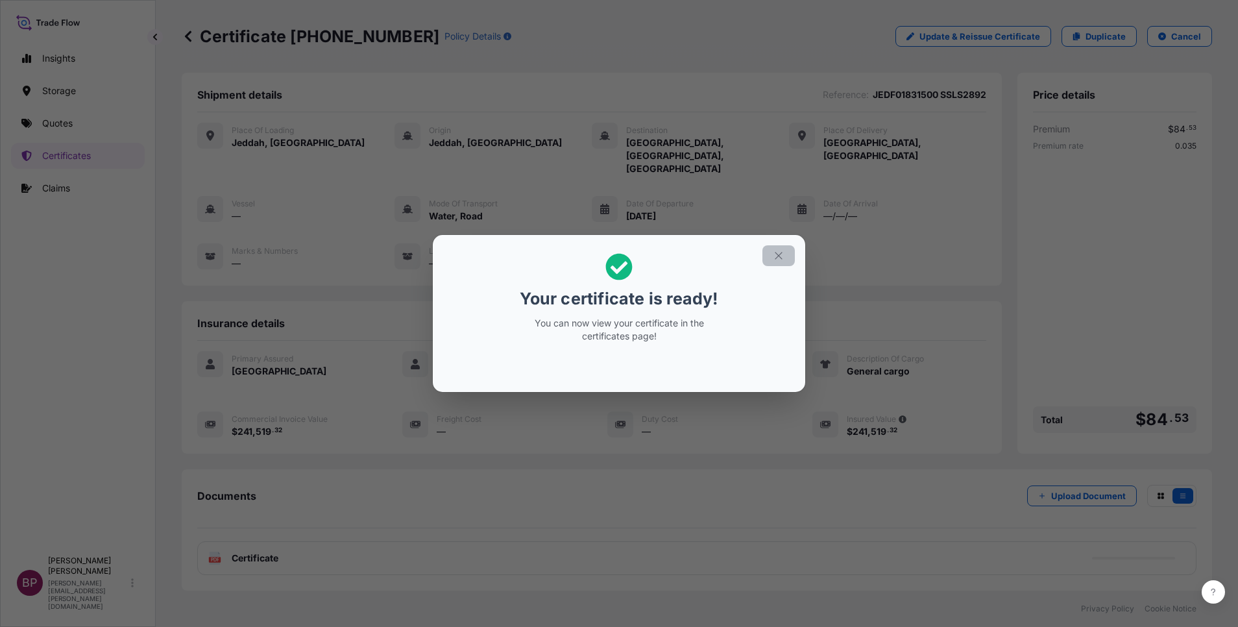
click at [776, 261] on button "button" at bounding box center [778, 255] width 32 height 21
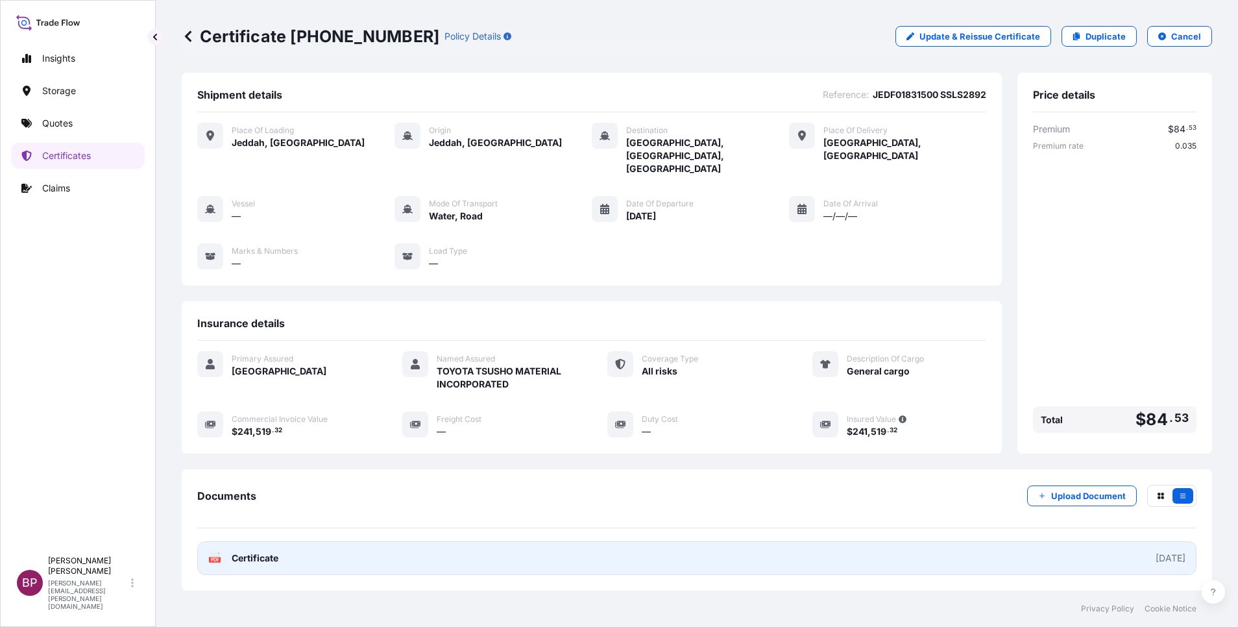
click at [257, 551] on span "Certificate" at bounding box center [255, 557] width 47 height 13
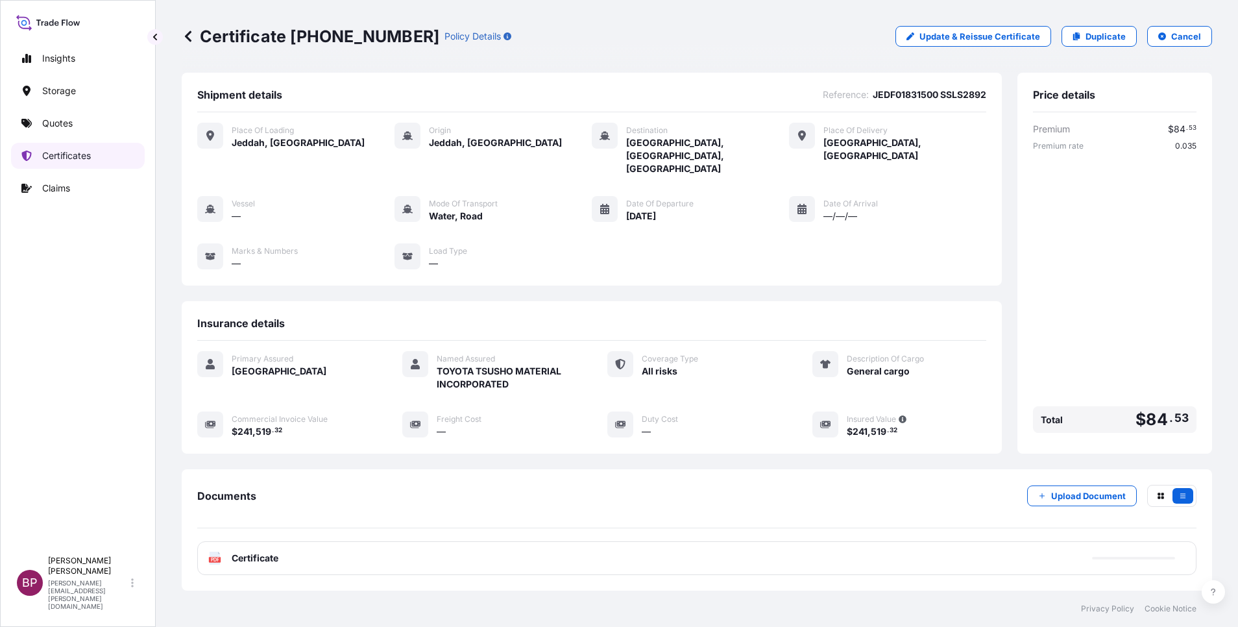
click at [62, 162] on p "Certificates" at bounding box center [66, 155] width 49 height 13
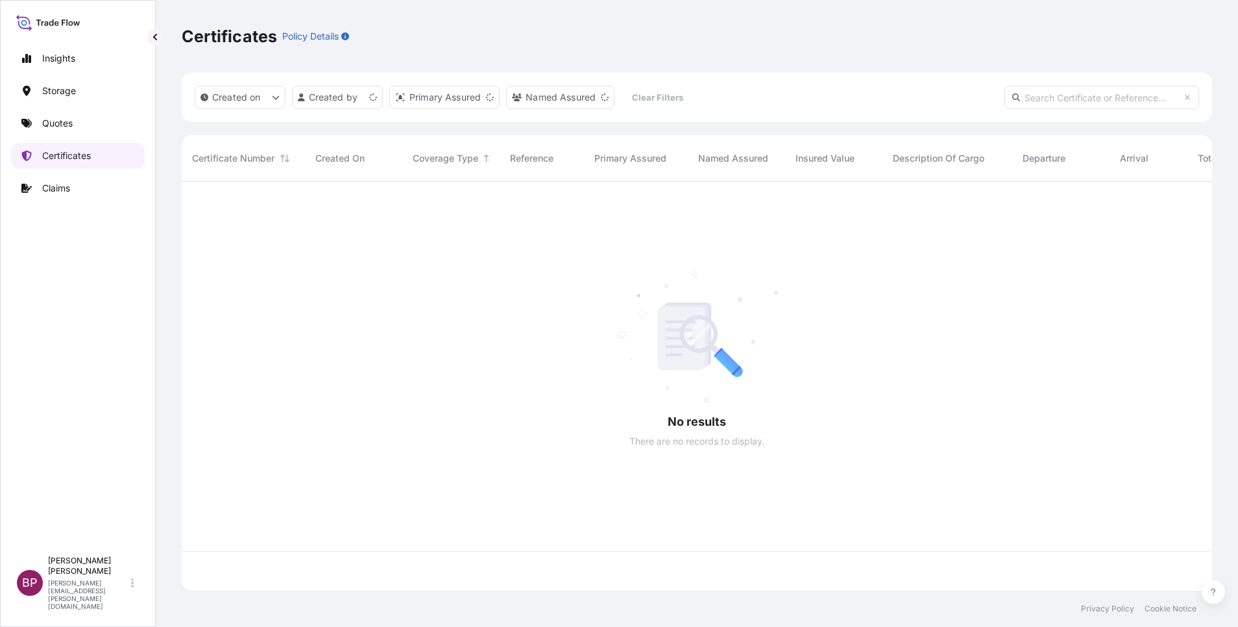
scroll to position [401, 1015]
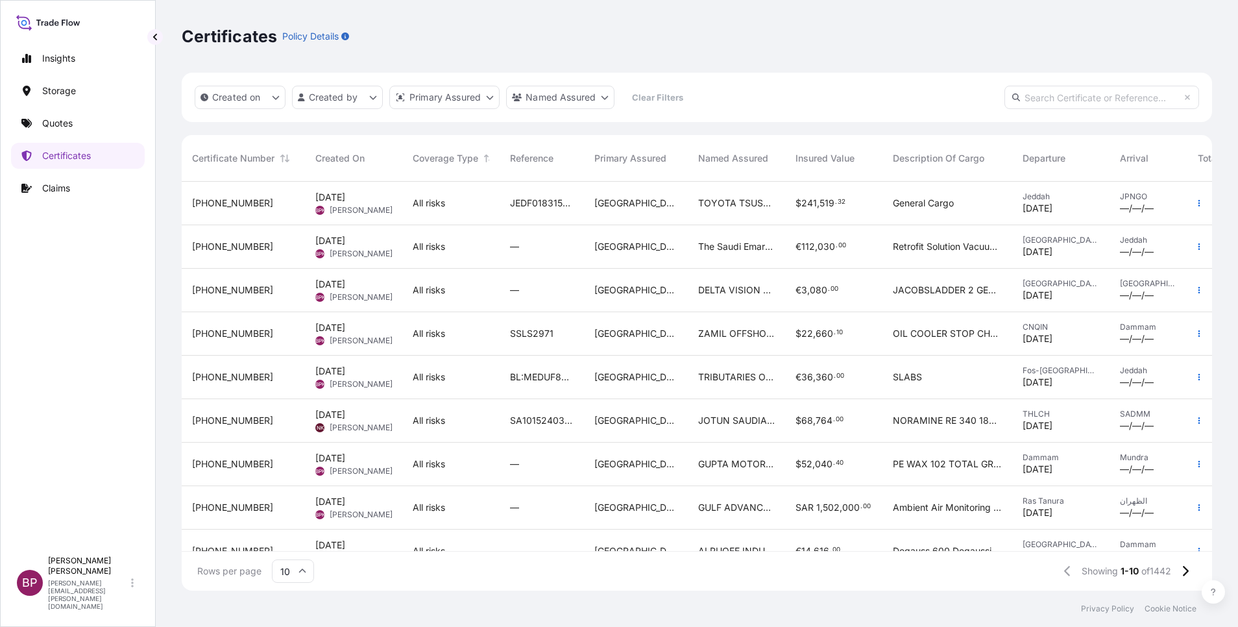
click at [692, 221] on div "TOYOTA TSUSHO MATERIAL INCORPORATED" at bounding box center [736, 203] width 97 height 43
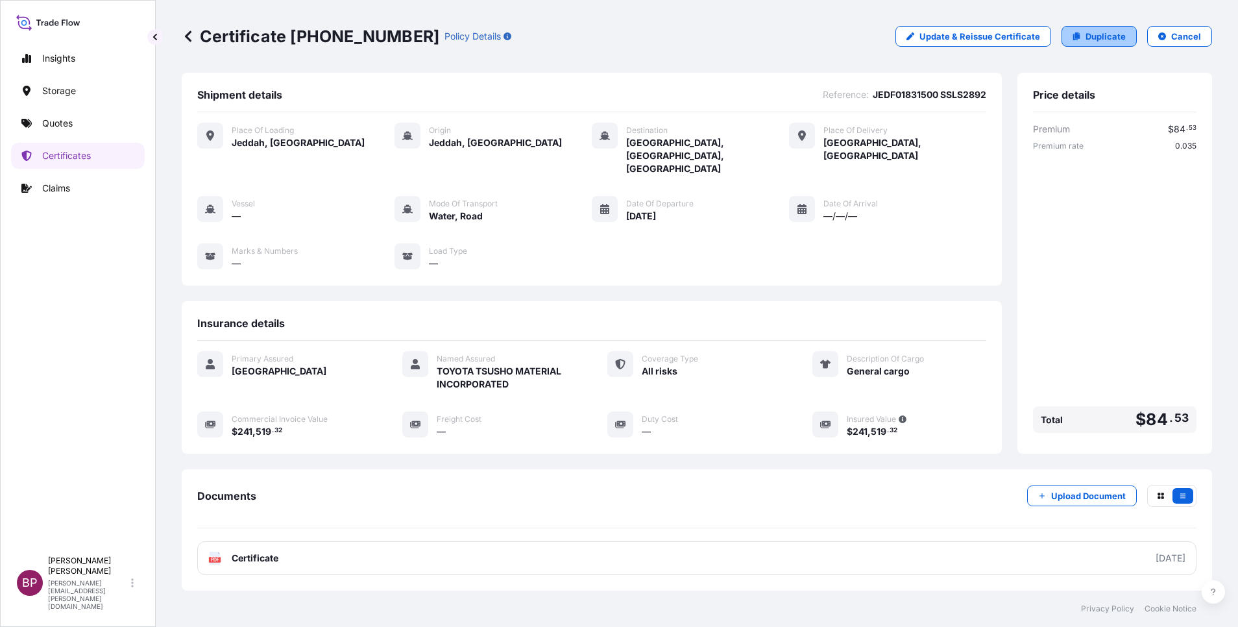
click at [1106, 40] on p "Duplicate" at bounding box center [1105, 36] width 40 height 13
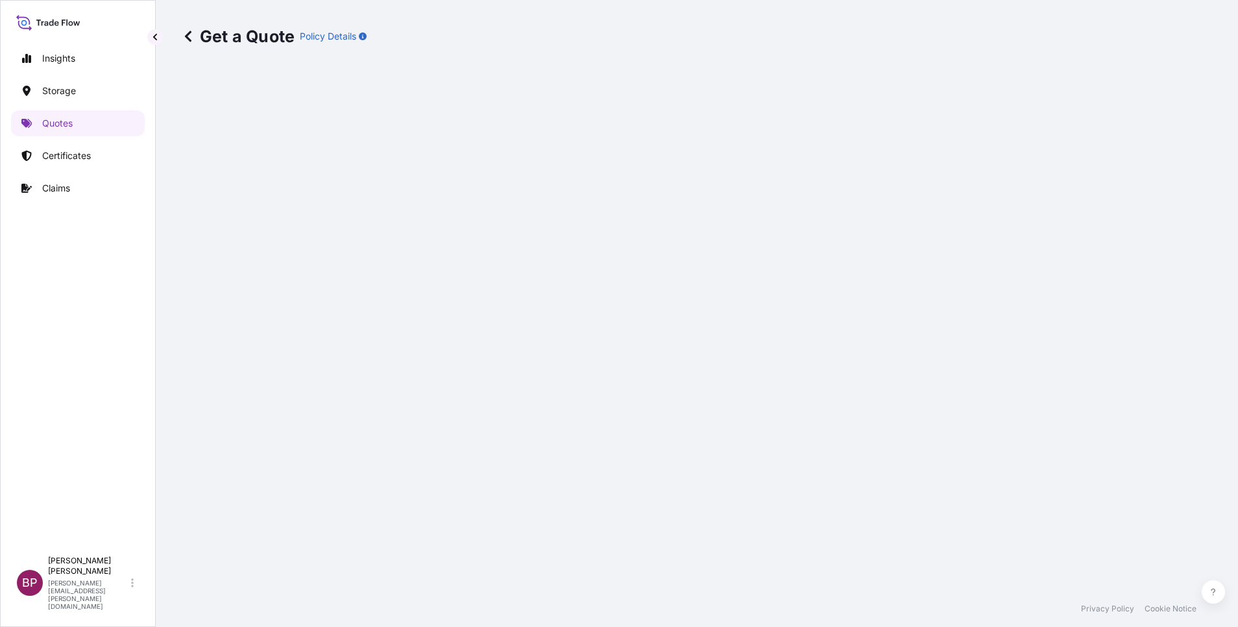
select select "Road / [GEOGRAPHIC_DATA]"
select select "Water"
select select "Road / [GEOGRAPHIC_DATA]"
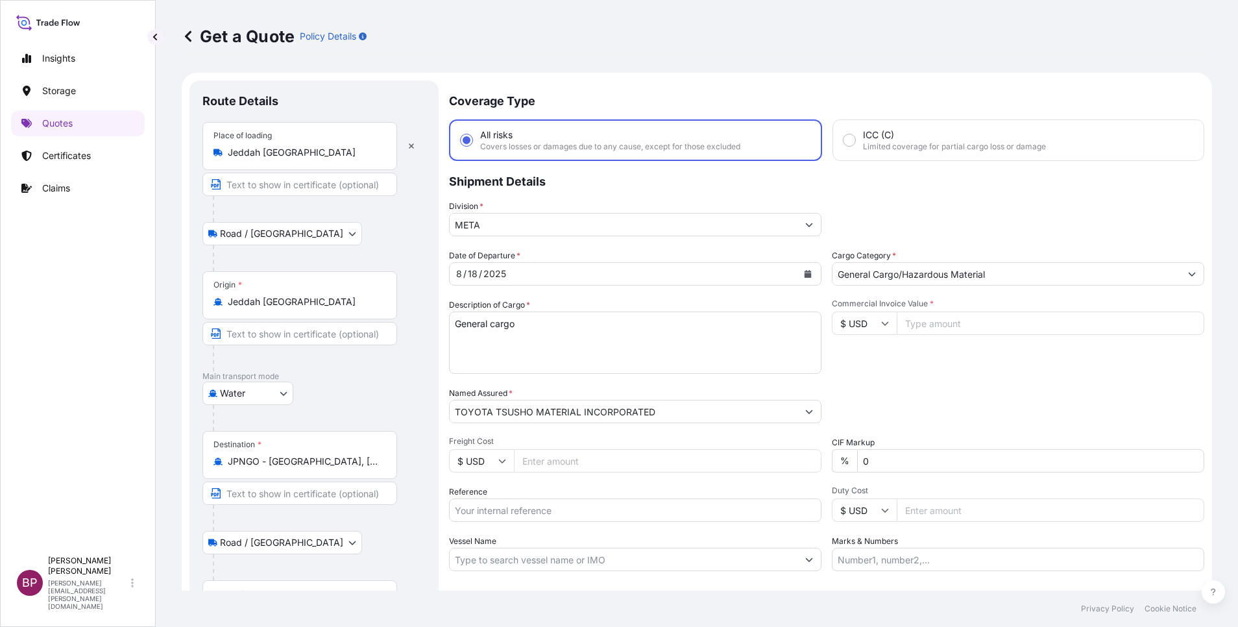
scroll to position [21, 0]
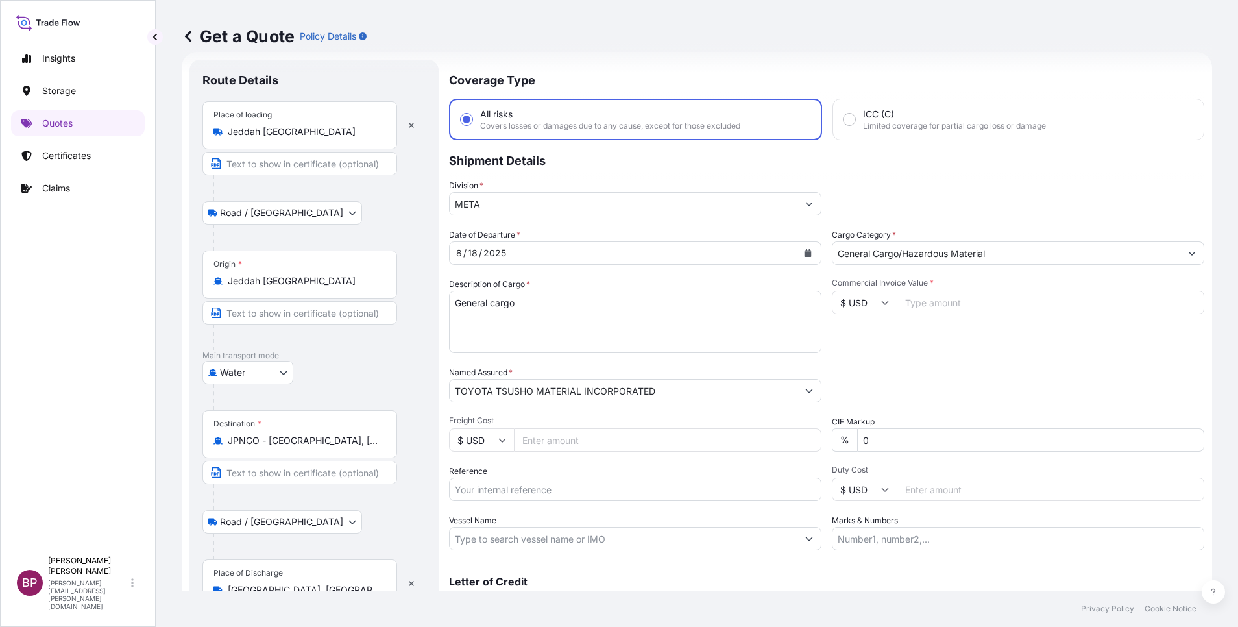
drag, startPoint x: 579, startPoint y: 320, endPoint x: 275, endPoint y: 314, distance: 303.6
click at [289, 314] on form "Route Details Place of loading [GEOGRAPHIC_DATA] / Inland Road / Inland Origin …" at bounding box center [697, 353] width 1030 height 603
paste textarea "ALUMINIUM ADC 12 INGOT"
type textarea "ALUMINIUM ADC 12 INGOT"
drag, startPoint x: 544, startPoint y: 492, endPoint x: 549, endPoint y: 485, distance: 7.9
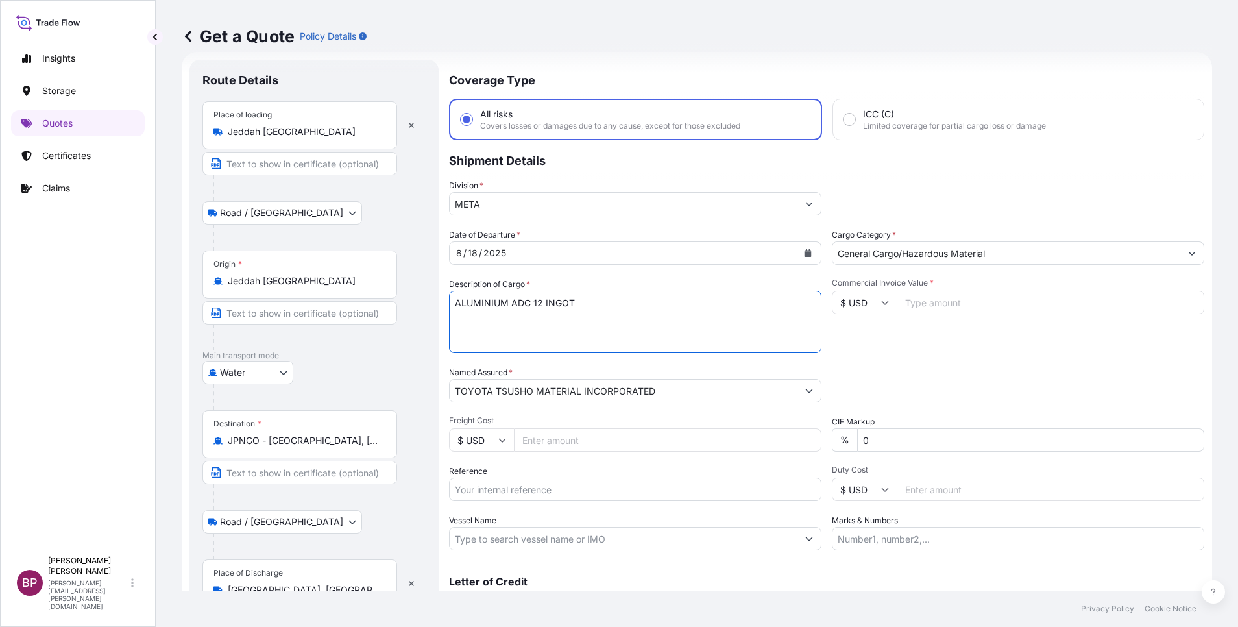
click at [547, 486] on input "Reference" at bounding box center [635, 488] width 372 height 23
paste input "JEDF01831500 SSLS2892"
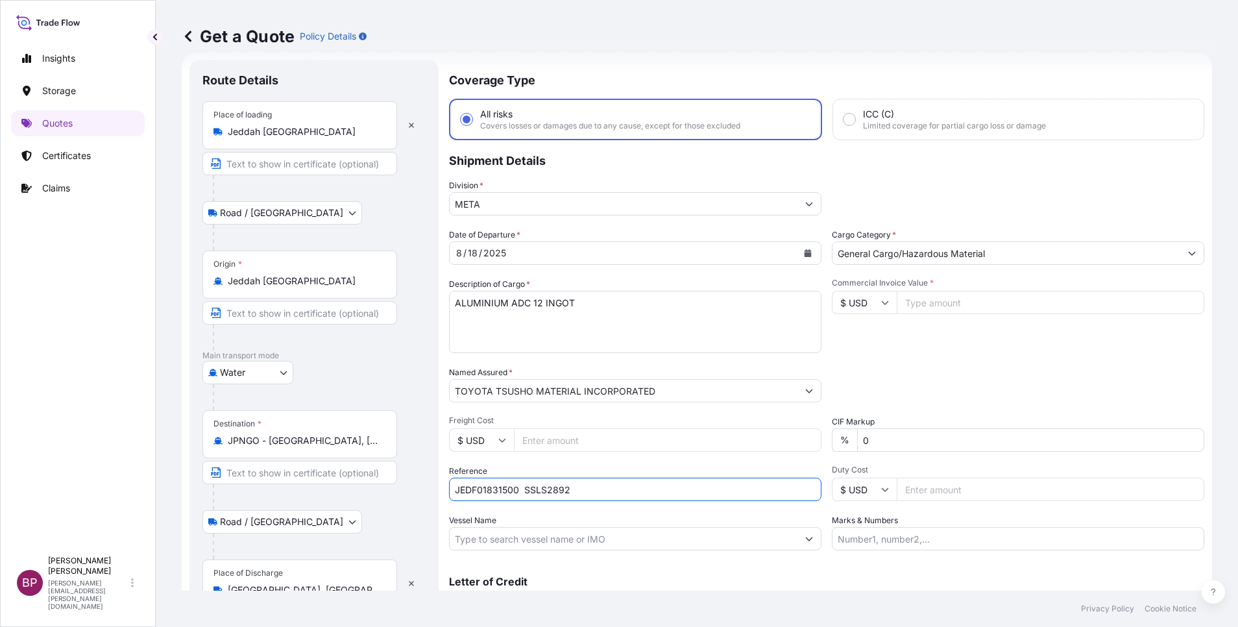
type input "JEDF01831500 SSLS2892"
click at [961, 307] on input "Commercial Invoice Value *" at bounding box center [1049, 302] width 307 height 23
paste input "241519.32"
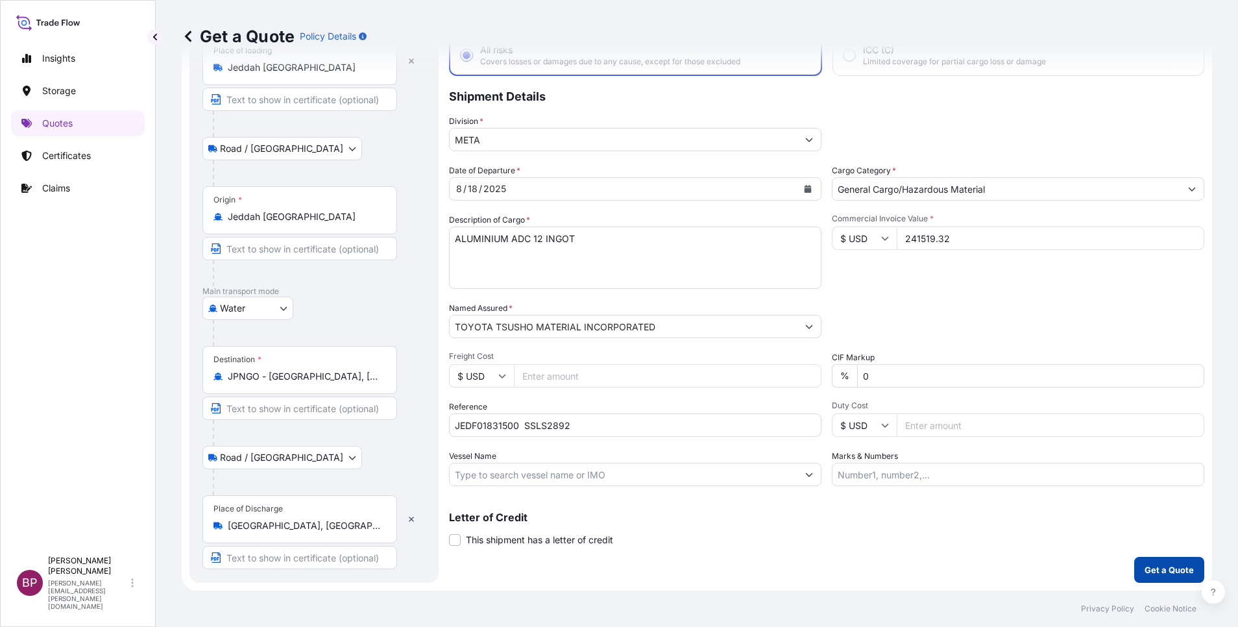
type input "241519.32"
click at [1144, 572] on p "Get a Quote" at bounding box center [1168, 569] width 49 height 13
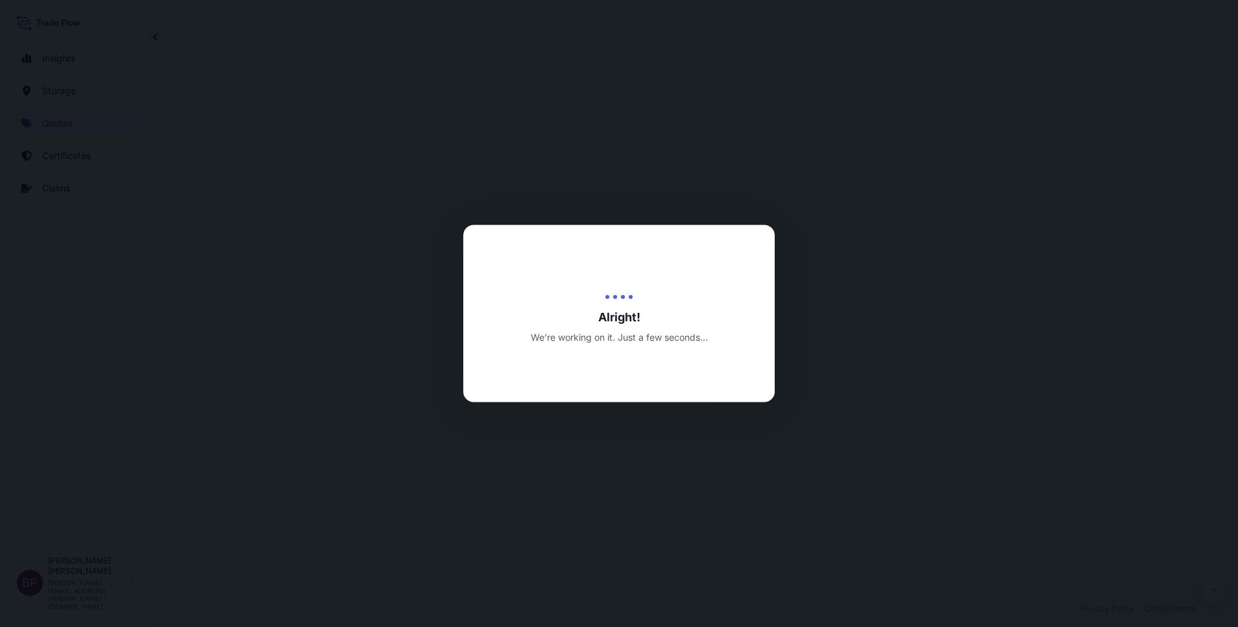
select select "Road / [GEOGRAPHIC_DATA]"
select select "Water"
select select "Road / [GEOGRAPHIC_DATA]"
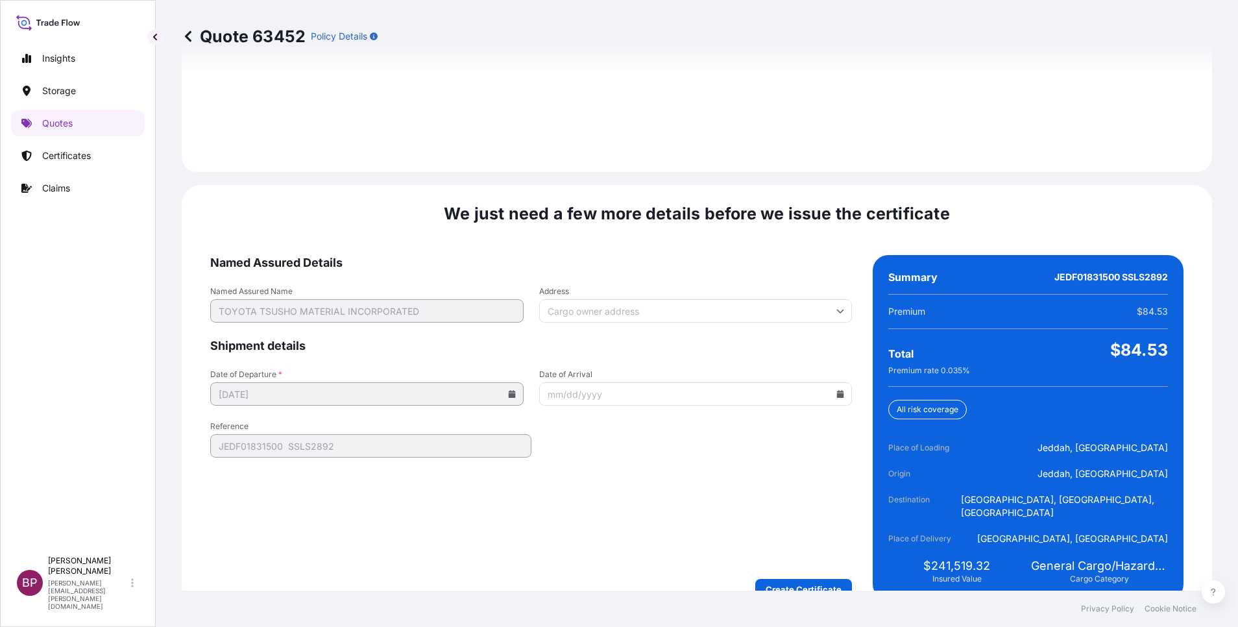
scroll to position [1922, 0]
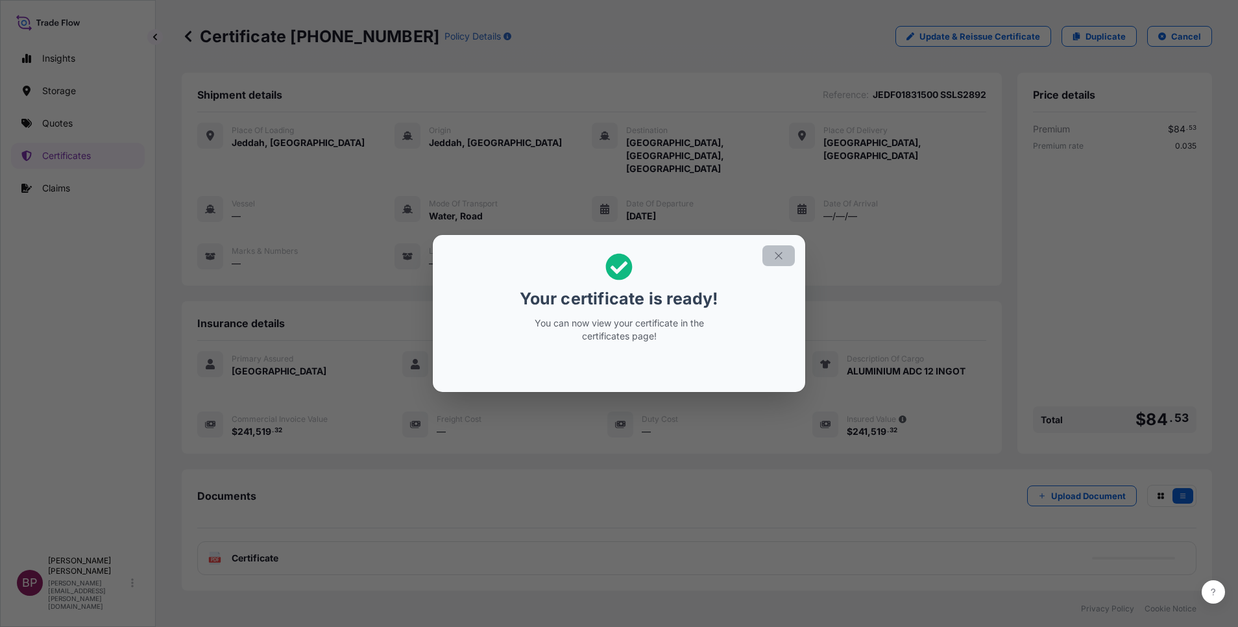
click at [775, 256] on icon "button" at bounding box center [778, 256] width 12 height 12
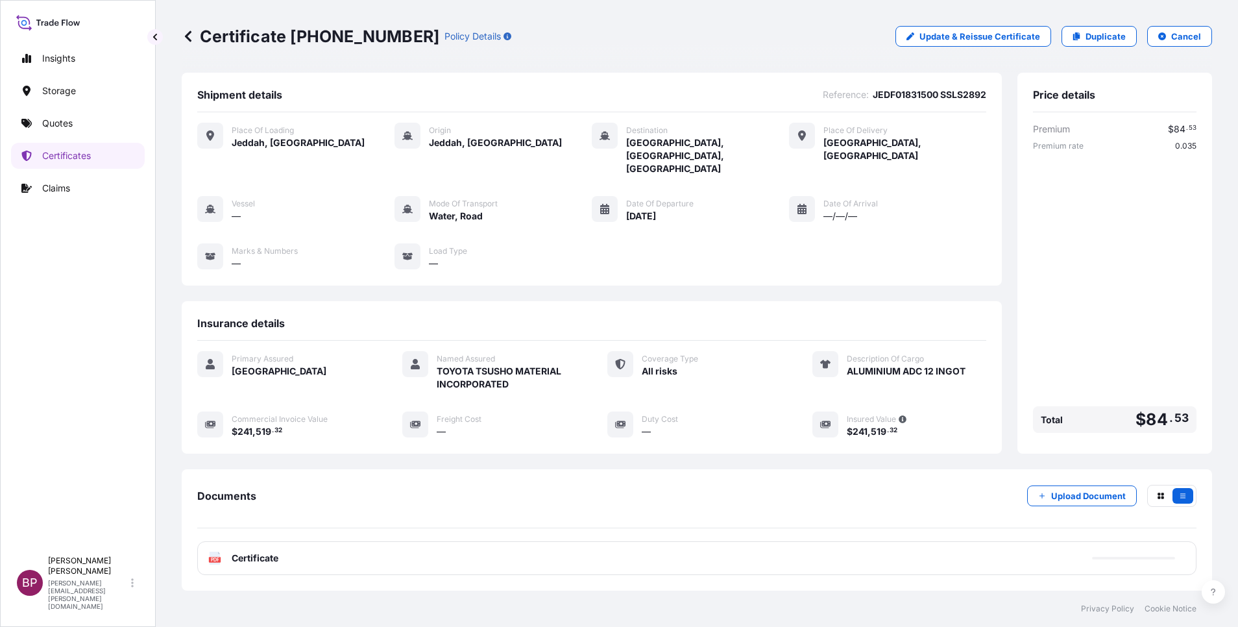
click at [266, 551] on span "Certificate" at bounding box center [255, 557] width 47 height 13
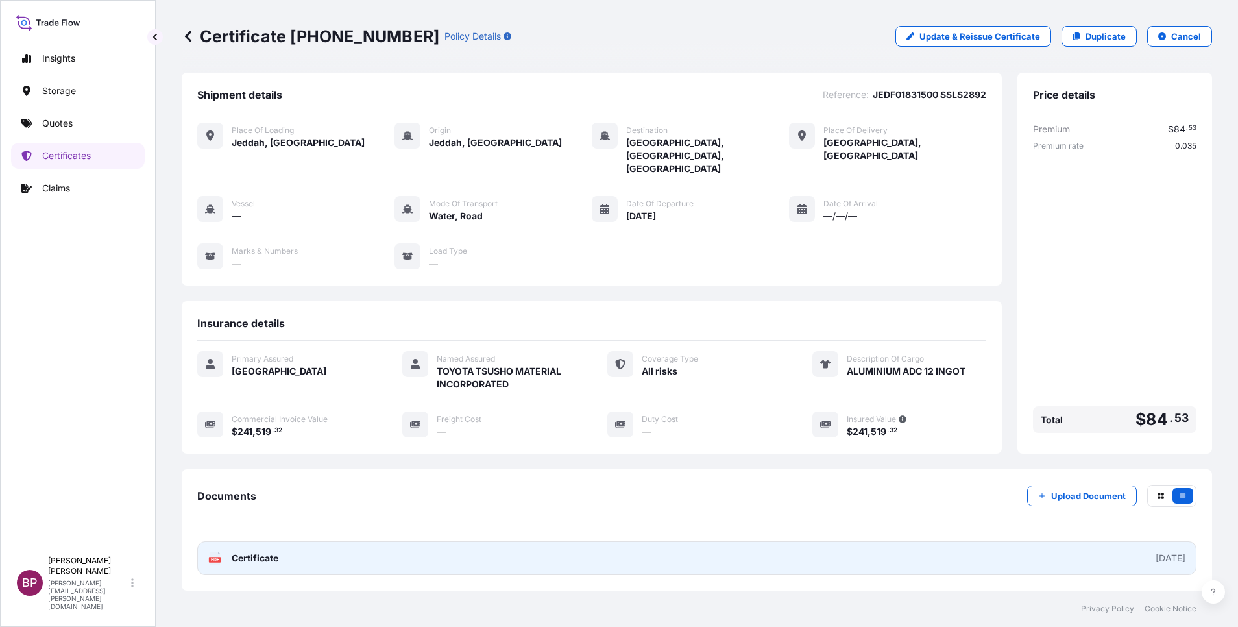
click at [269, 551] on span "Certificate" at bounding box center [255, 557] width 47 height 13
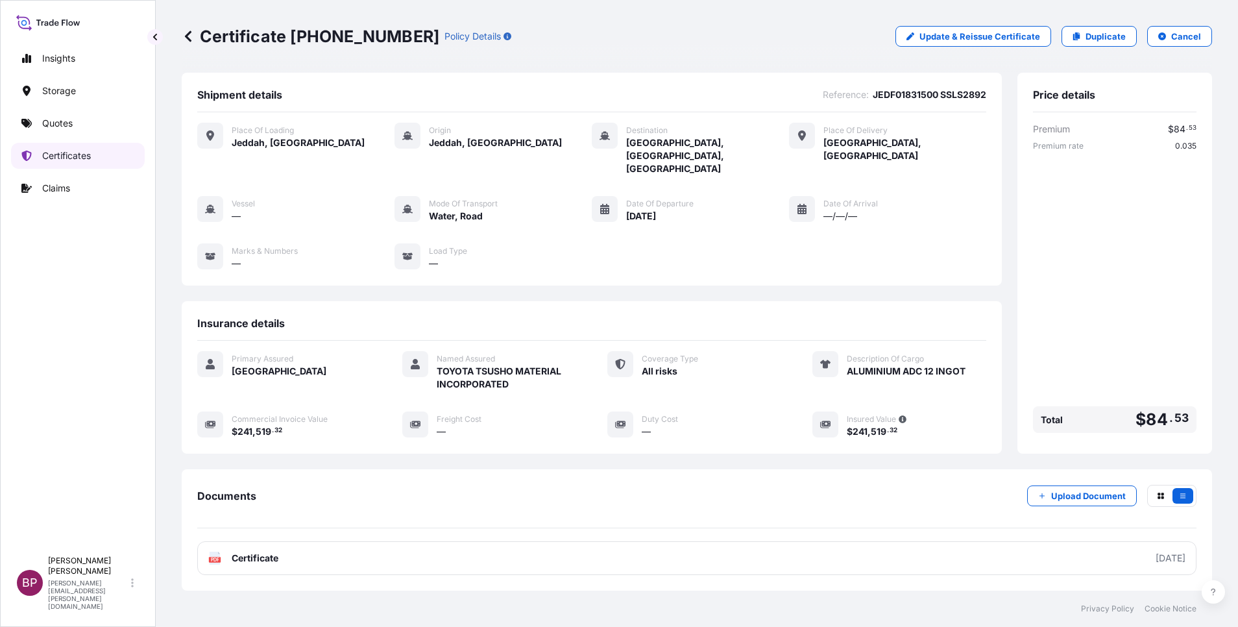
click at [86, 152] on p "Certificates" at bounding box center [66, 155] width 49 height 13
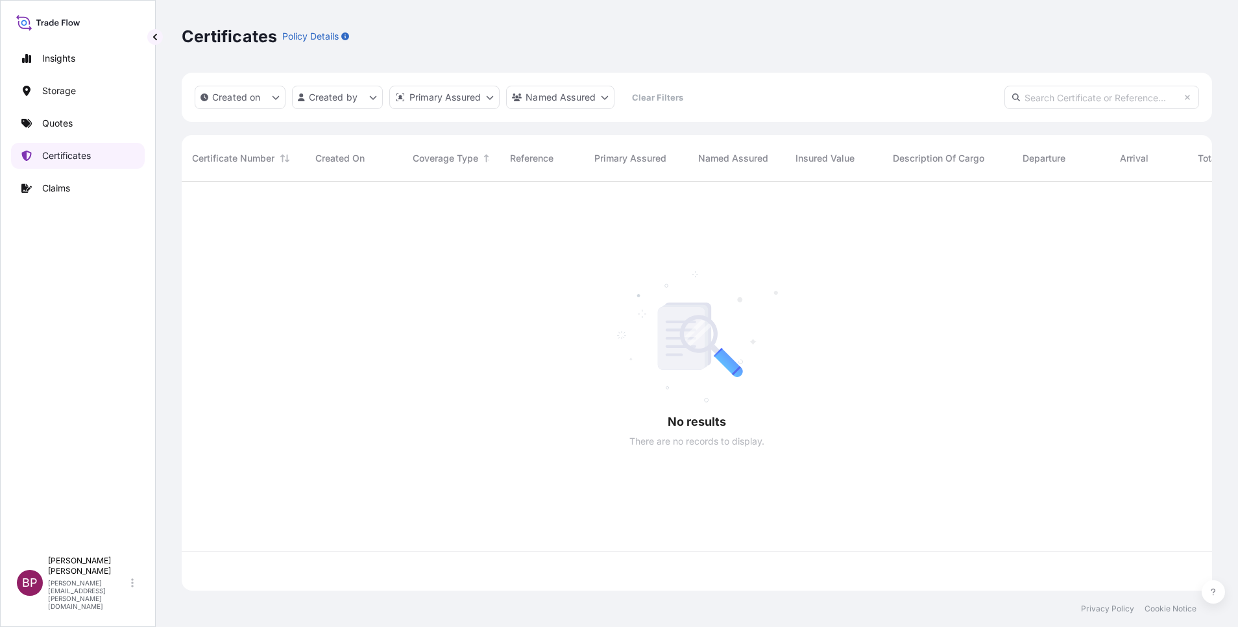
scroll to position [401, 1015]
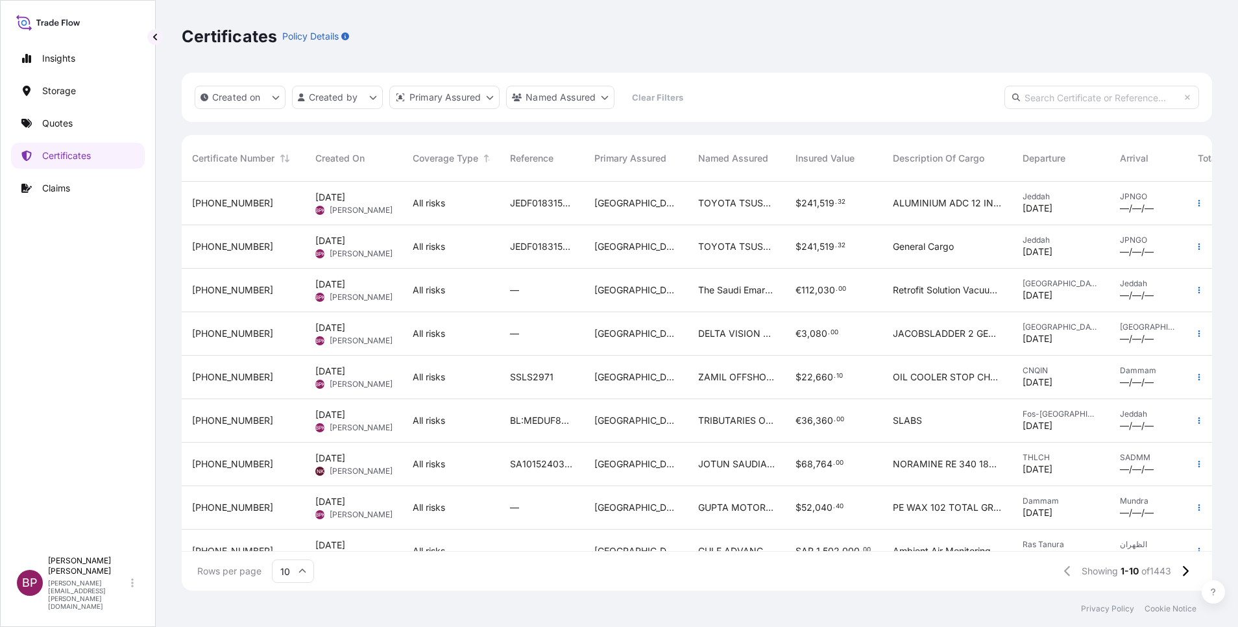
click at [501, 261] on div "JEDF01831500 SSLS2892" at bounding box center [541, 246] width 84 height 43
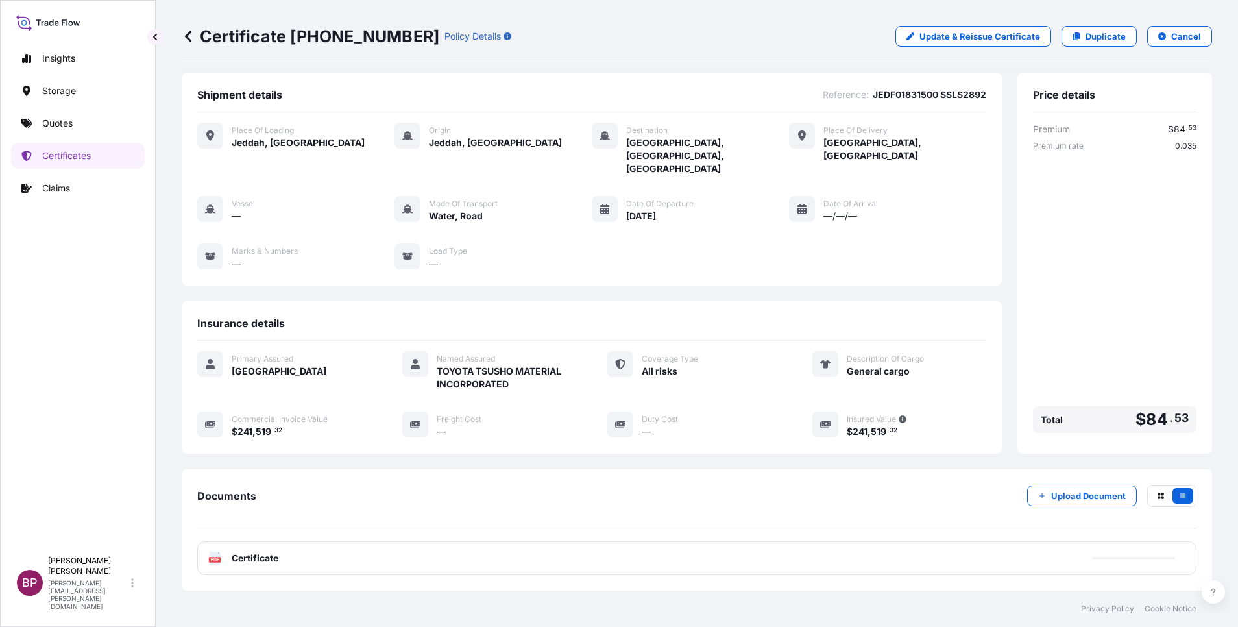
click at [1181, 38] on p "Cancel" at bounding box center [1186, 36] width 30 height 13
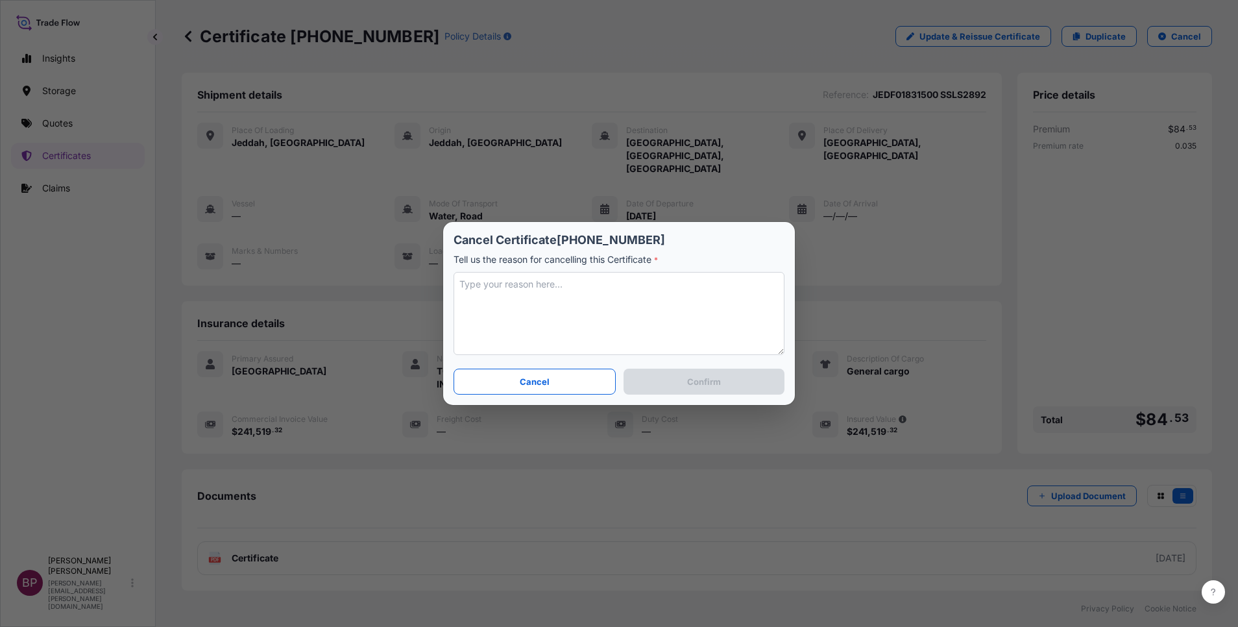
click at [645, 322] on textarea at bounding box center [618, 313] width 331 height 83
type textarea "amended the description"
click at [713, 375] on p "Confirm" at bounding box center [704, 381] width 34 height 13
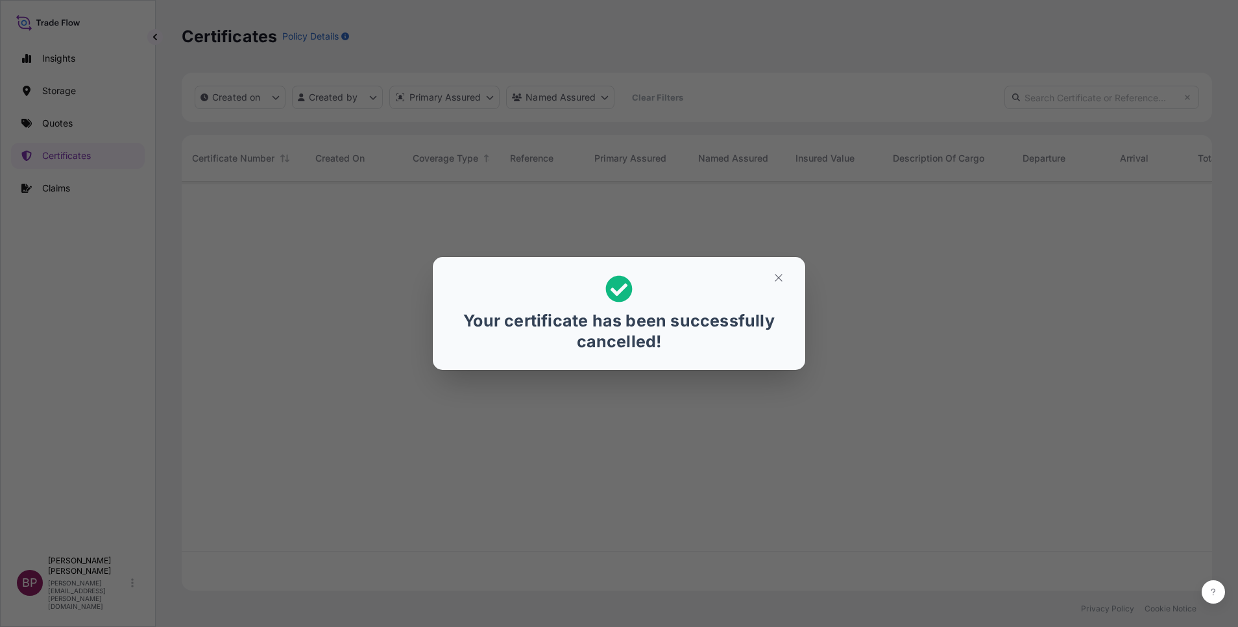
scroll to position [401, 1015]
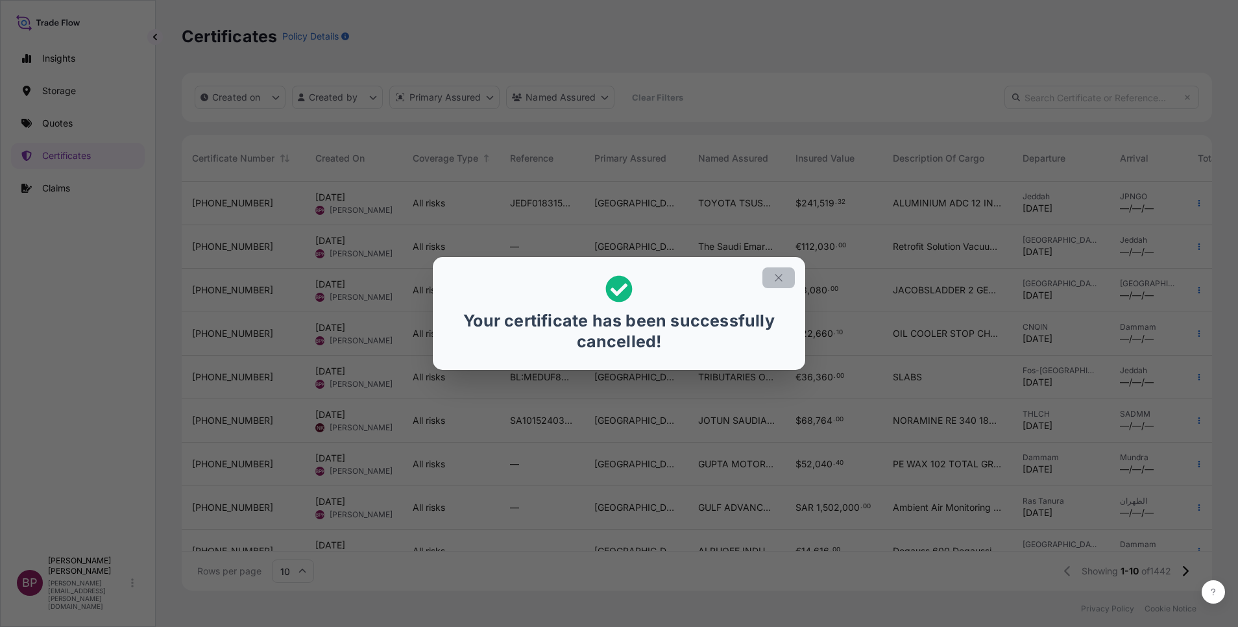
click at [780, 278] on icon "button" at bounding box center [778, 278] width 12 height 12
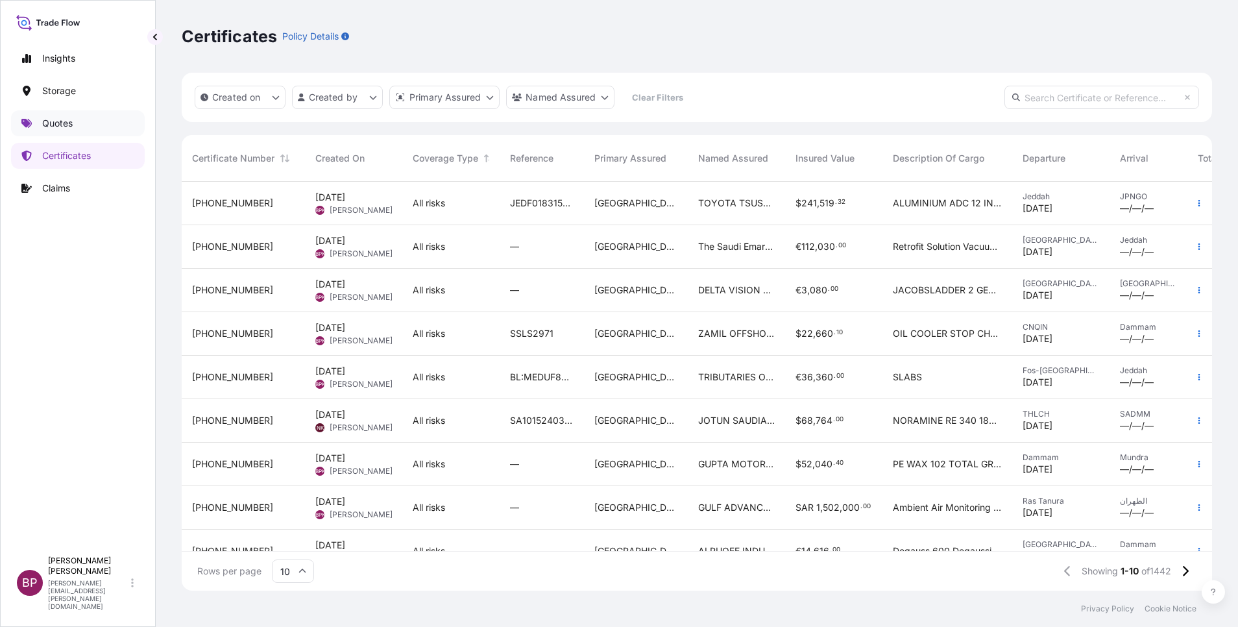
click at [58, 130] on link "Quotes" at bounding box center [78, 123] width 134 height 26
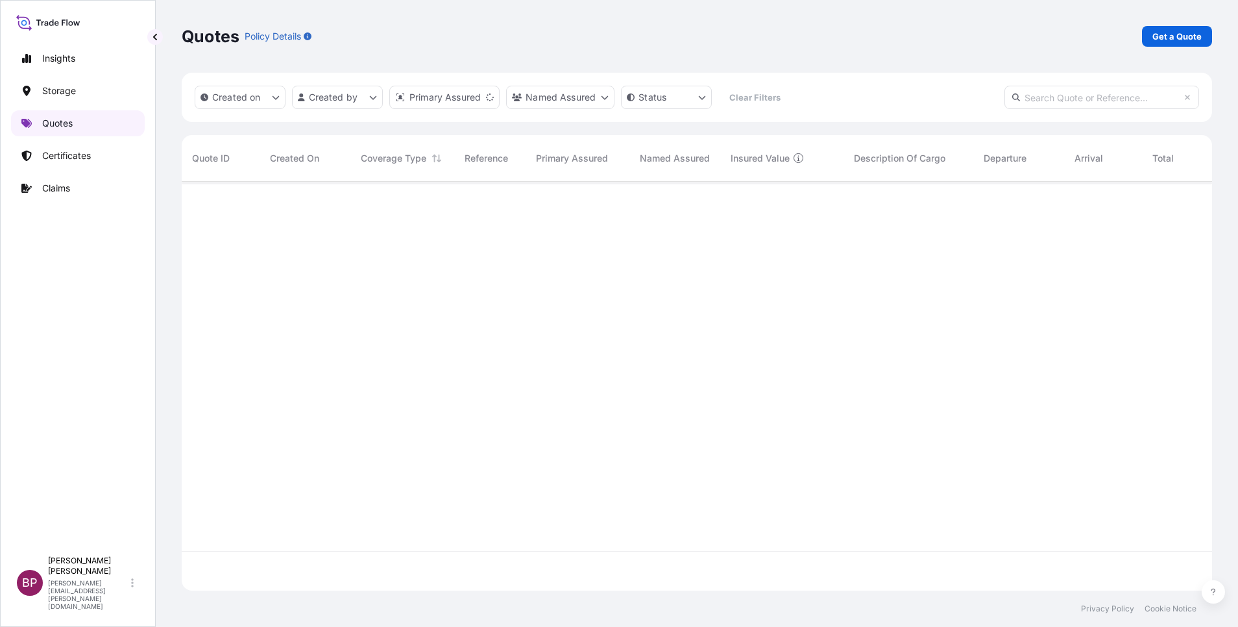
scroll to position [401, 1015]
click at [1173, 35] on p "Get a Quote" at bounding box center [1176, 36] width 49 height 13
select select "Water"
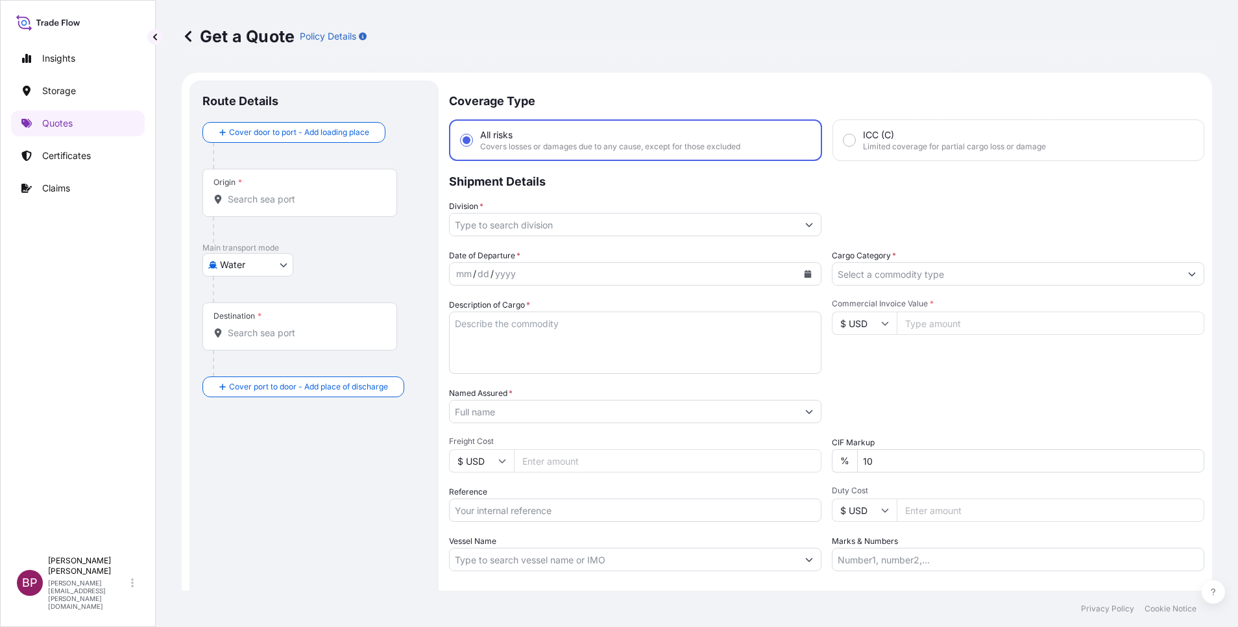
scroll to position [21, 0]
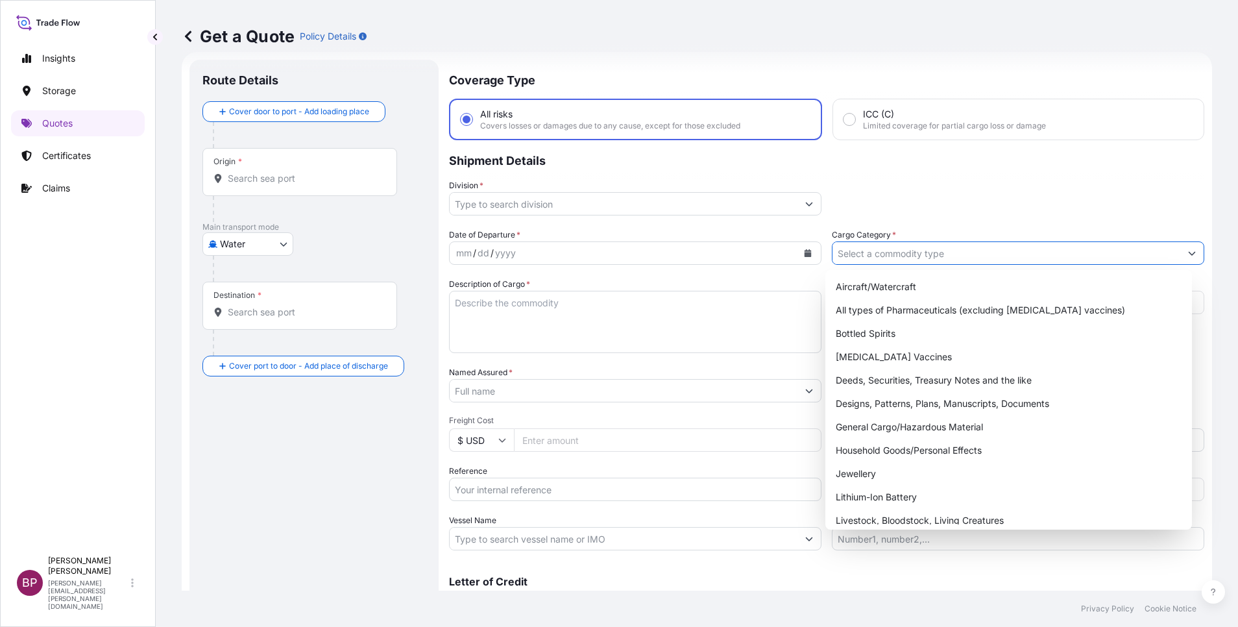
click at [952, 250] on input "Cargo Category *" at bounding box center [1006, 252] width 348 height 23
click at [898, 431] on div "General Cargo/Hazardous Material" at bounding box center [1008, 426] width 356 height 23
type input "General Cargo/Hazardous Material"
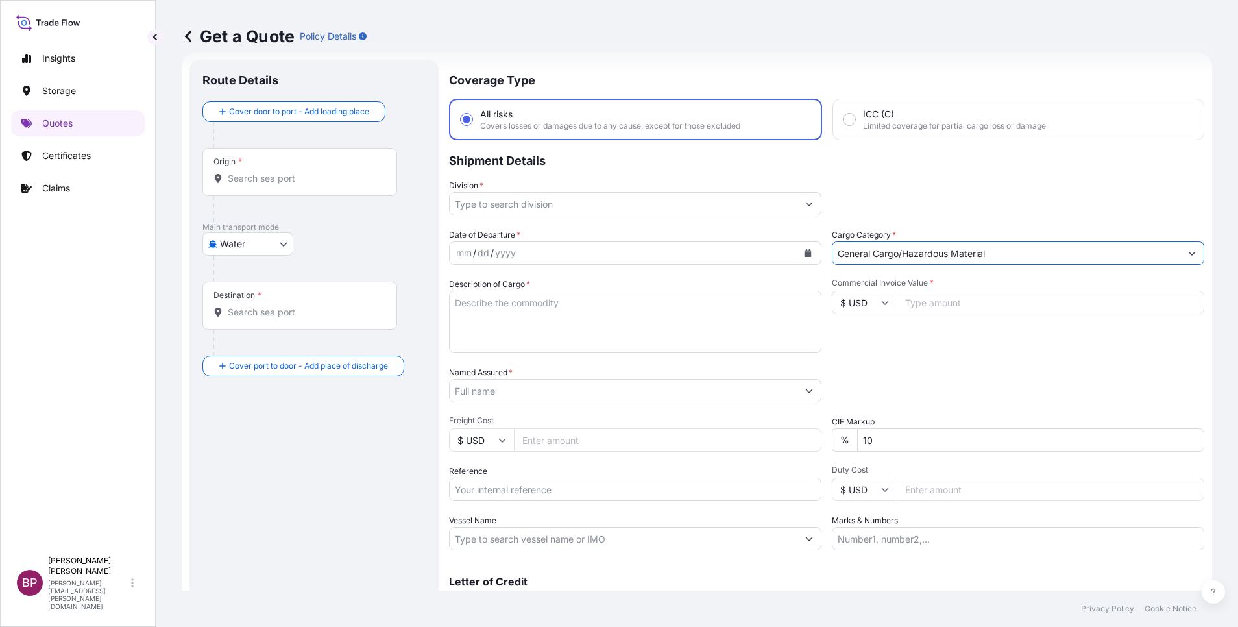
click at [806, 203] on icon "Show suggestions" at bounding box center [809, 204] width 7 height 4
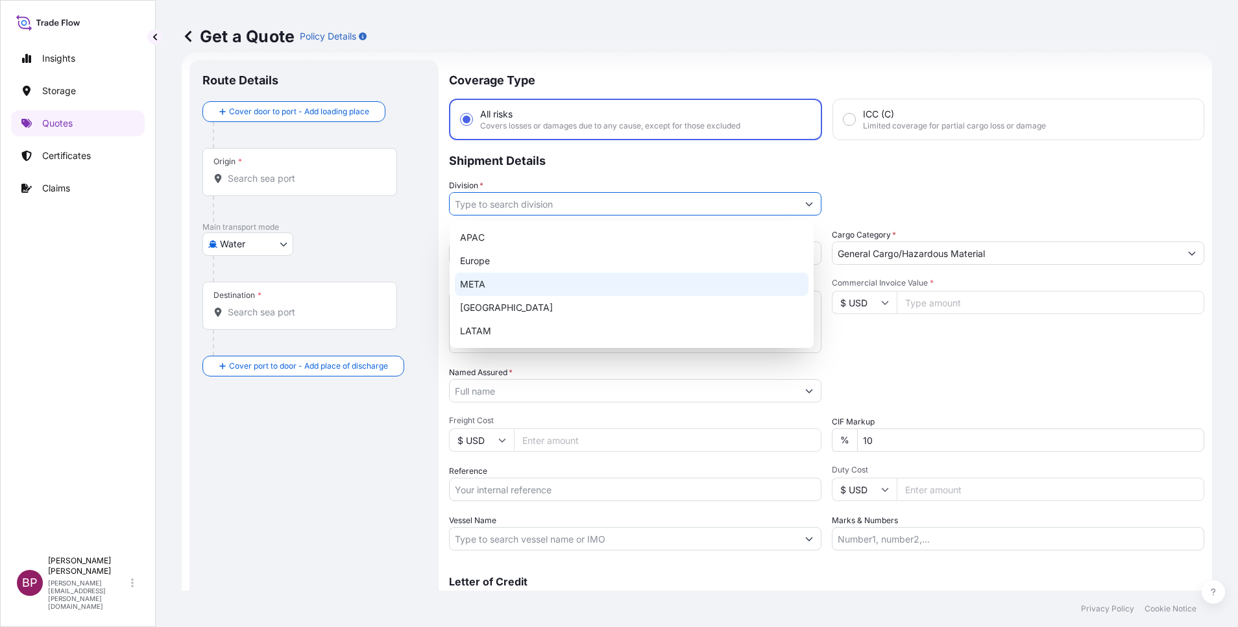
click at [511, 282] on div "META" at bounding box center [631, 283] width 353 height 23
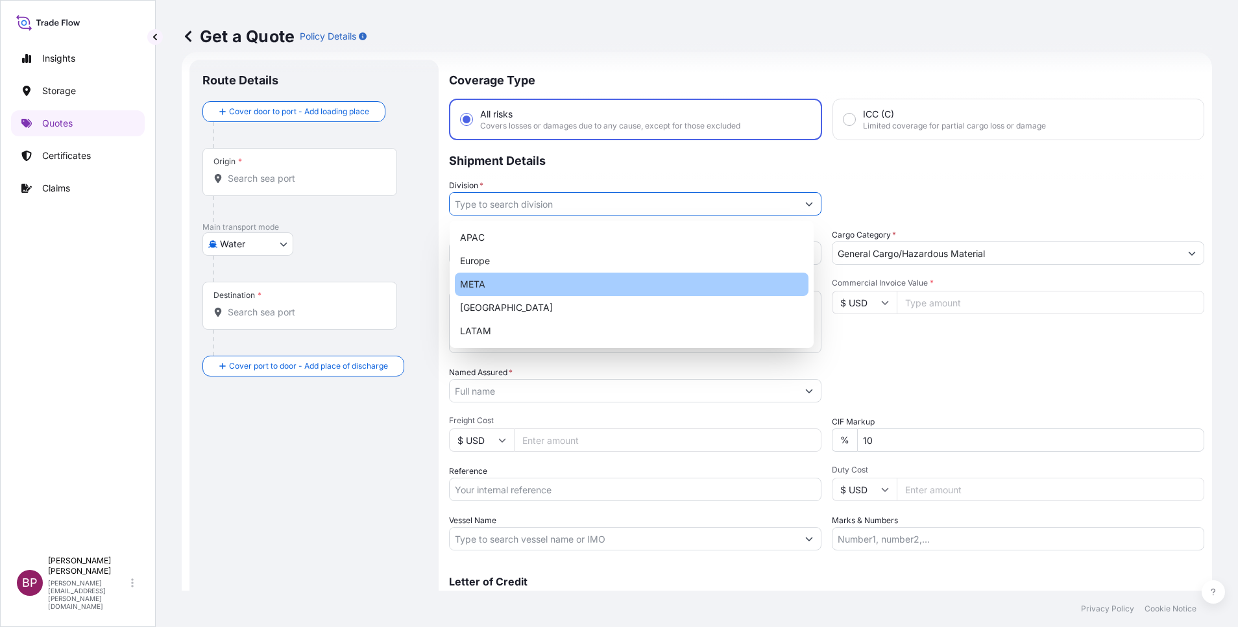
type input "META"
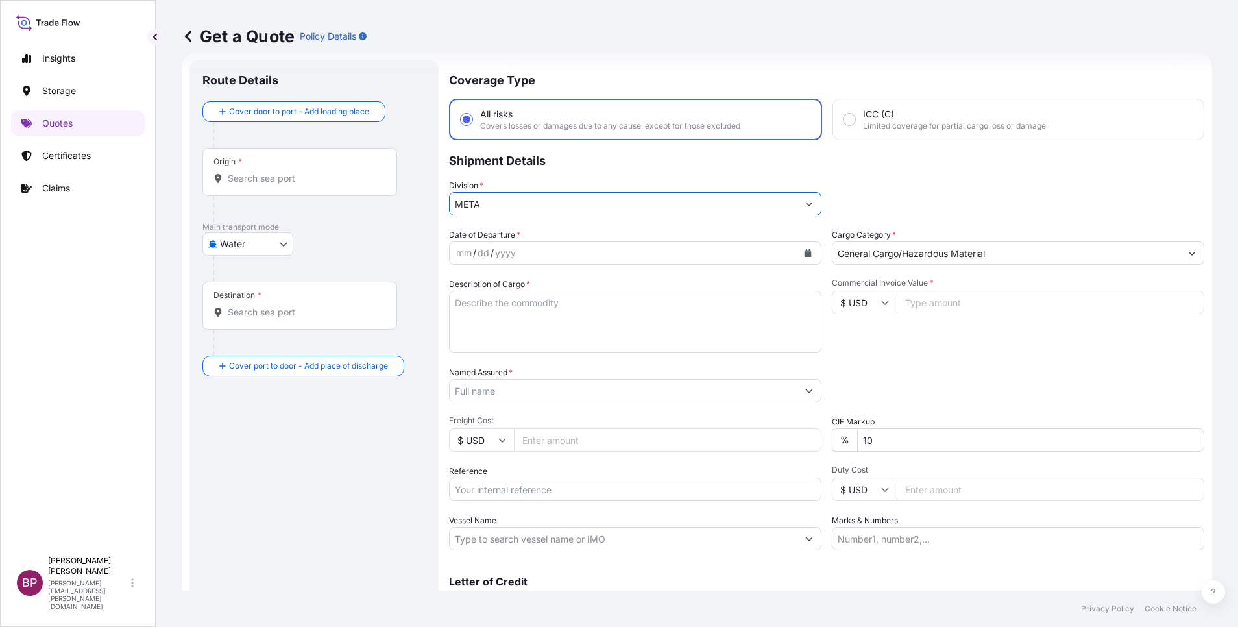
click at [961, 303] on input "Commercial Invoice Value *" at bounding box center [1049, 302] width 307 height 23
paste input "37937"
type input "37937"
drag, startPoint x: 881, startPoint y: 442, endPoint x: 630, endPoint y: 401, distance: 254.3
click at [638, 402] on div "Date of Departure * mm / dd / yyyy Cargo Category * General Cargo/Hazardous Mat…" at bounding box center [826, 389] width 755 height 322
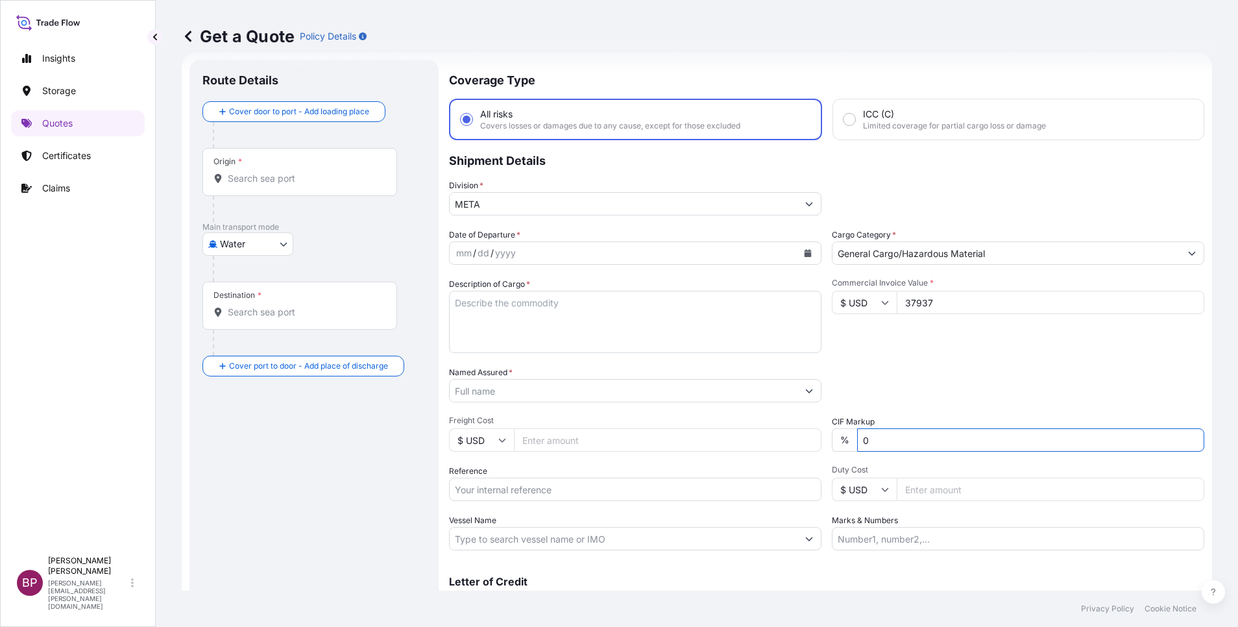
type input "0"
click at [977, 389] on div "Packing Category Type to search a container mode Please select a primary mode o…" at bounding box center [1018, 384] width 372 height 36
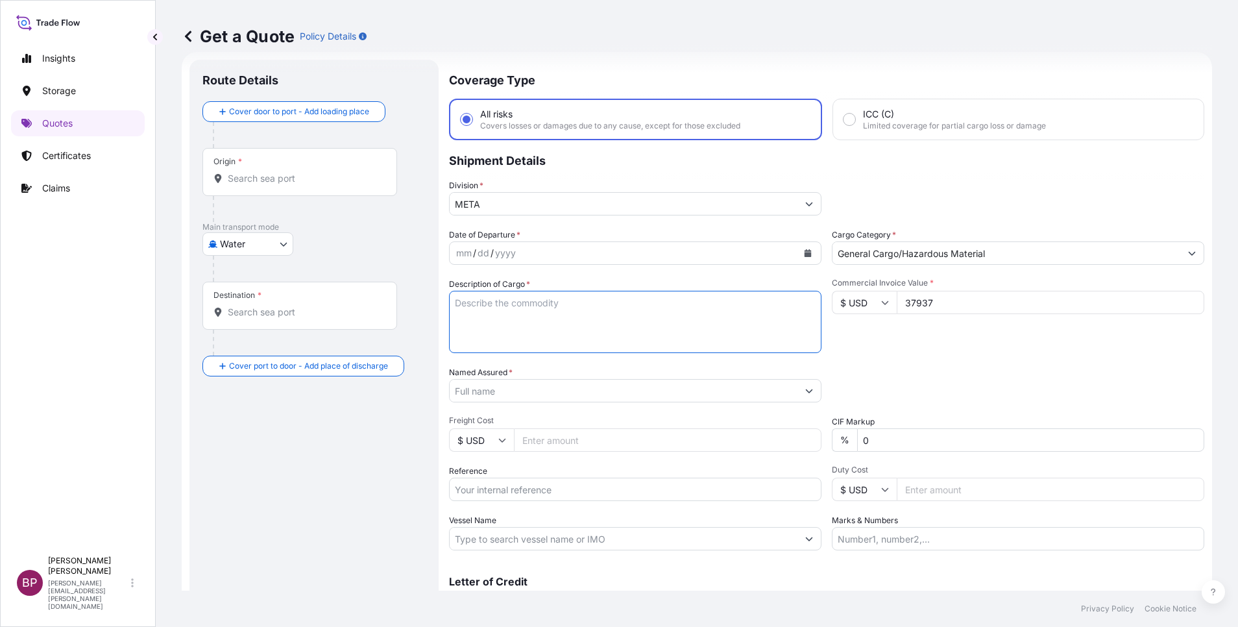
click at [616, 331] on textarea "Description of Cargo *" at bounding box center [635, 322] width 372 height 62
paste textarea "FURNITURE"
type textarea "FURNITURE"
click at [521, 487] on input "Reference" at bounding box center [635, 488] width 372 height 23
paste input "SSLS2773"
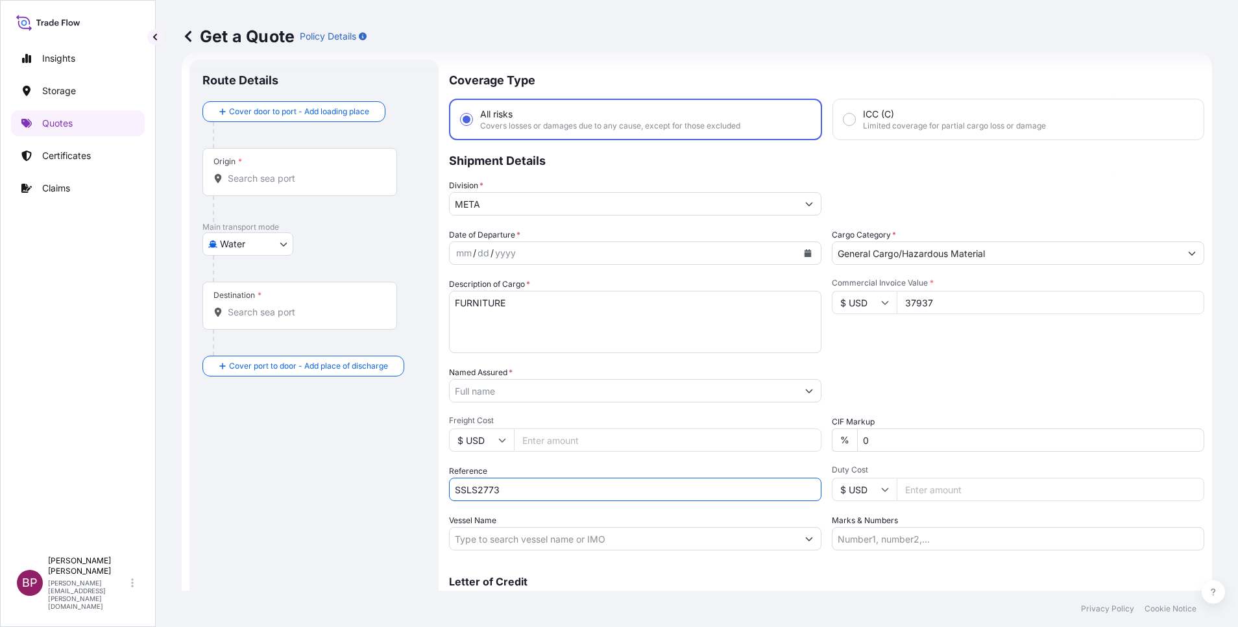
type input "SSLS2773"
click at [597, 397] on input "Named Assured *" at bounding box center [623, 390] width 348 height 23
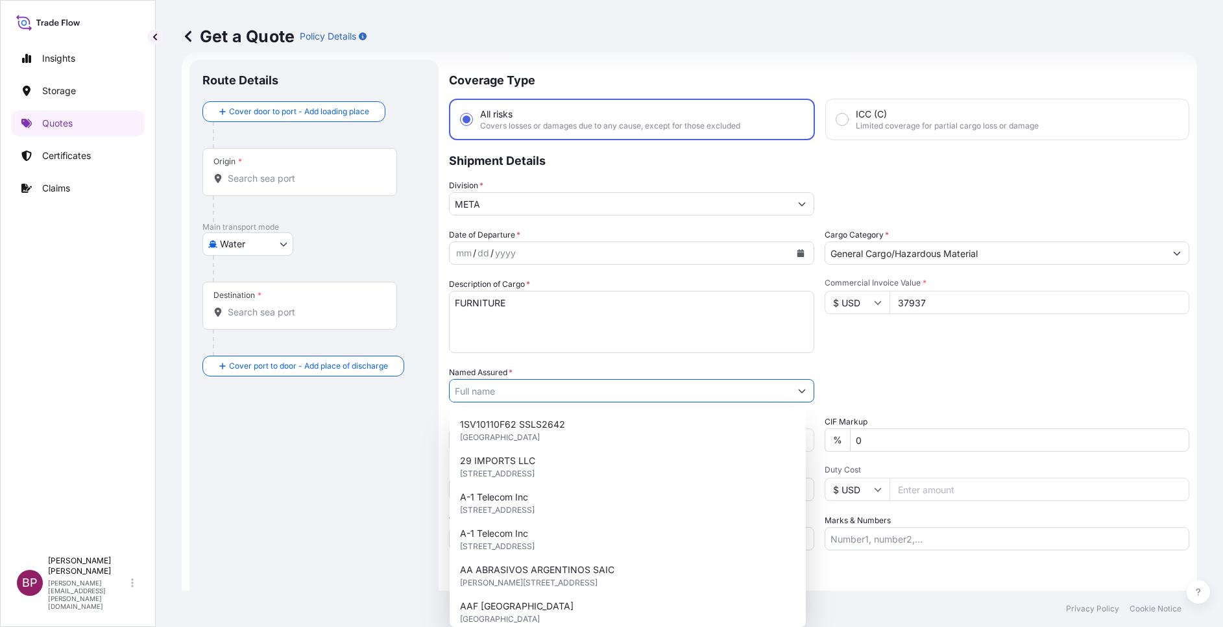
paste input "ETAB INTERNATIONAL CO"
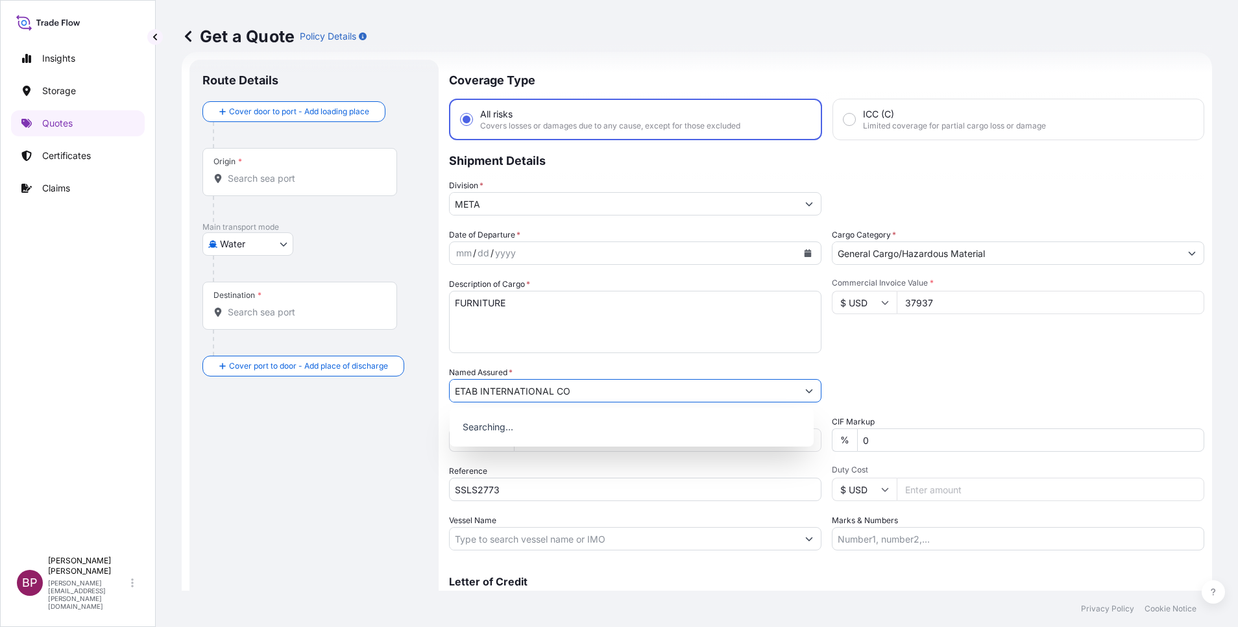
type input "ETAB INTERNATIONAL CO"
click at [804, 254] on icon "Calendar" at bounding box center [808, 253] width 8 height 8
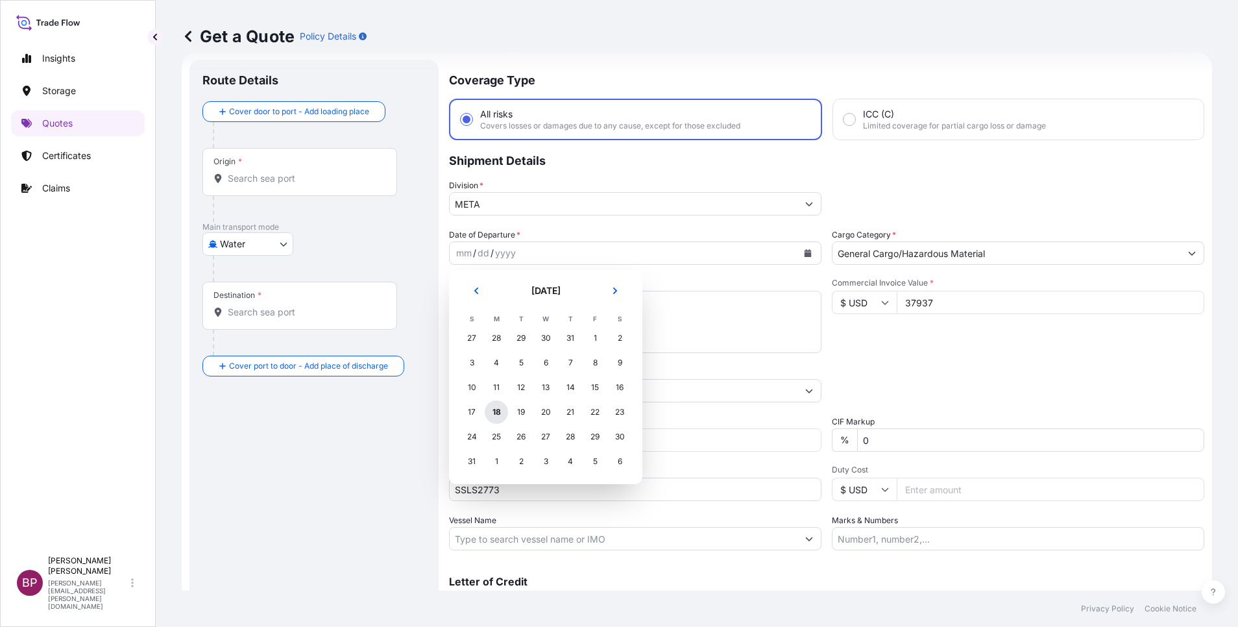
click at [497, 411] on div "18" at bounding box center [496, 411] width 23 height 23
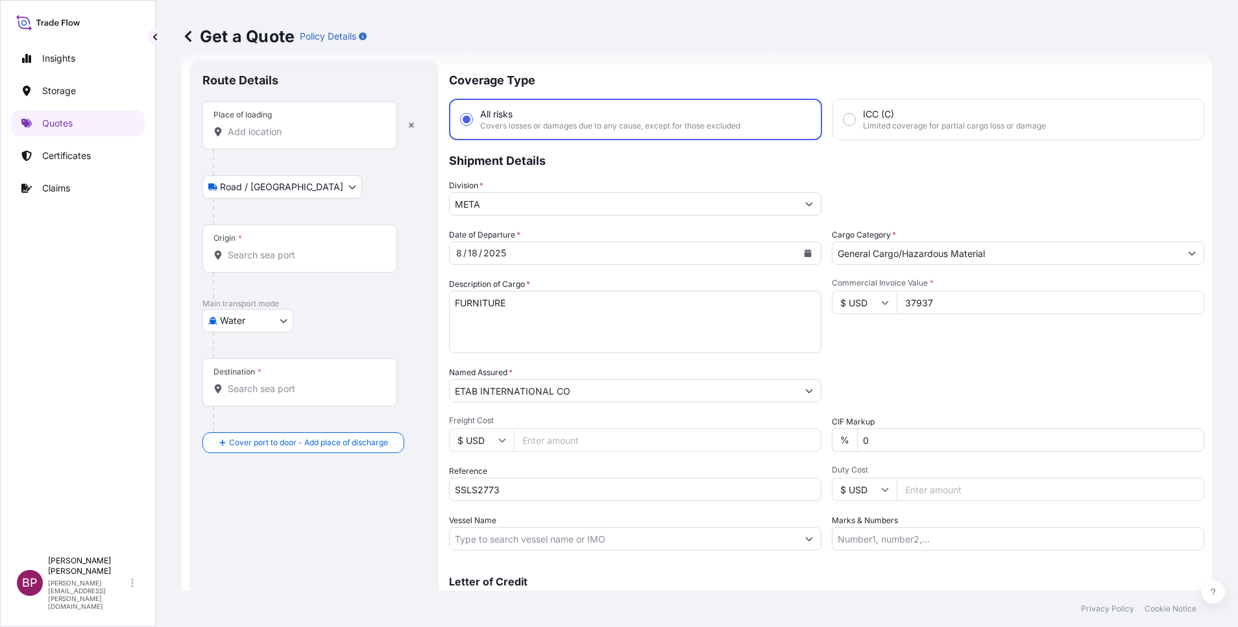
click at [303, 136] on input "Place of loading" at bounding box center [304, 131] width 153 height 13
paste input "[GEOGRAPHIC_DATA]/"
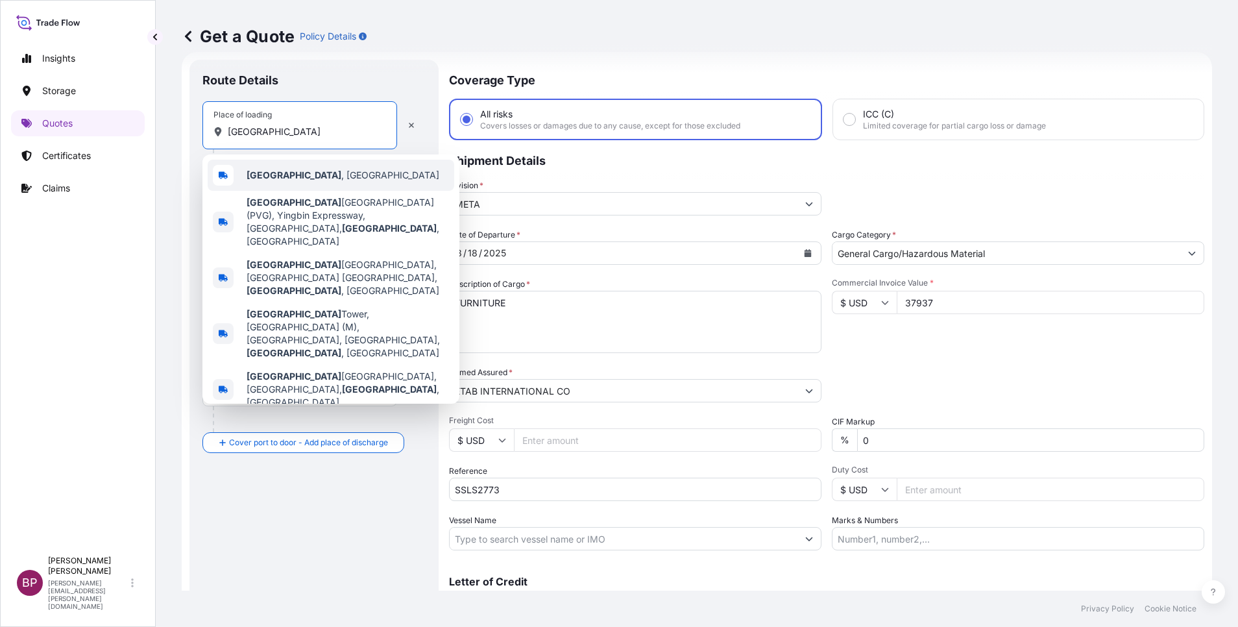
click at [335, 175] on div "[GEOGRAPHIC_DATA] , [GEOGRAPHIC_DATA]" at bounding box center [331, 175] width 246 height 31
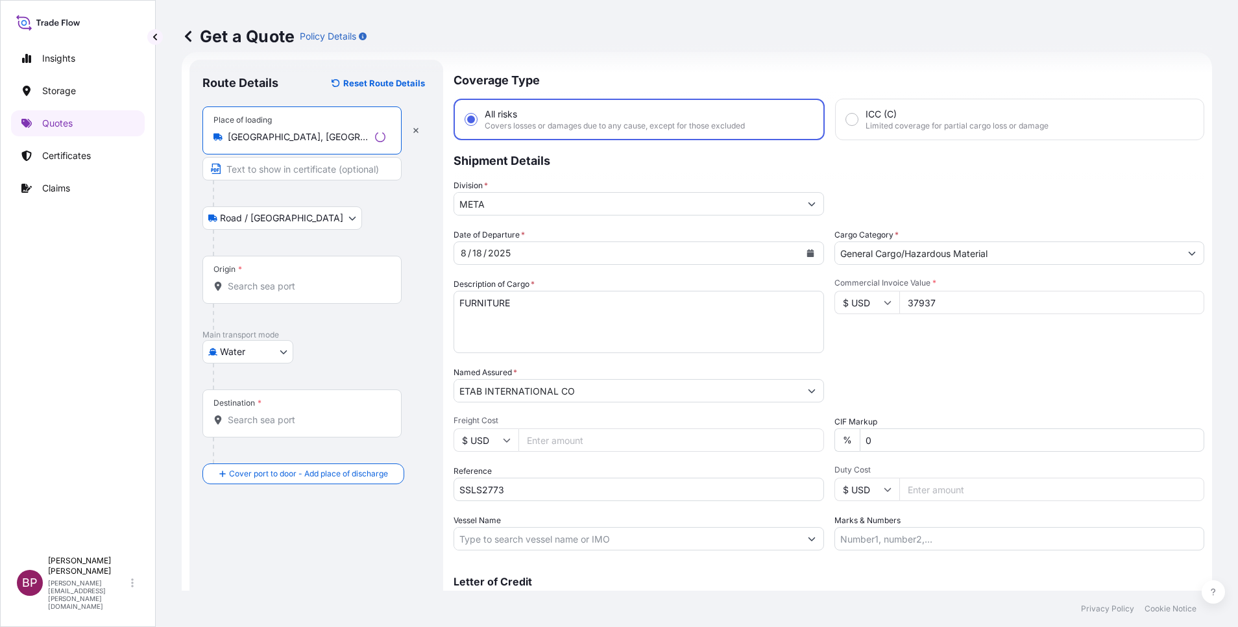
type input "[GEOGRAPHIC_DATA], [GEOGRAPHIC_DATA]"
click at [300, 275] on div "Origin *" at bounding box center [301, 280] width 199 height 48
click at [300, 280] on input "Origin *" at bounding box center [307, 286] width 158 height 13
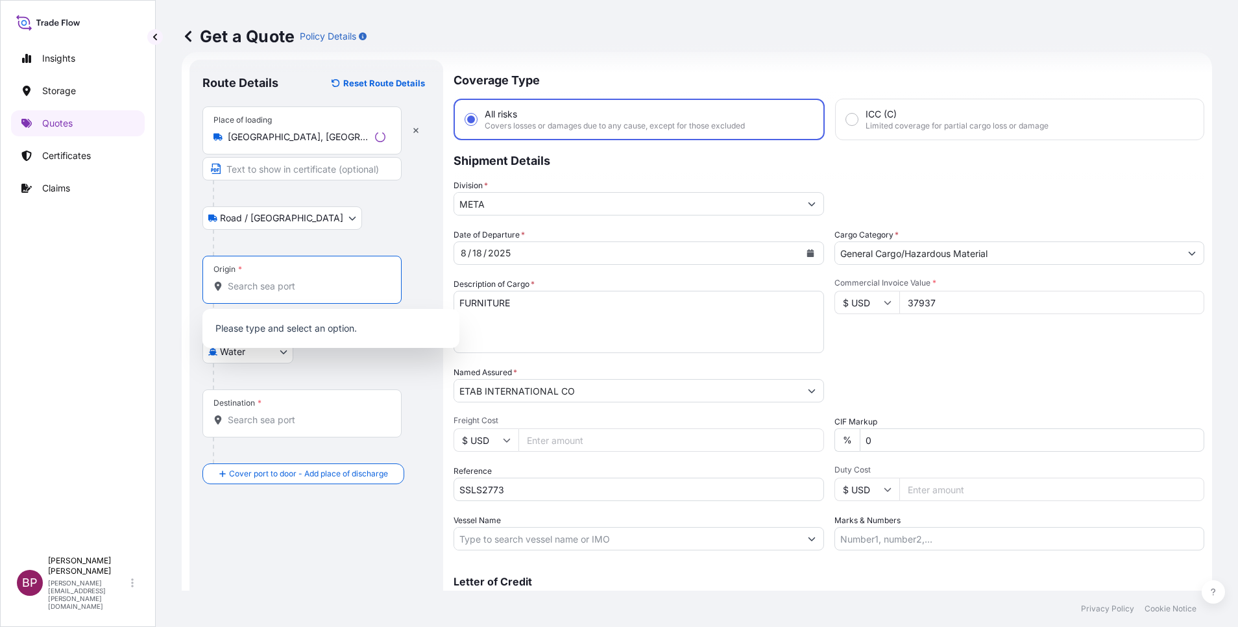
paste input "[GEOGRAPHIC_DATA]/"
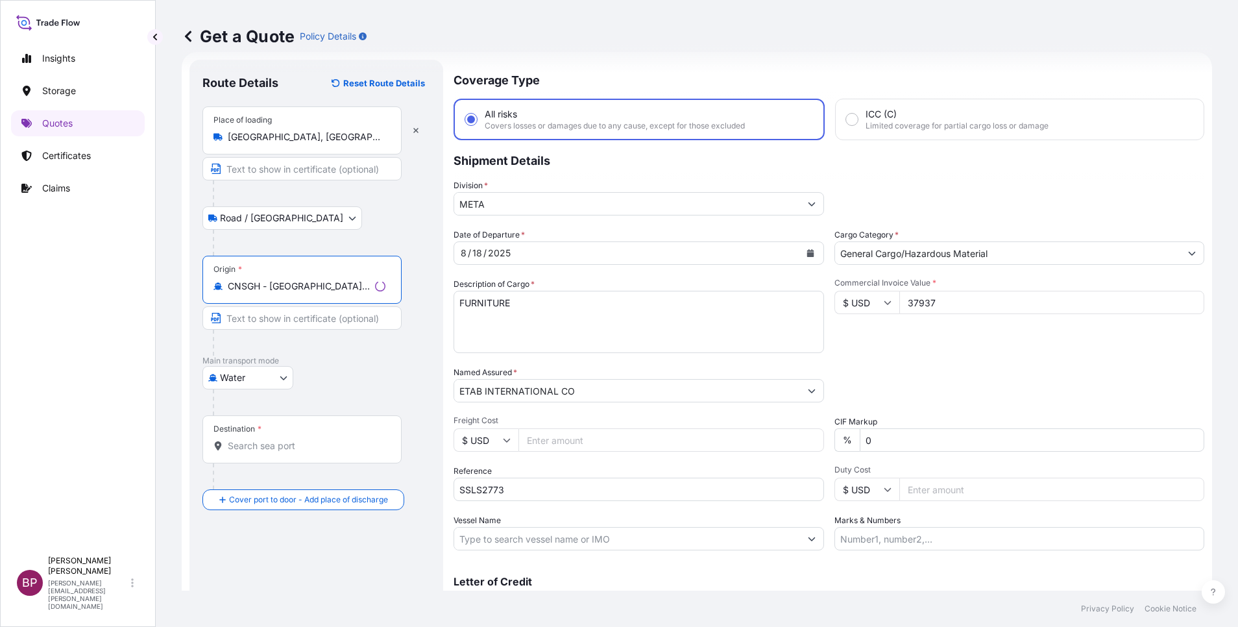
type input "CNSGH - [GEOGRAPHIC_DATA], [GEOGRAPHIC_DATA]"
click at [318, 445] on input "Destination *" at bounding box center [307, 445] width 158 height 13
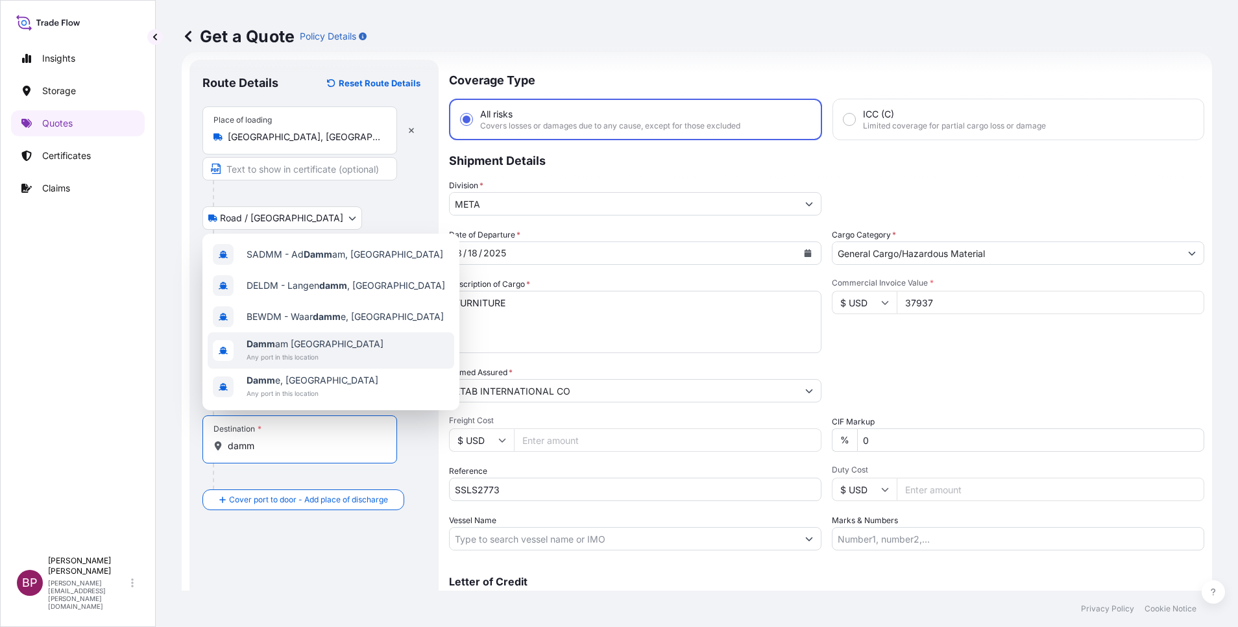
click at [324, 358] on span "Any port in this location" at bounding box center [314, 356] width 137 height 13
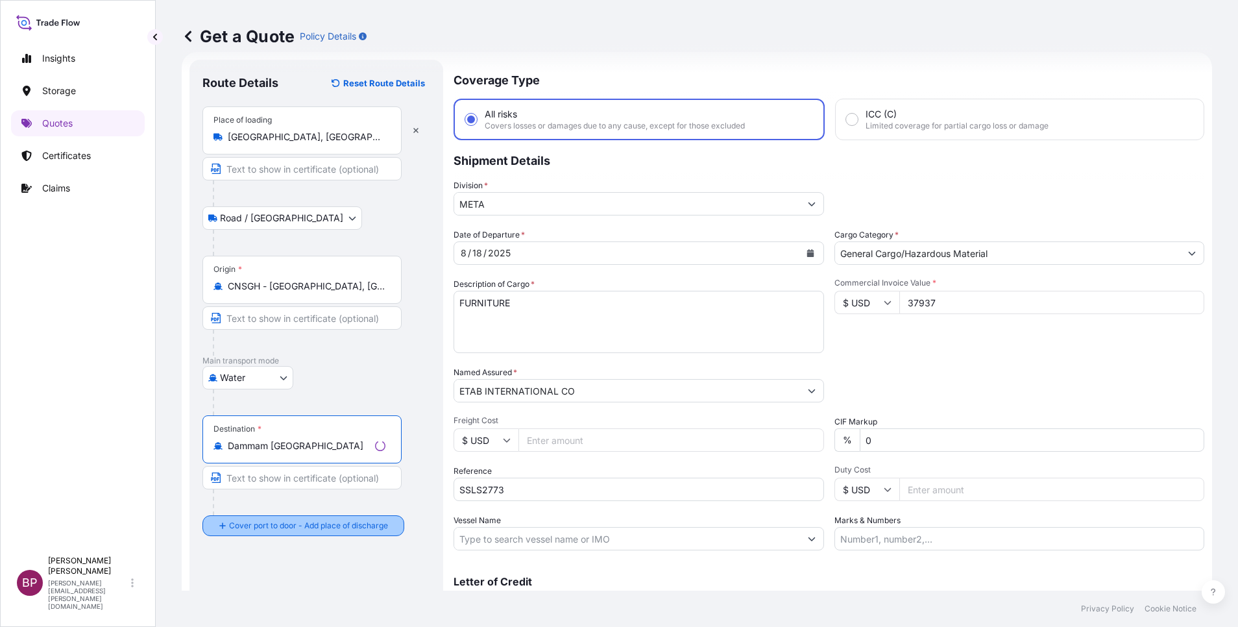
type input "Dammam [GEOGRAPHIC_DATA]"
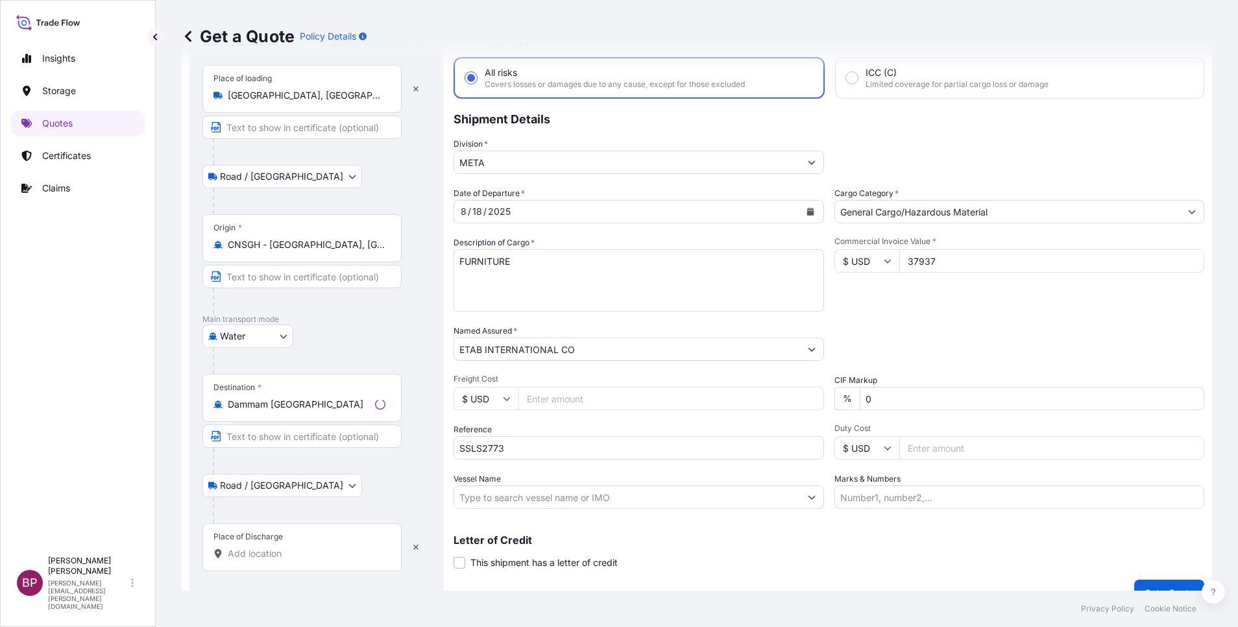
scroll to position [85, 0]
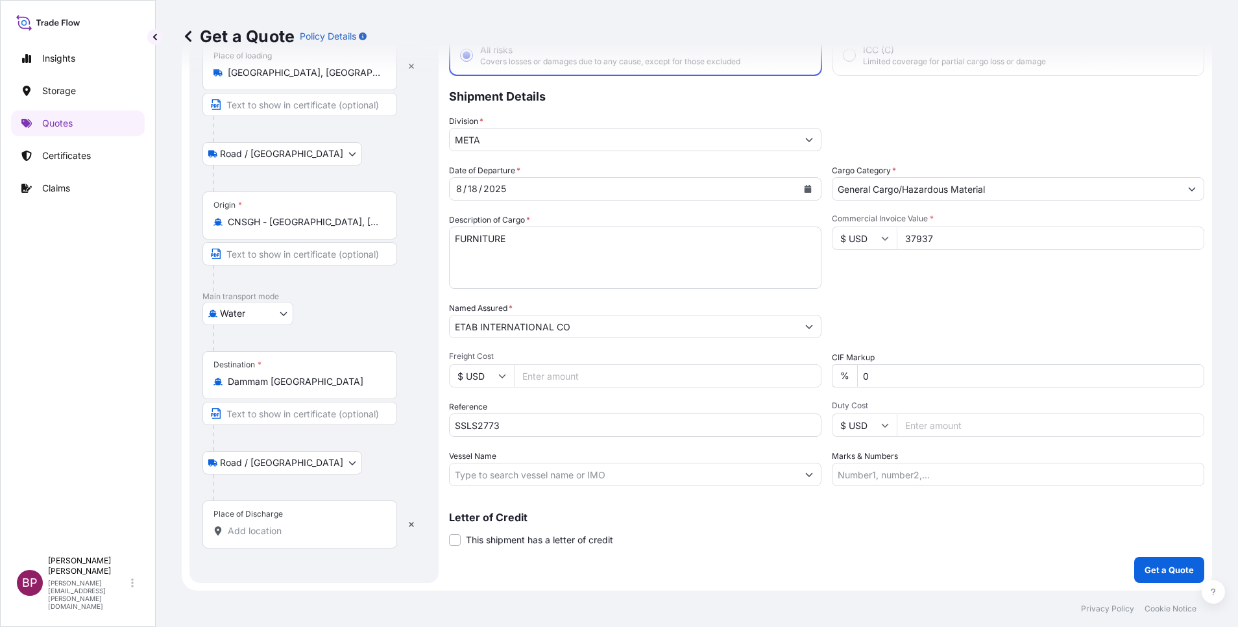
click at [307, 529] on input "Place of Discharge" at bounding box center [304, 530] width 153 height 13
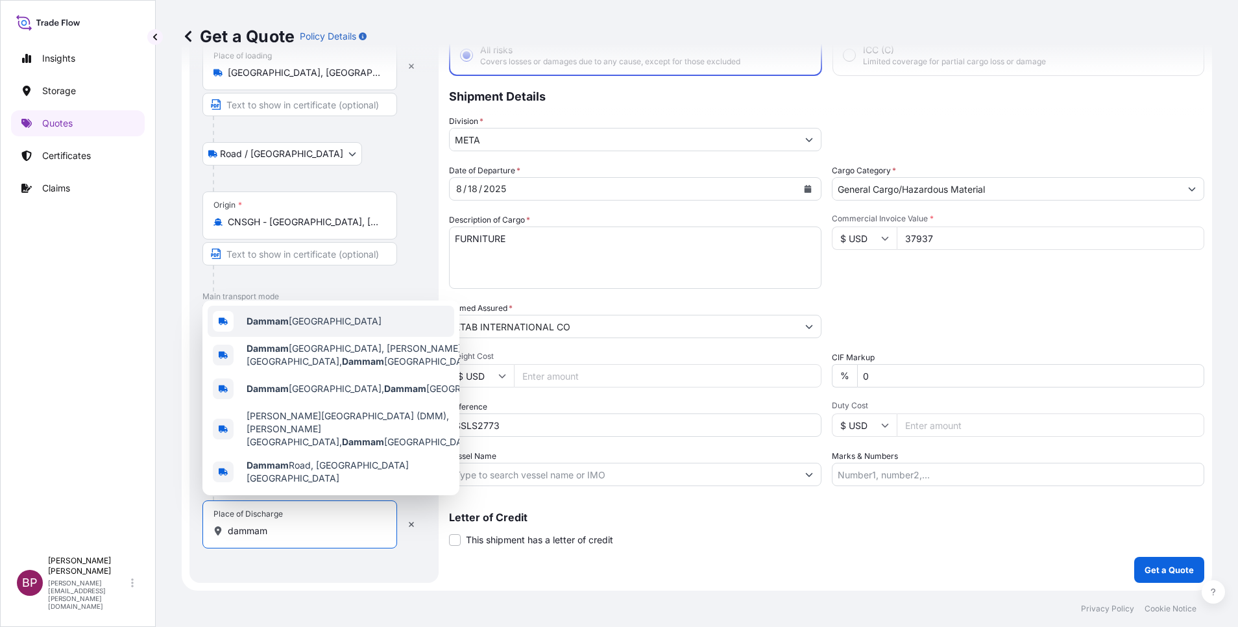
click at [319, 337] on div "Dammam [GEOGRAPHIC_DATA]" at bounding box center [331, 320] width 246 height 31
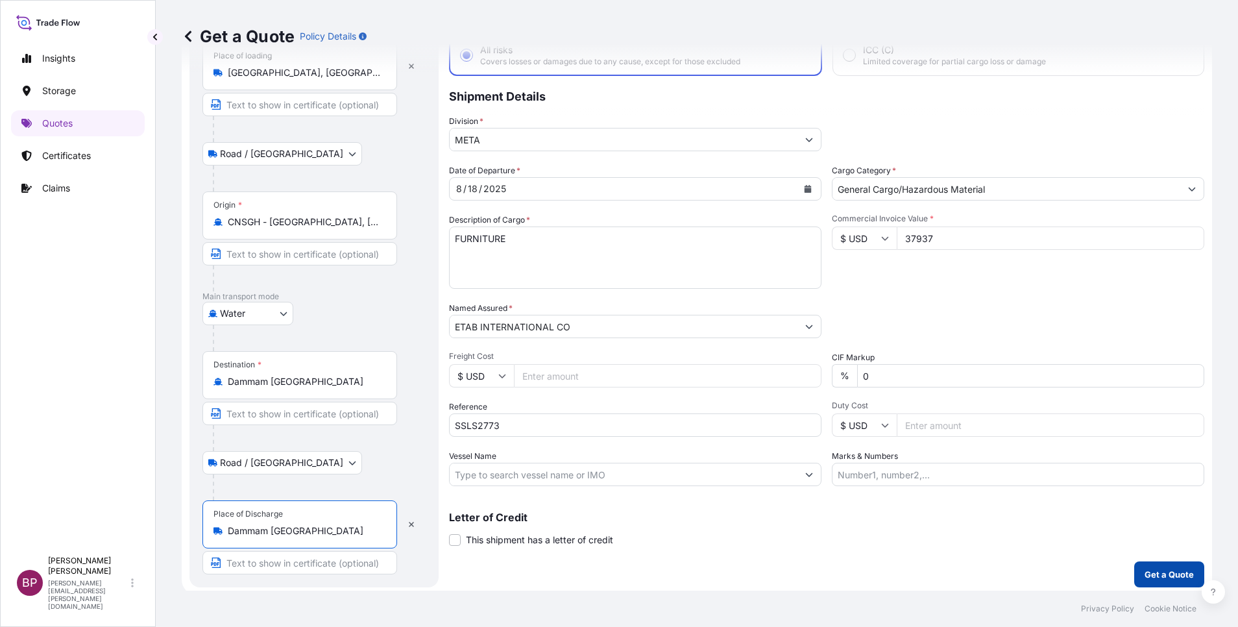
type input "Dammam [GEOGRAPHIC_DATA]"
click at [1155, 572] on p "Get a Quote" at bounding box center [1168, 574] width 49 height 13
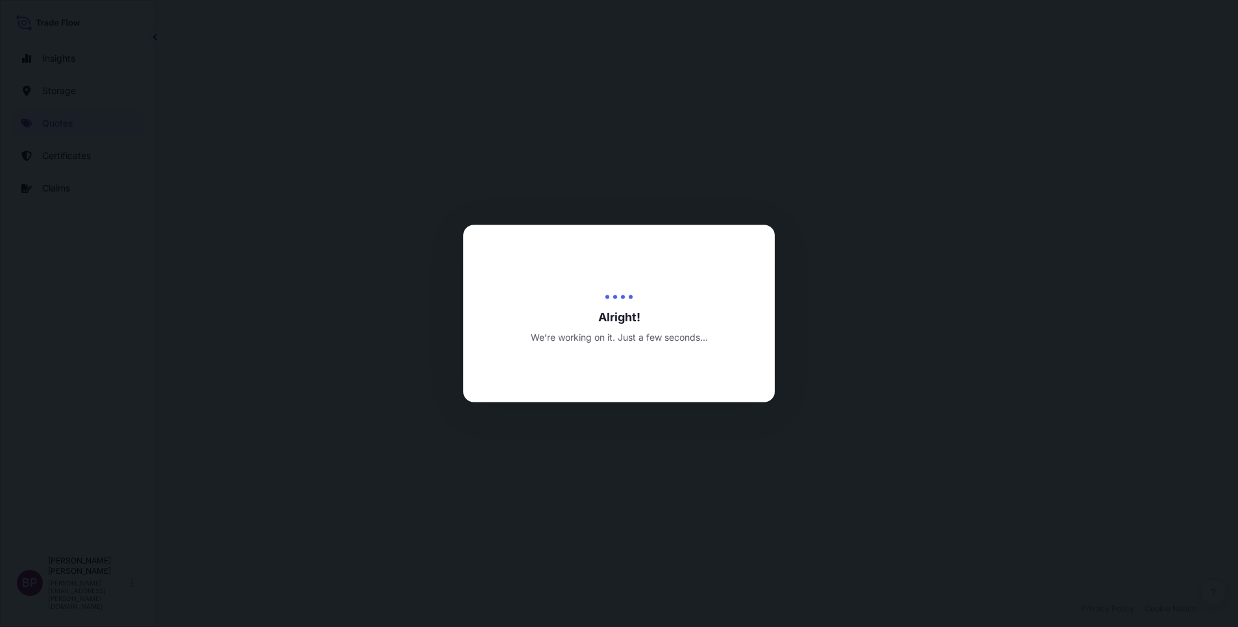
select select "Road / [GEOGRAPHIC_DATA]"
select select "Water"
select select "Road / [GEOGRAPHIC_DATA]"
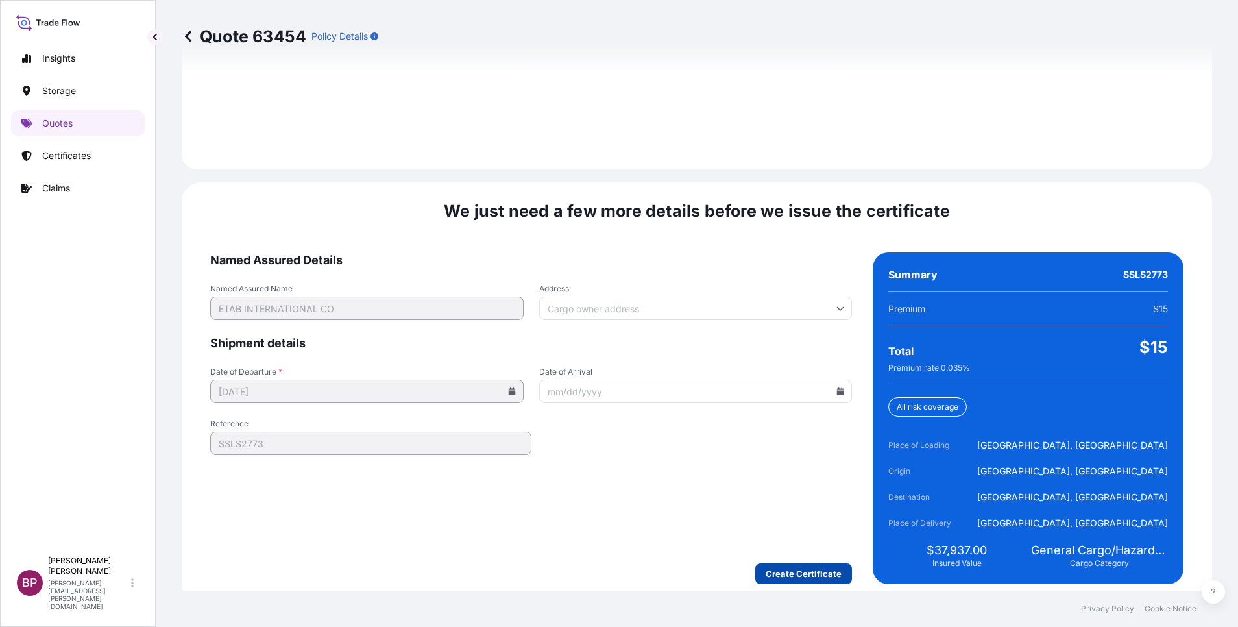
scroll to position [1922, 0]
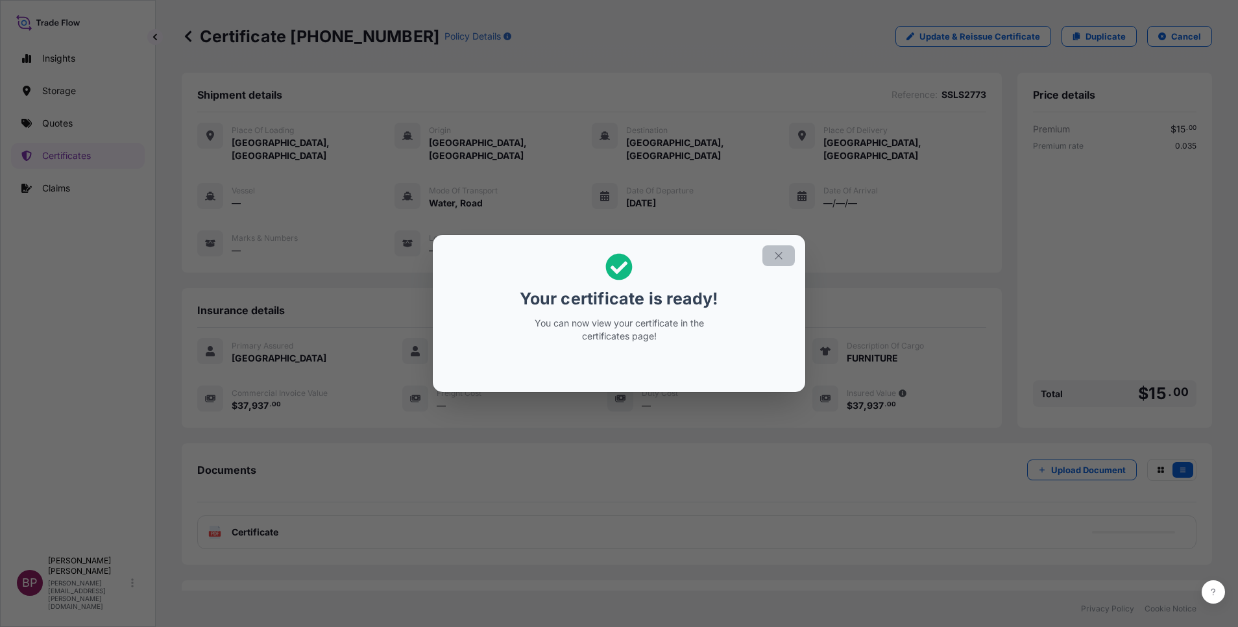
click at [781, 255] on icon "button" at bounding box center [778, 256] width 12 height 12
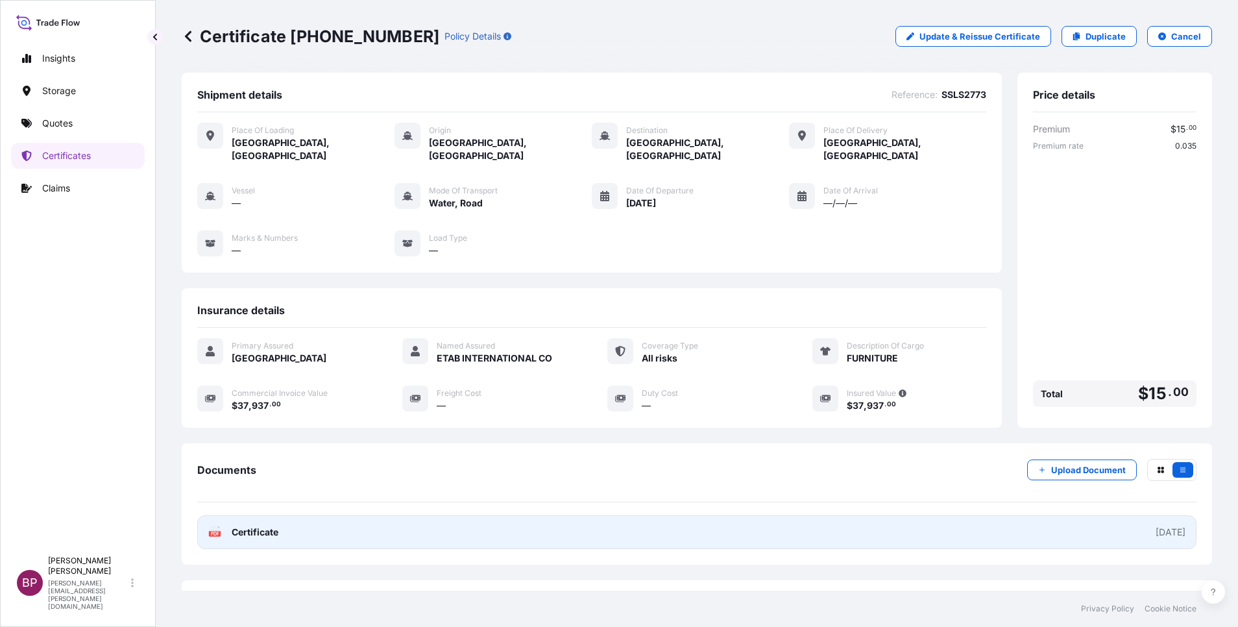
click at [261, 525] on span "Certificate" at bounding box center [255, 531] width 47 height 13
